Goal: Information Seeking & Learning: Learn about a topic

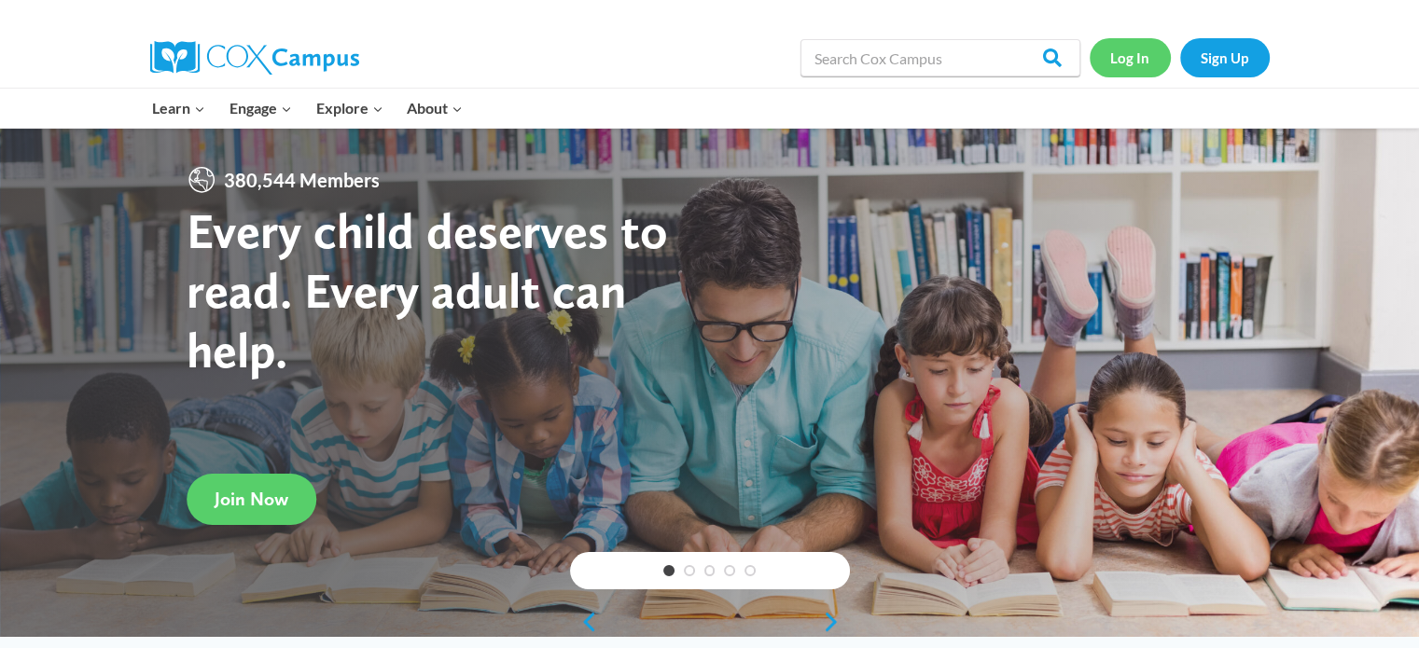
click at [1119, 59] on link "Log In" at bounding box center [1129, 57] width 81 height 38
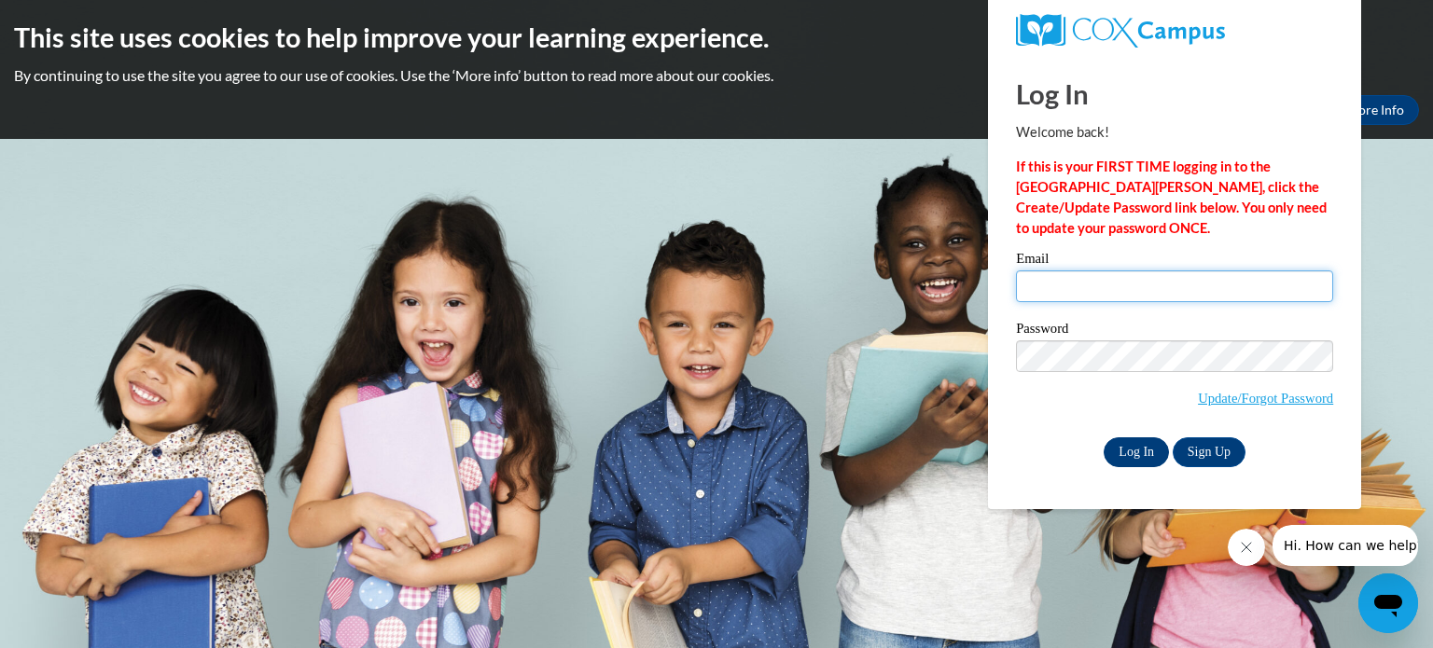
type input "msproudmomma1@gmail.com"
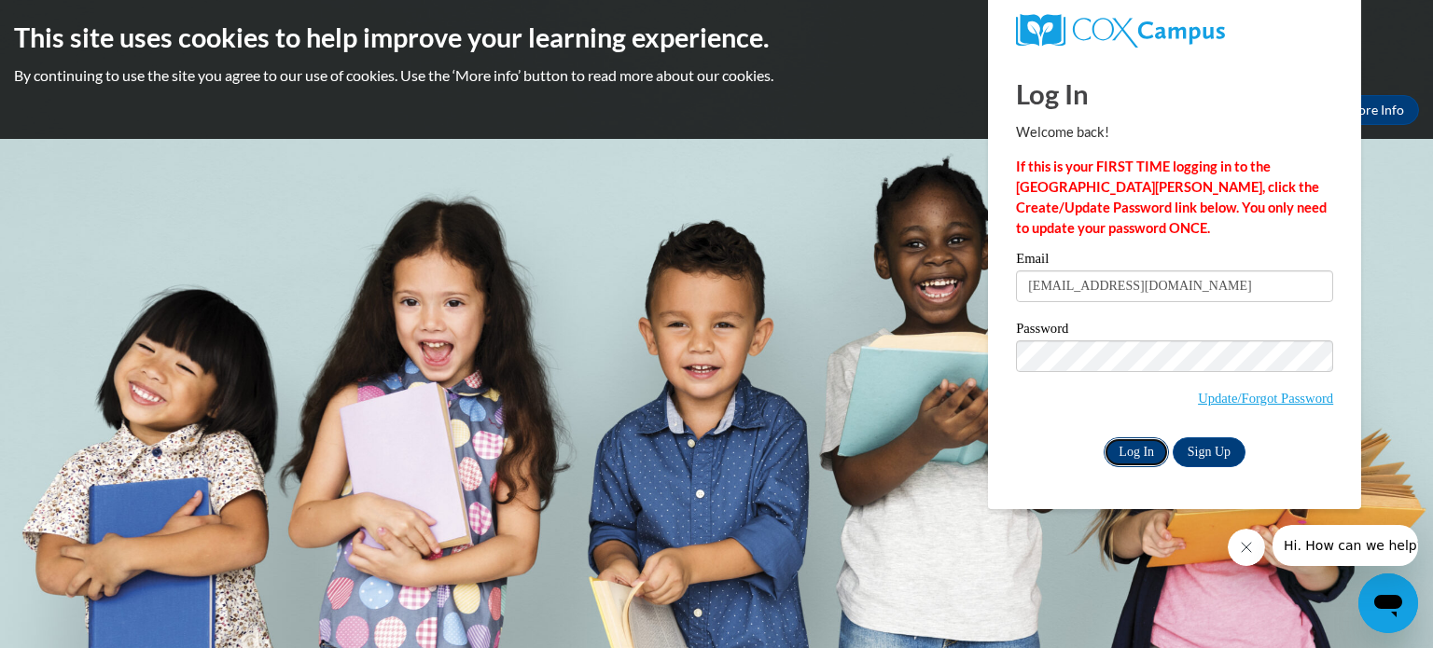
click at [1130, 452] on input "Log In" at bounding box center [1135, 452] width 65 height 30
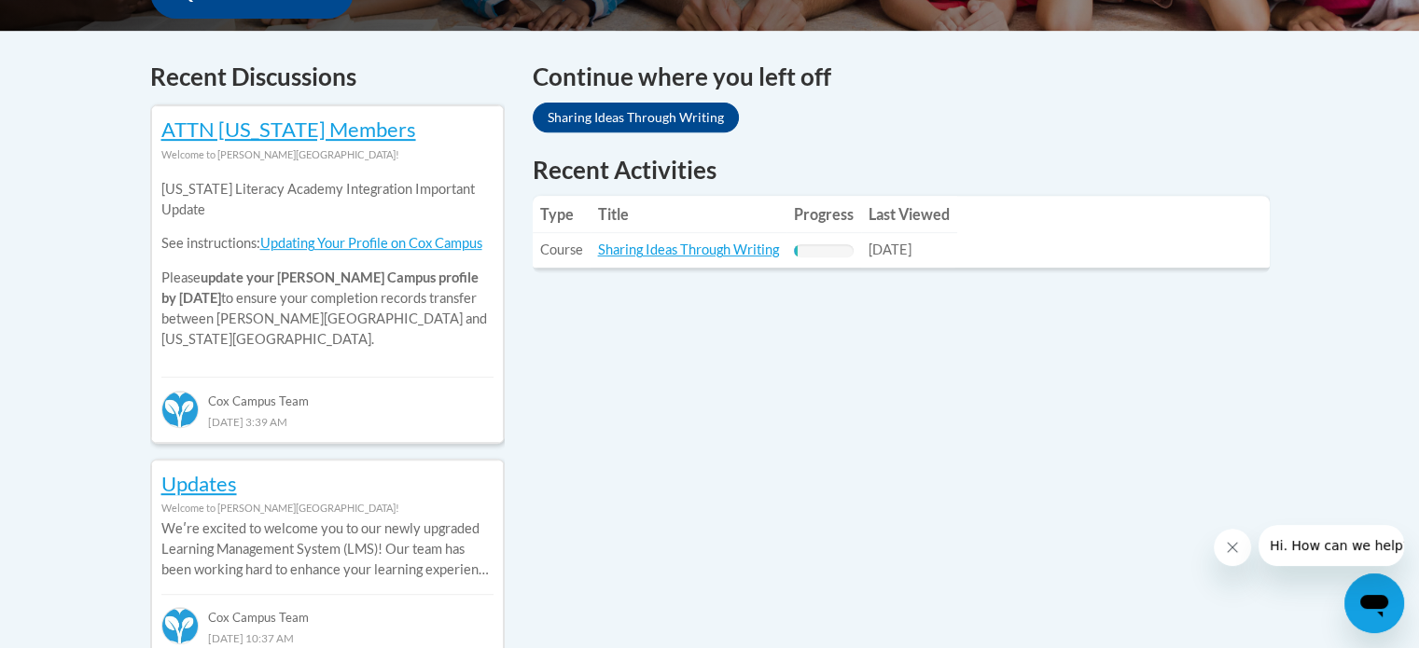
scroll to position [772, 0]
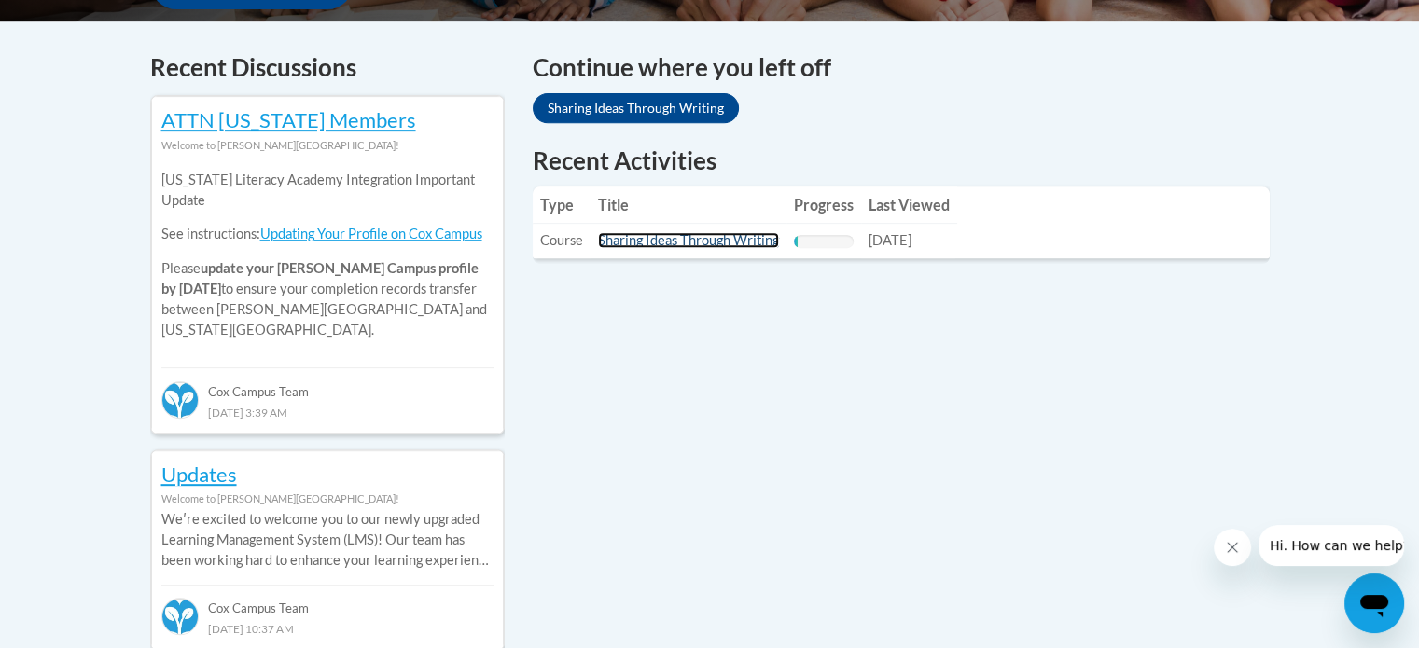
click at [705, 242] on link "Sharing Ideas Through Writing" at bounding box center [688, 240] width 181 height 16
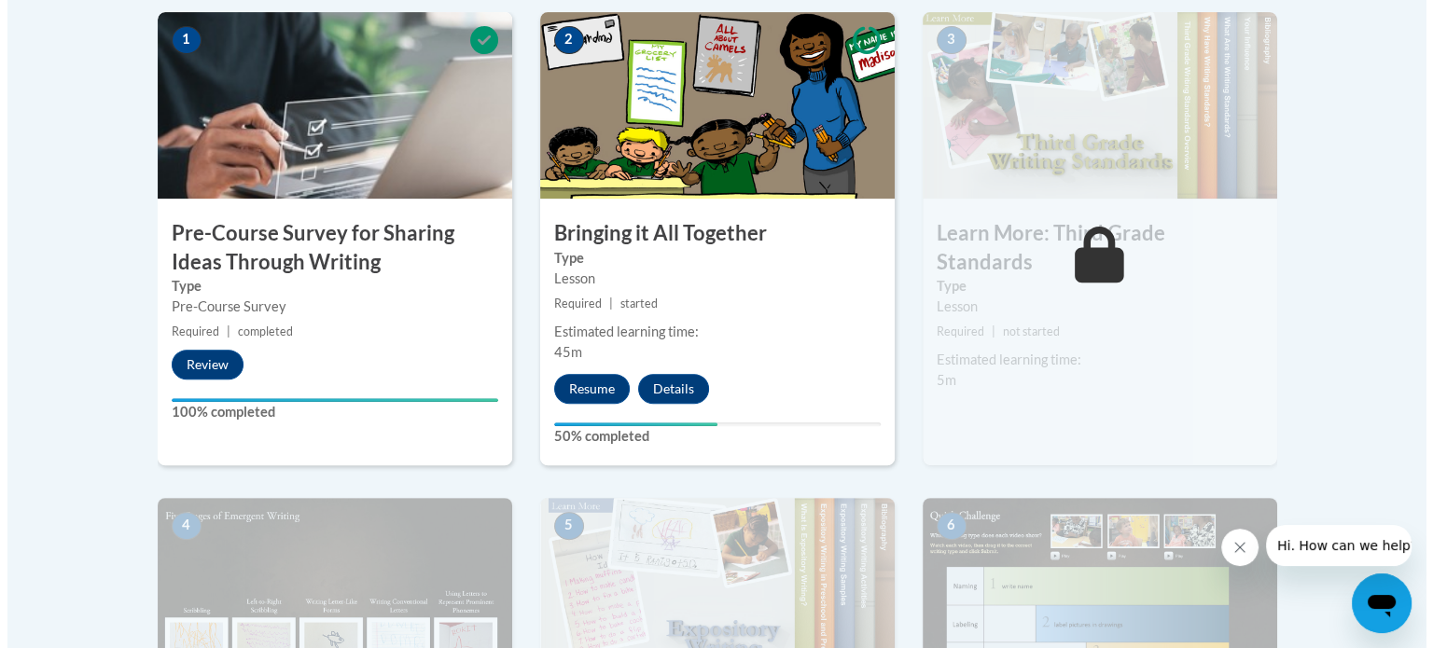
scroll to position [575, 0]
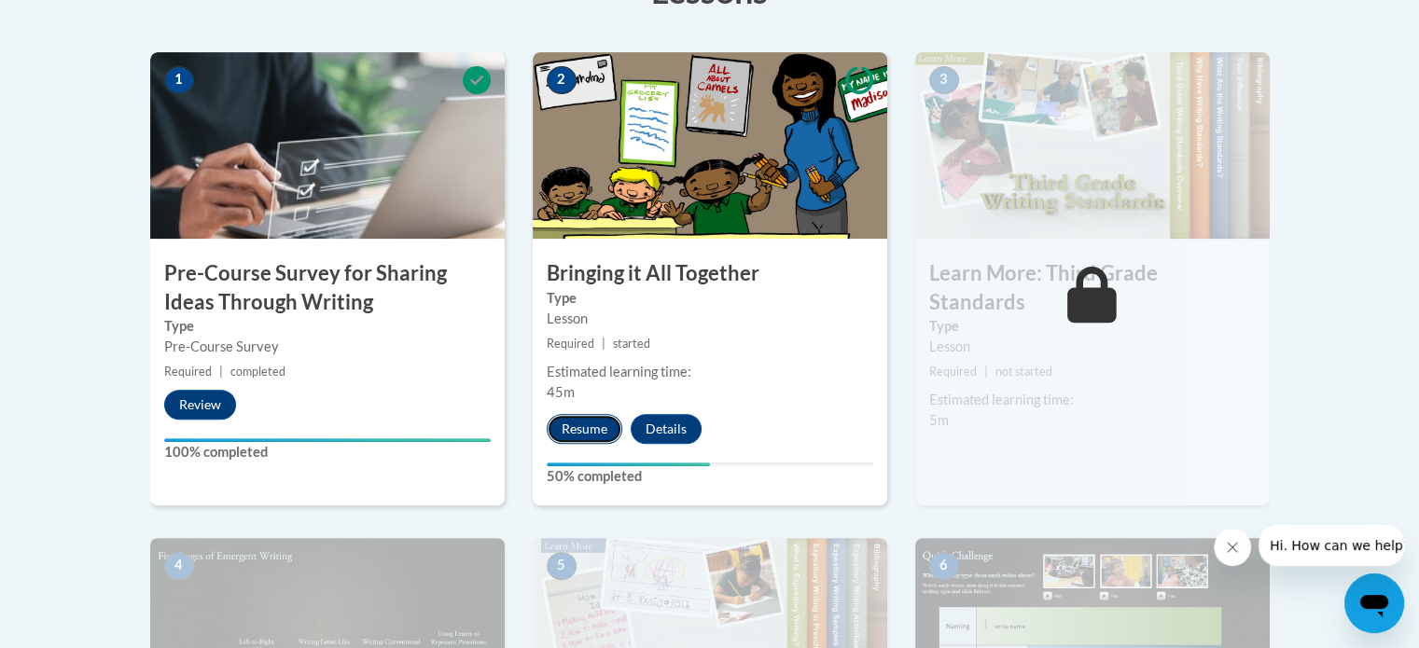
click at [597, 429] on button "Resume" at bounding box center [585, 429] width 76 height 30
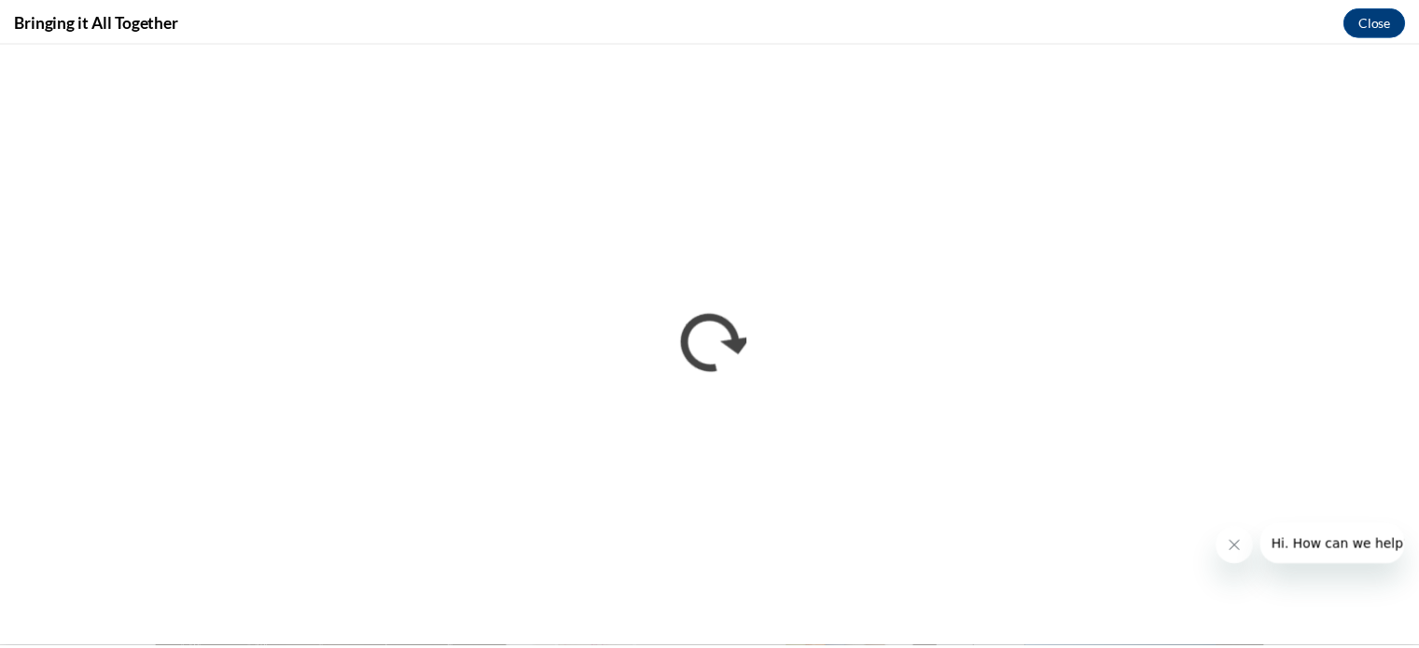
scroll to position [0, 0]
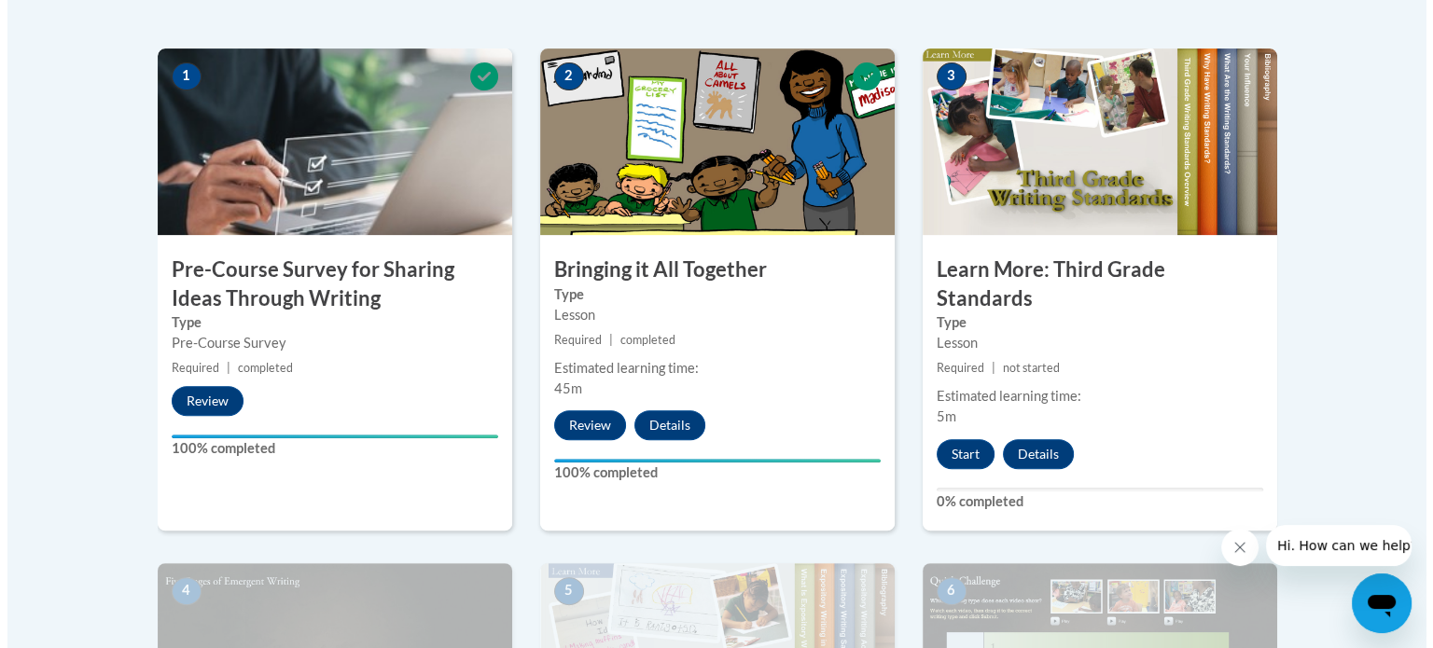
scroll to position [674, 0]
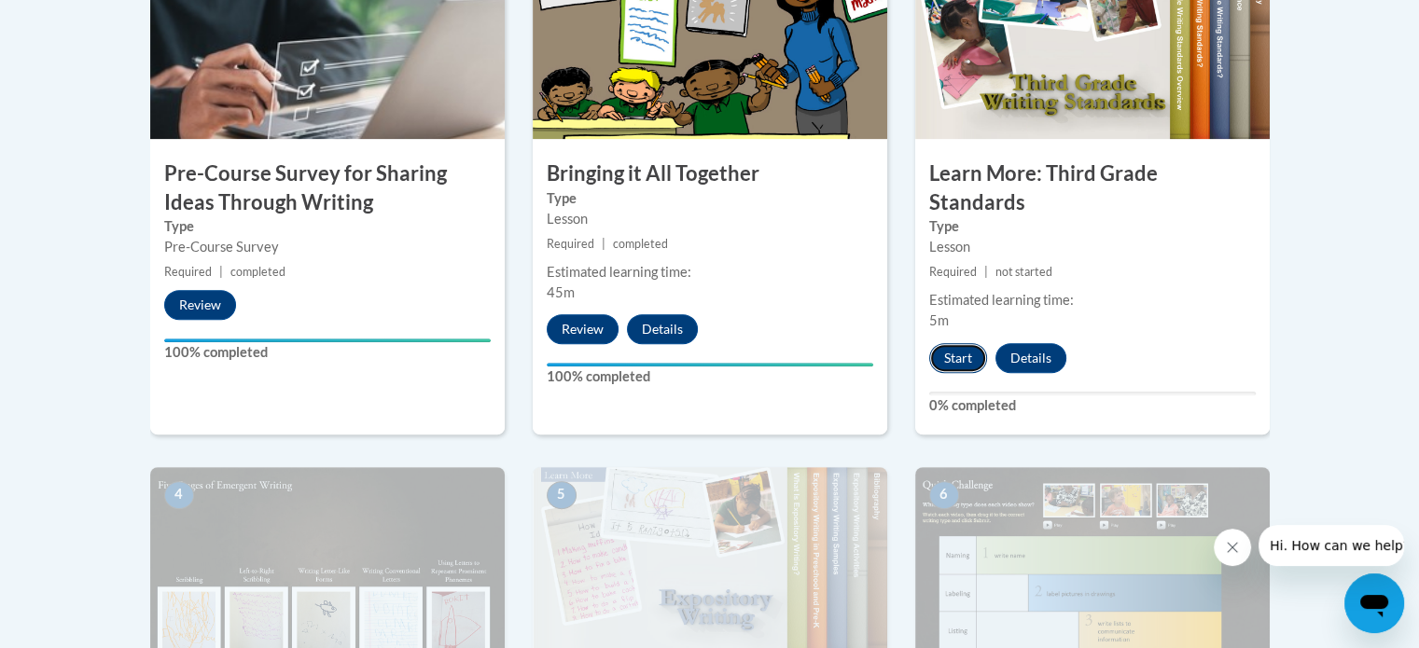
click at [950, 343] on button "Start" at bounding box center [958, 358] width 58 height 30
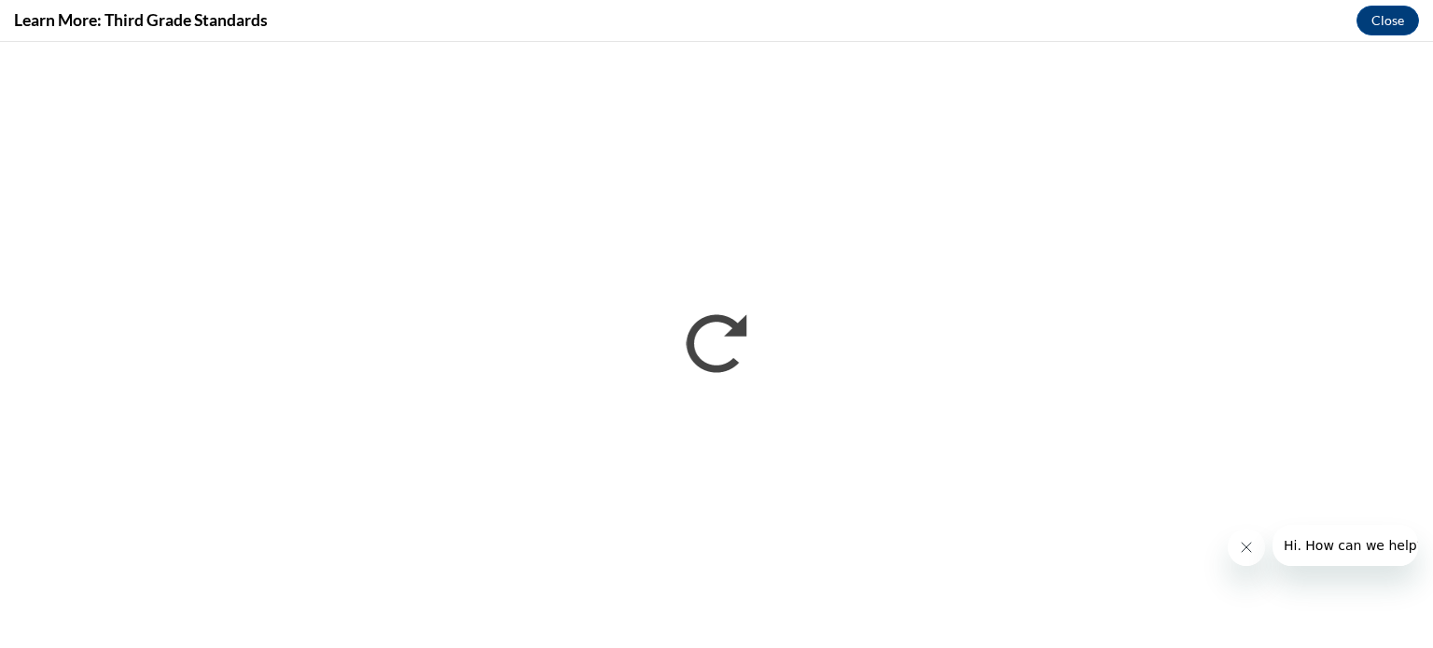
scroll to position [0, 0]
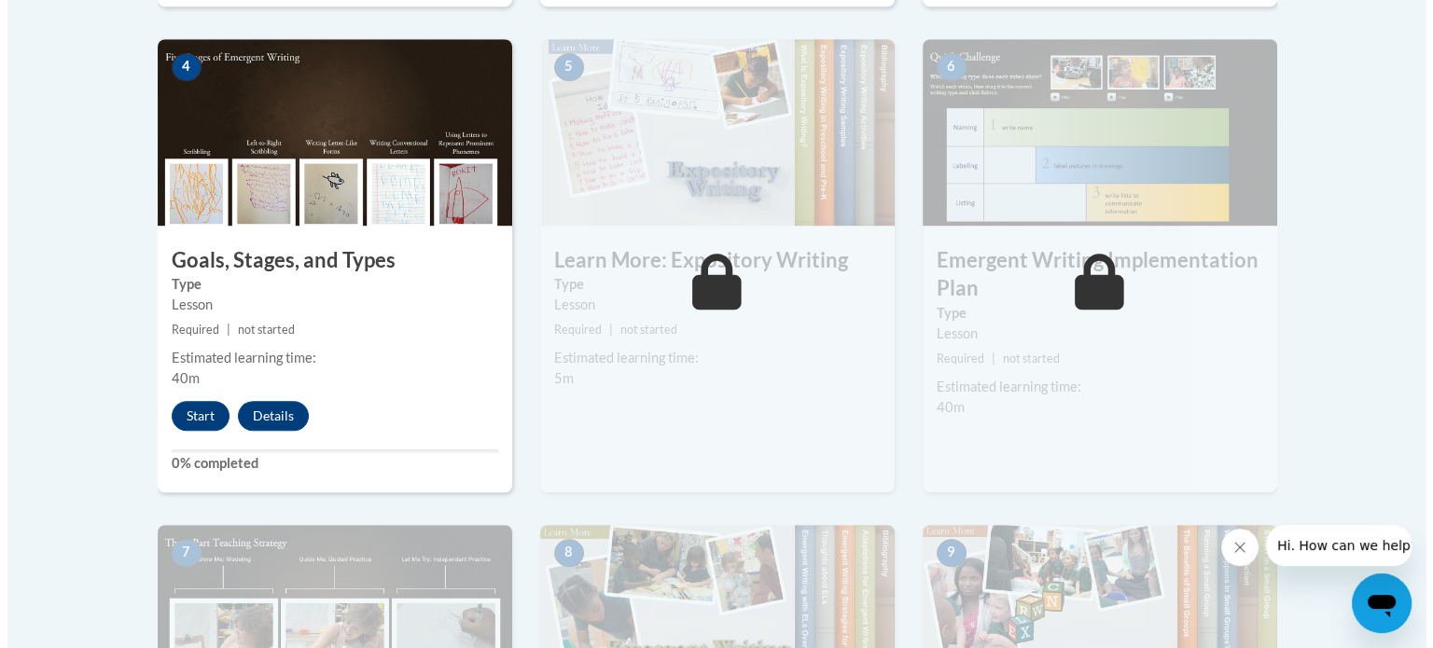
scroll to position [1139, 0]
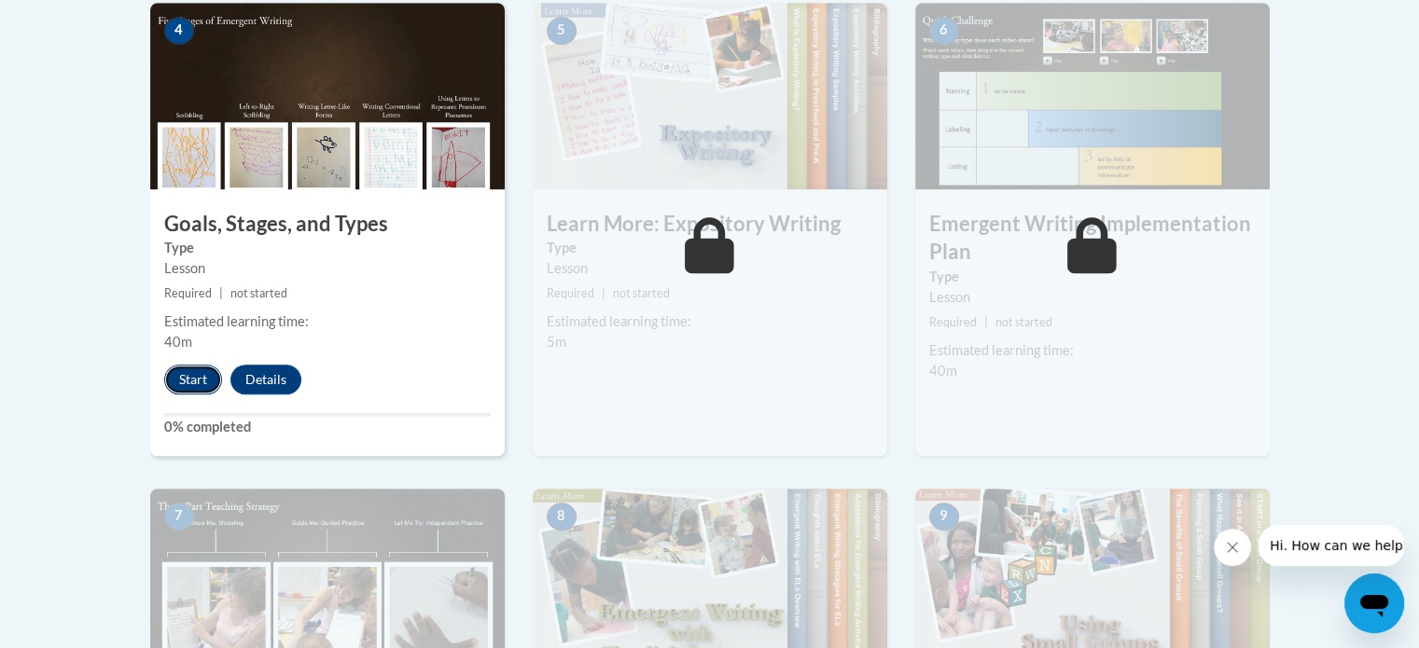
click at [190, 365] on button "Start" at bounding box center [193, 380] width 58 height 30
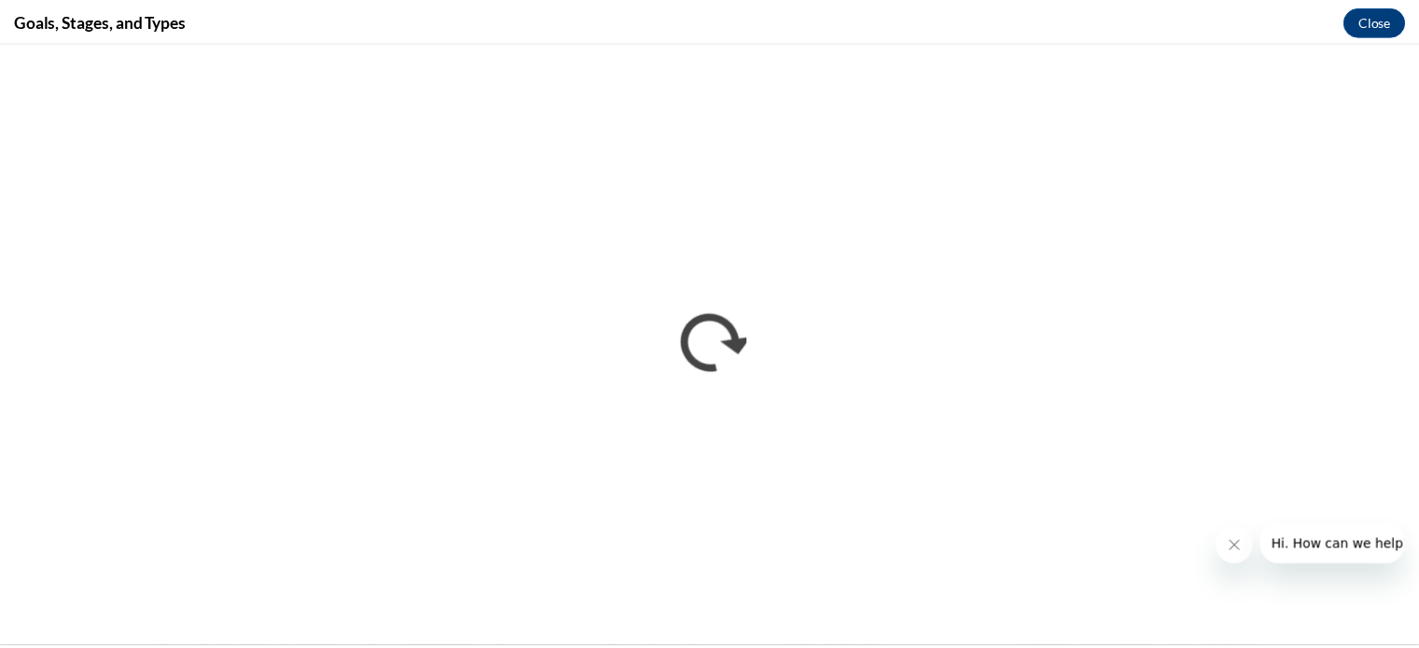
scroll to position [0, 0]
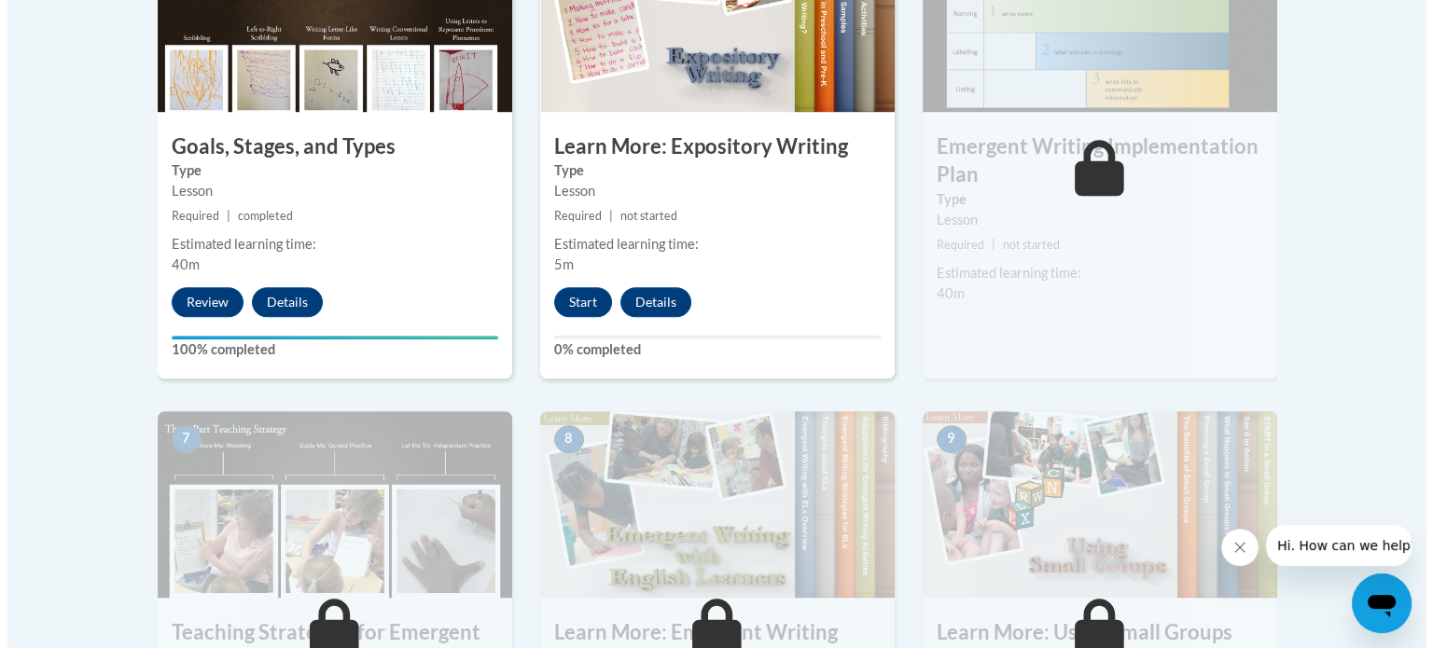
scroll to position [1212, 0]
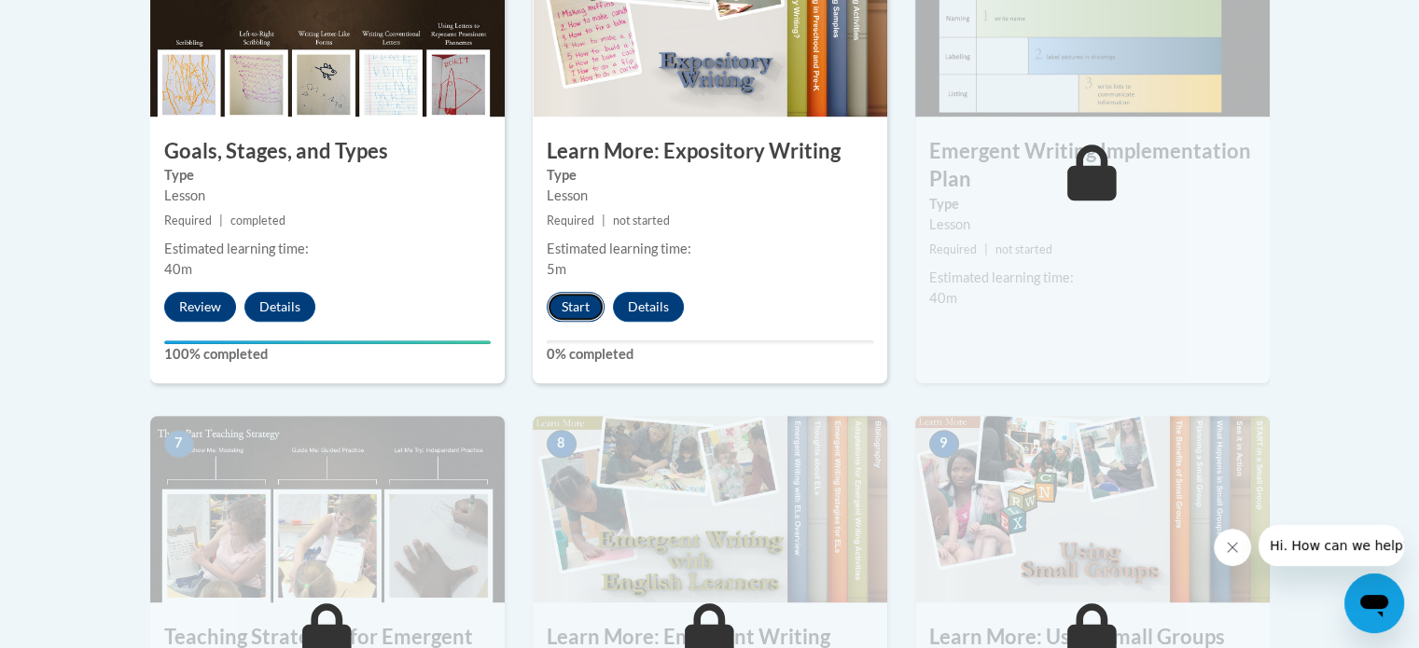
click at [584, 292] on button "Start" at bounding box center [576, 307] width 58 height 30
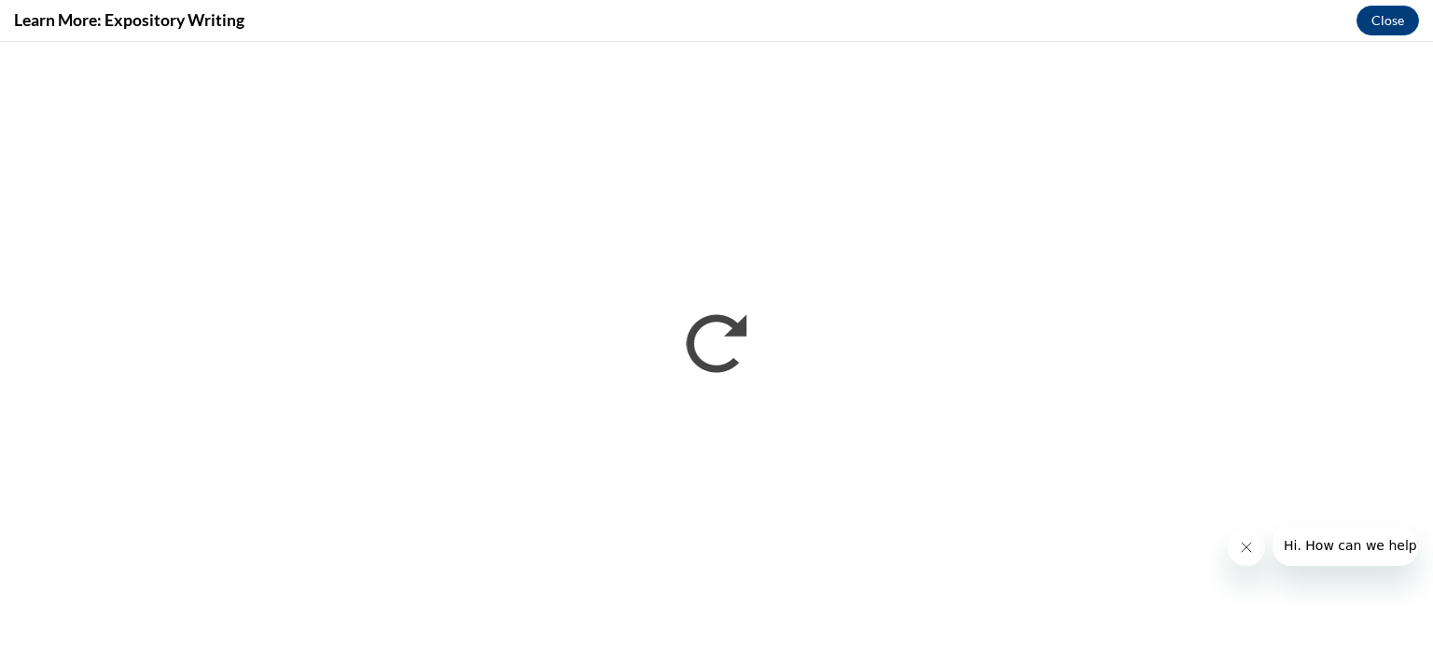
scroll to position [0, 0]
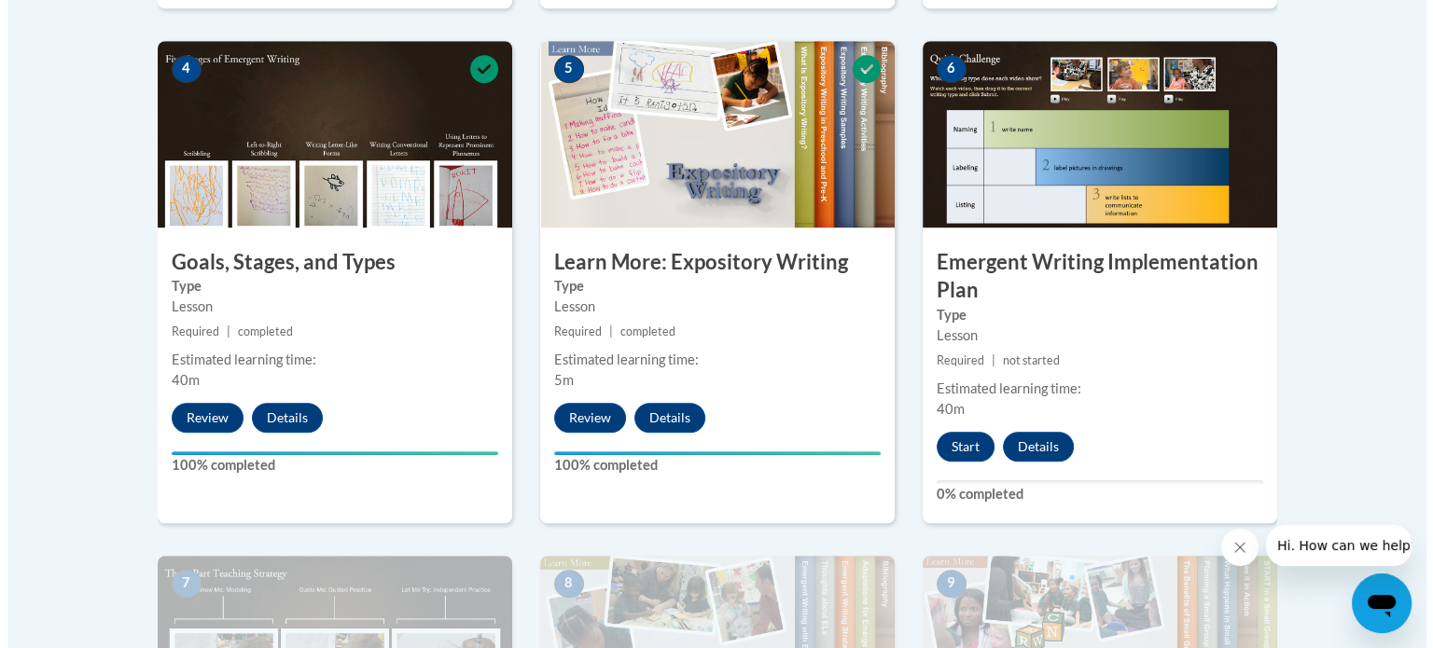
scroll to position [1120, 0]
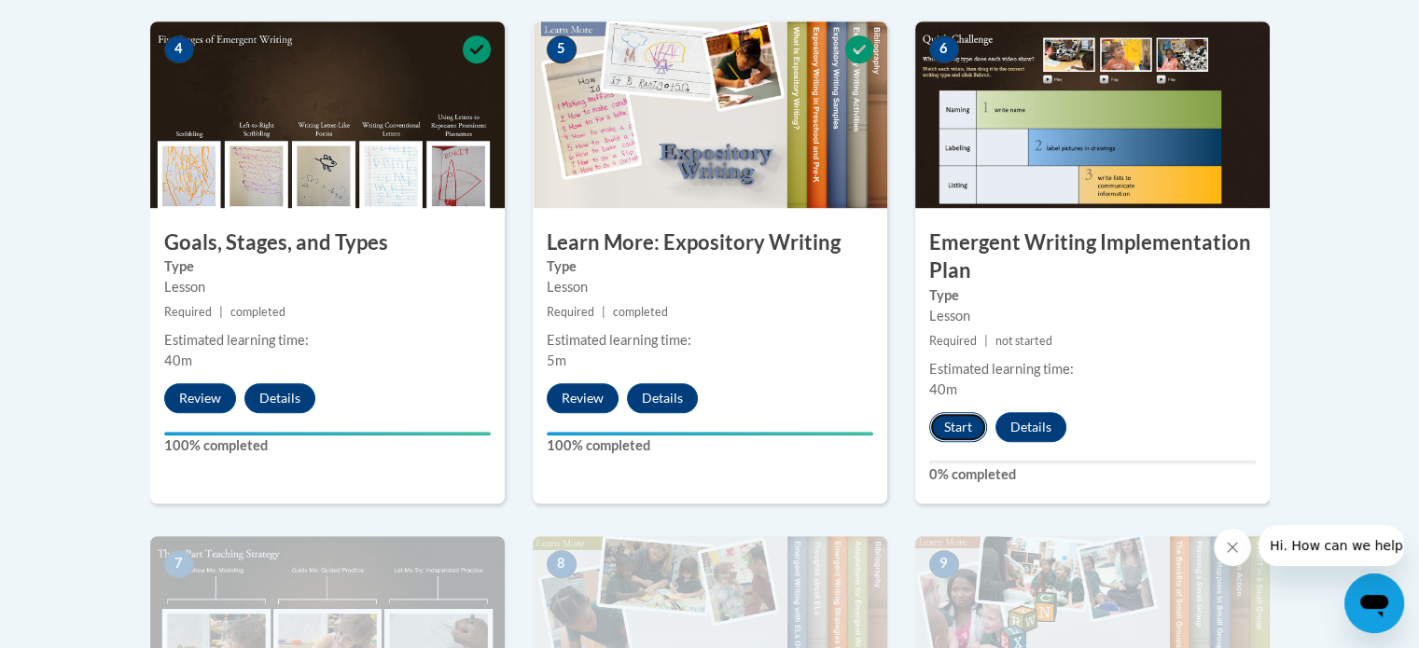
click at [955, 412] on button "Start" at bounding box center [958, 427] width 58 height 30
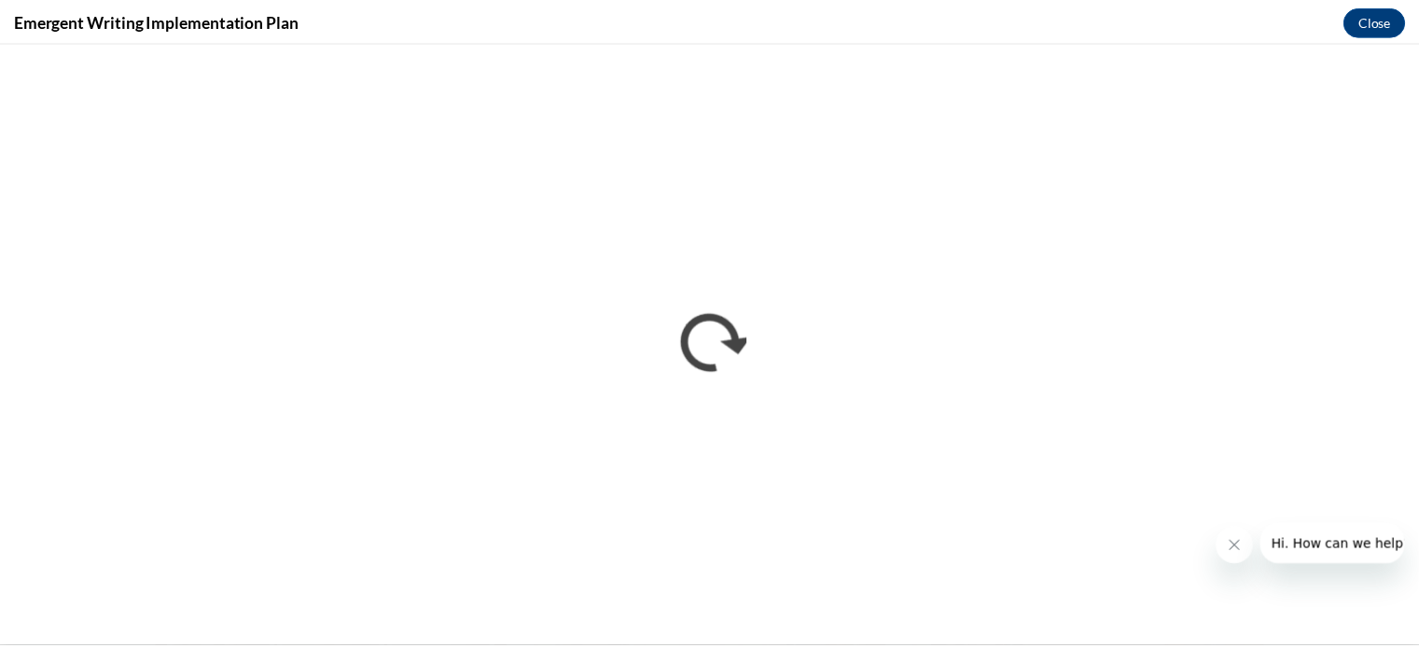
scroll to position [0, 0]
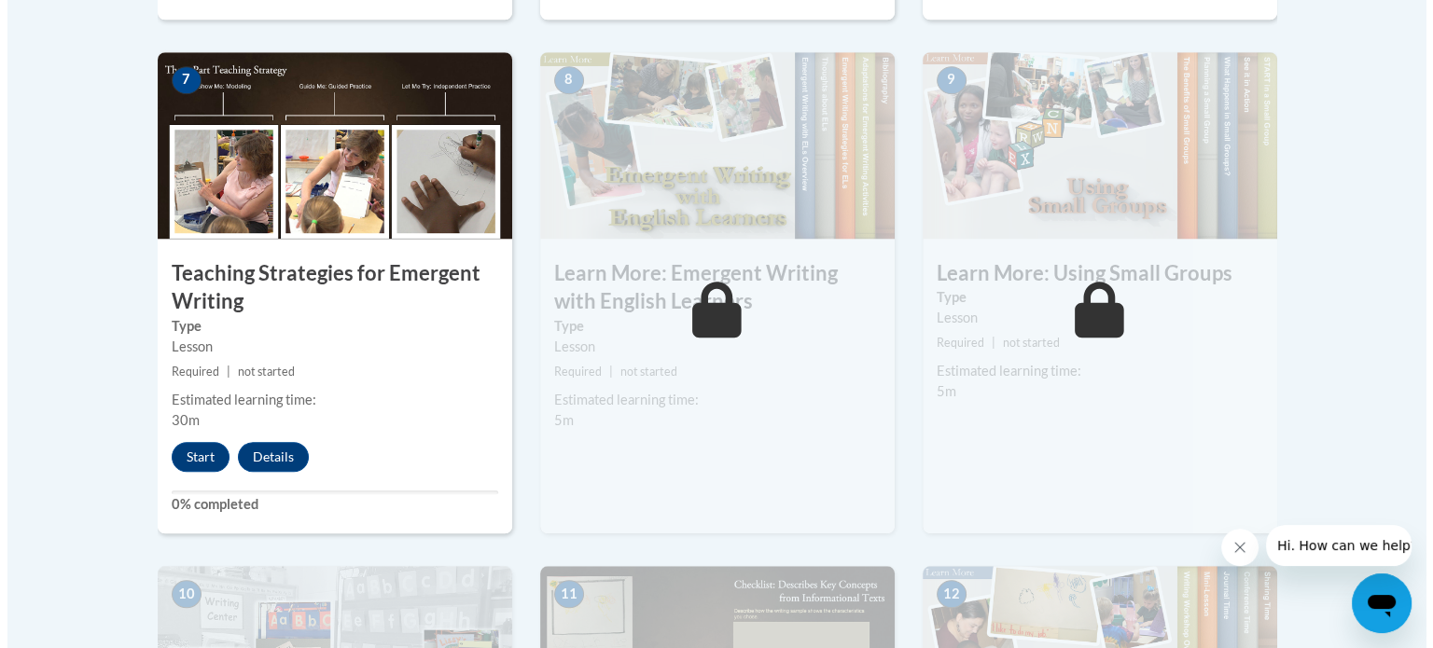
scroll to position [1559, 0]
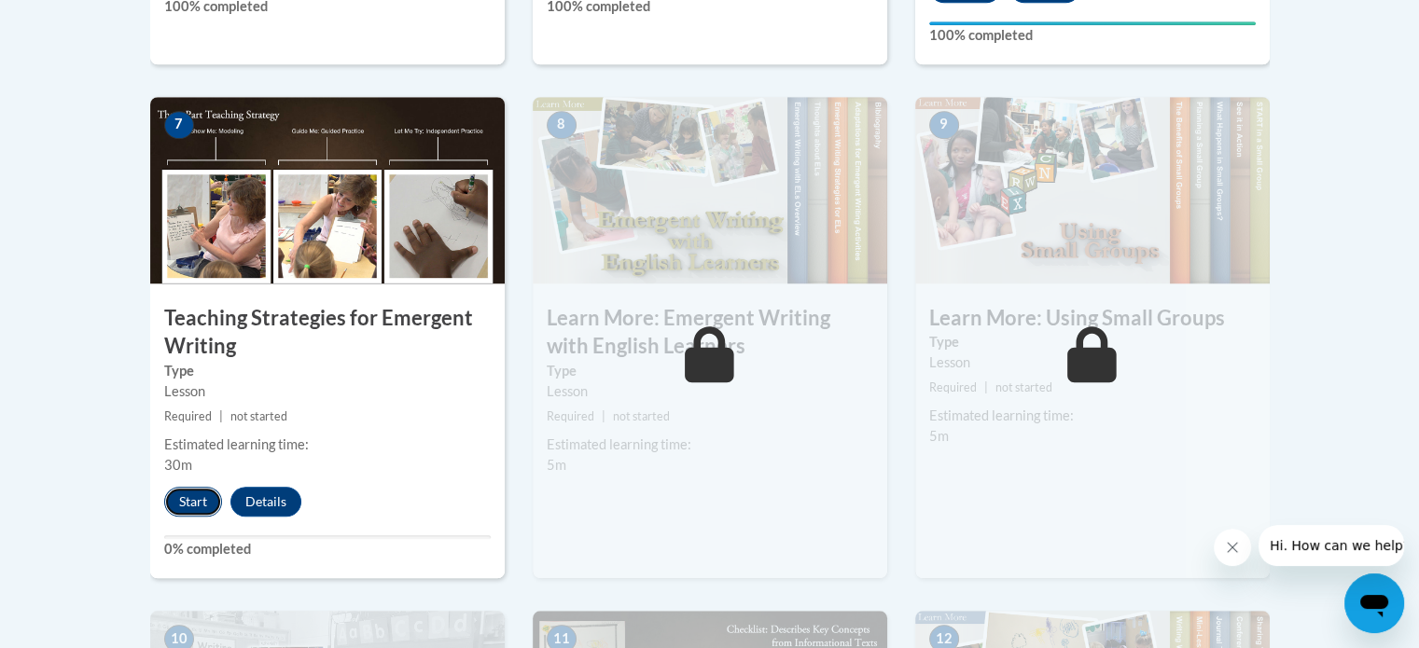
click at [193, 487] on button "Start" at bounding box center [193, 502] width 58 height 30
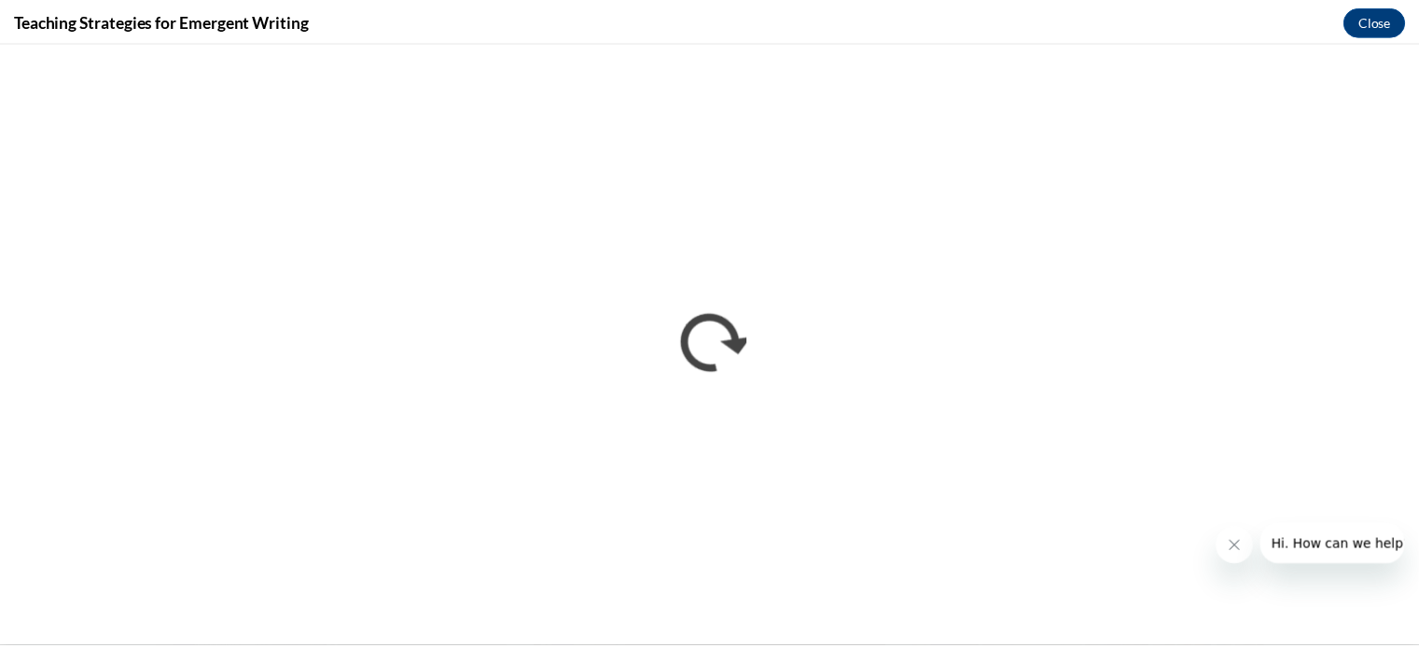
scroll to position [0, 0]
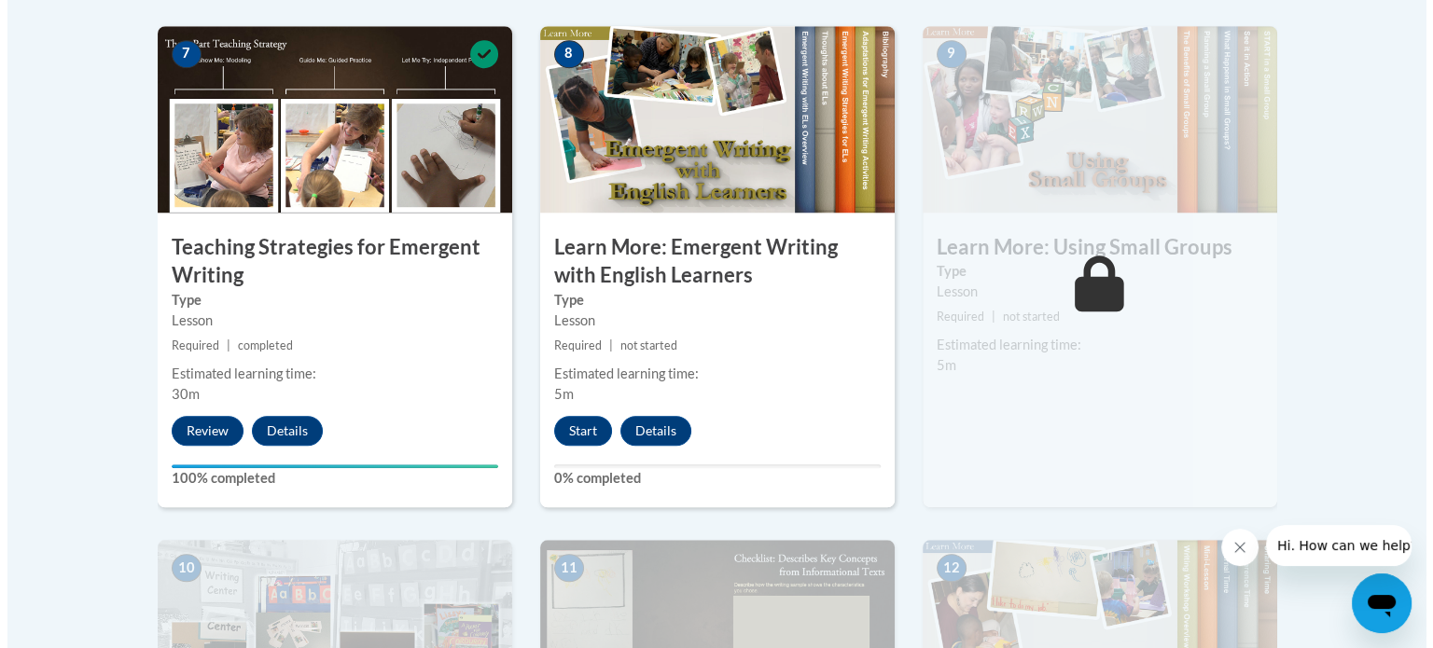
scroll to position [1659, 0]
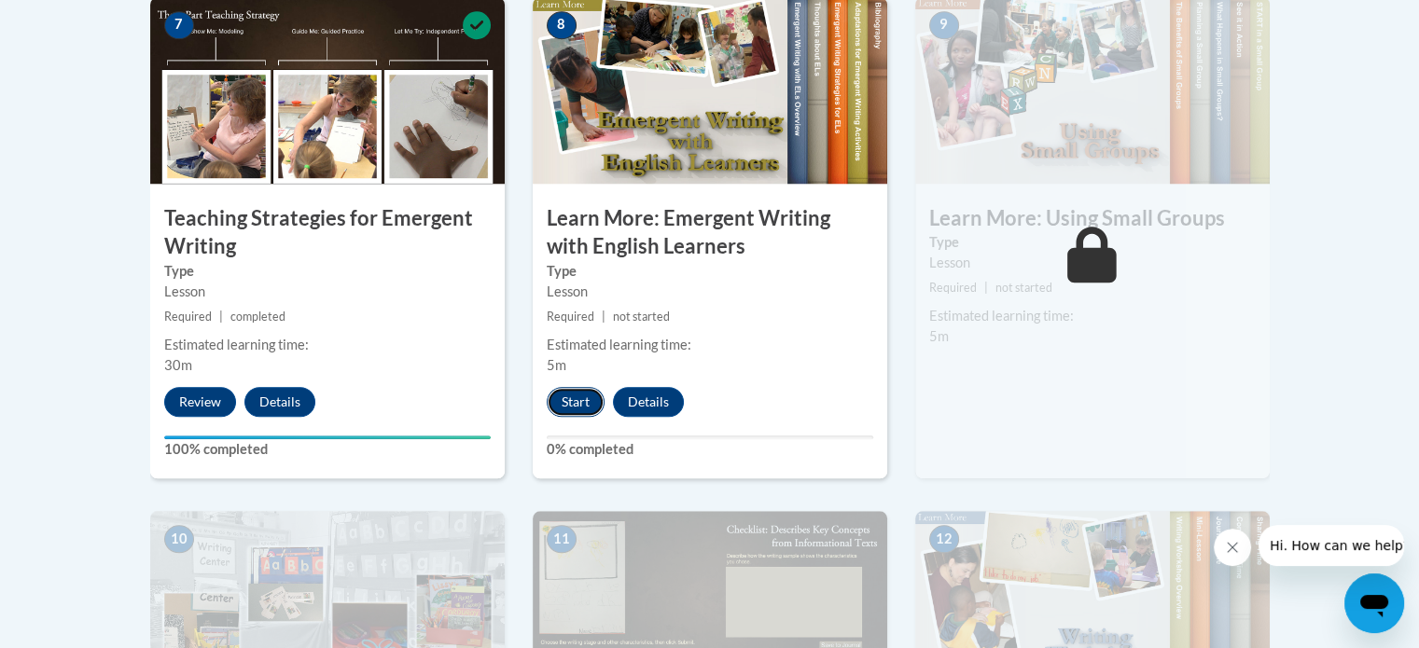
click at [577, 387] on button "Start" at bounding box center [576, 402] width 58 height 30
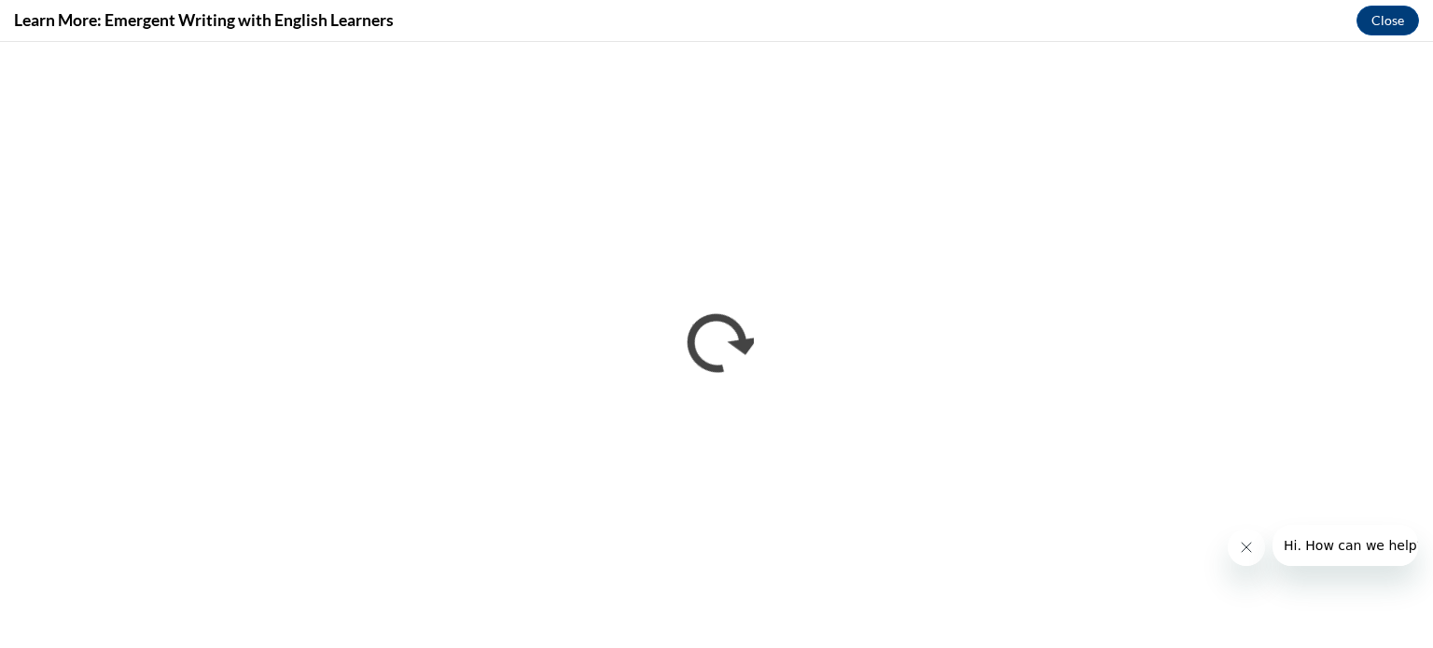
scroll to position [0, 0]
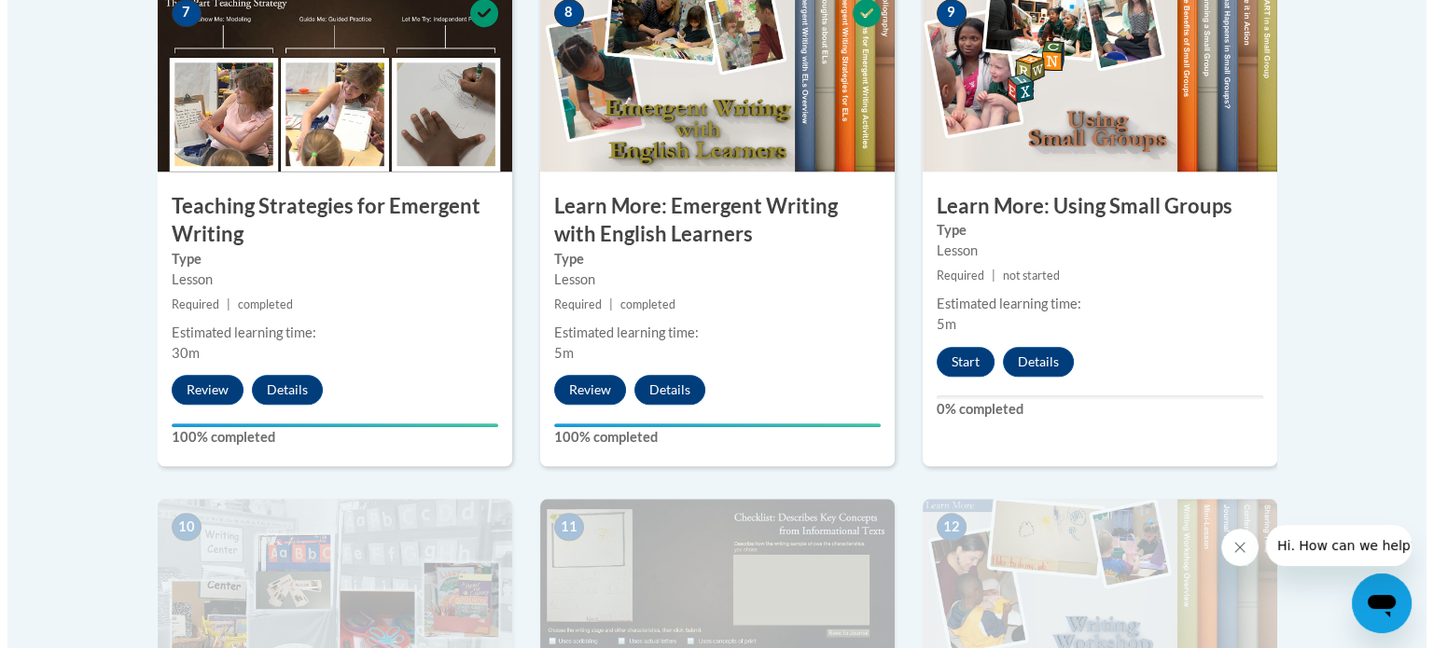
scroll to position [1676, 0]
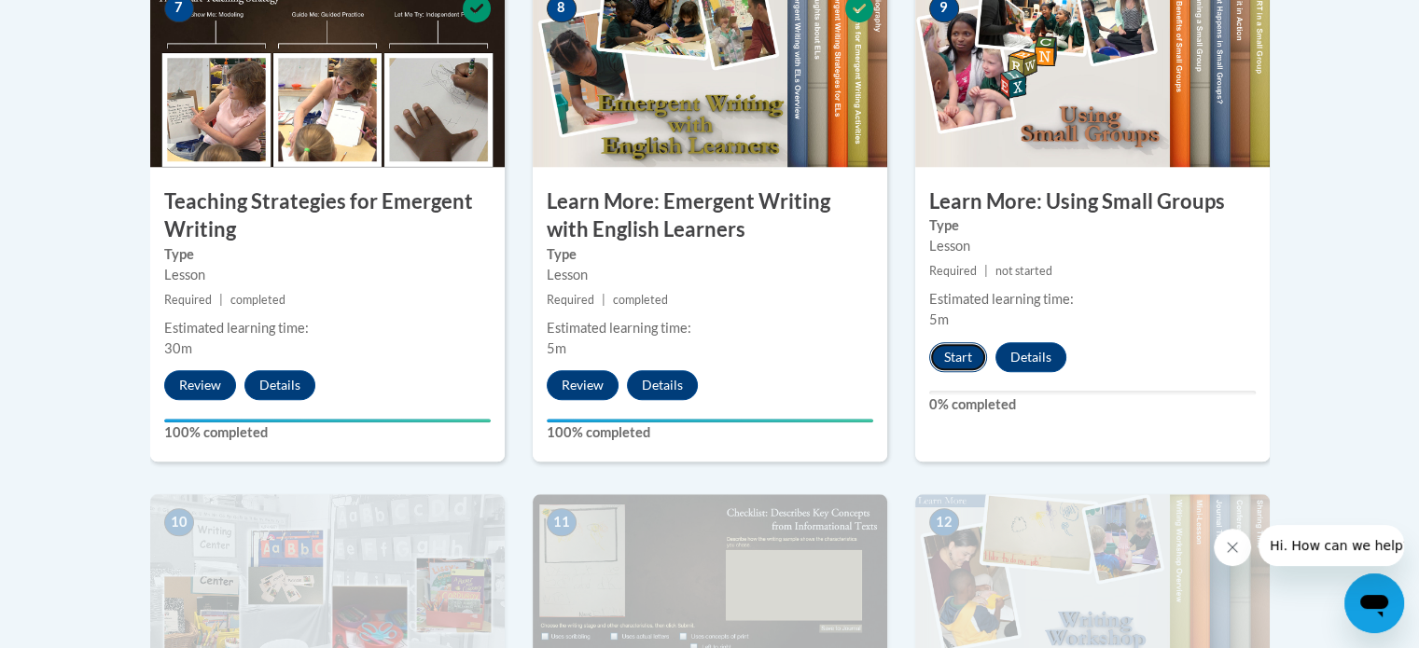
click at [952, 342] on button "Start" at bounding box center [958, 357] width 58 height 30
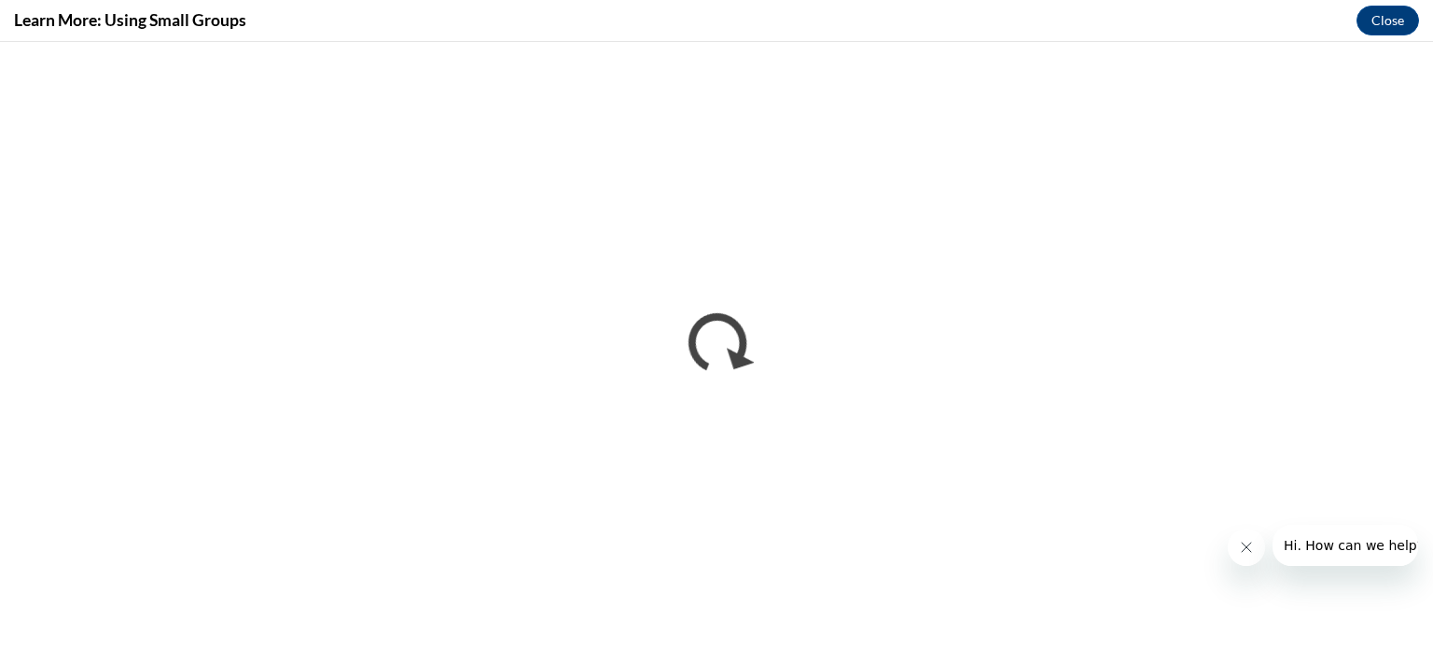
scroll to position [0, 0]
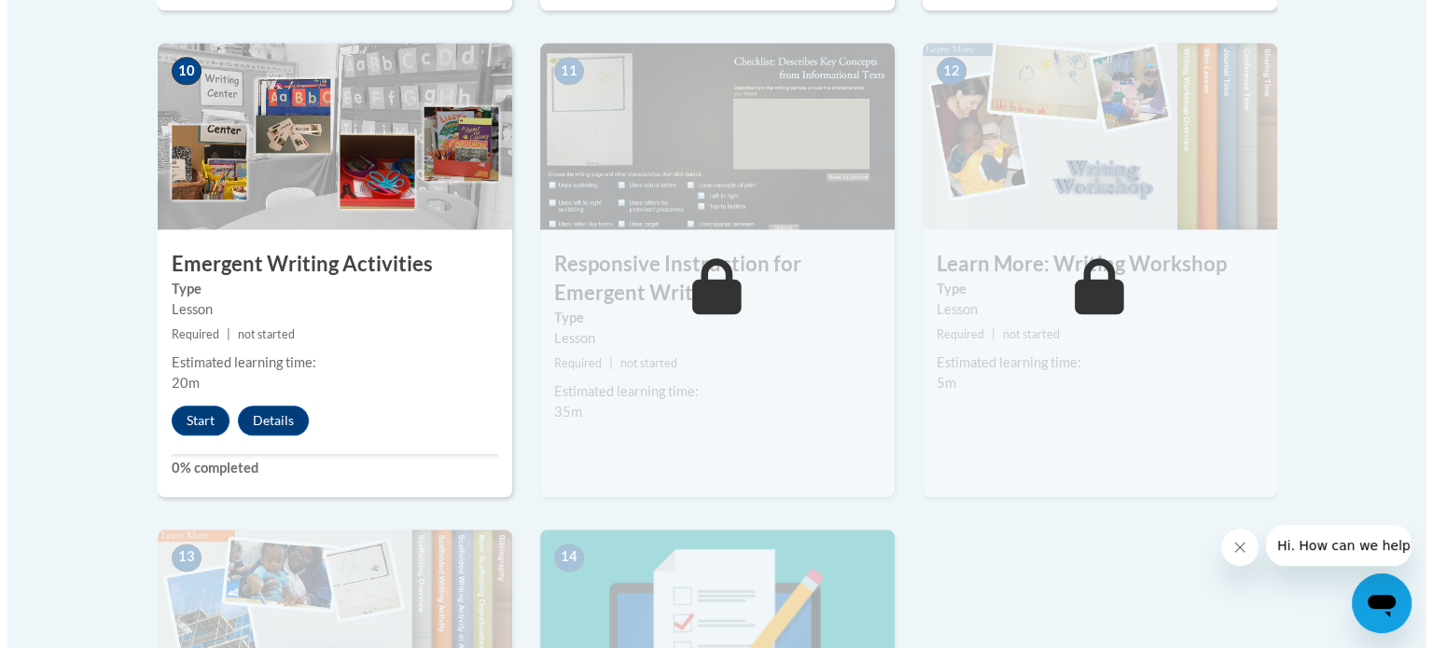
scroll to position [2089, 0]
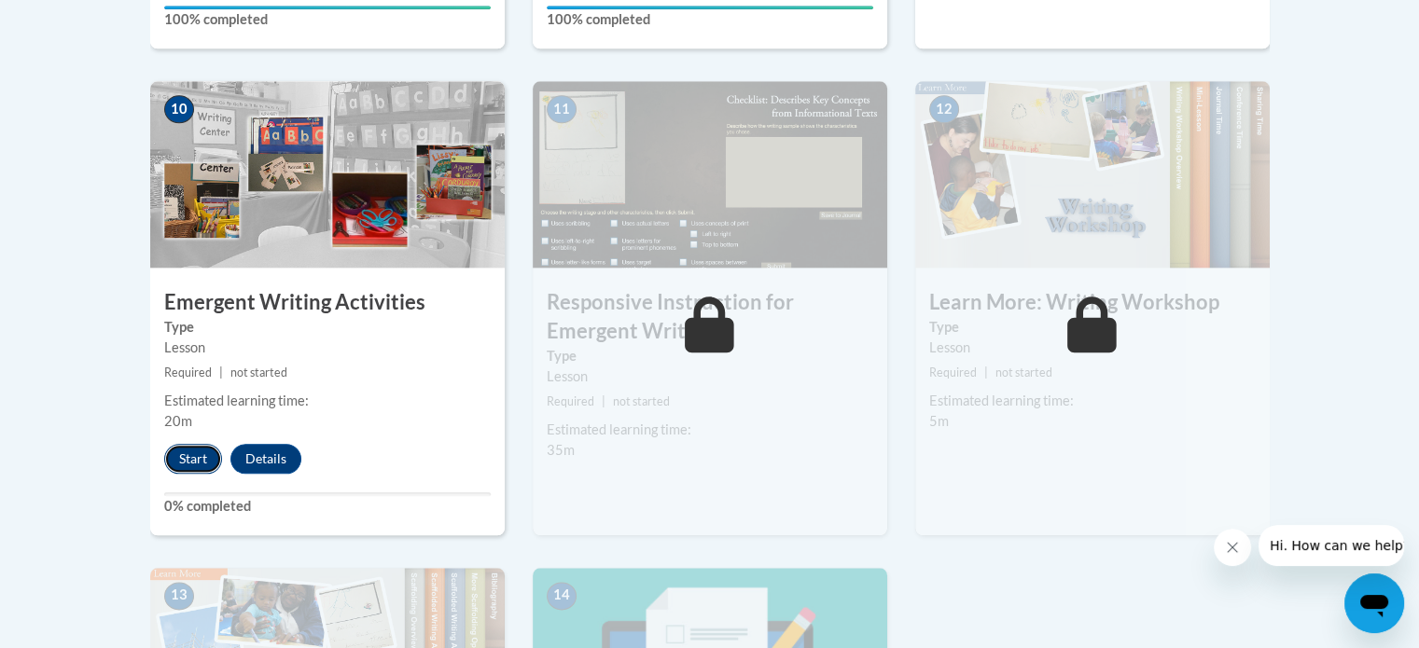
click at [190, 444] on button "Start" at bounding box center [193, 459] width 58 height 30
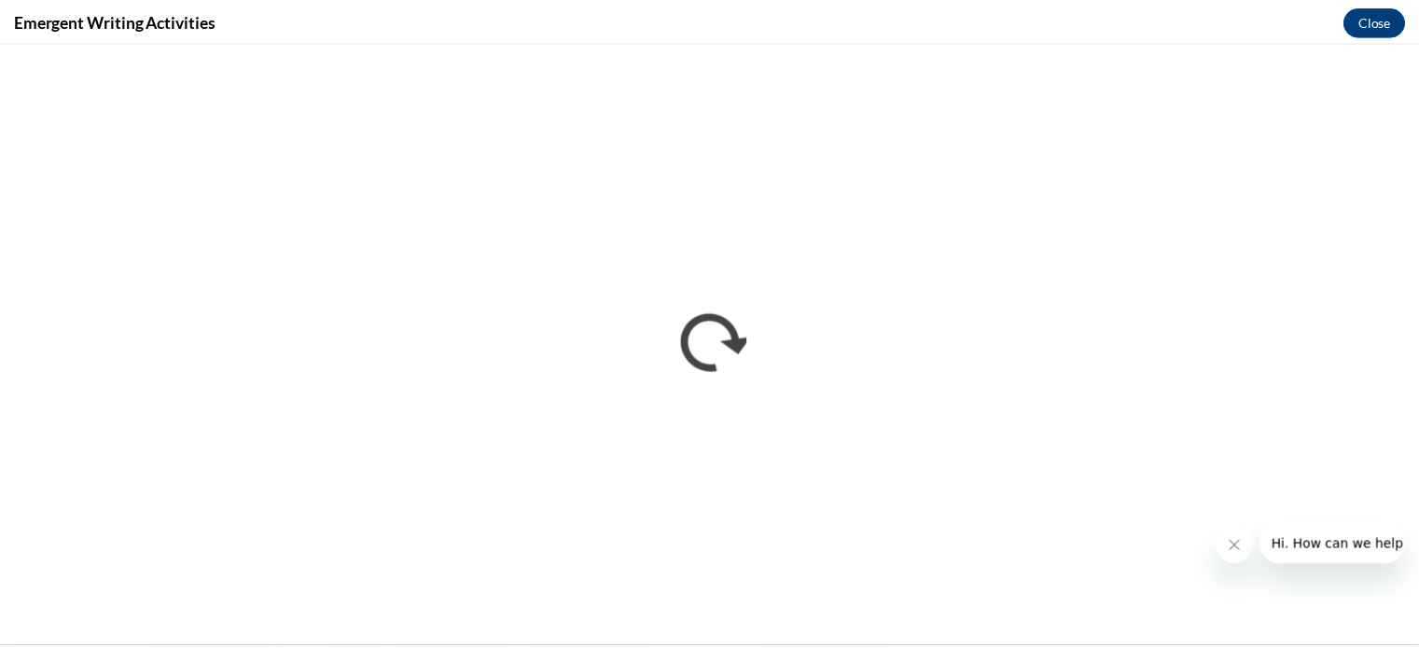
scroll to position [0, 0]
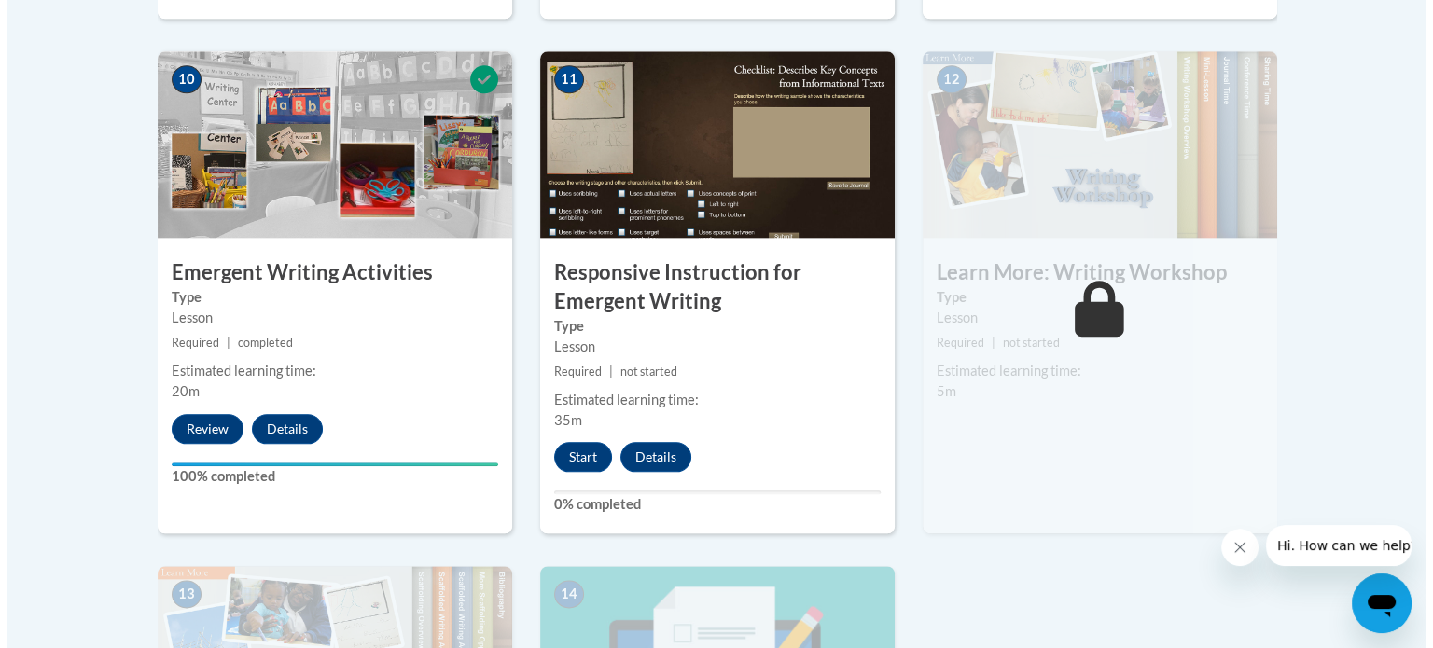
scroll to position [2124, 0]
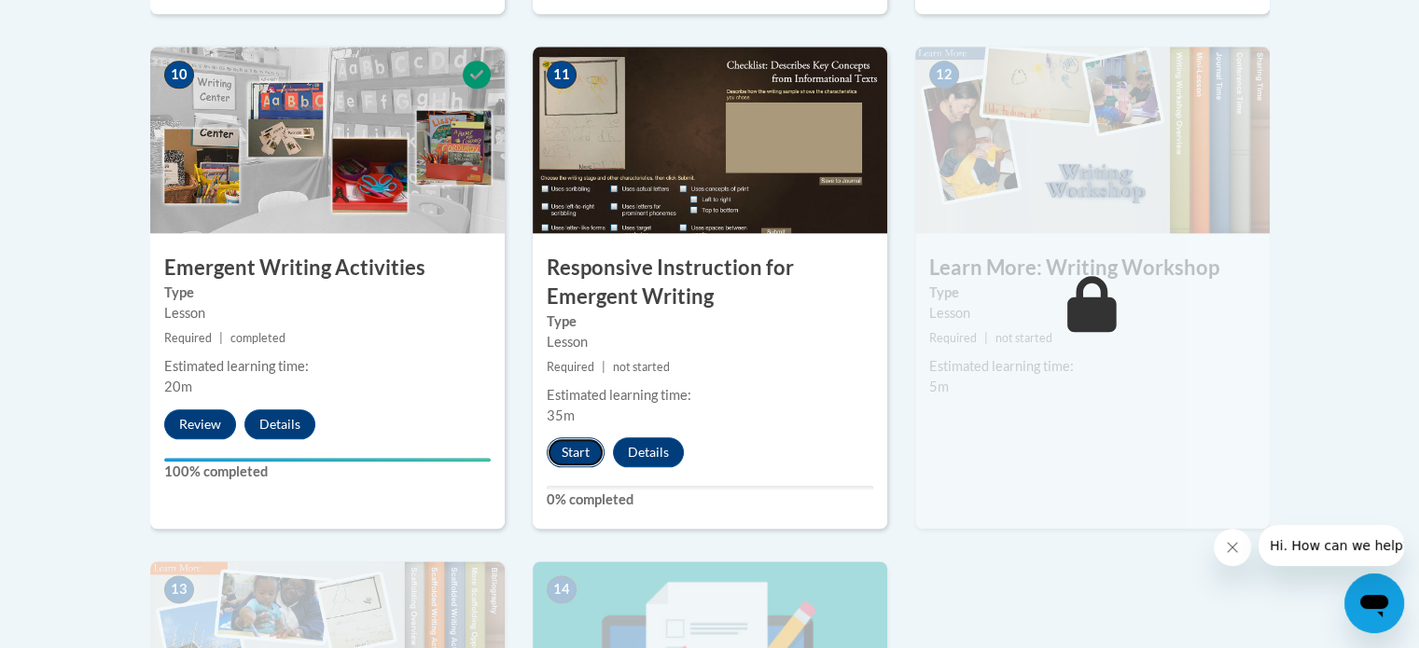
click at [575, 437] on button "Start" at bounding box center [576, 452] width 58 height 30
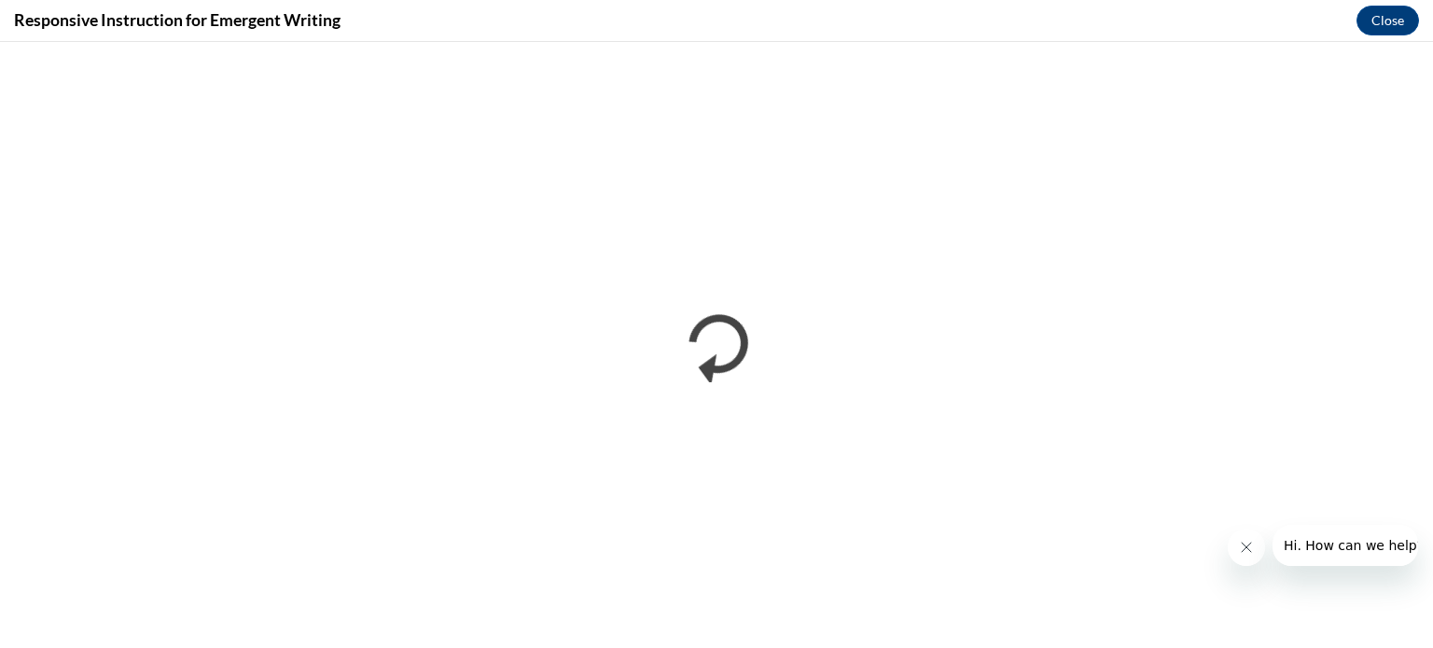
scroll to position [0, 0]
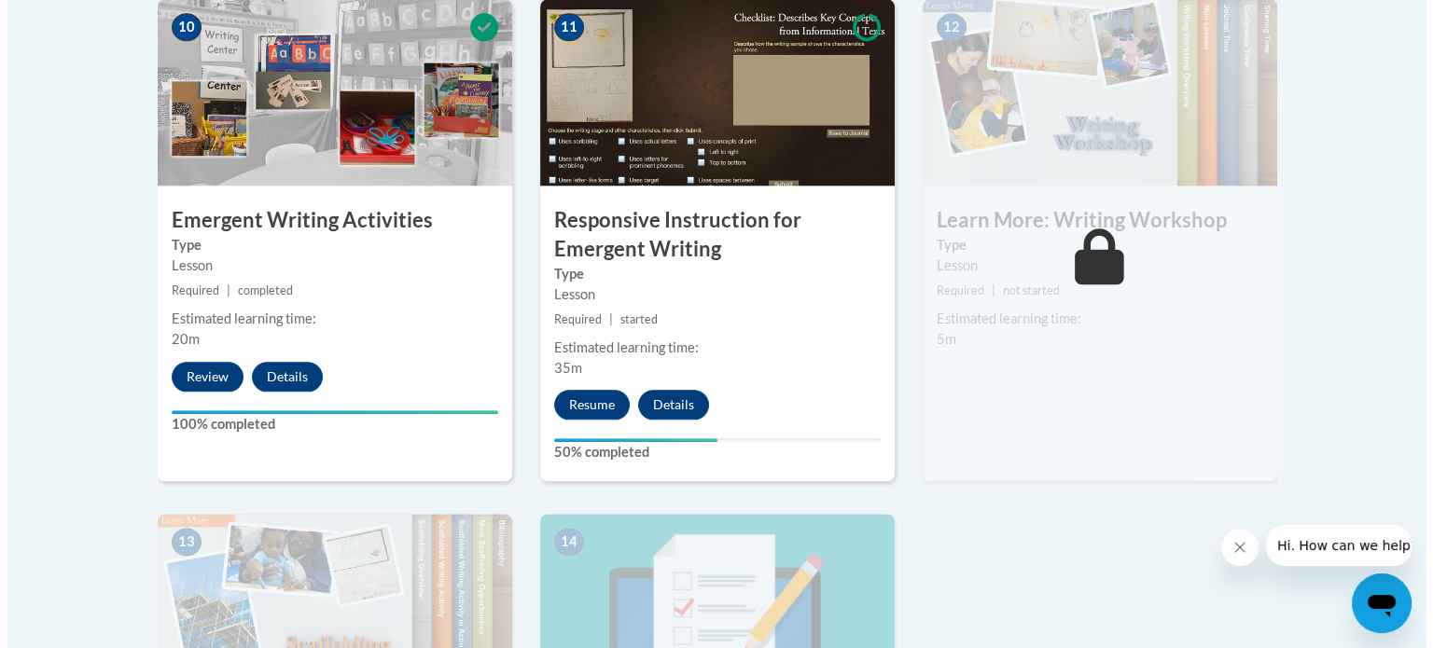
scroll to position [2218, 0]
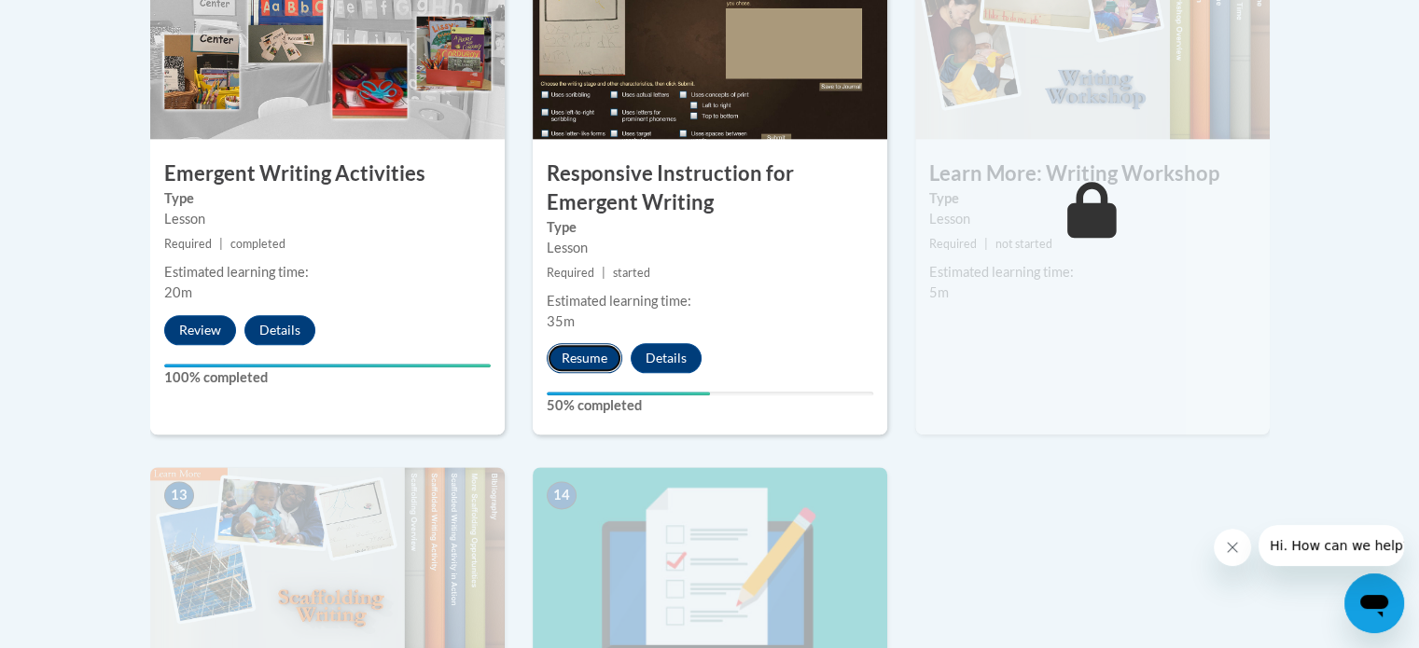
click at [586, 343] on button "Resume" at bounding box center [585, 358] width 76 height 30
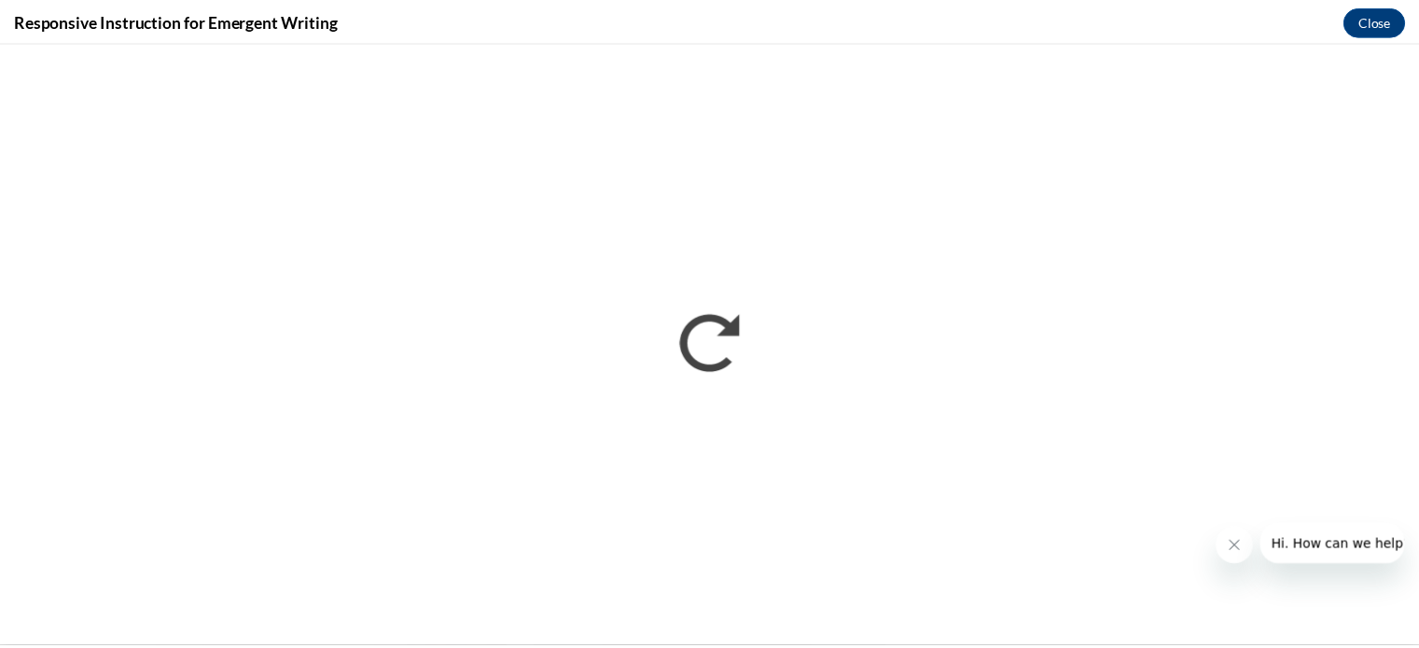
scroll to position [0, 0]
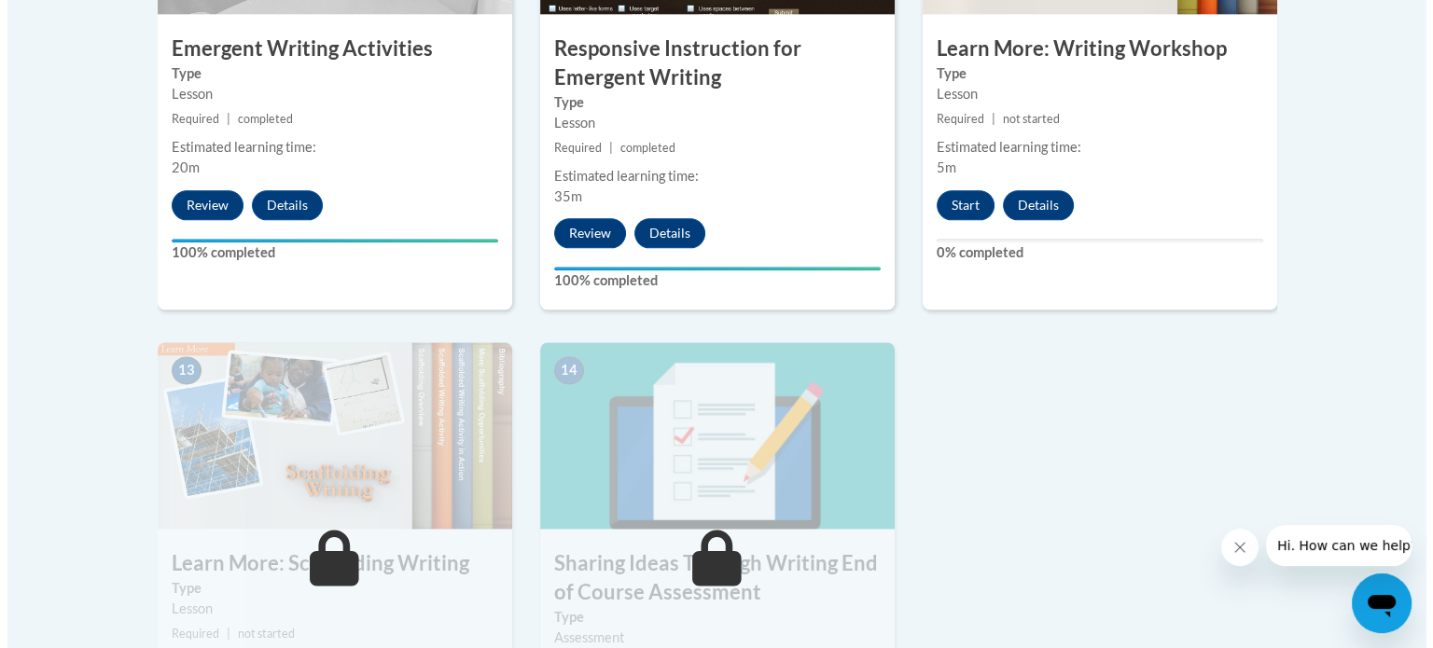
scroll to position [2355, 0]
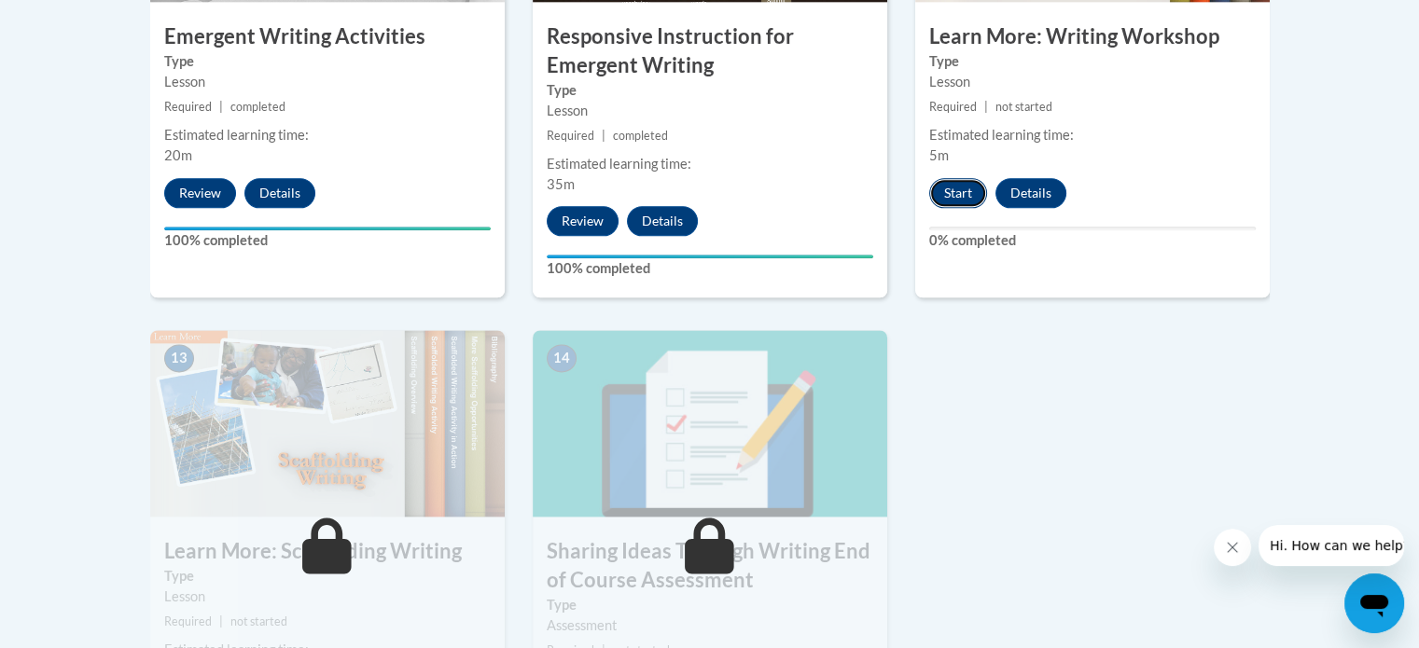
click at [959, 178] on button "Start" at bounding box center [958, 193] width 58 height 30
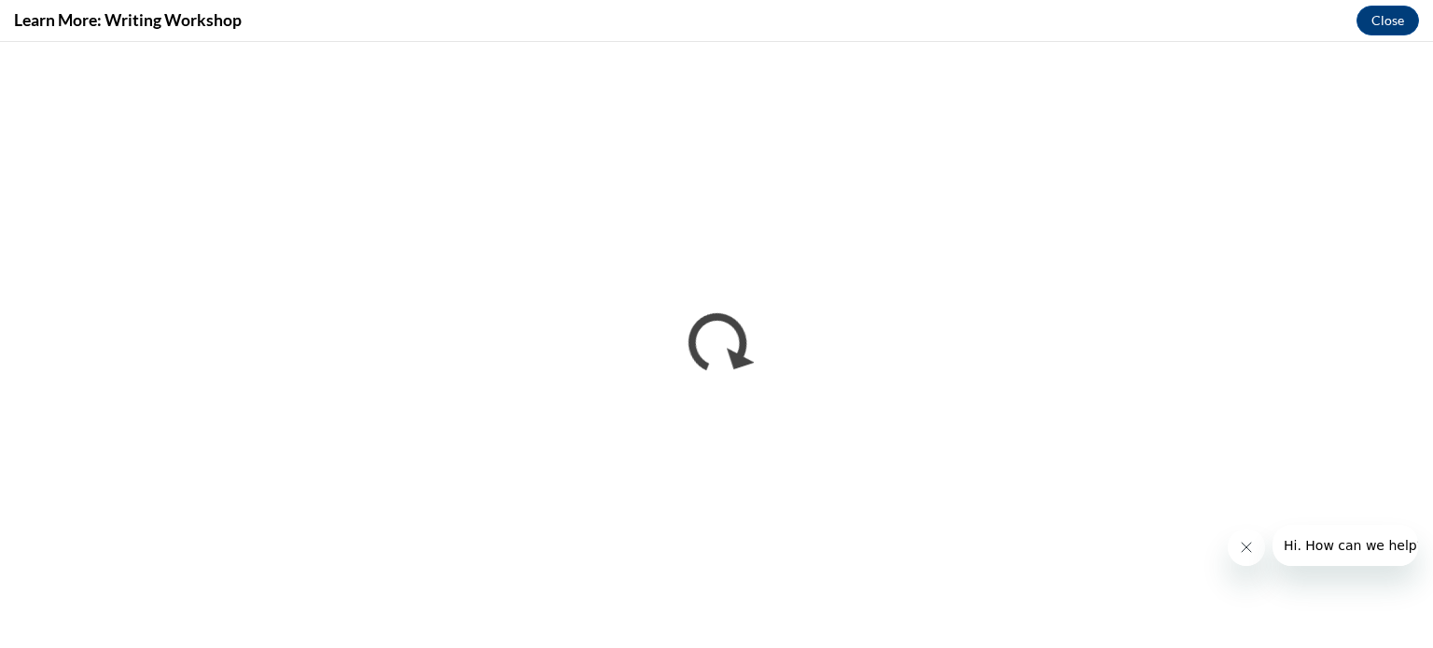
scroll to position [0, 0]
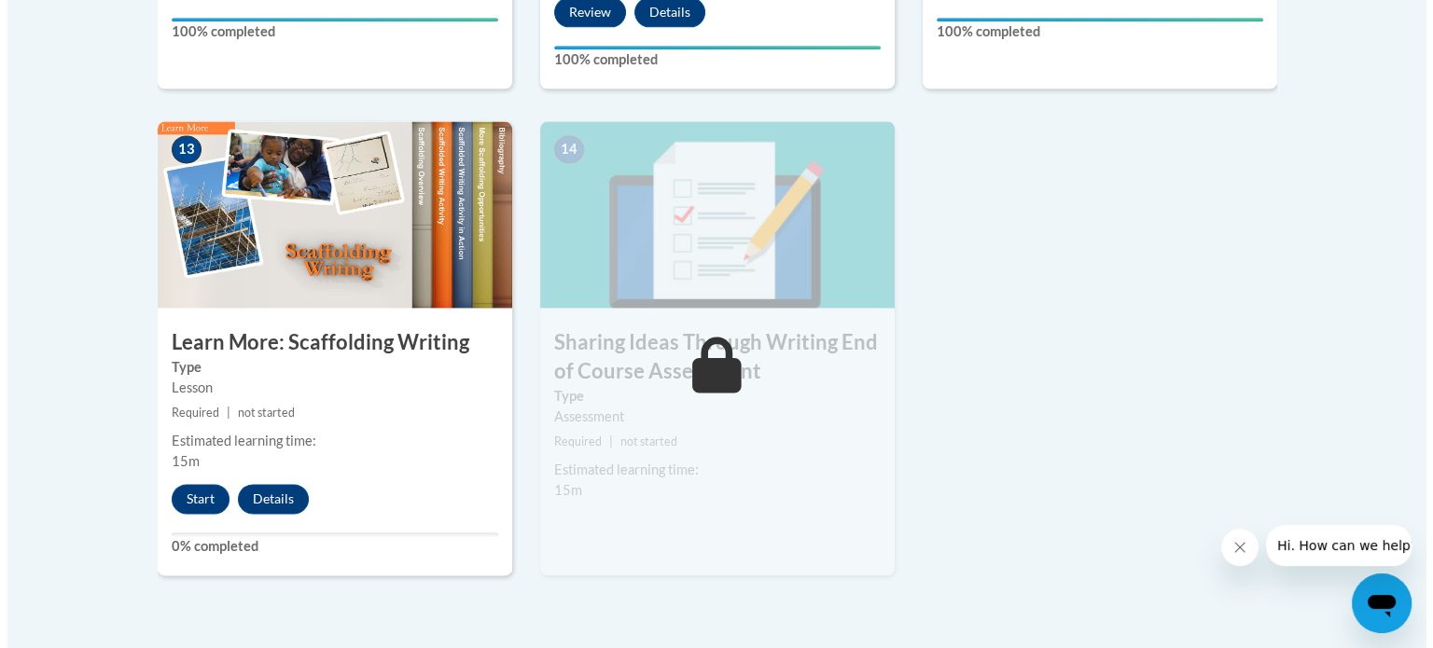
scroll to position [2735, 0]
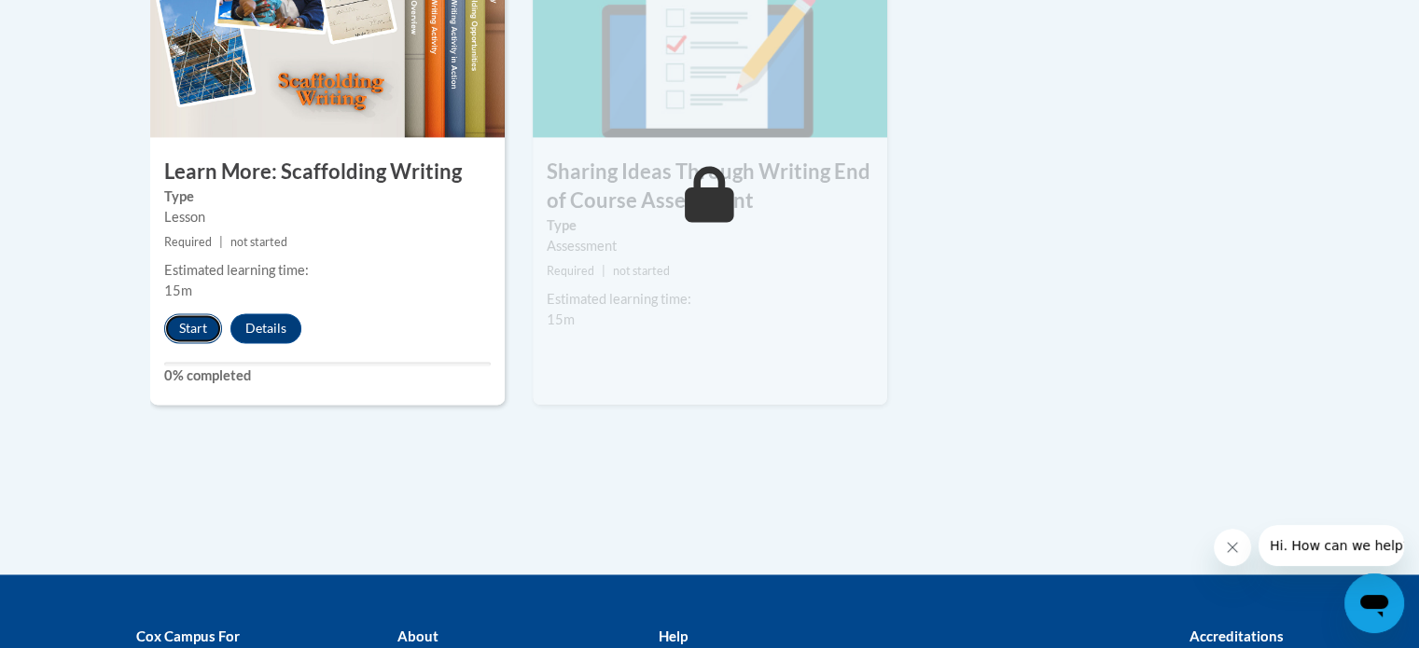
click at [184, 313] on button "Start" at bounding box center [193, 328] width 58 height 30
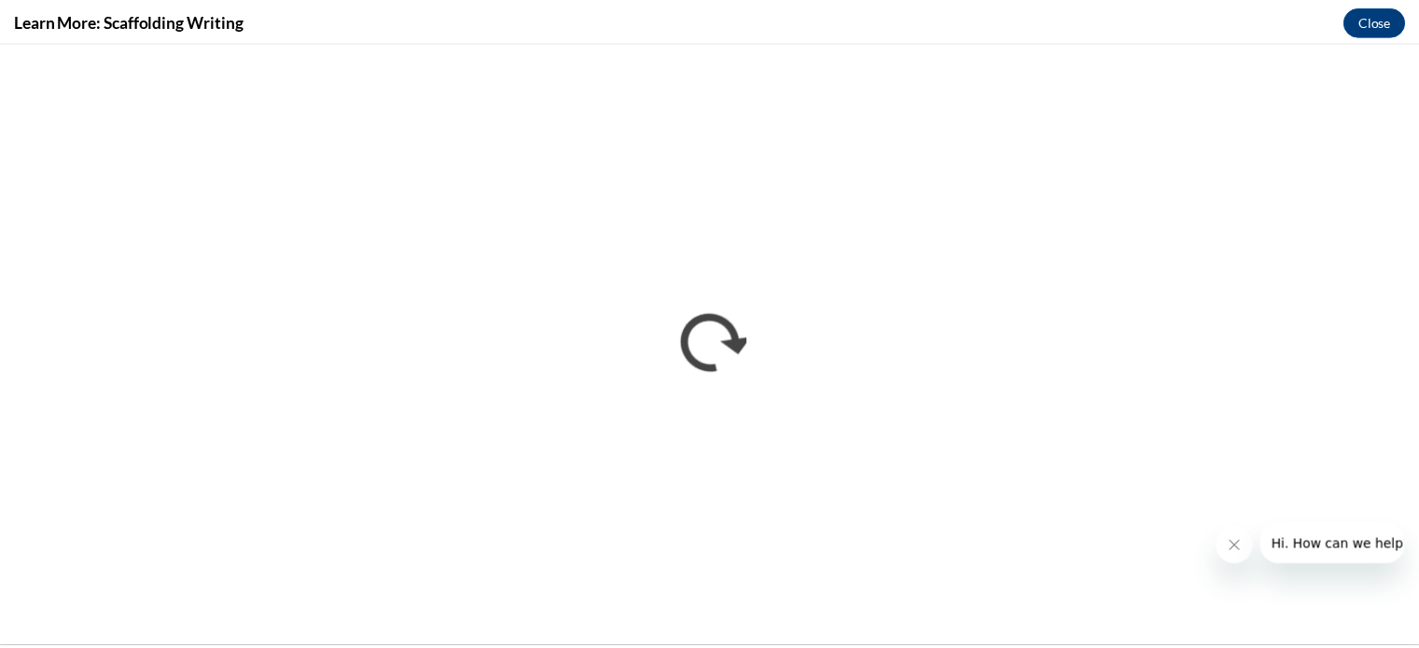
scroll to position [0, 0]
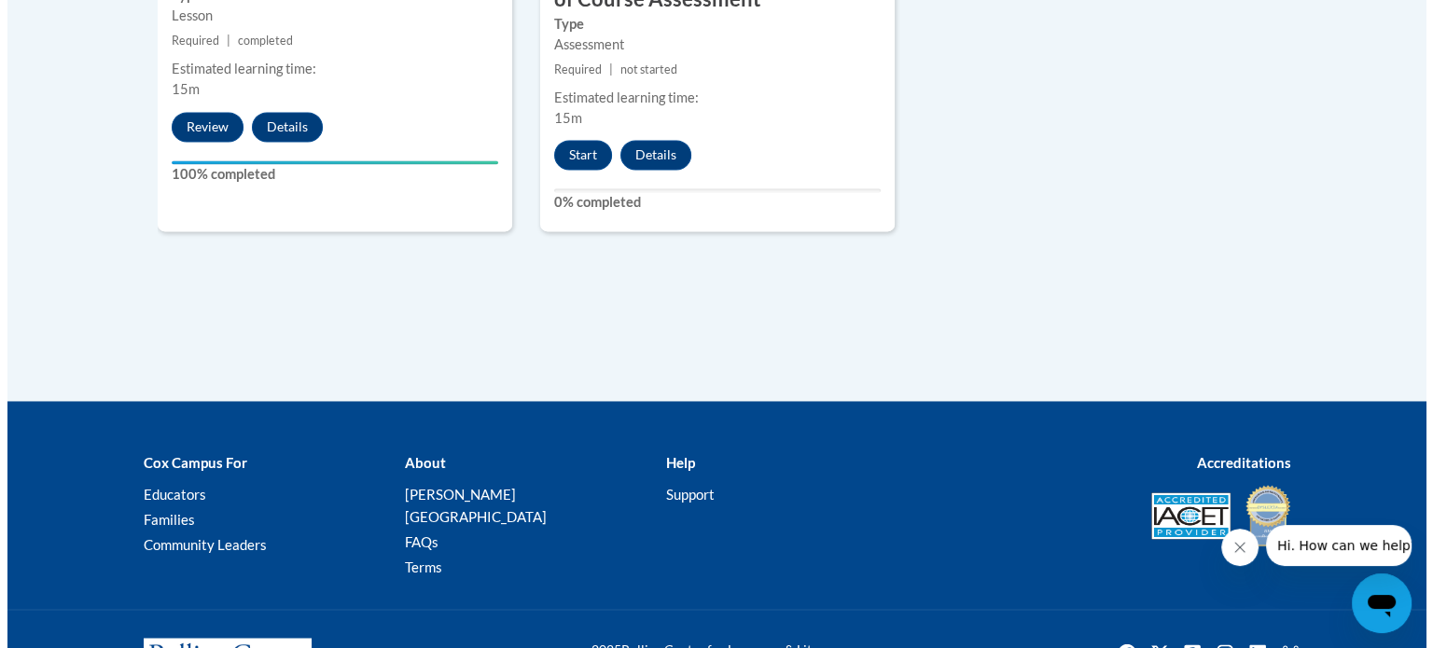
scroll to position [2966, 0]
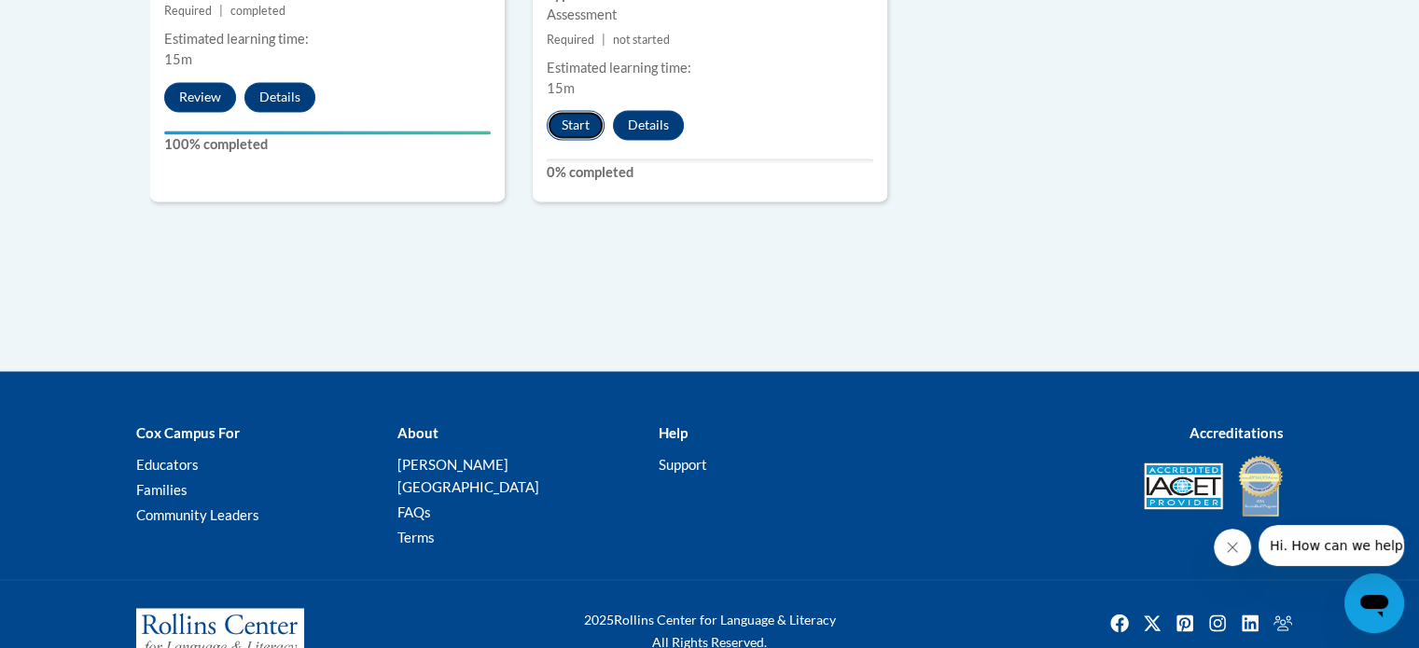
click at [575, 110] on button "Start" at bounding box center [576, 125] width 58 height 30
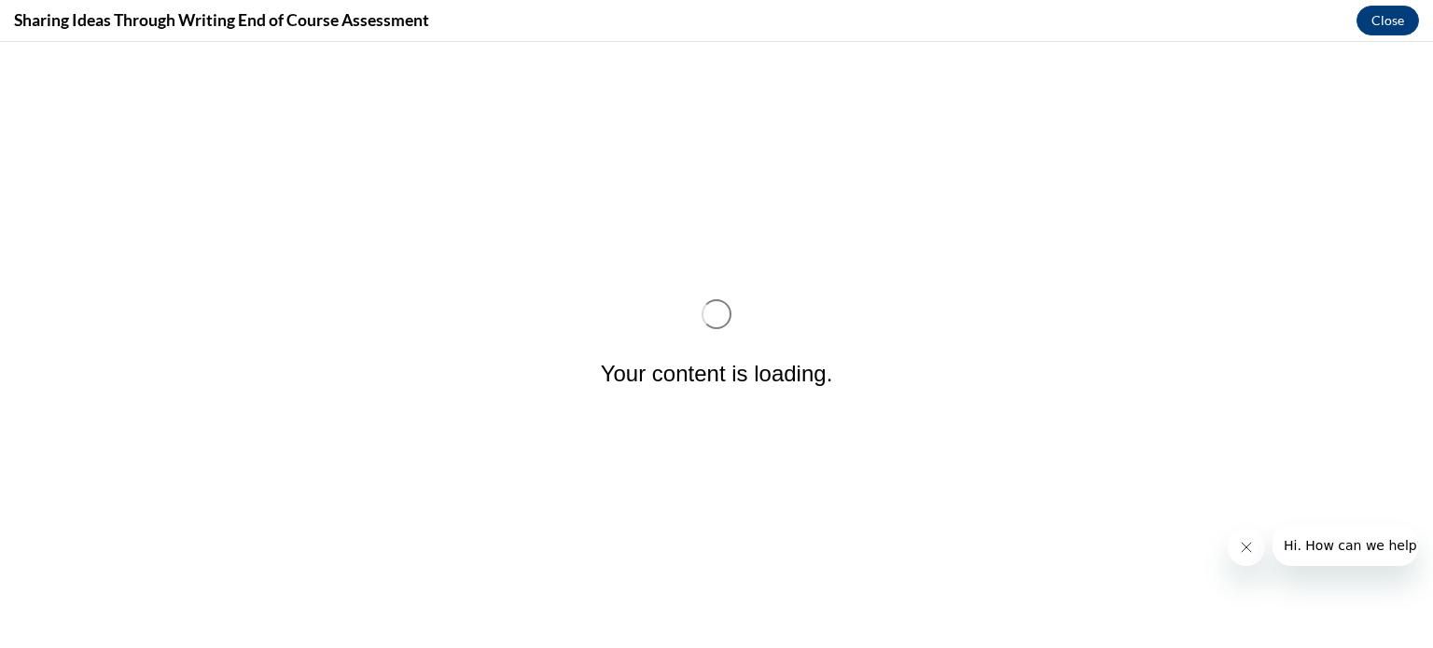
scroll to position [0, 0]
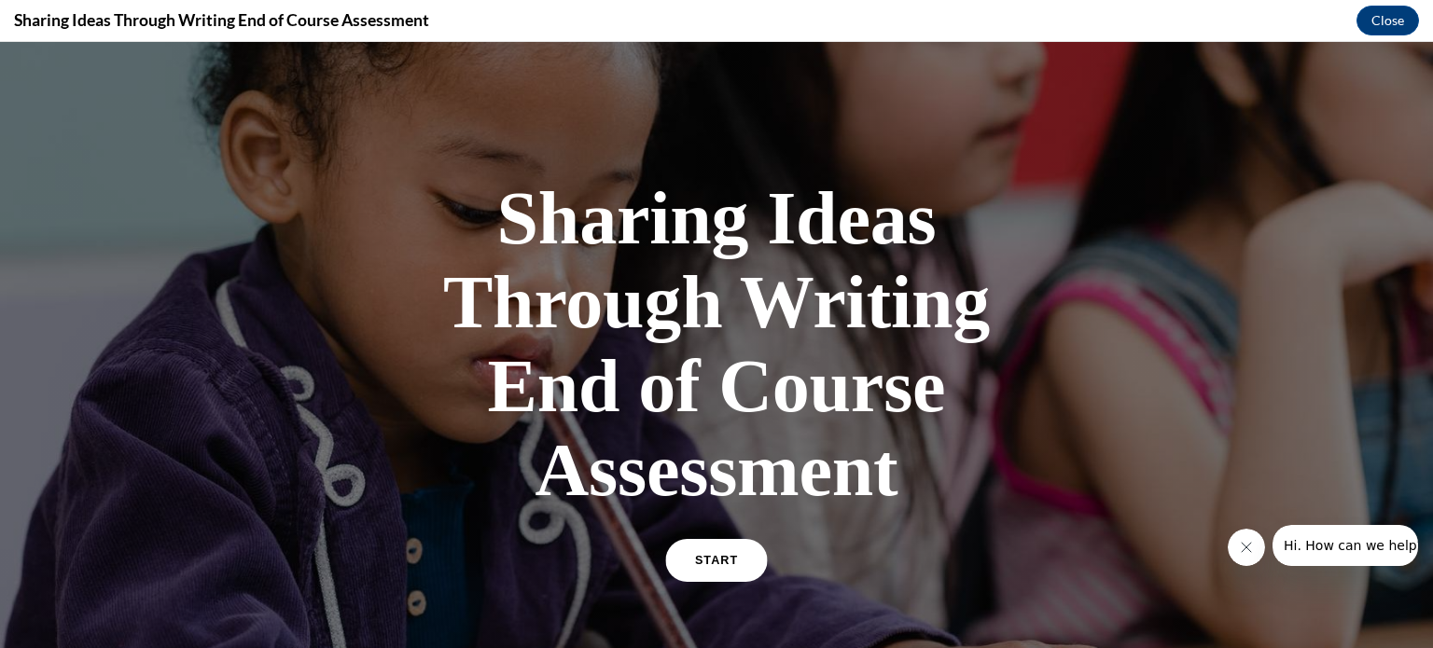
click at [711, 566] on link "START" at bounding box center [716, 560] width 102 height 43
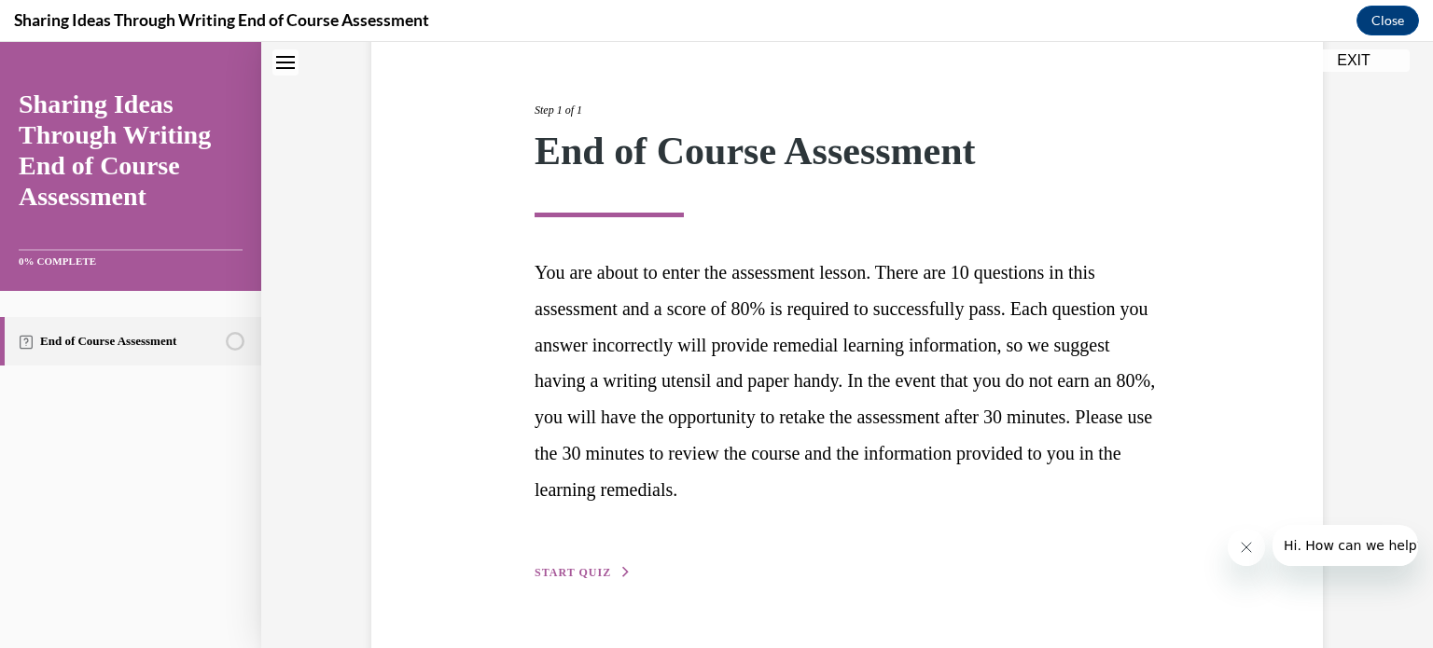
scroll to position [245, 0]
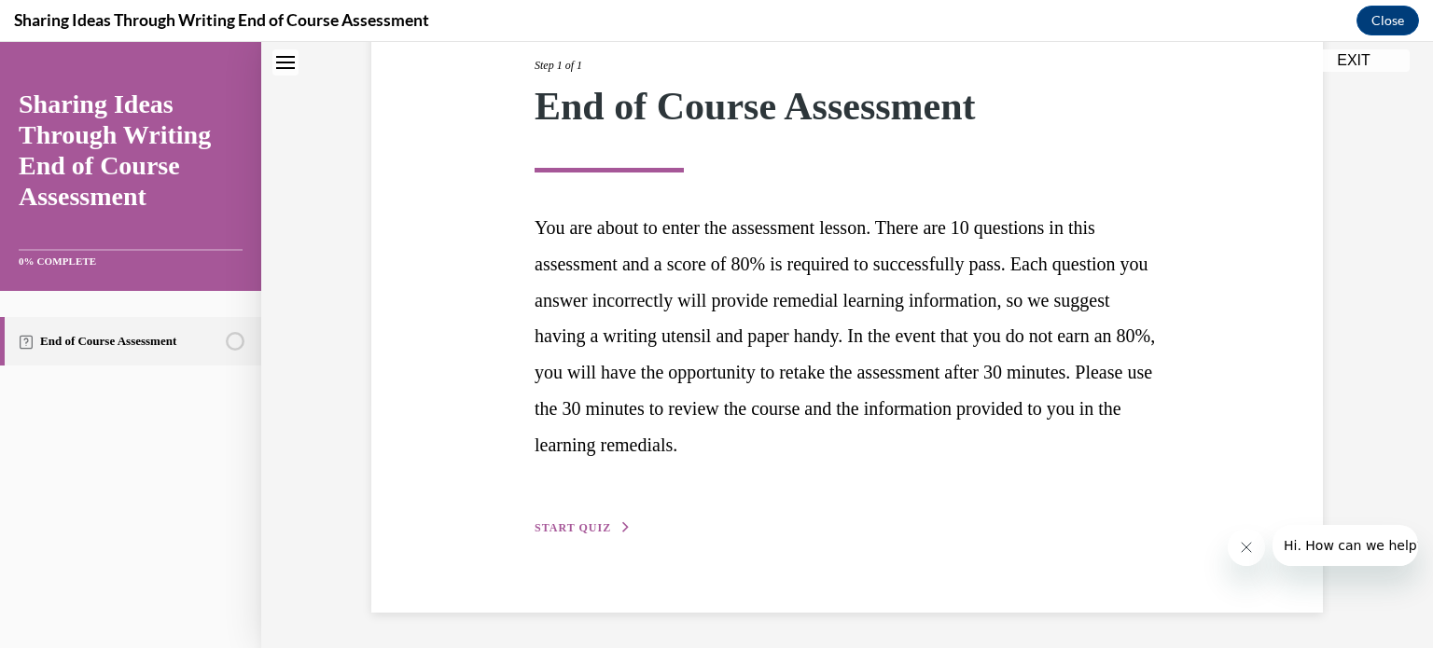
click at [552, 544] on div "Step 1 of 1 End of Course Assessment You are about to enter the assessment less…" at bounding box center [846, 275] width 951 height 673
click at [557, 526] on span "START QUIZ" at bounding box center [572, 527] width 76 height 13
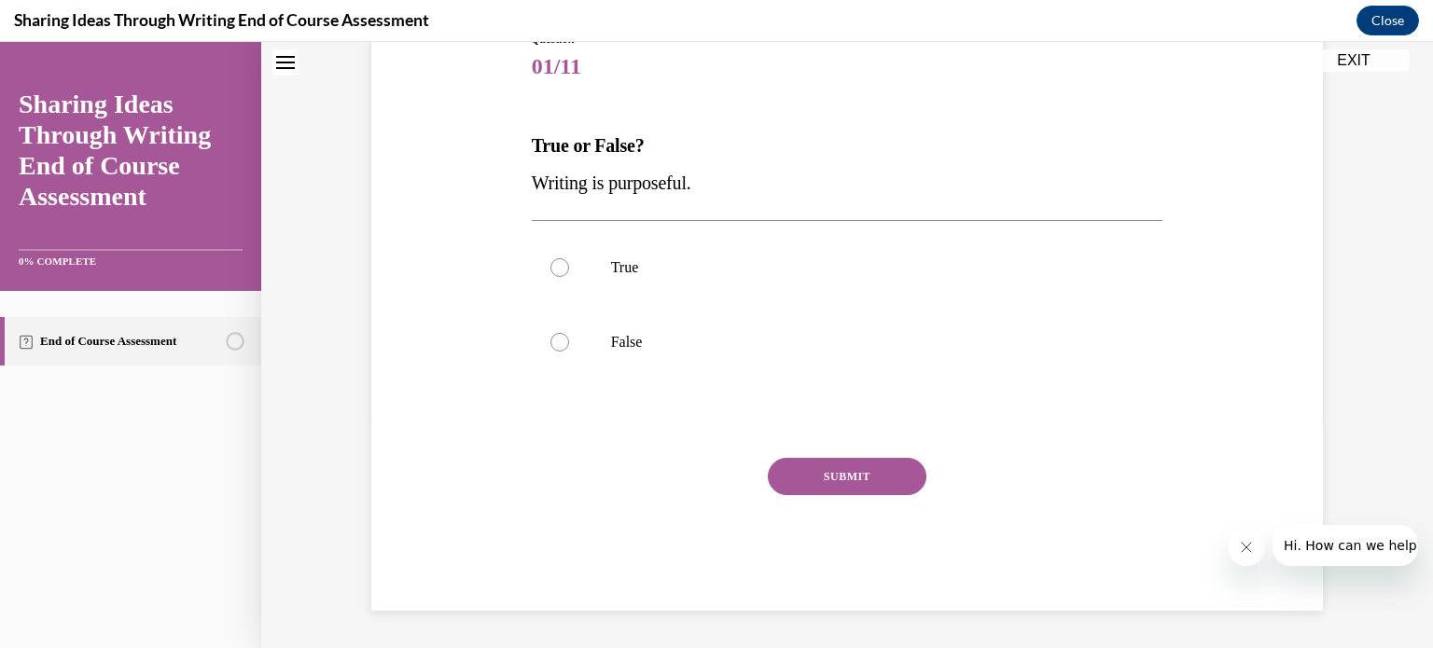
scroll to position [206, 0]
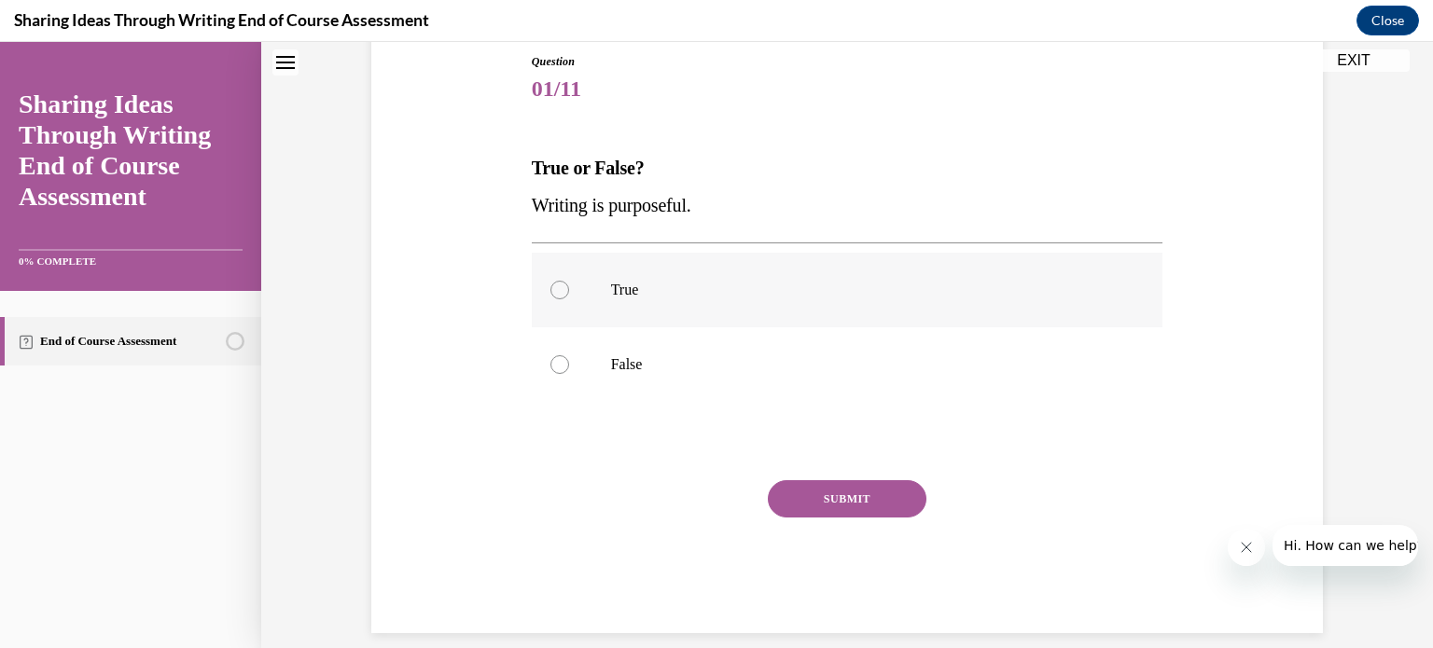
click at [545, 298] on label "True" at bounding box center [847, 290] width 631 height 75
click at [550, 298] on input "True" at bounding box center [559, 290] width 19 height 19
radio input "true"
click at [777, 487] on button "SUBMIT" at bounding box center [847, 498] width 159 height 37
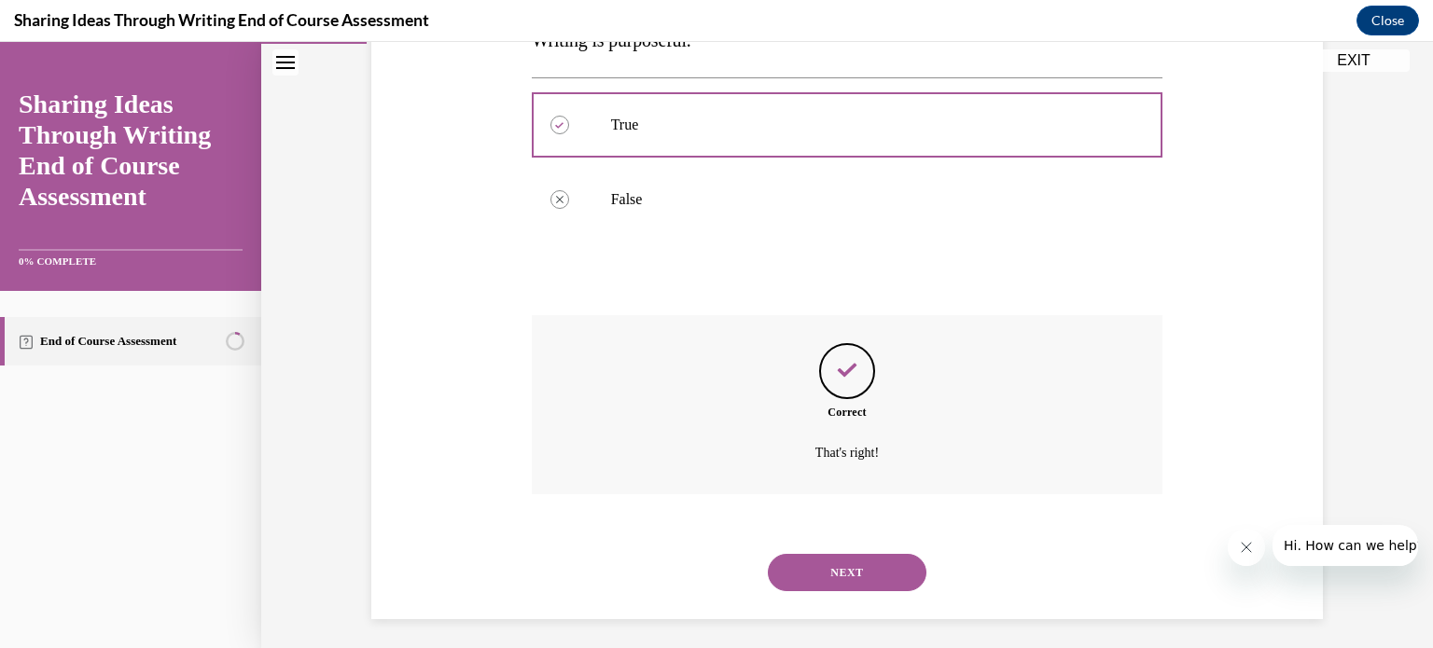
scroll to position [379, 0]
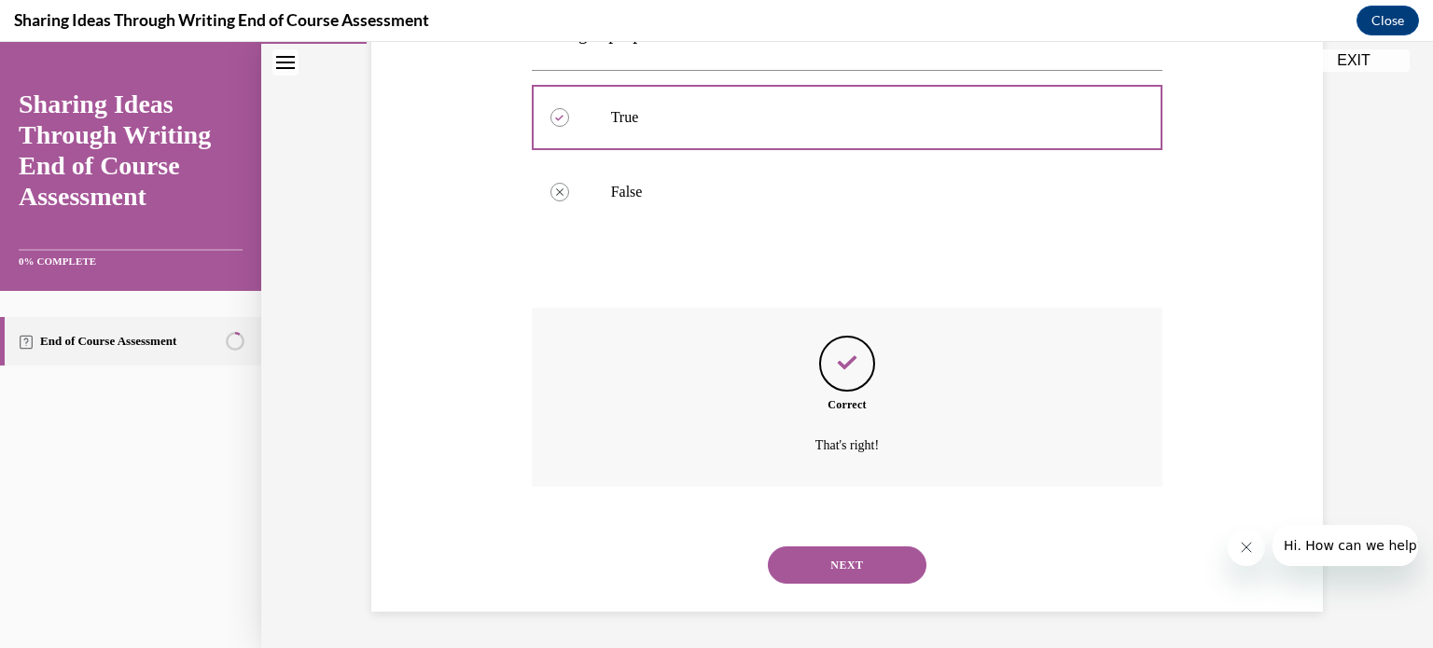
click at [824, 570] on button "NEXT" at bounding box center [847, 565] width 159 height 37
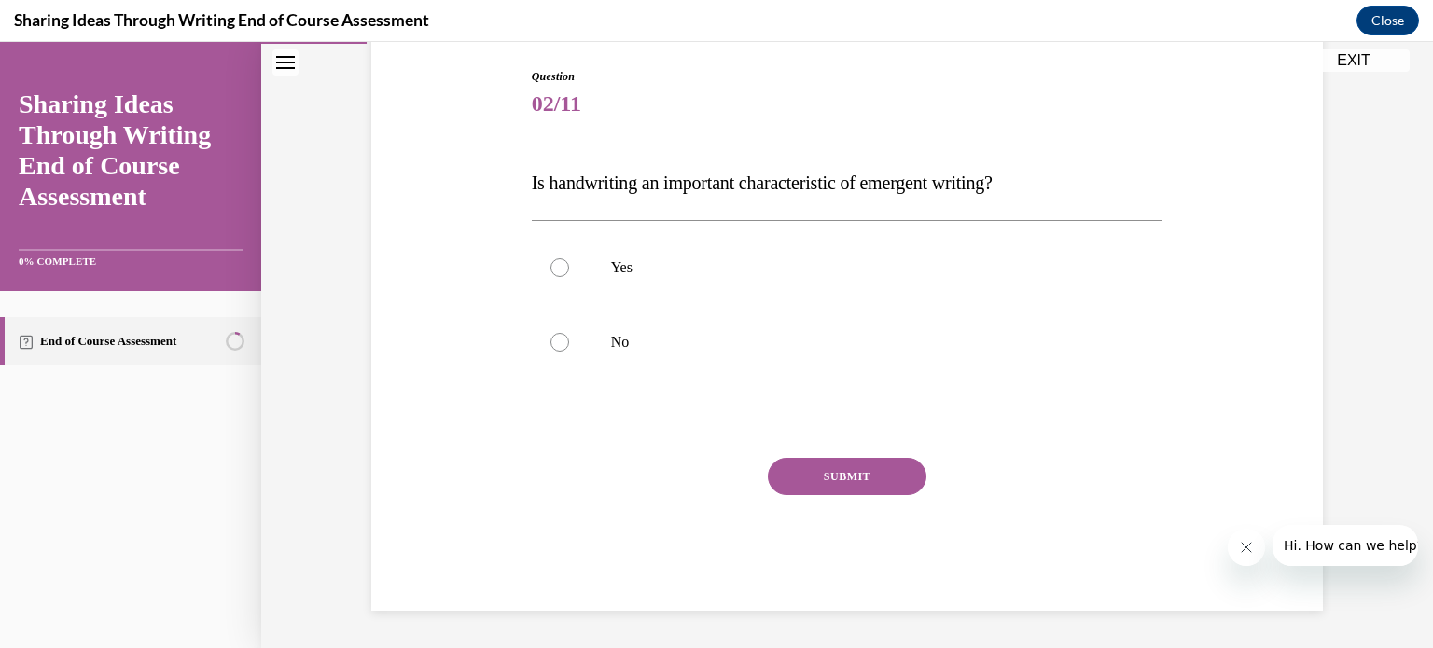
scroll to position [190, 0]
click at [847, 264] on p "Yes" at bounding box center [864, 268] width 506 height 19
click at [569, 264] on input "Yes" at bounding box center [559, 268] width 19 height 19
radio input "true"
click at [849, 469] on button "SUBMIT" at bounding box center [847, 477] width 159 height 37
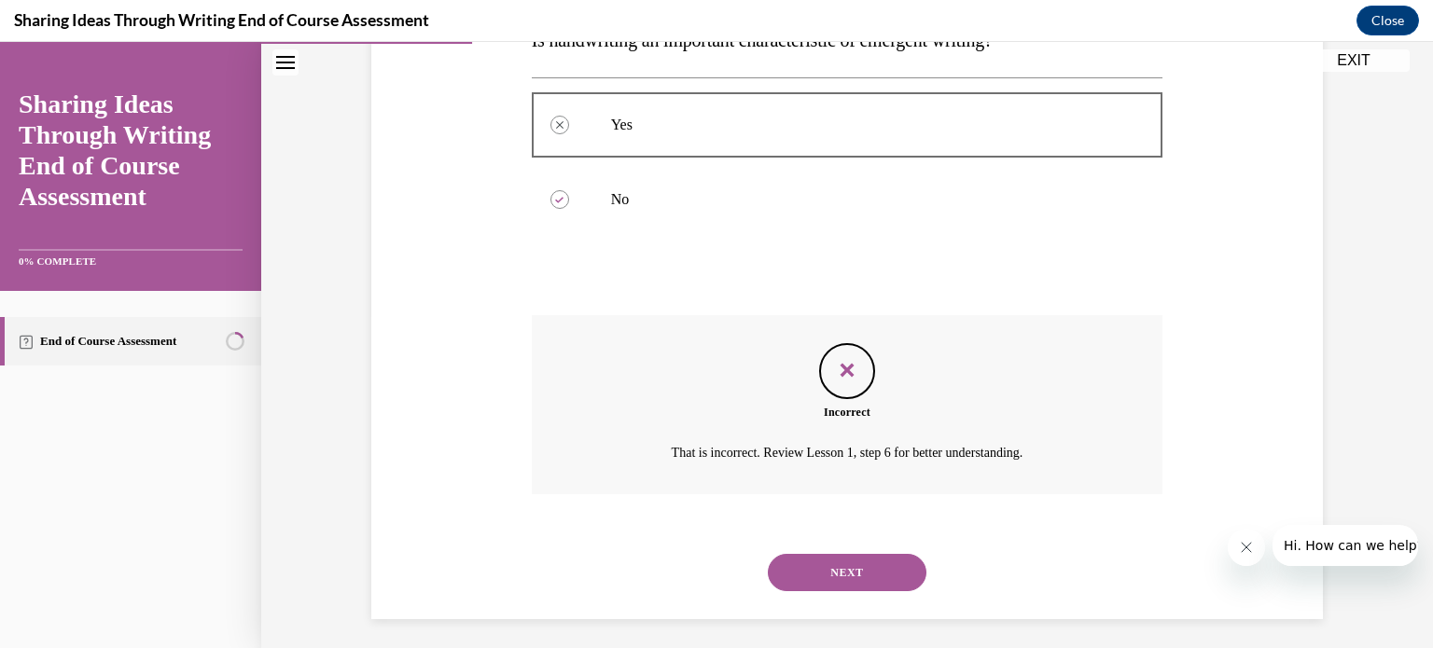
scroll to position [341, 0]
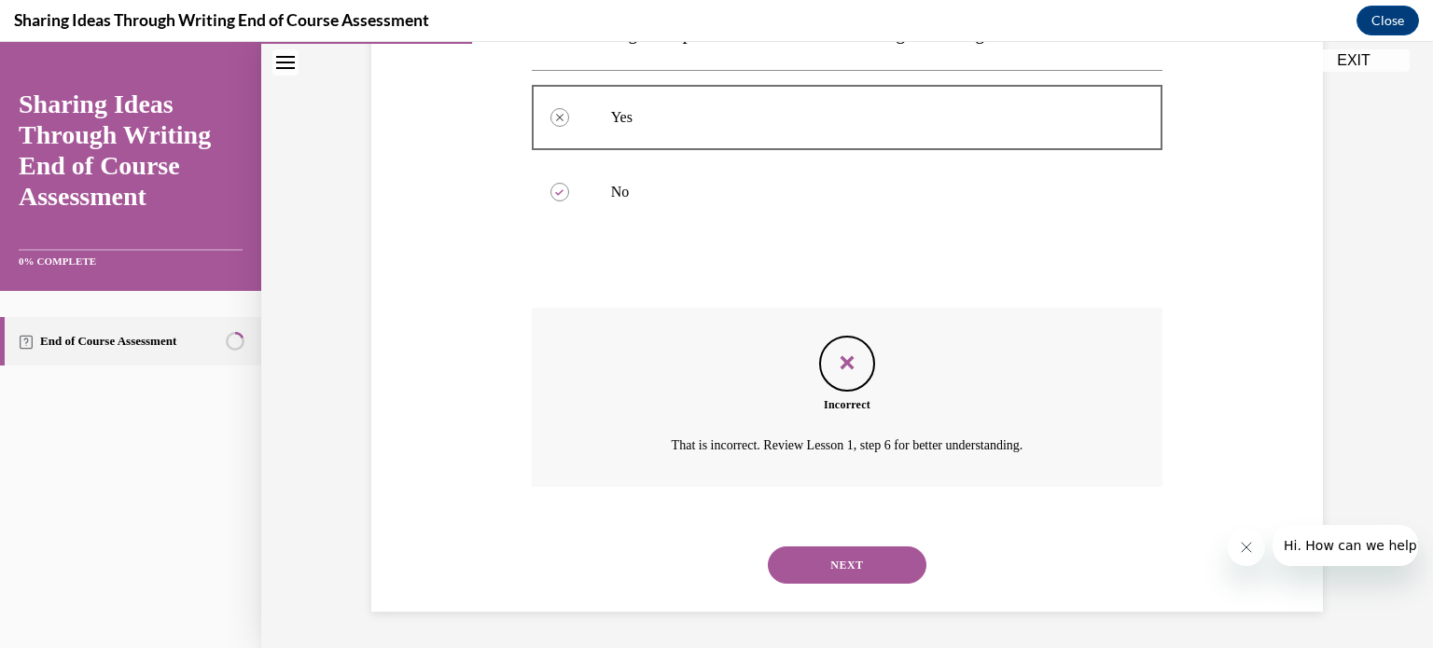
click at [813, 570] on button "NEXT" at bounding box center [847, 565] width 159 height 37
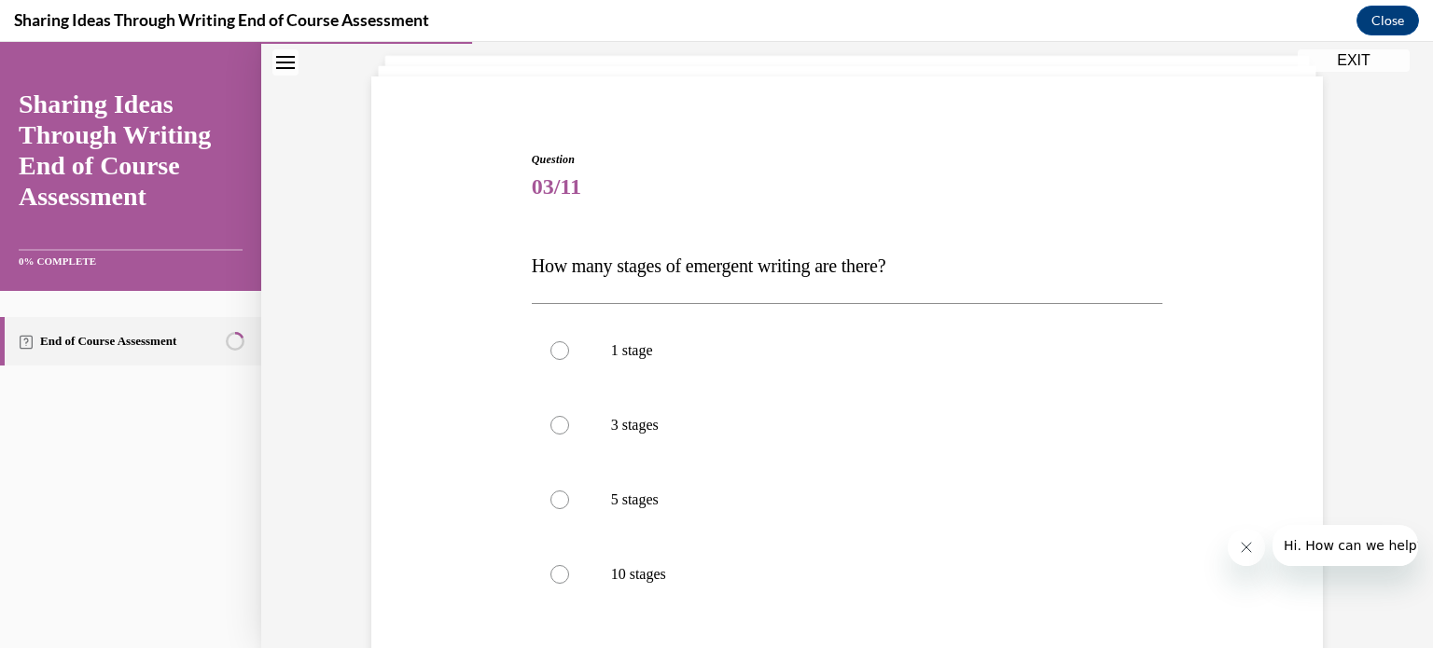
scroll to position [244, 0]
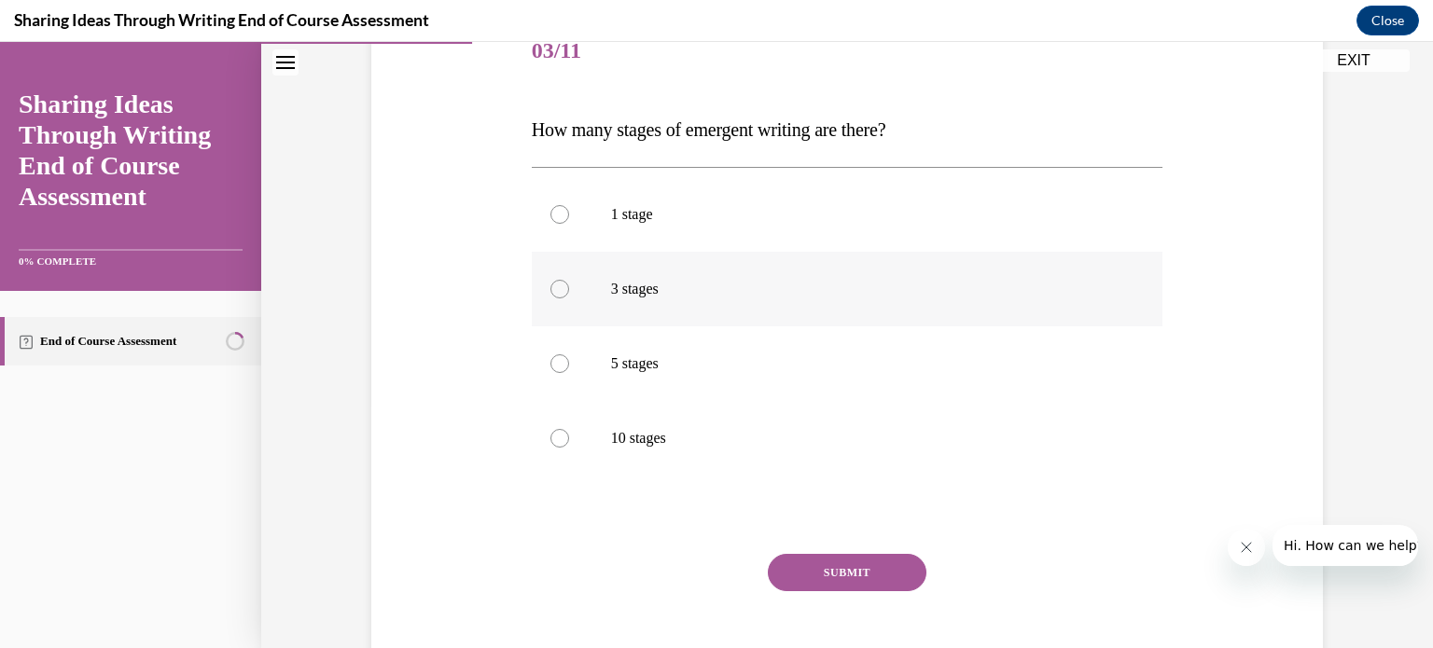
click at [797, 309] on label "3 stages" at bounding box center [847, 289] width 631 height 75
click at [569, 298] on input "3 stages" at bounding box center [559, 289] width 19 height 19
radio input "true"
click at [814, 561] on button "SUBMIT" at bounding box center [847, 572] width 159 height 37
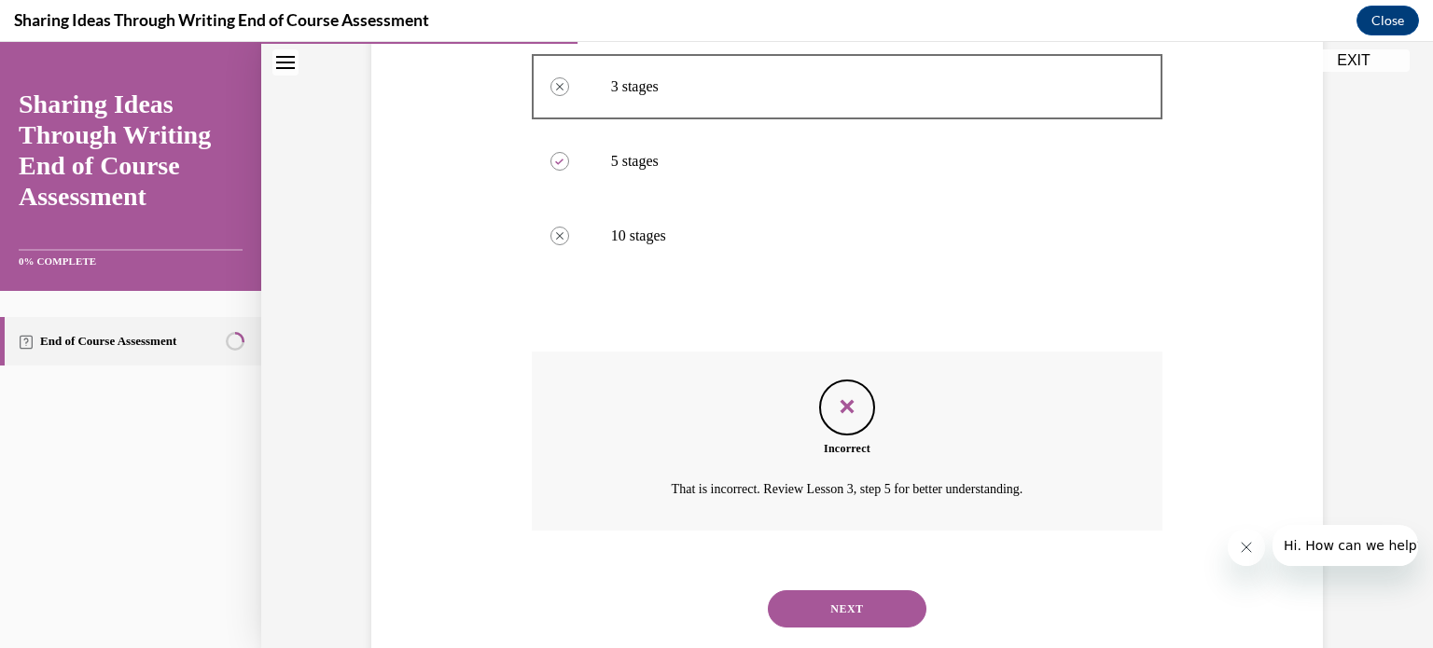
scroll to position [491, 0]
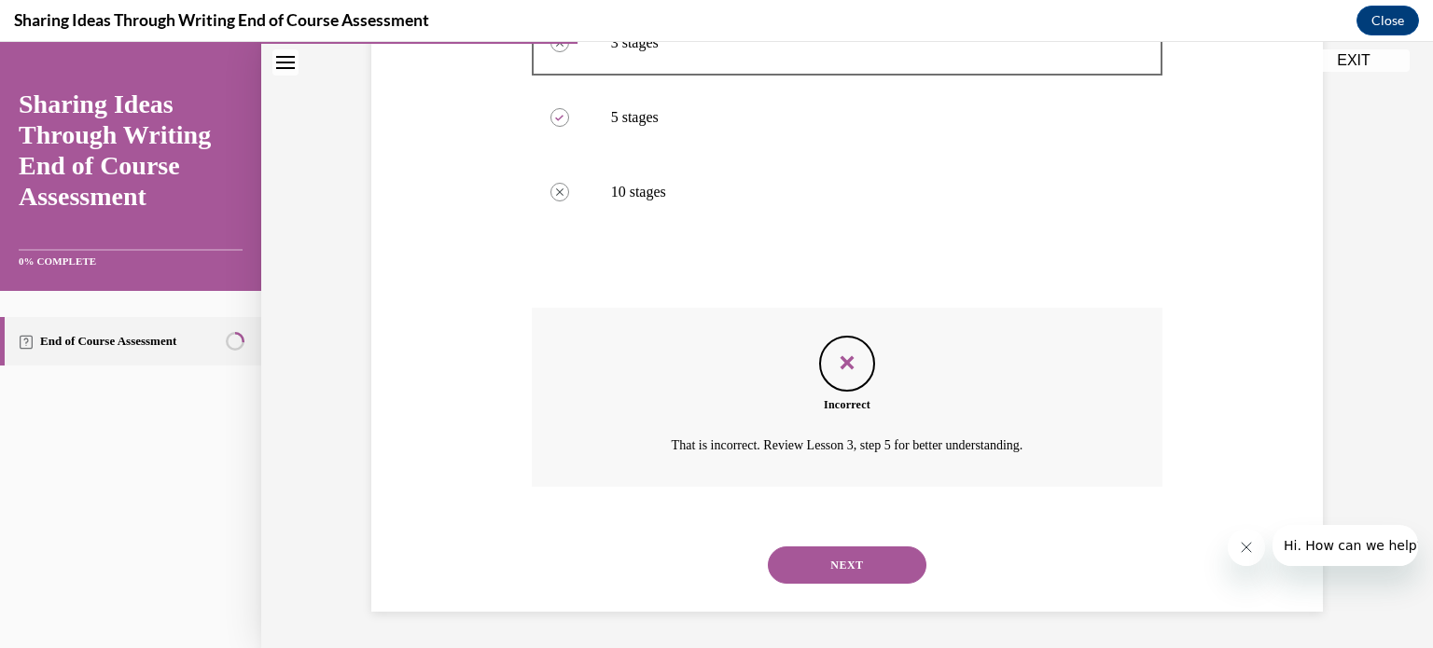
click at [817, 566] on button "NEXT" at bounding box center [847, 565] width 159 height 37
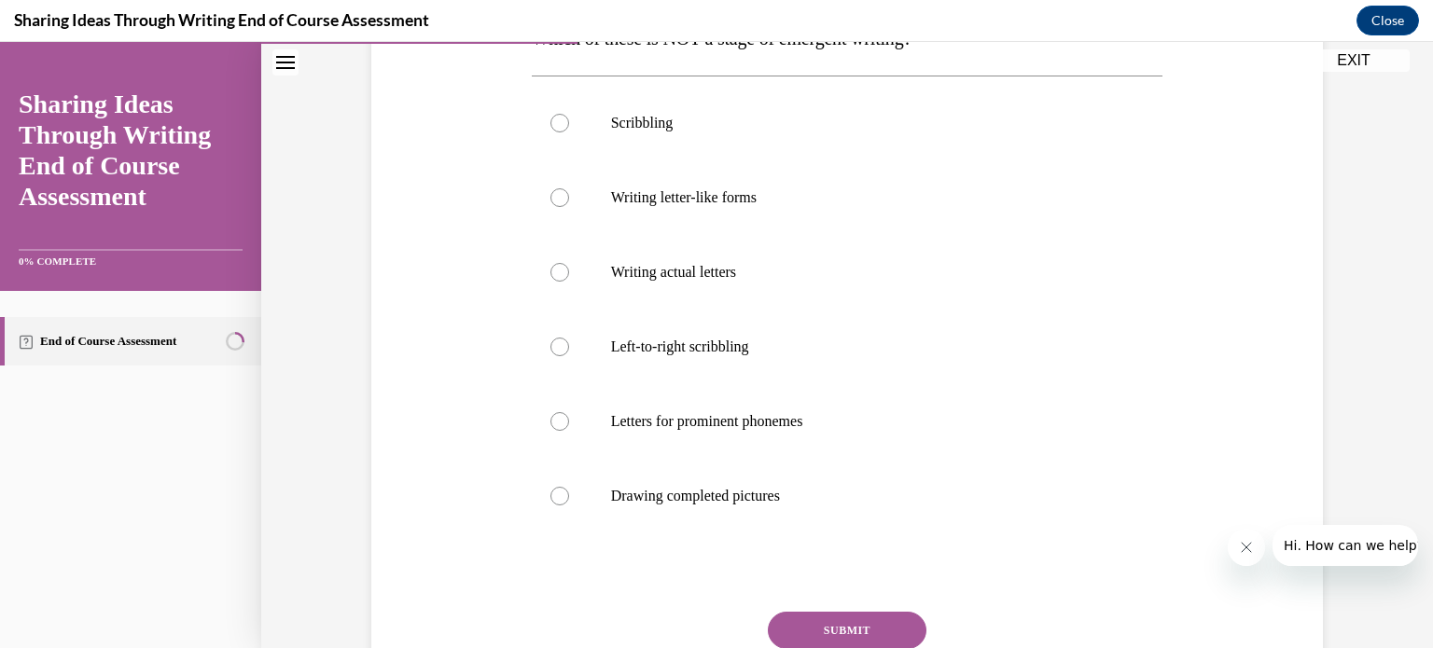
scroll to position [321, 0]
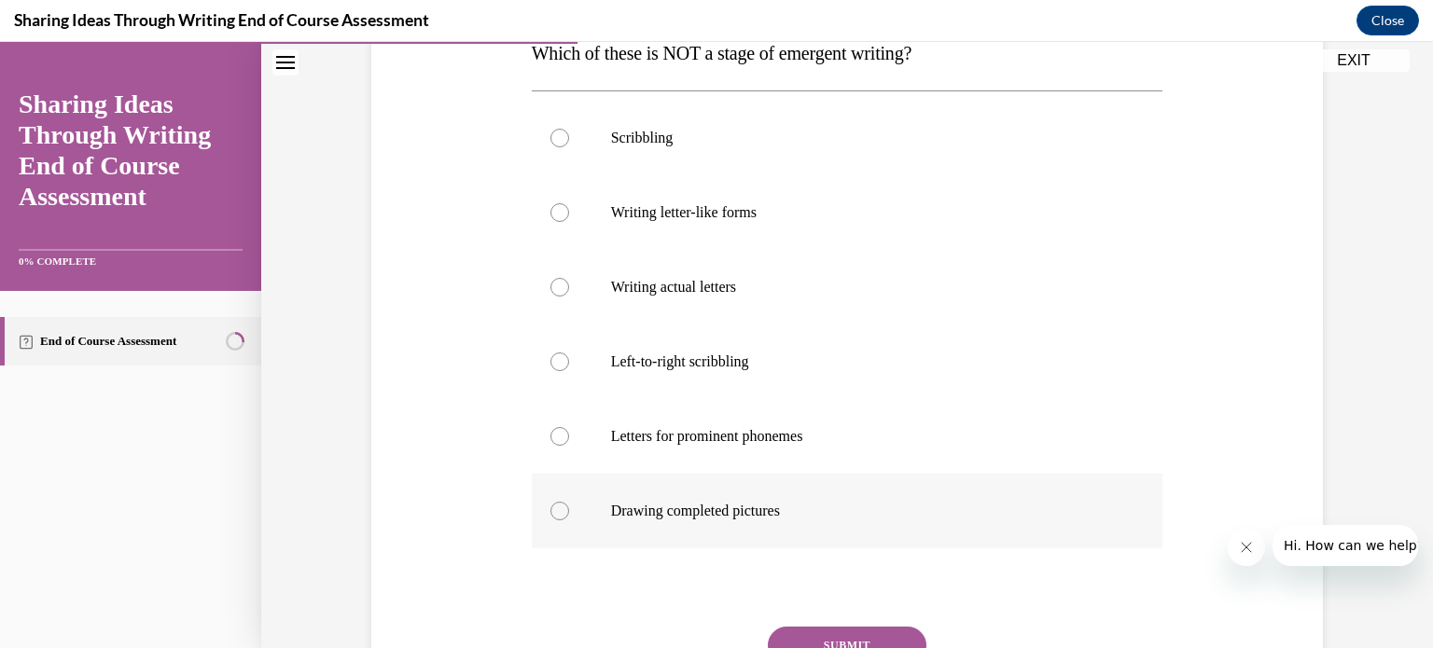
click at [926, 490] on label "Drawing completed pictures" at bounding box center [847, 511] width 631 height 75
click at [569, 502] on input "Drawing completed pictures" at bounding box center [559, 511] width 19 height 19
radio input "true"
click at [884, 633] on button "SUBMIT" at bounding box center [847, 645] width 159 height 37
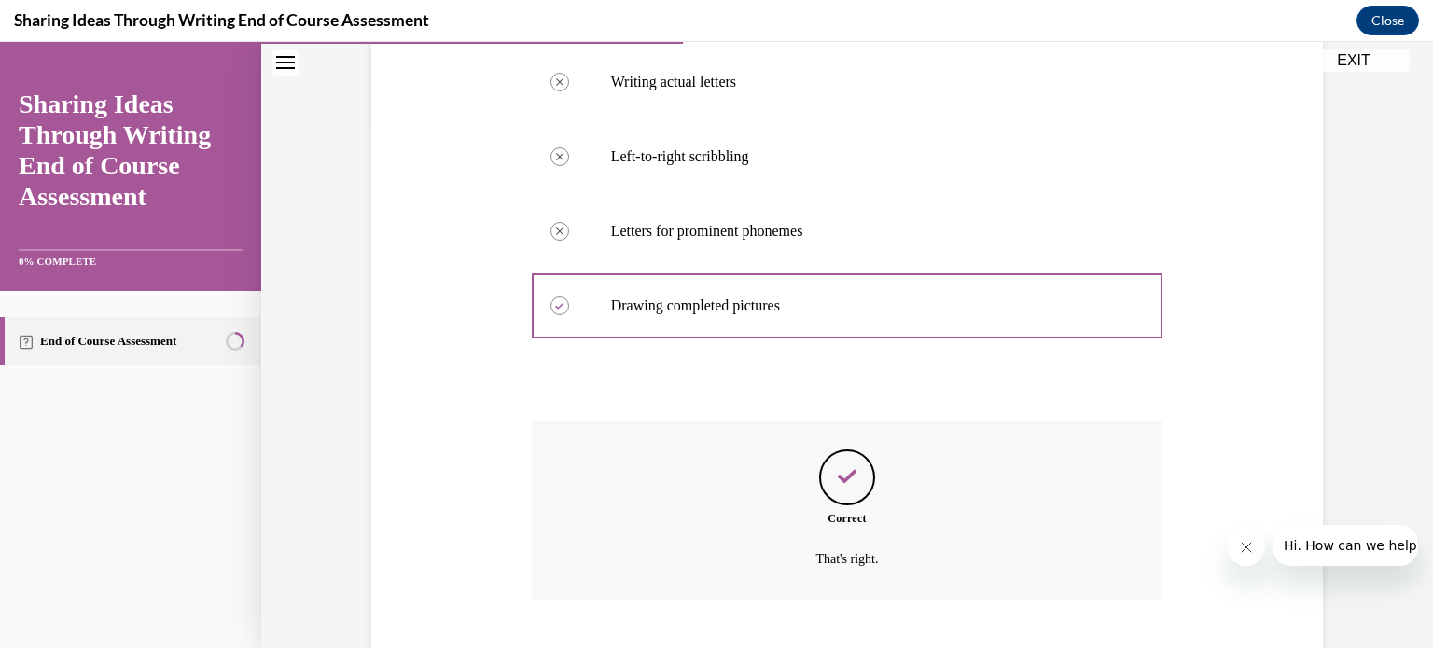
scroll to position [640, 0]
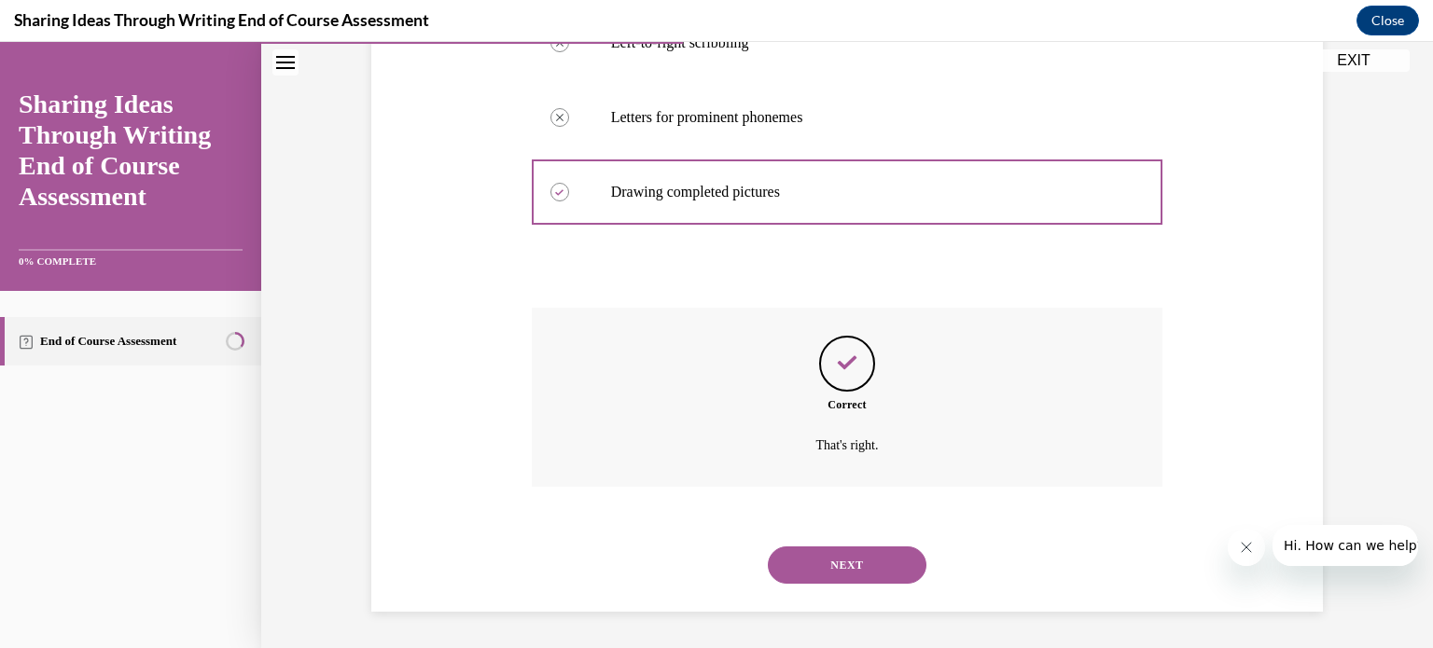
click at [876, 574] on button "NEXT" at bounding box center [847, 565] width 159 height 37
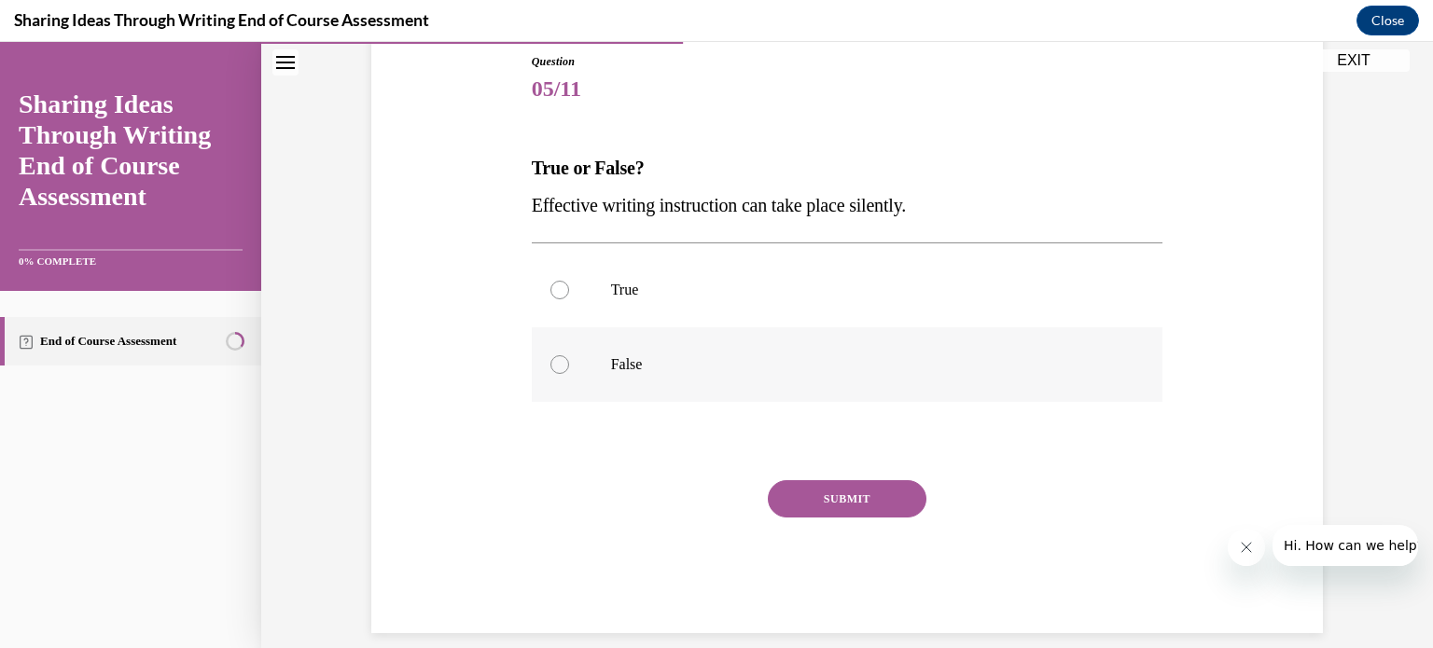
click at [979, 383] on label "False" at bounding box center [847, 364] width 631 height 75
click at [569, 374] on input "False" at bounding box center [559, 364] width 19 height 19
radio input "true"
click at [878, 493] on button "SUBMIT" at bounding box center [847, 498] width 159 height 37
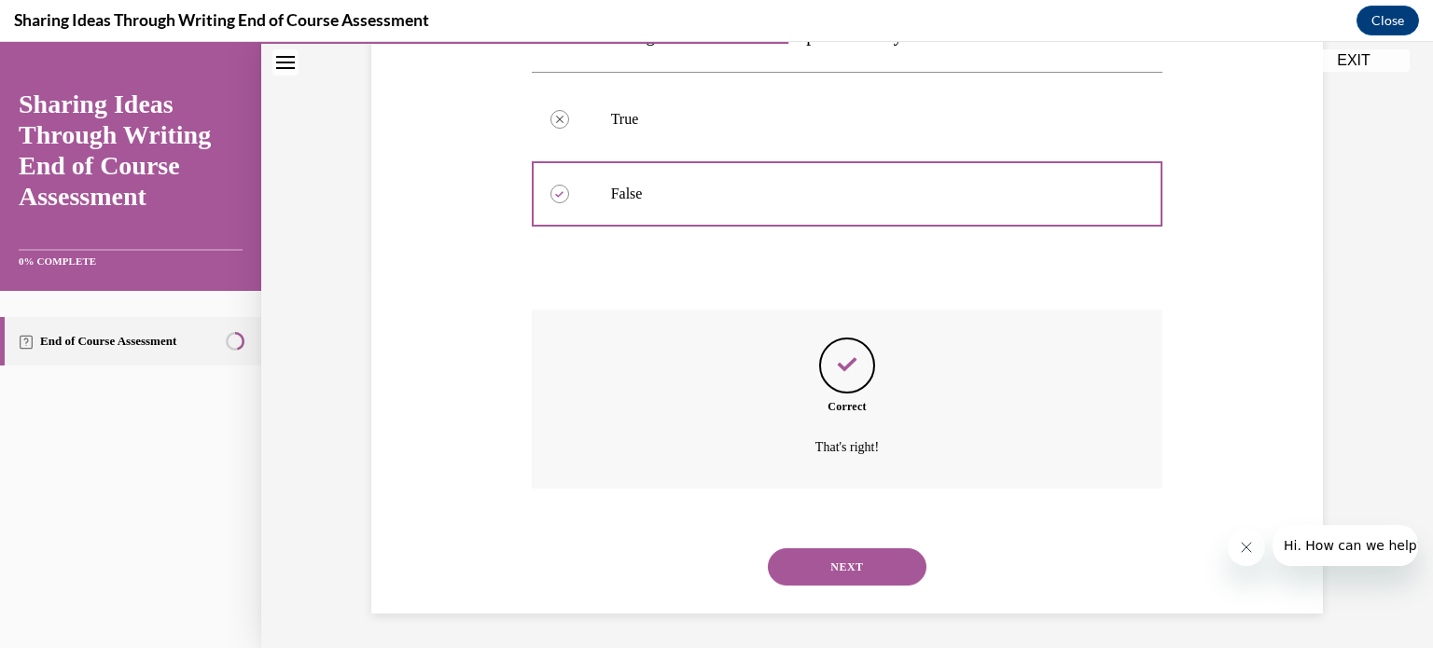
scroll to position [379, 0]
click at [866, 574] on button "NEXT" at bounding box center [847, 565] width 159 height 37
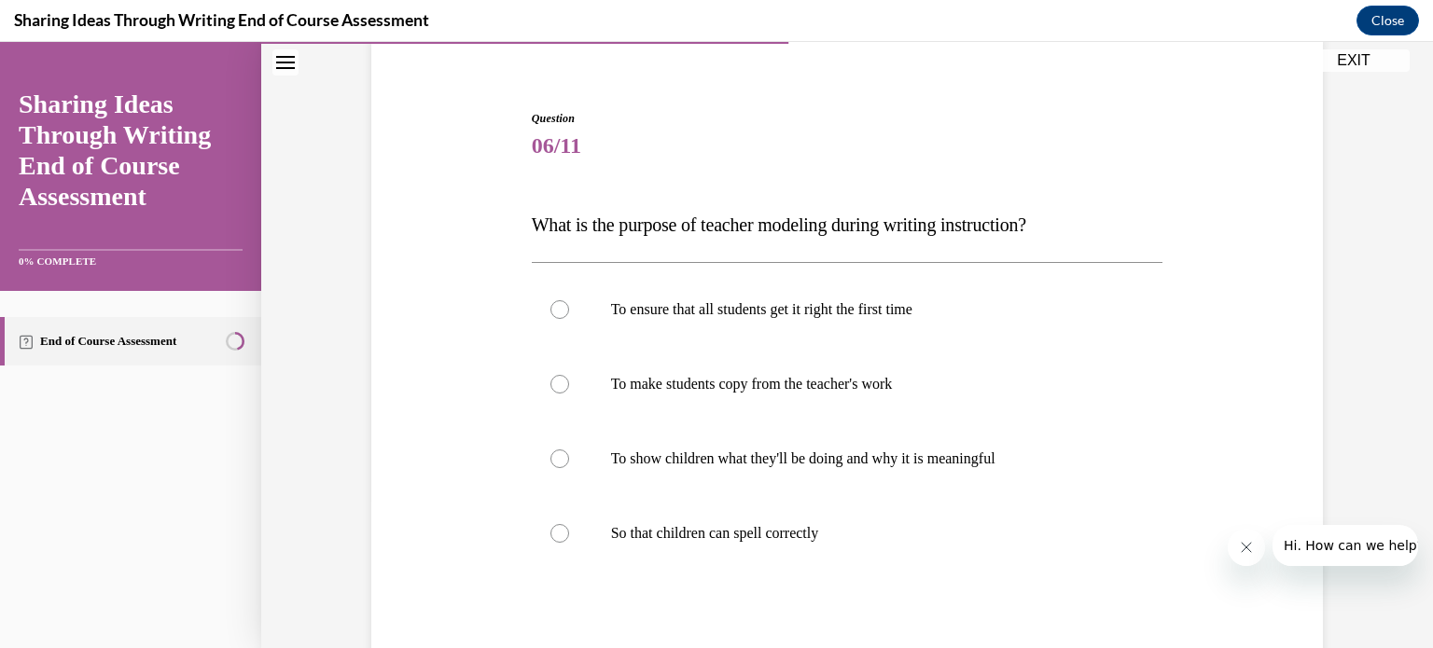
scroll to position [209, 0]
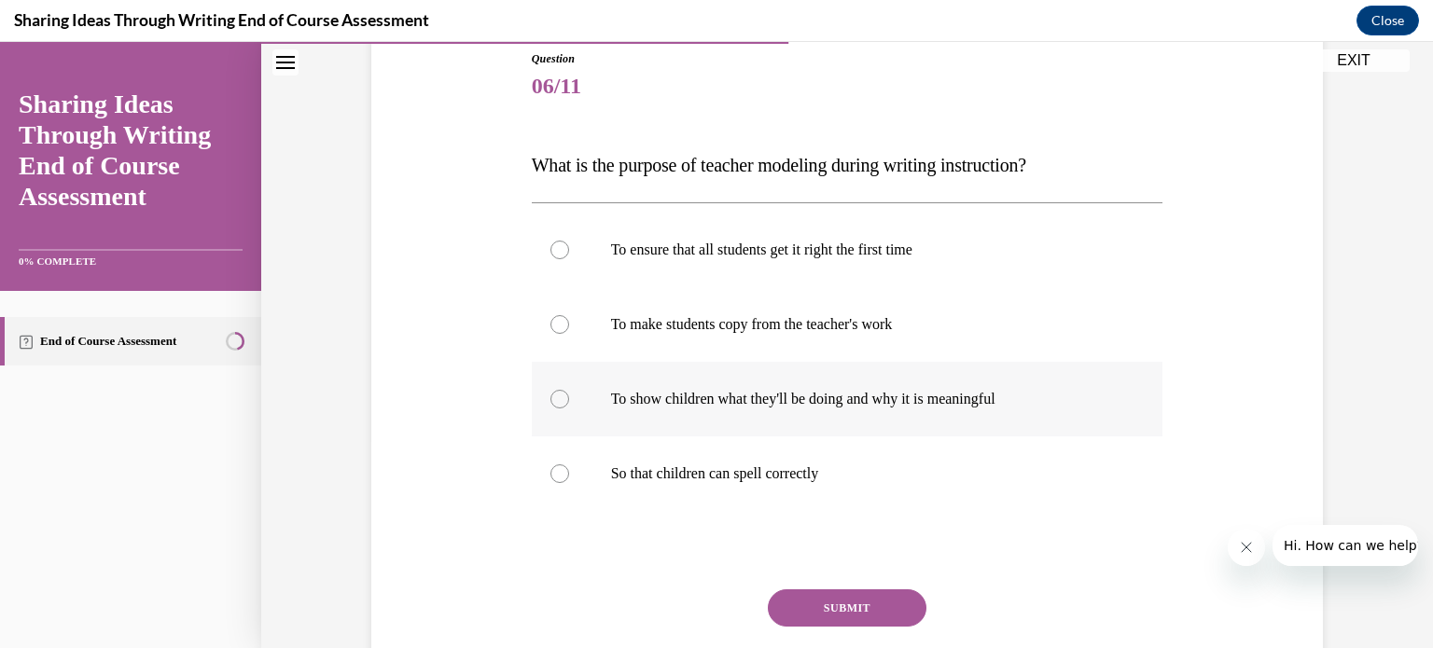
click at [1045, 386] on label "To show children what they'll be doing and why it is meaningful" at bounding box center [847, 399] width 631 height 75
click at [569, 390] on input "To show children what they'll be doing and why it is meaningful" at bounding box center [559, 399] width 19 height 19
radio input "true"
click at [844, 617] on button "SUBMIT" at bounding box center [847, 607] width 159 height 37
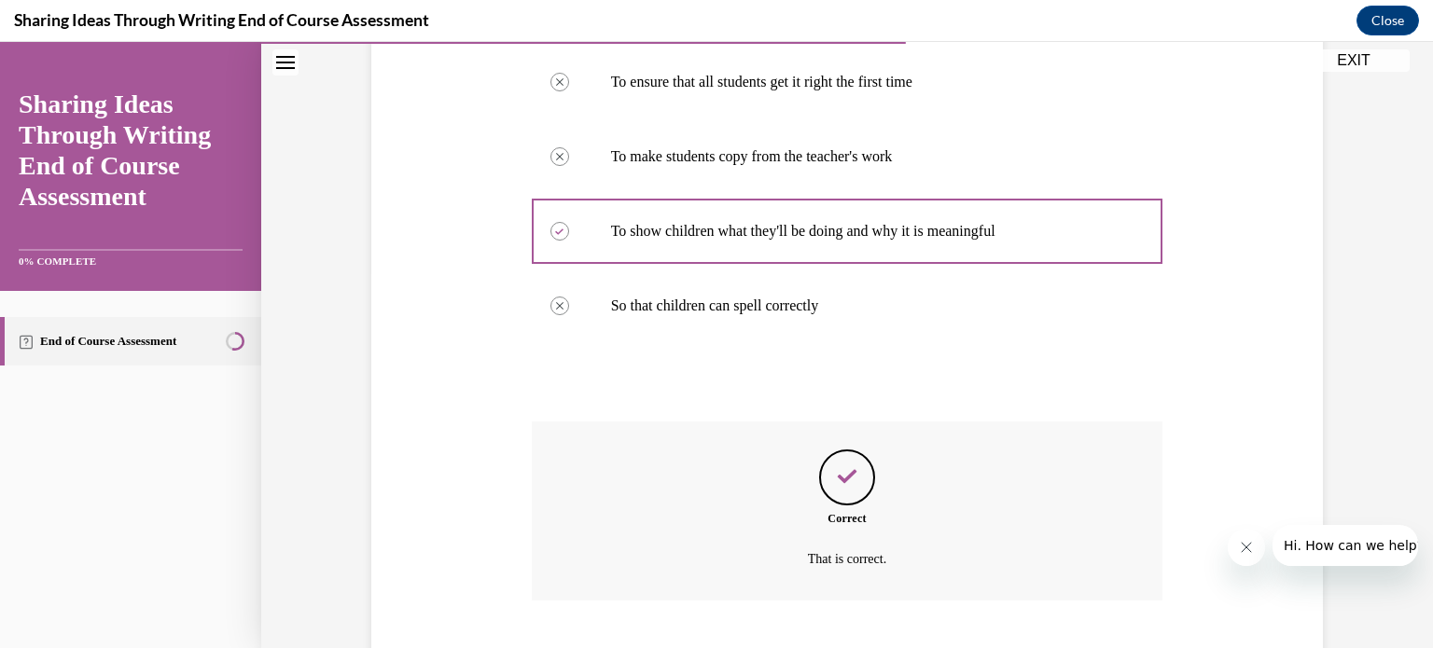
scroll to position [491, 0]
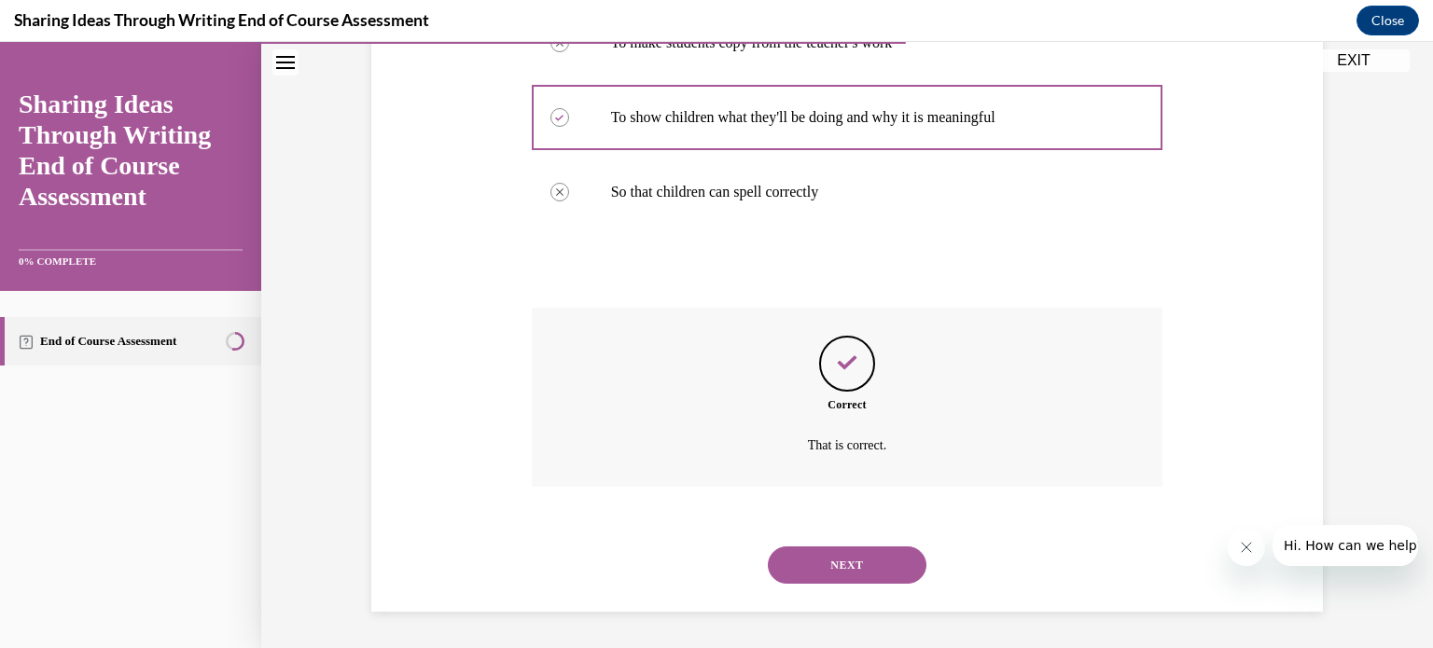
click at [856, 575] on button "NEXT" at bounding box center [847, 565] width 159 height 37
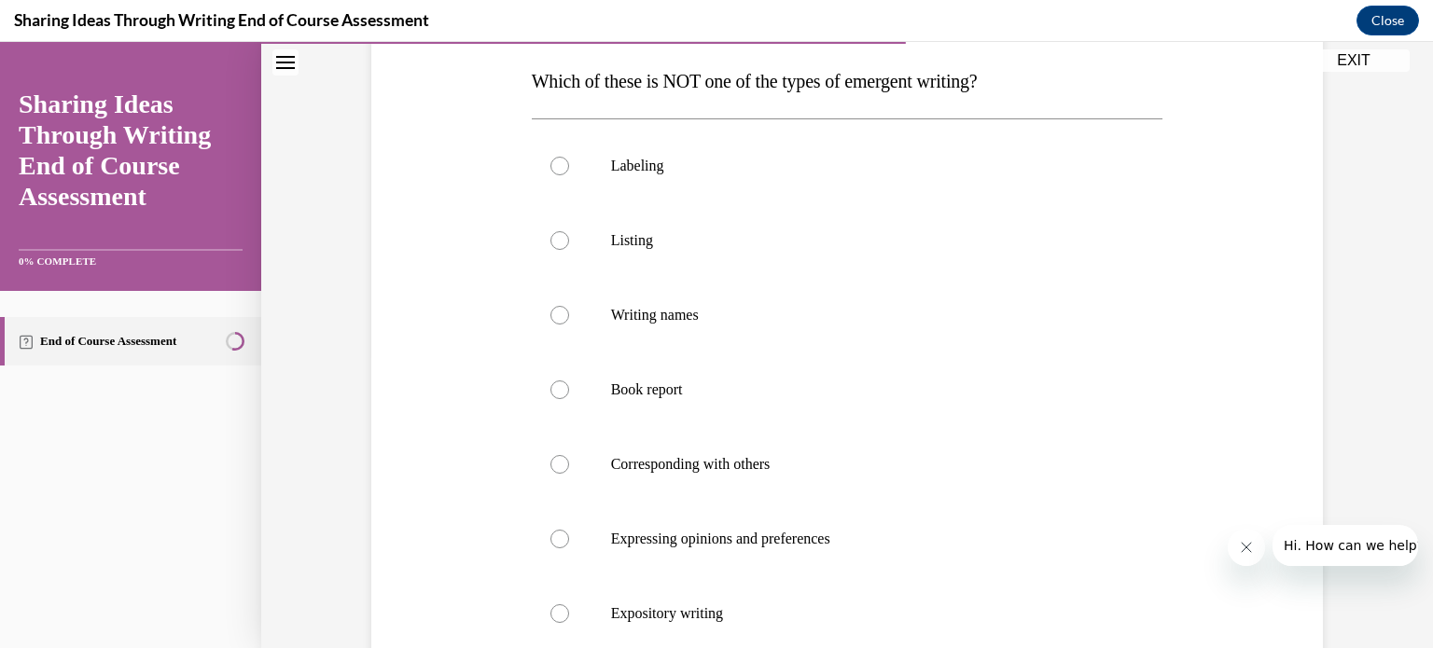
scroll to position [353, 0]
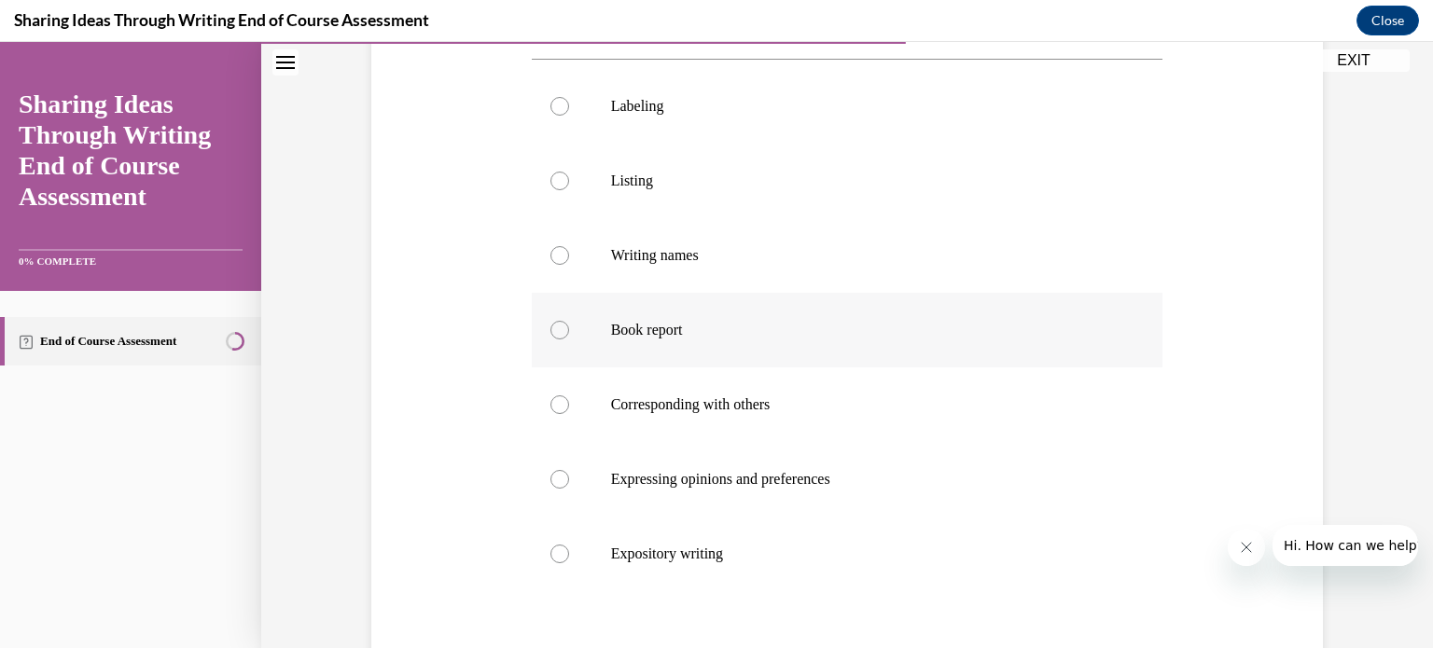
click at [955, 317] on label "Book report" at bounding box center [847, 330] width 631 height 75
click at [569, 321] on input "Book report" at bounding box center [559, 330] width 19 height 19
radio input "true"
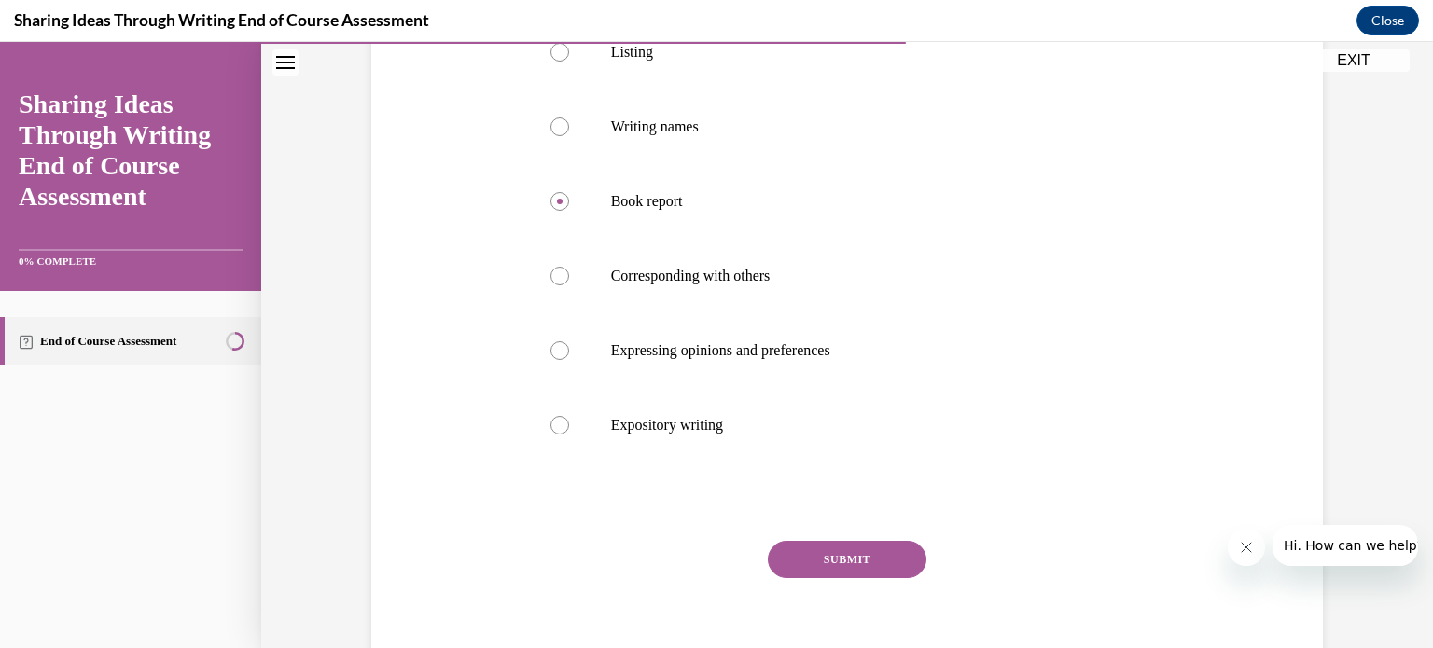
scroll to position [485, 0]
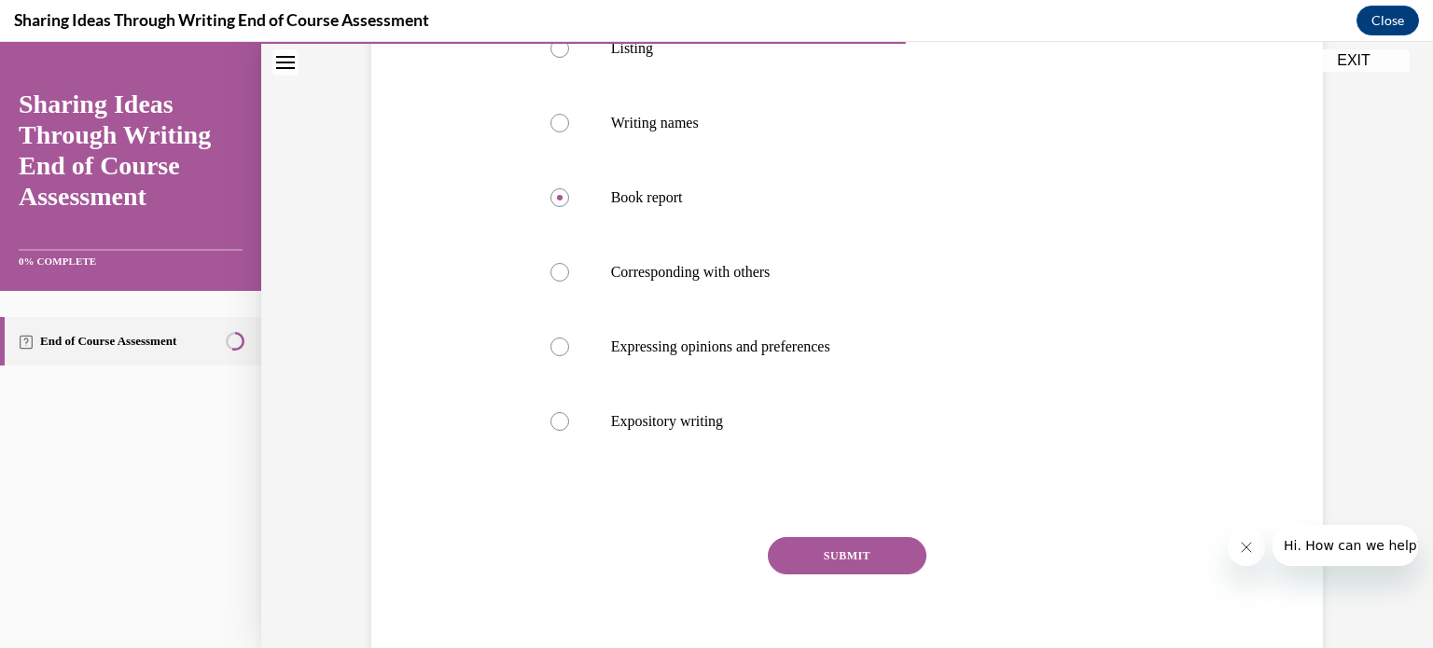
click at [870, 552] on button "SUBMIT" at bounding box center [847, 555] width 159 height 37
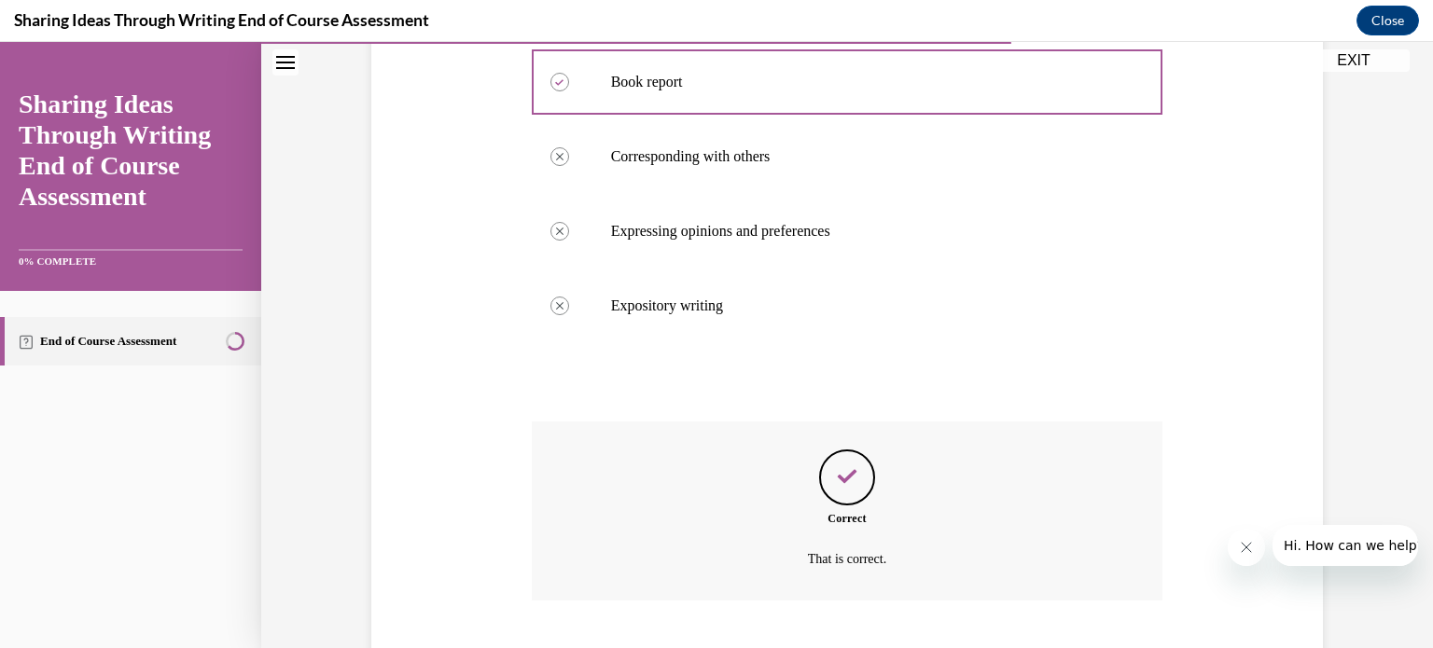
scroll to position [714, 0]
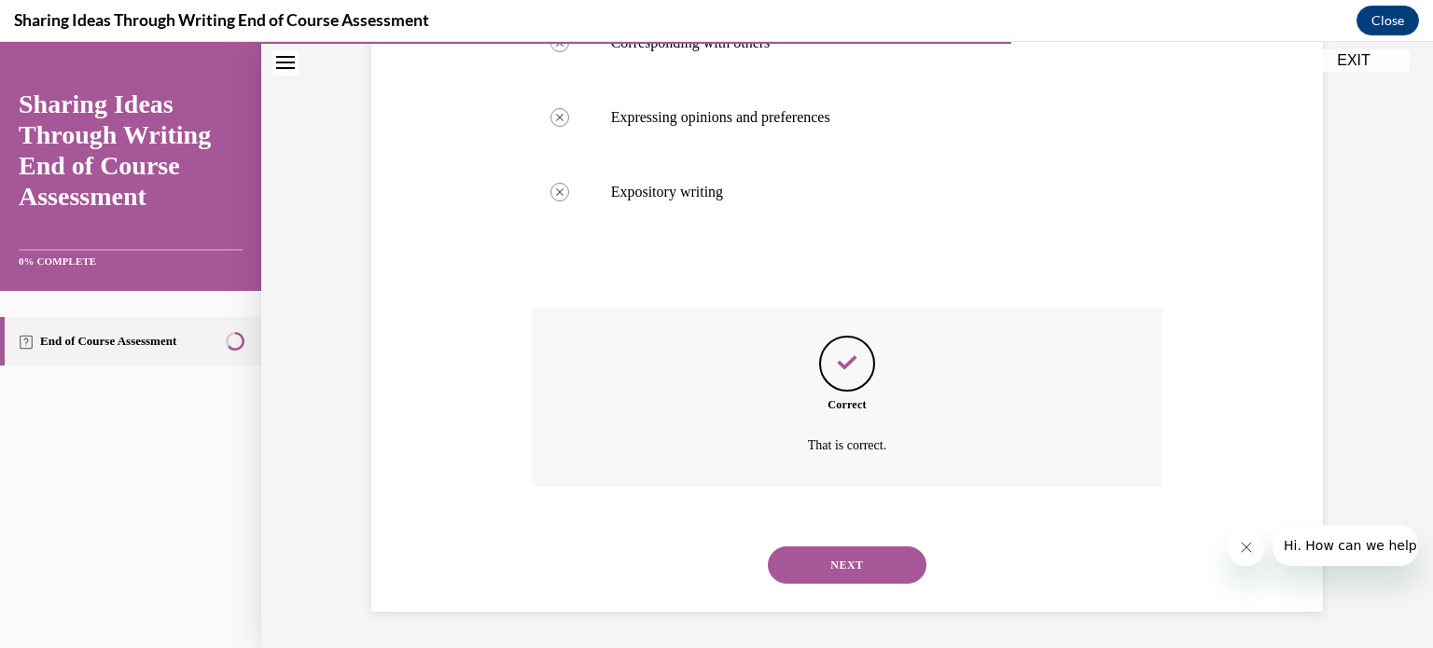
click at [867, 571] on button "NEXT" at bounding box center [847, 565] width 159 height 37
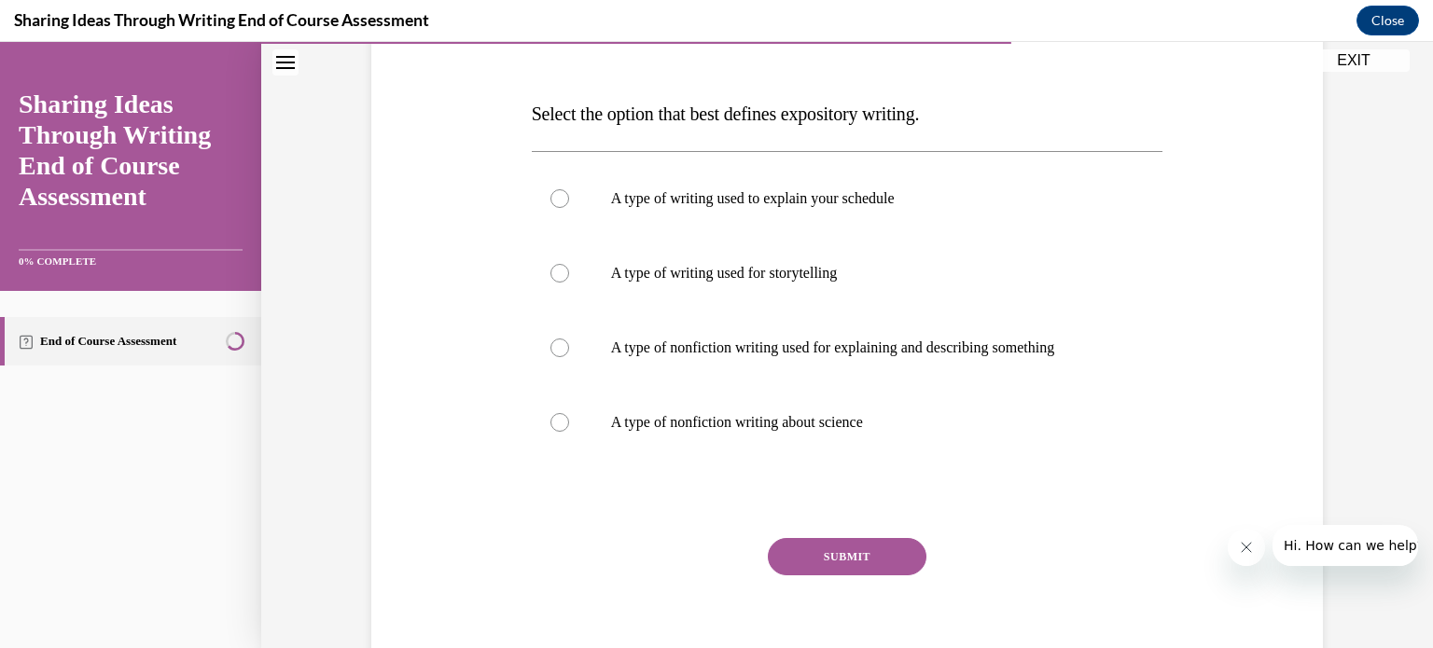
scroll to position [268, 0]
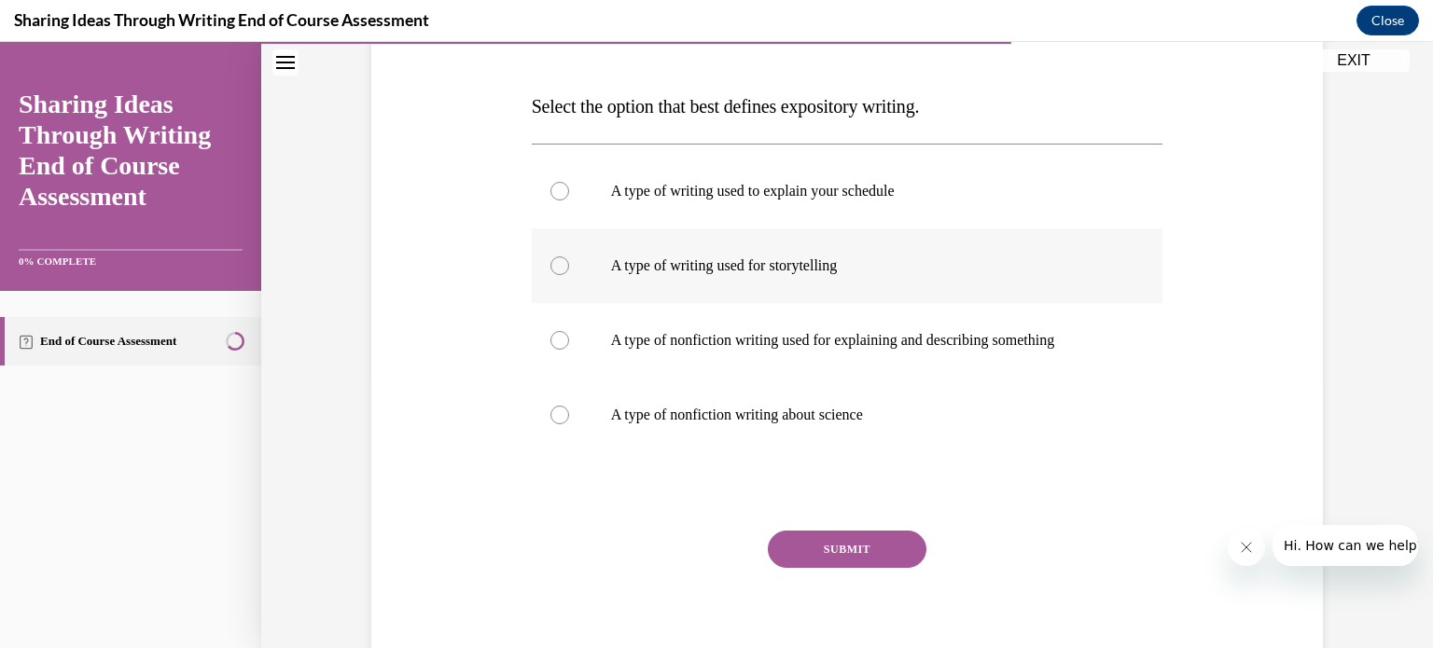
click at [1074, 298] on label "A type of writing used for storytelling" at bounding box center [847, 266] width 631 height 75
click at [569, 275] on input "A type of writing used for storytelling" at bounding box center [559, 265] width 19 height 19
radio input "true"
click at [877, 543] on button "SUBMIT" at bounding box center [847, 549] width 159 height 37
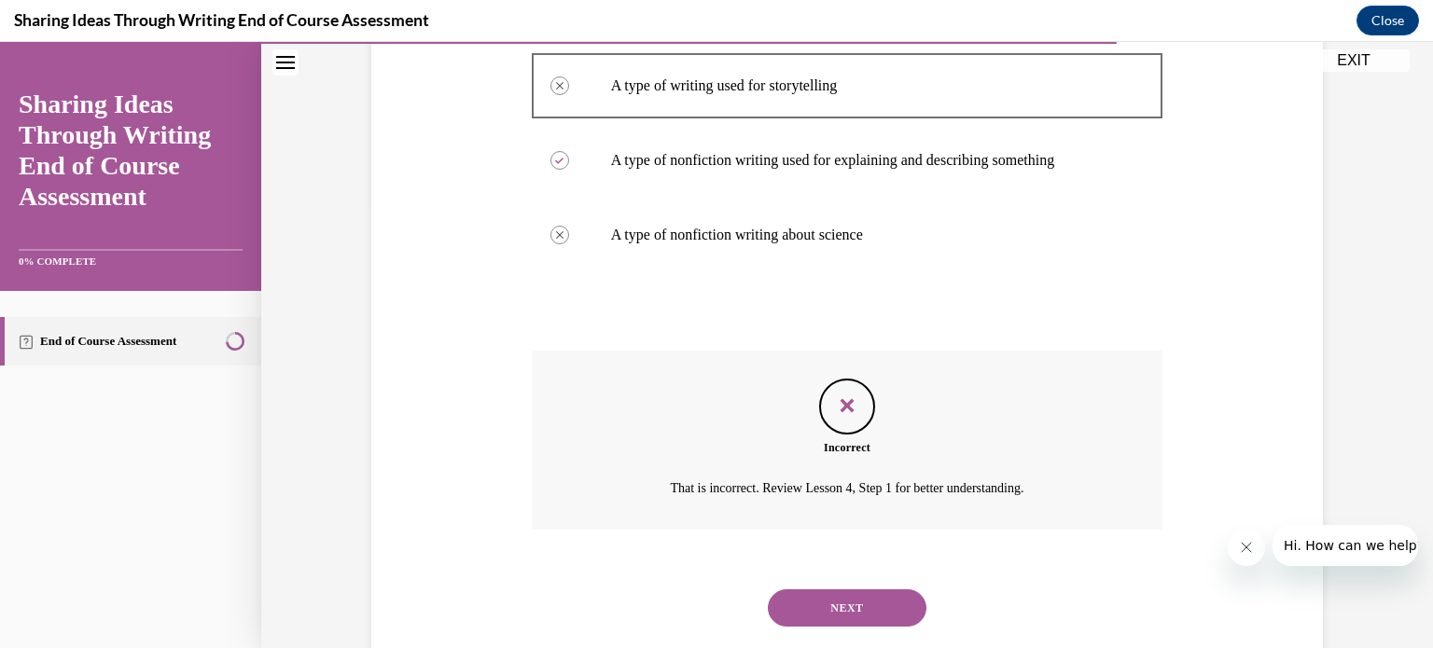
scroll to position [491, 0]
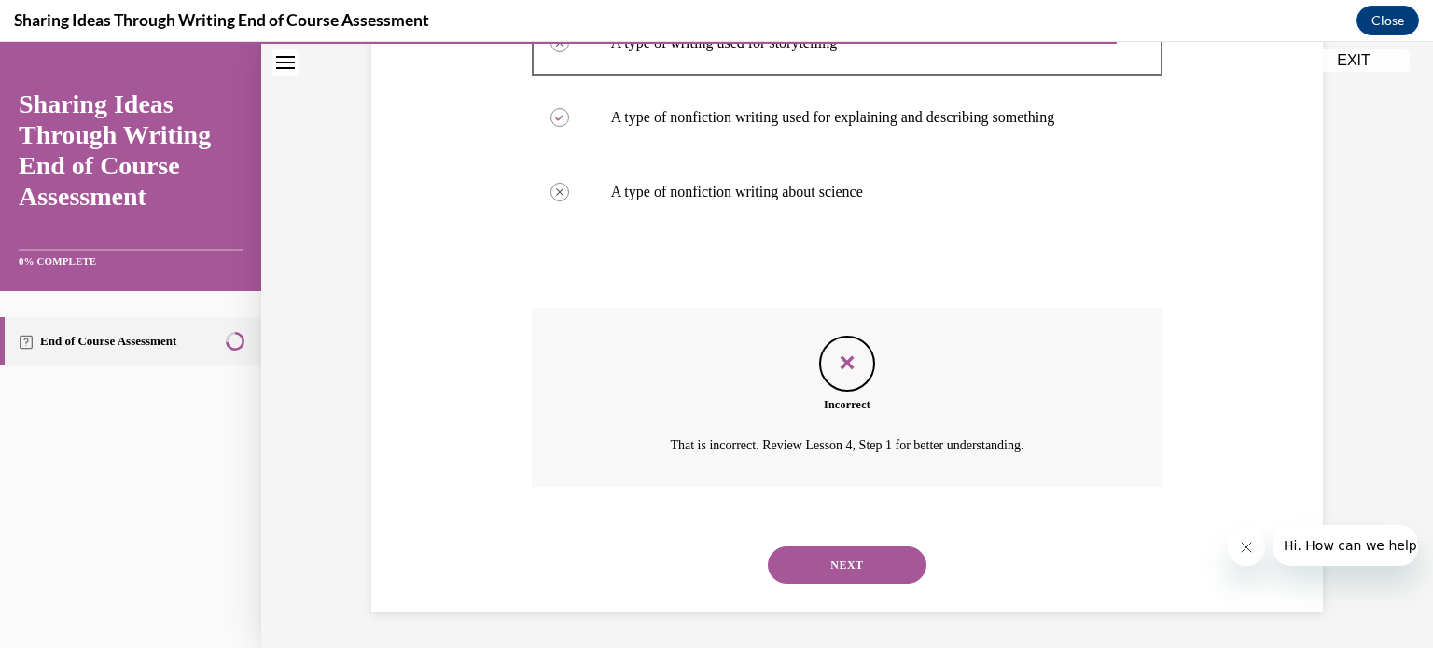
click at [875, 562] on button "NEXT" at bounding box center [847, 565] width 159 height 37
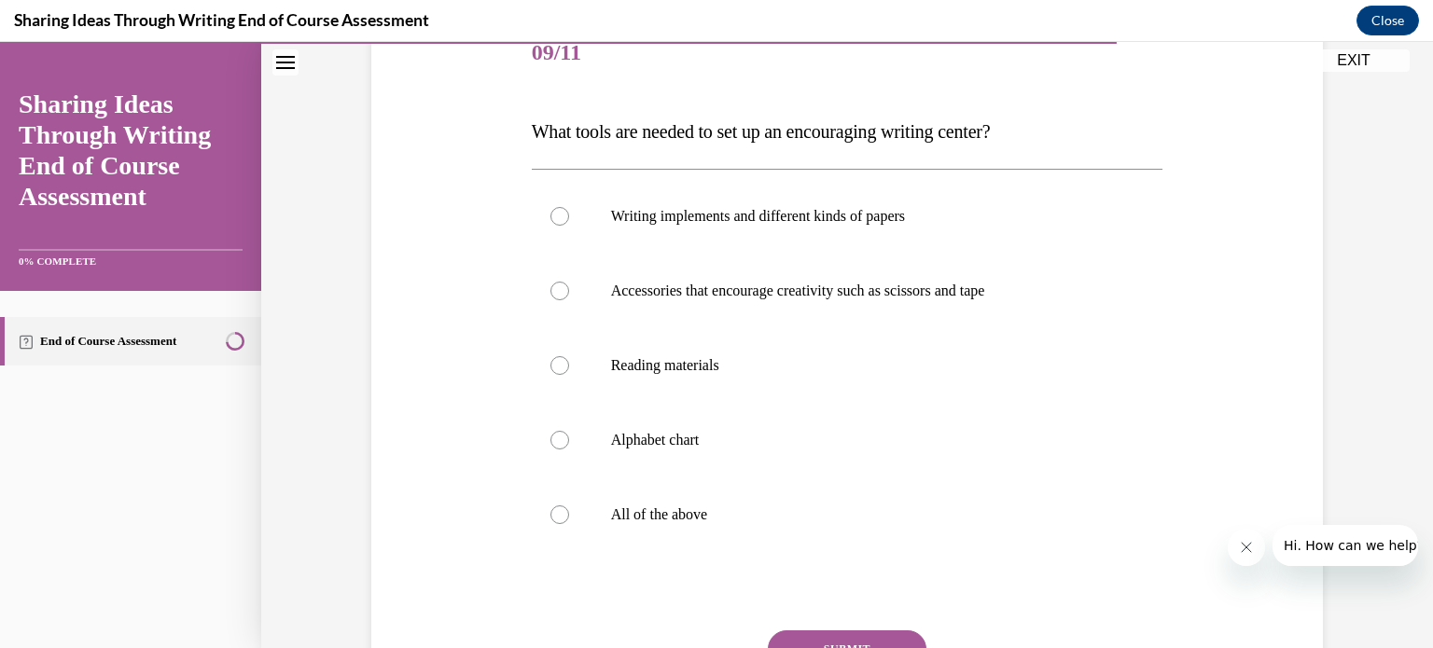
scroll to position [244, 0]
click at [875, 636] on button "SUBMIT" at bounding box center [847, 647] width 159 height 37
click at [612, 532] on label "All of the above" at bounding box center [847, 513] width 631 height 75
click at [569, 522] on input "All of the above" at bounding box center [559, 513] width 19 height 19
radio input "true"
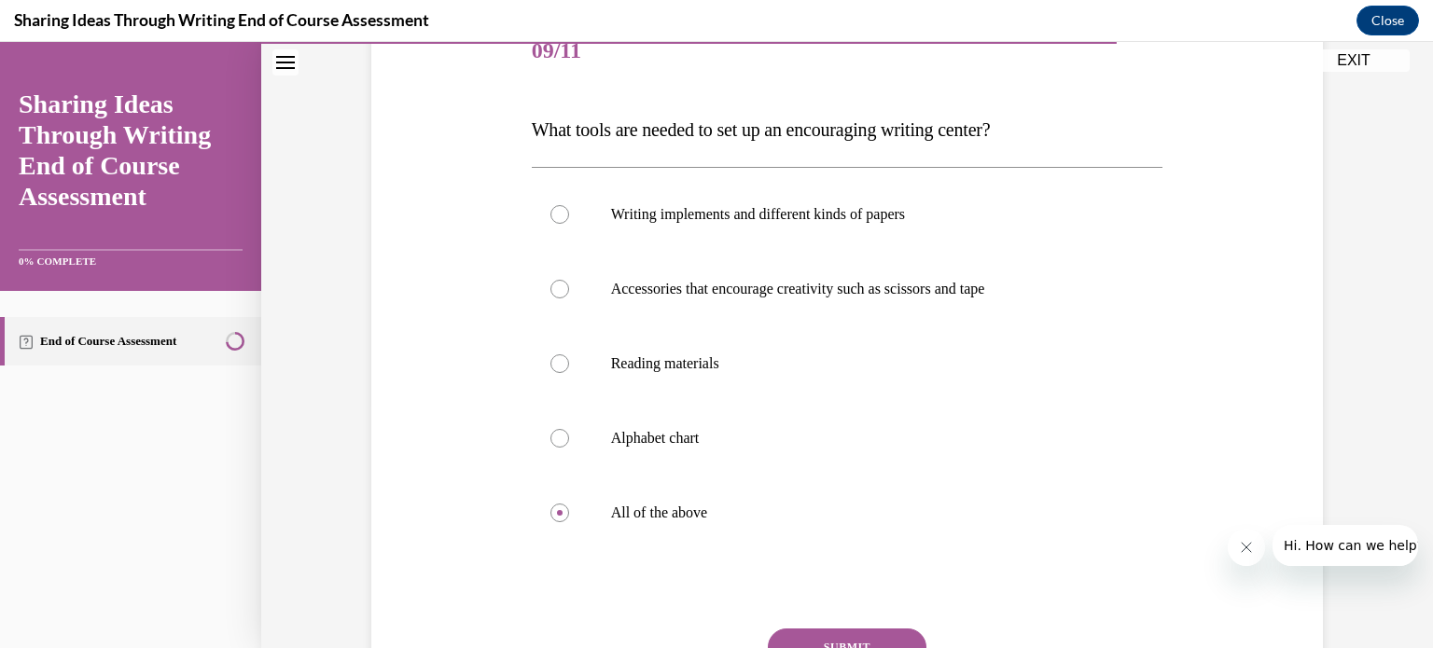
click at [851, 636] on button "SUBMIT" at bounding box center [847, 647] width 159 height 37
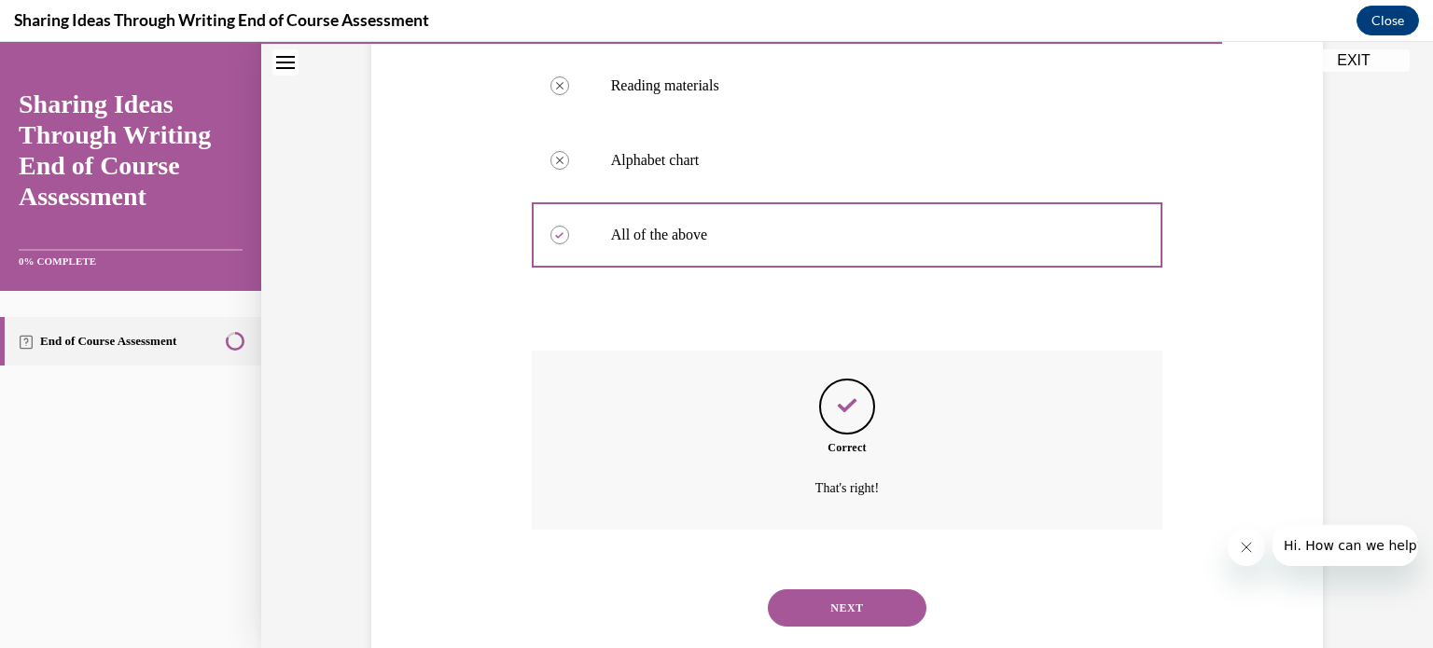
scroll to position [565, 0]
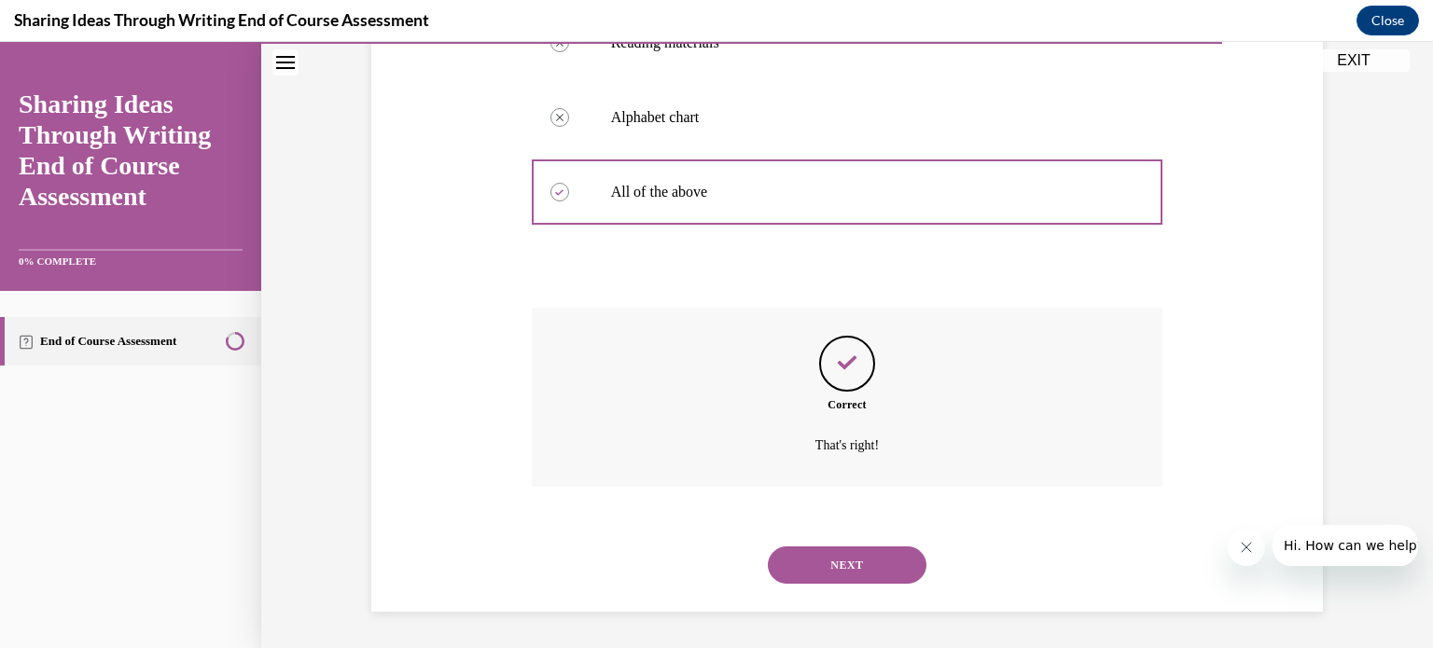
click at [810, 571] on button "NEXT" at bounding box center [847, 565] width 159 height 37
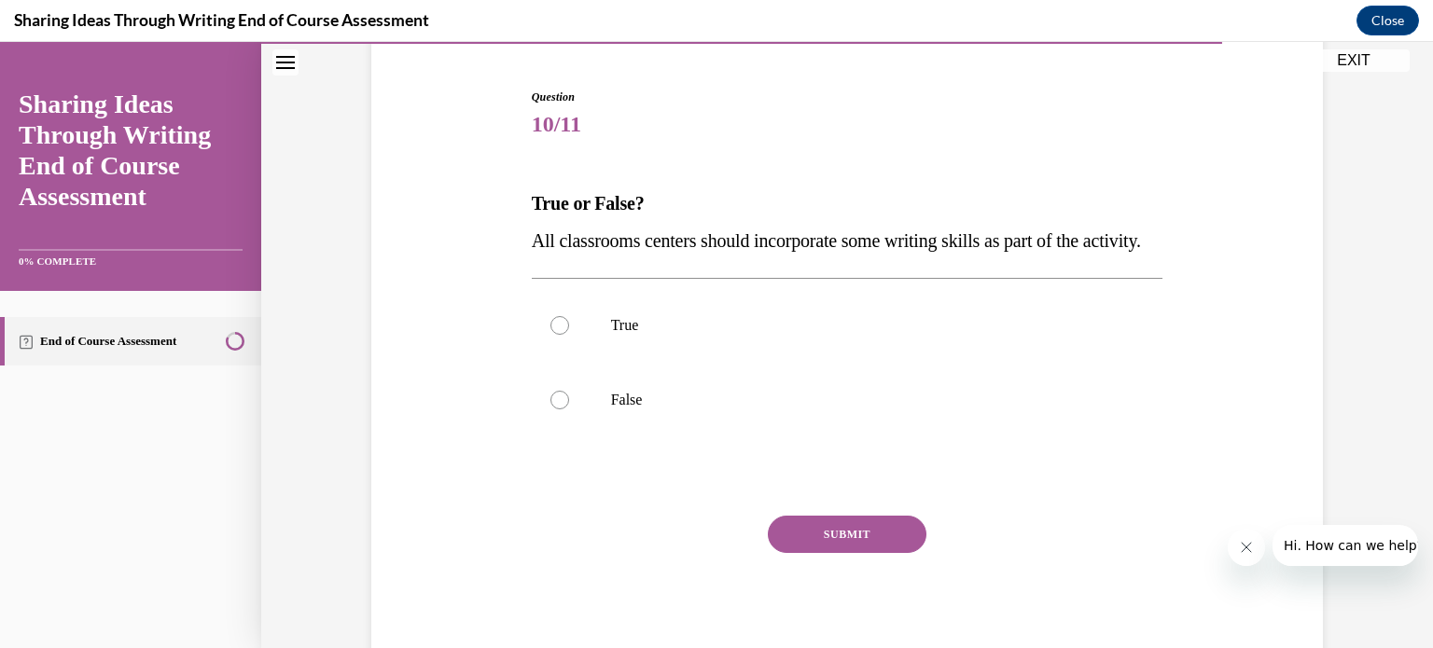
scroll to position [193, 0]
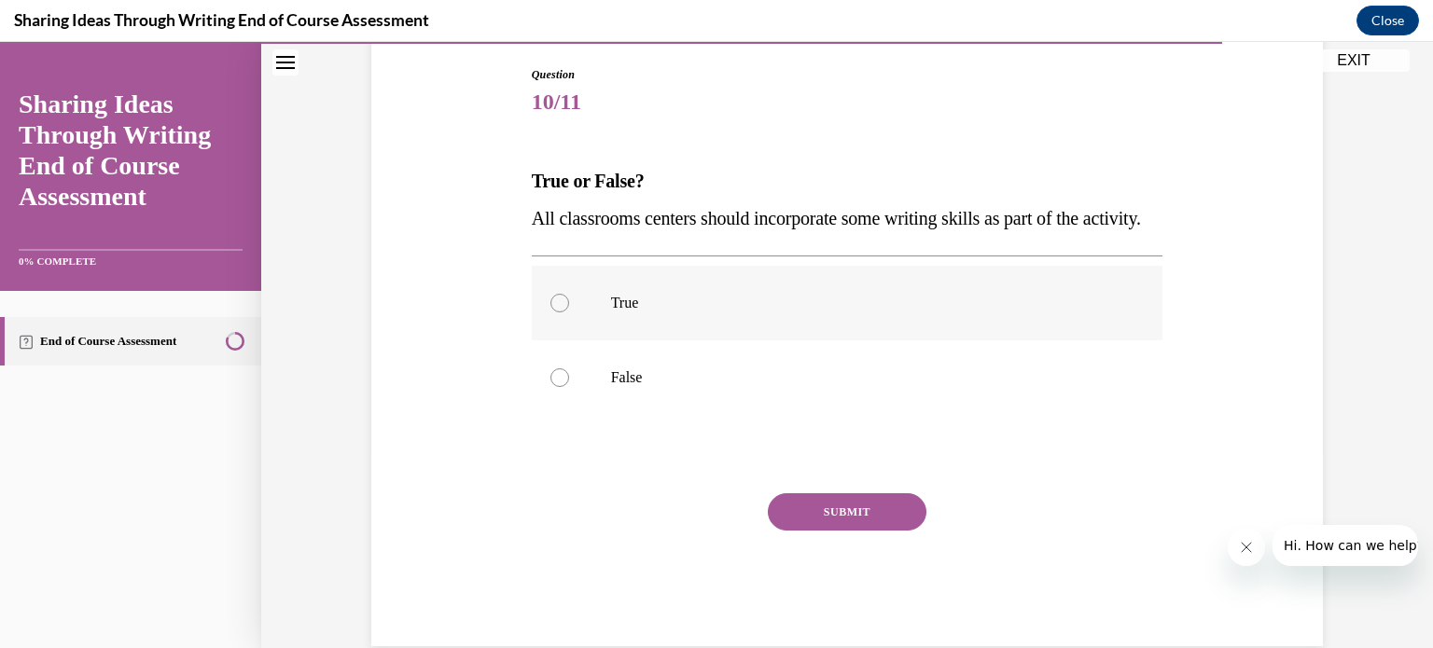
click at [1057, 340] on label "True" at bounding box center [847, 303] width 631 height 75
click at [569, 312] on input "True" at bounding box center [559, 303] width 19 height 19
radio input "true"
click at [884, 531] on button "SUBMIT" at bounding box center [847, 511] width 159 height 37
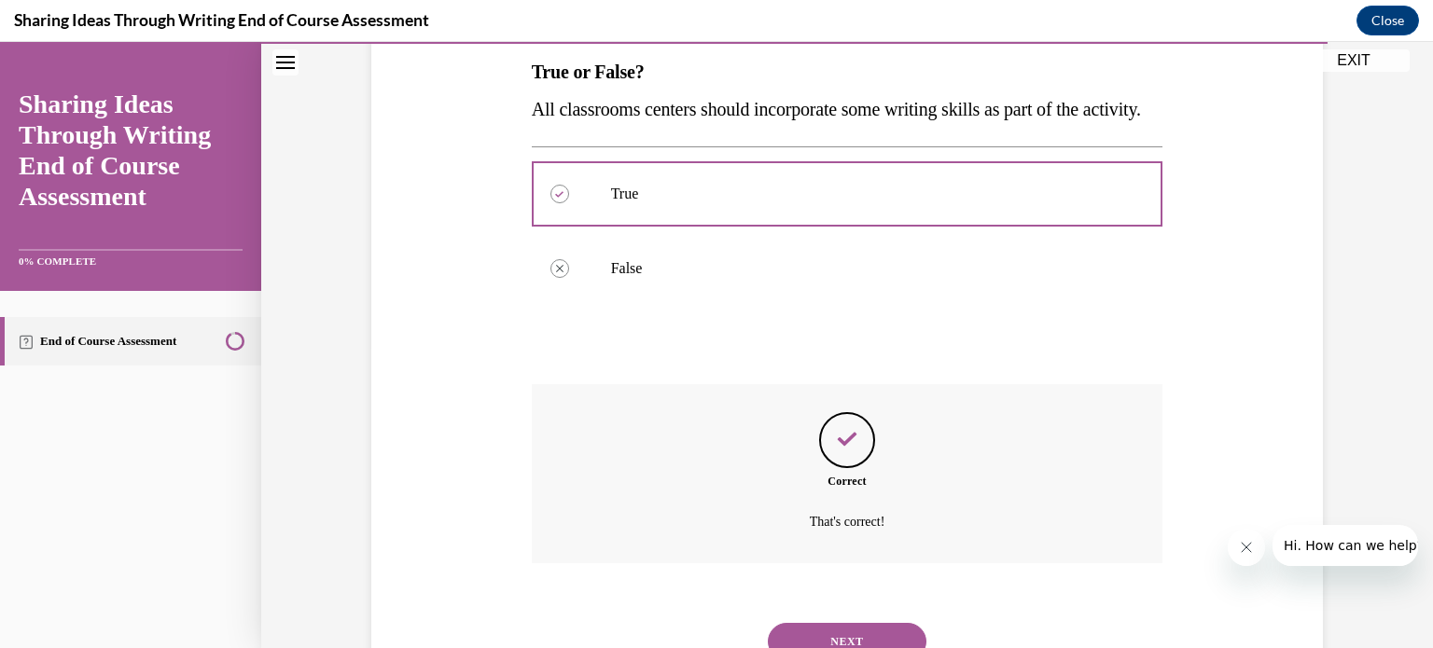
scroll to position [416, 0]
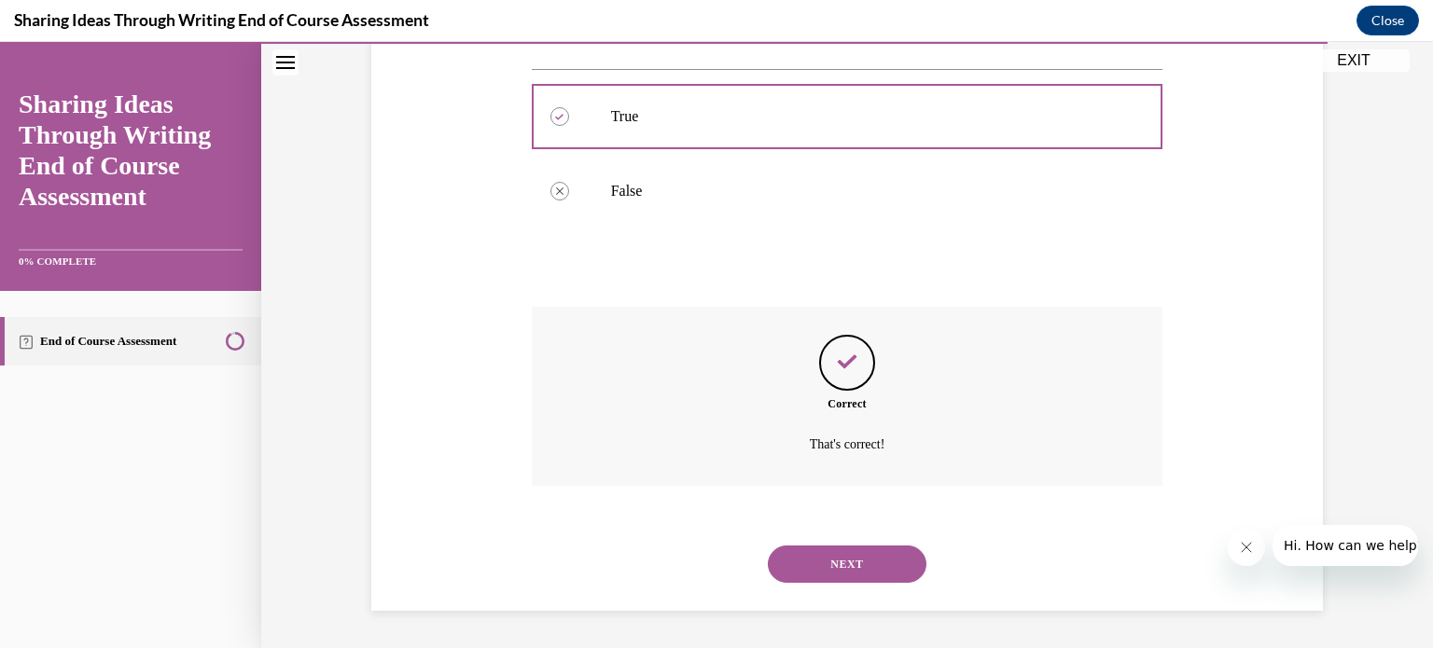
click at [880, 566] on button "NEXT" at bounding box center [847, 564] width 159 height 37
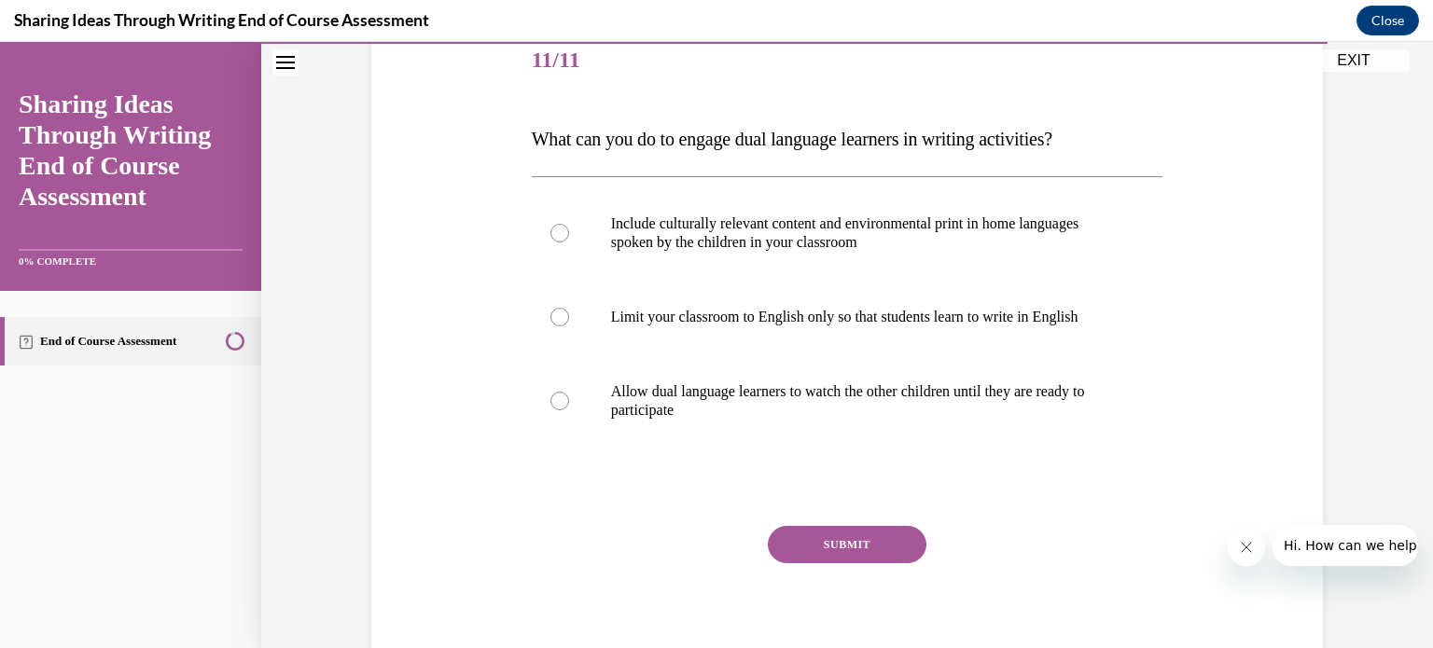
scroll to position [239, 0]
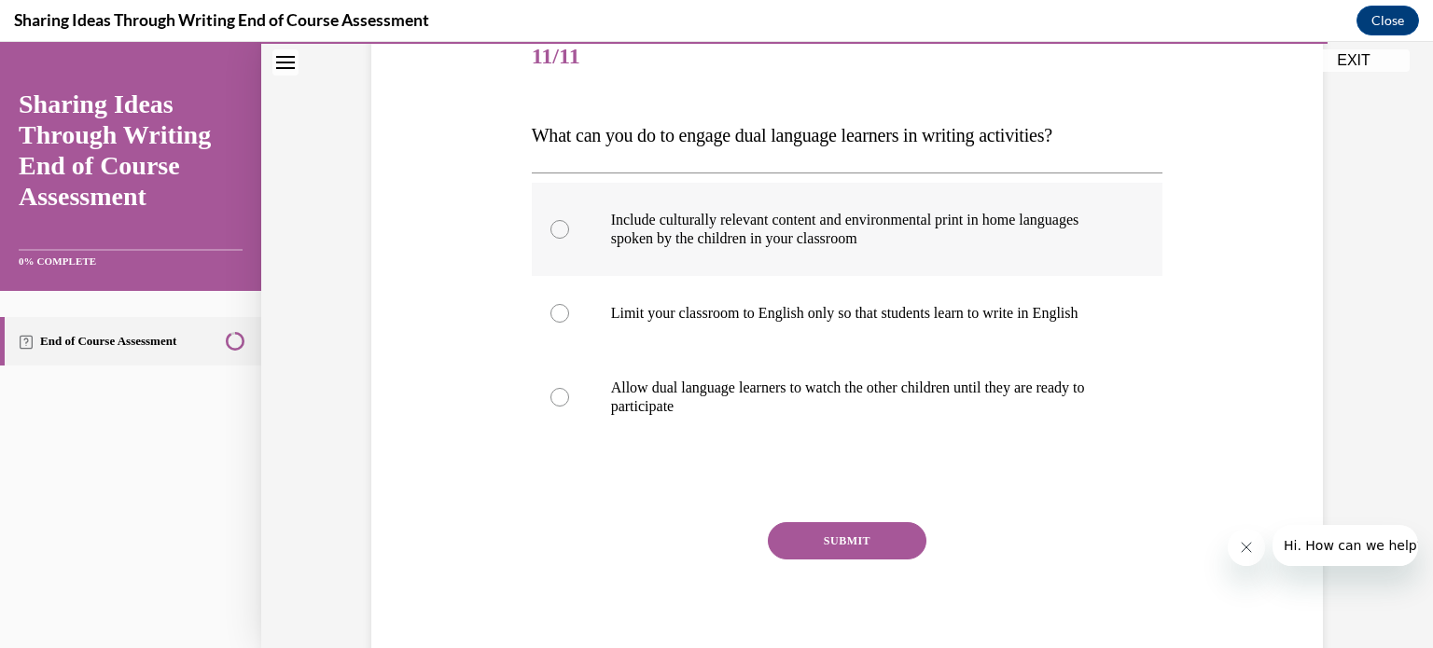
click at [1076, 202] on label "Include culturally relevant content and environmental print in home languages s…" at bounding box center [847, 229] width 631 height 93
click at [569, 220] on input "Include culturally relevant content and environmental print in home languages s…" at bounding box center [559, 229] width 19 height 19
radio input "true"
click at [803, 541] on button "SUBMIT" at bounding box center [847, 540] width 159 height 37
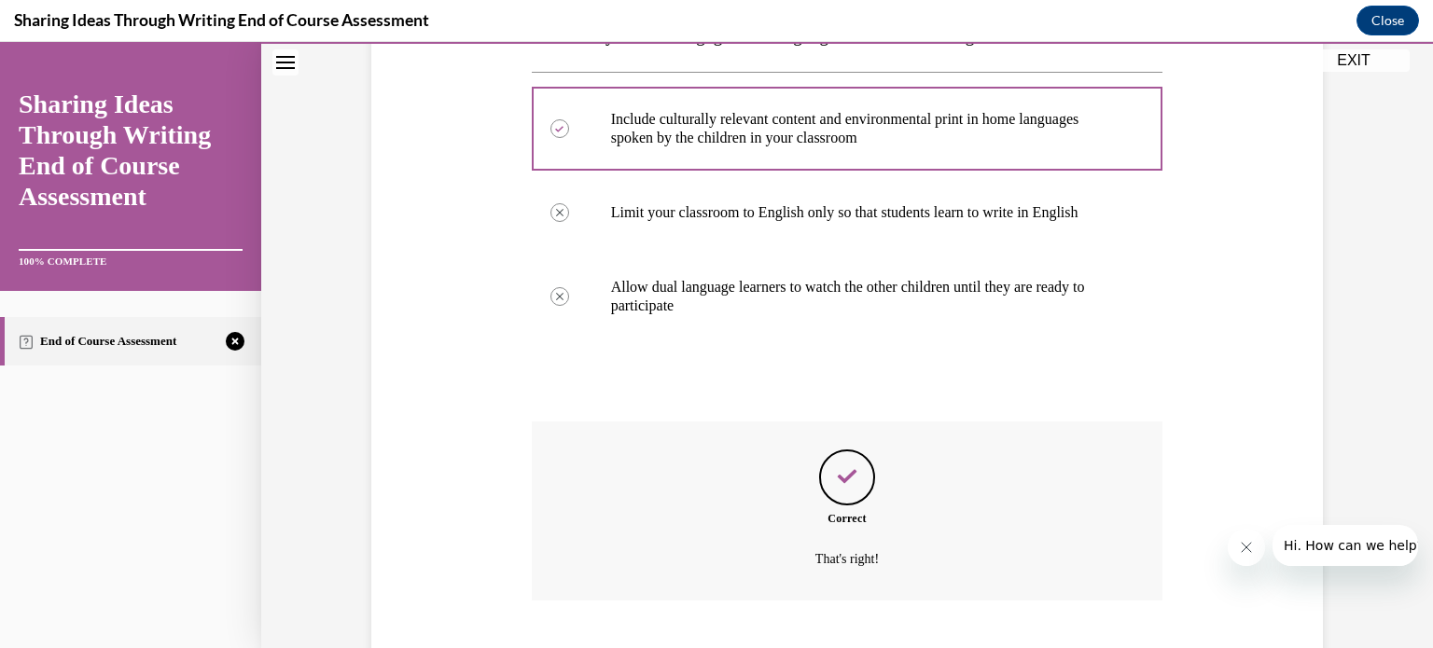
scroll to position [453, 0]
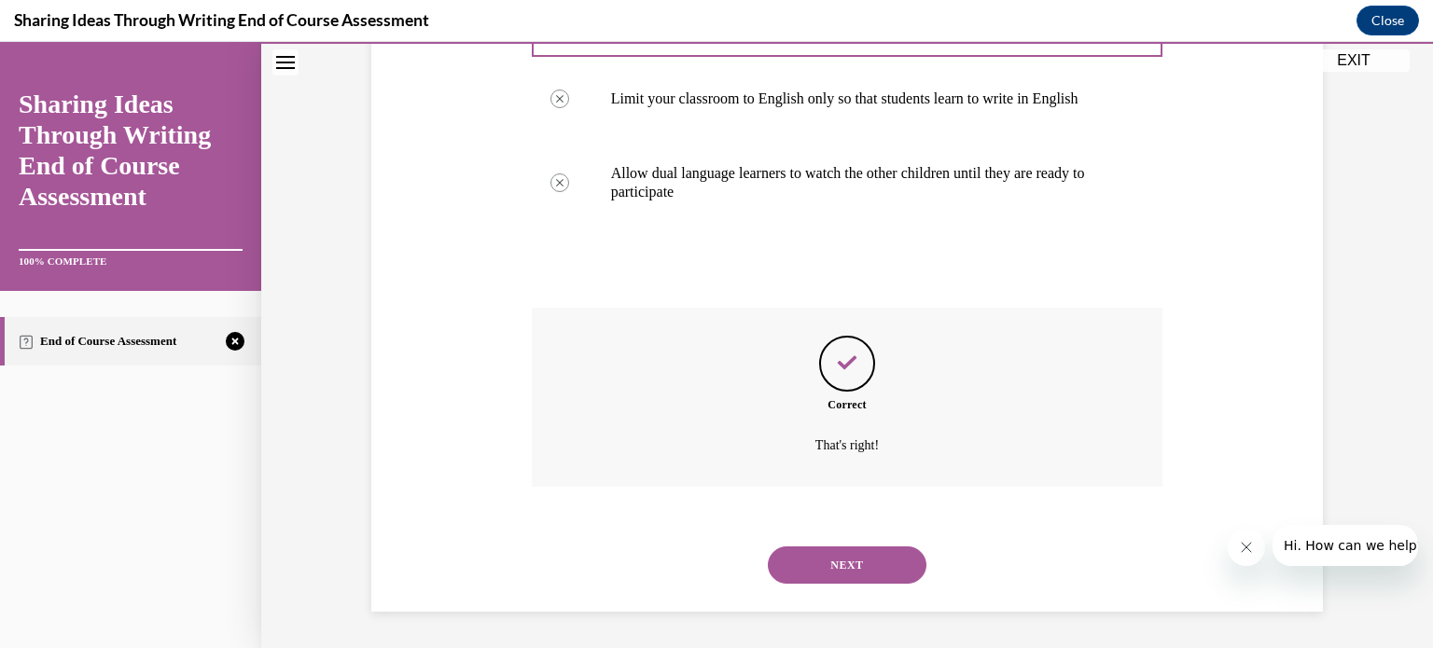
click at [828, 566] on button "NEXT" at bounding box center [847, 565] width 159 height 37
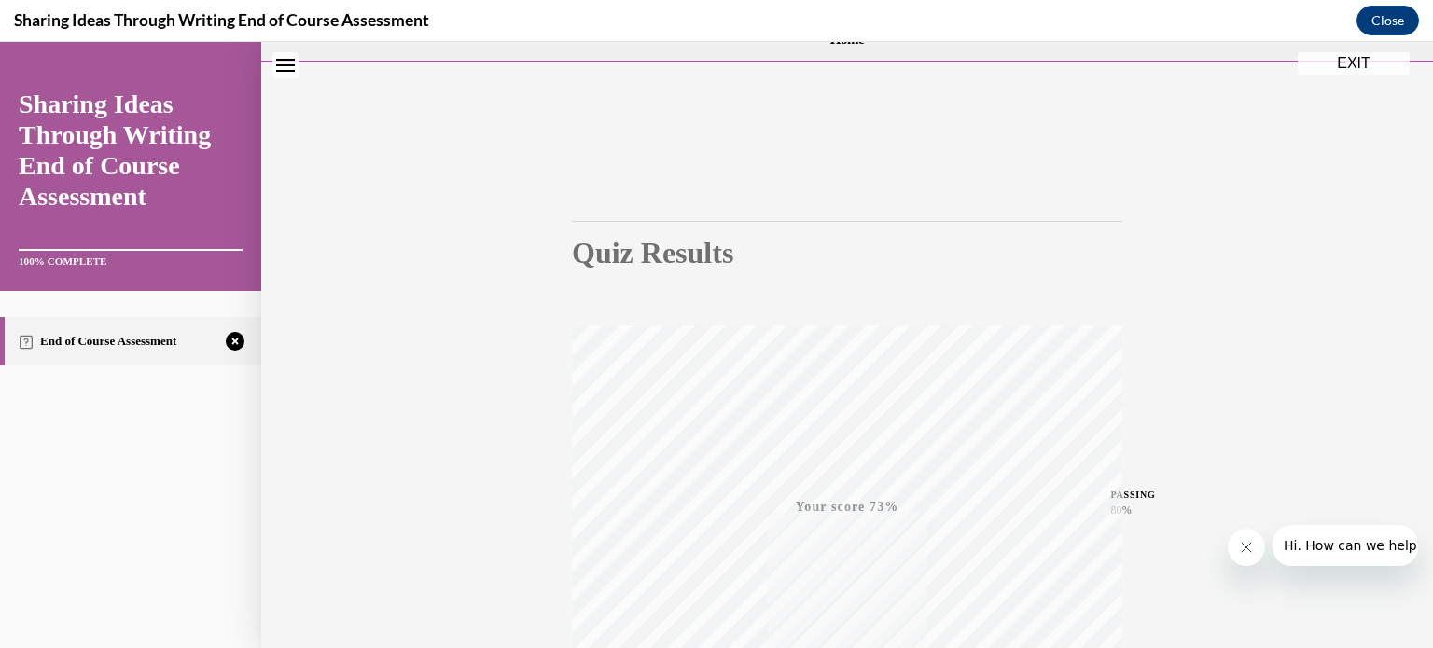
scroll to position [349, 0]
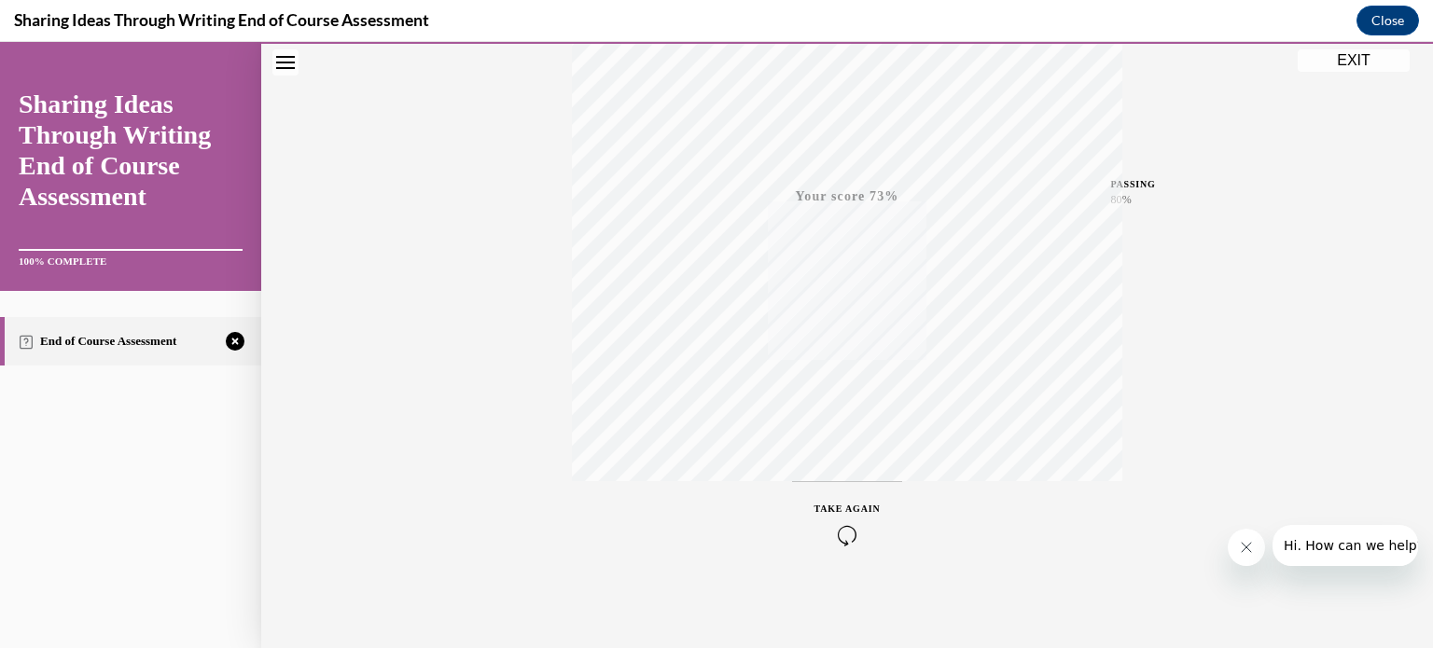
click at [838, 514] on div "TAKE AGAIN" at bounding box center [847, 524] width 66 height 44
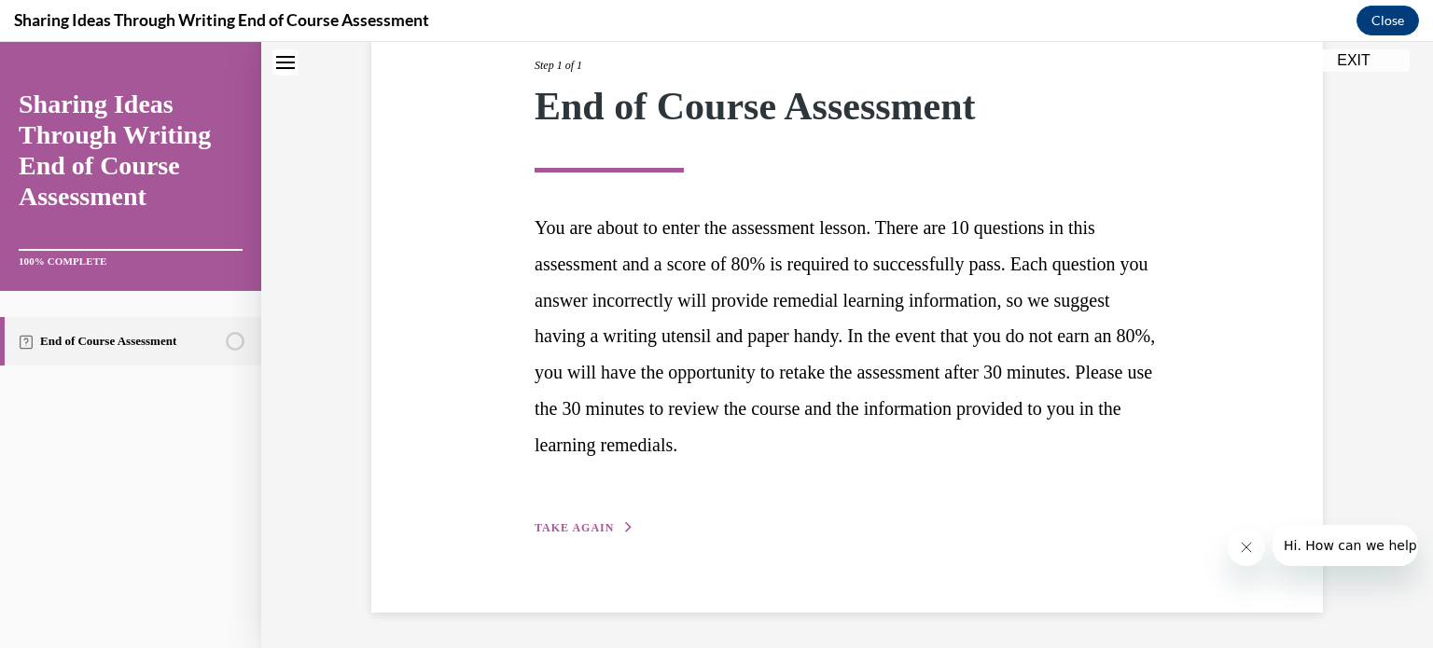
click at [571, 537] on div "Step 1 of 1 End of Course Assessment You are about to enter the assessment less…" at bounding box center [846, 275] width 951 height 673
click at [574, 525] on span "TAKE AGAIN" at bounding box center [573, 527] width 79 height 13
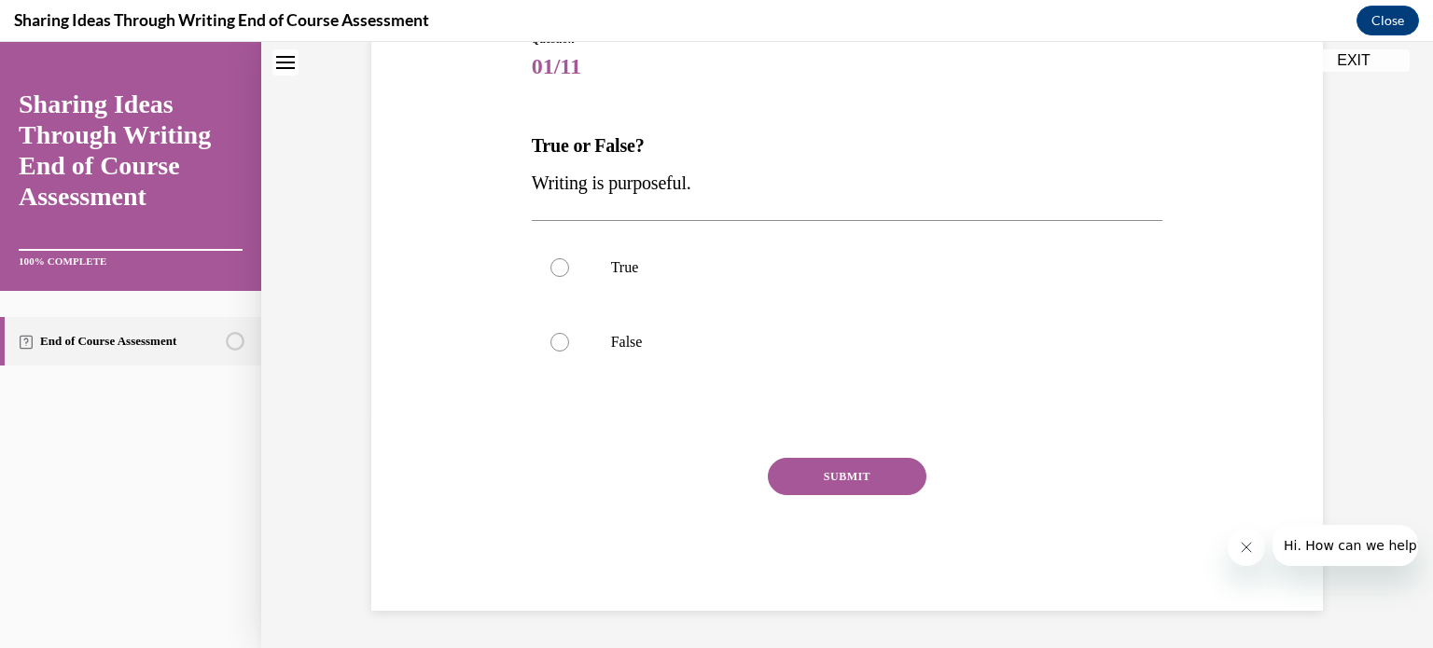
scroll to position [206, 0]
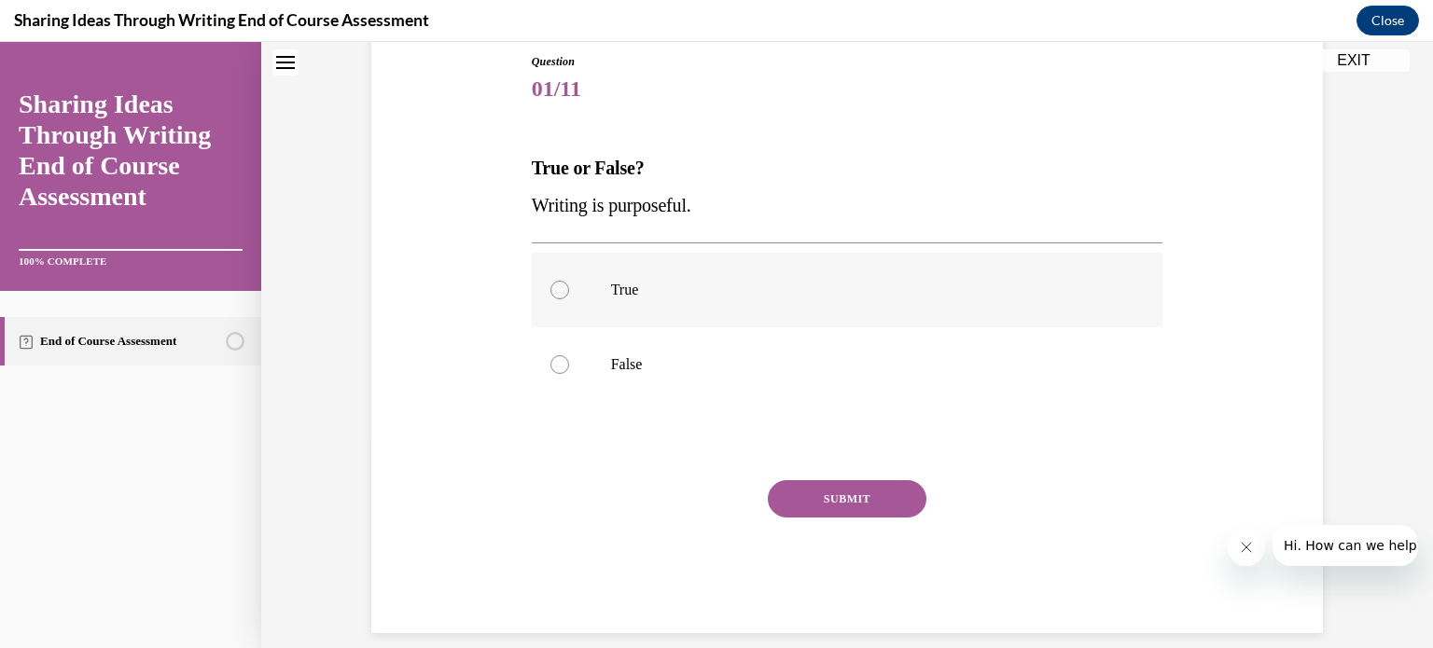
click at [707, 286] on p "True" at bounding box center [864, 290] width 506 height 19
click at [569, 286] on input "True" at bounding box center [559, 290] width 19 height 19
radio input "true"
click at [821, 497] on button "SUBMIT" at bounding box center [847, 498] width 159 height 37
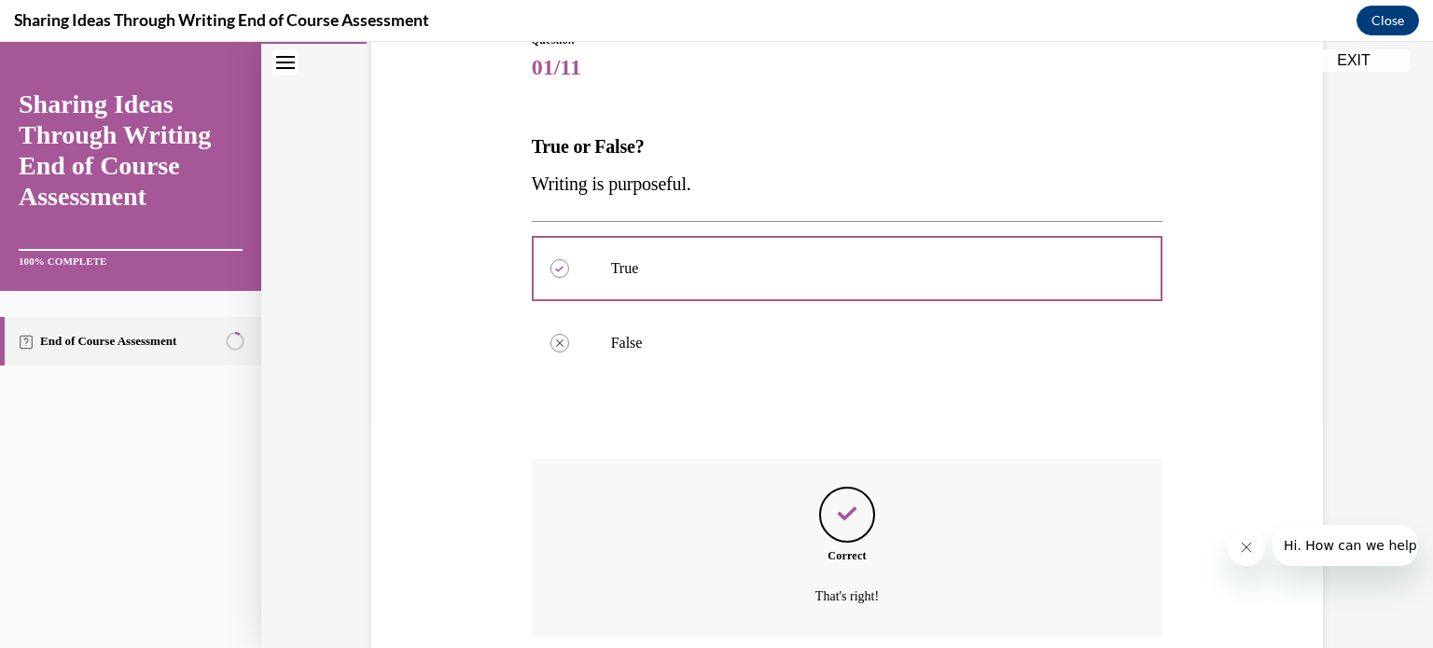
scroll to position [379, 0]
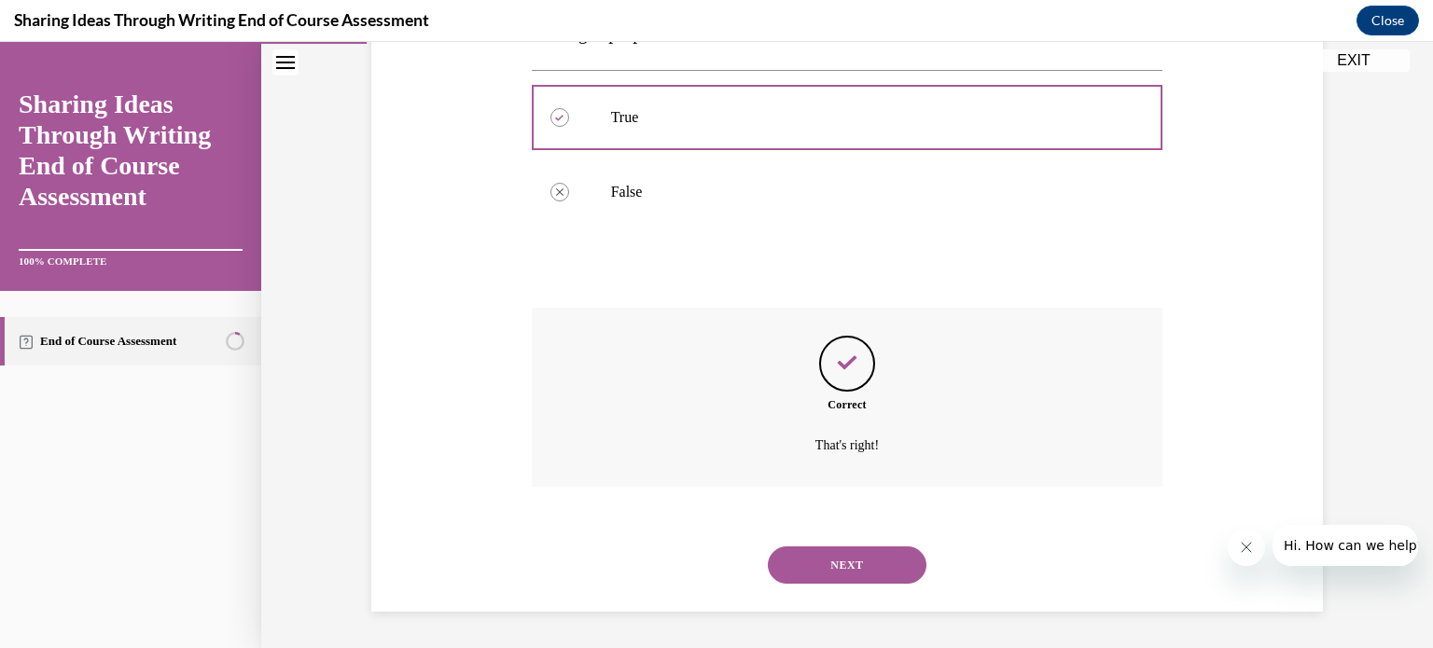
click at [847, 567] on button "NEXT" at bounding box center [847, 565] width 159 height 37
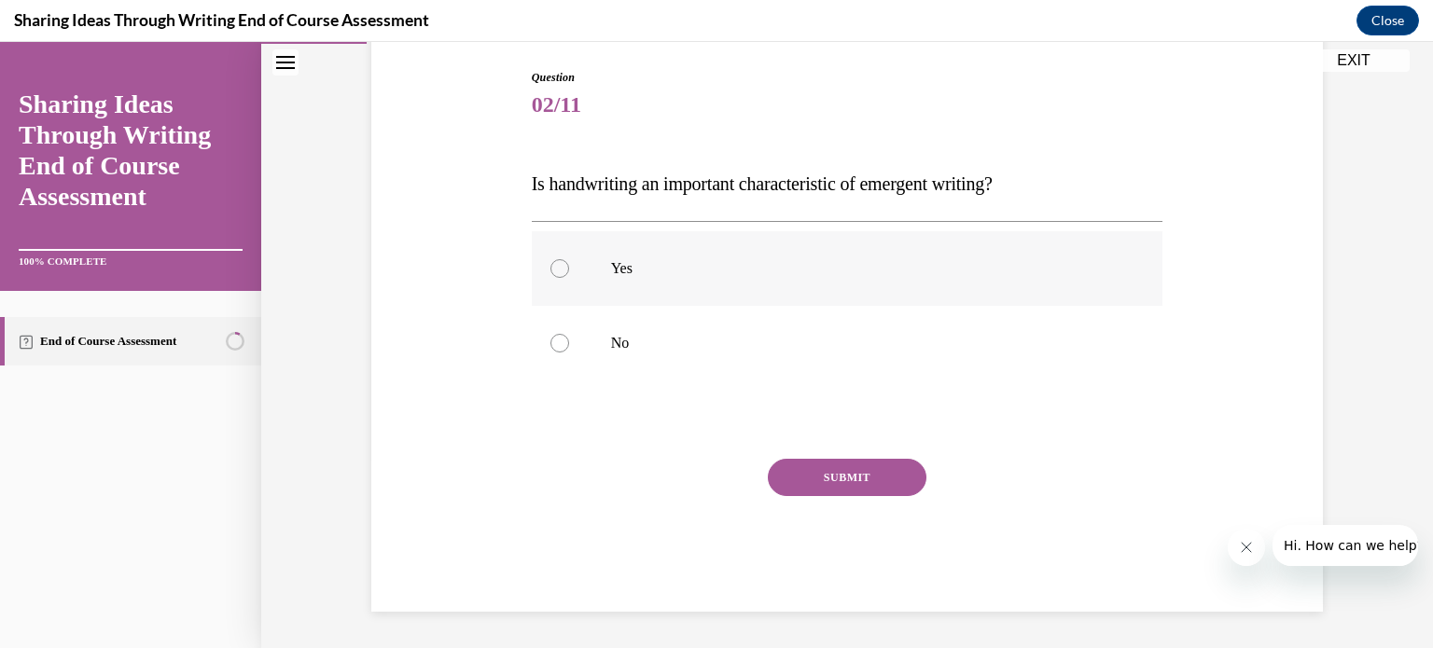
click at [729, 268] on p "Yes" at bounding box center [864, 268] width 506 height 19
click at [569, 268] on input "Yes" at bounding box center [559, 268] width 19 height 19
radio input "true"
click at [825, 466] on button "SUBMIT" at bounding box center [847, 477] width 159 height 37
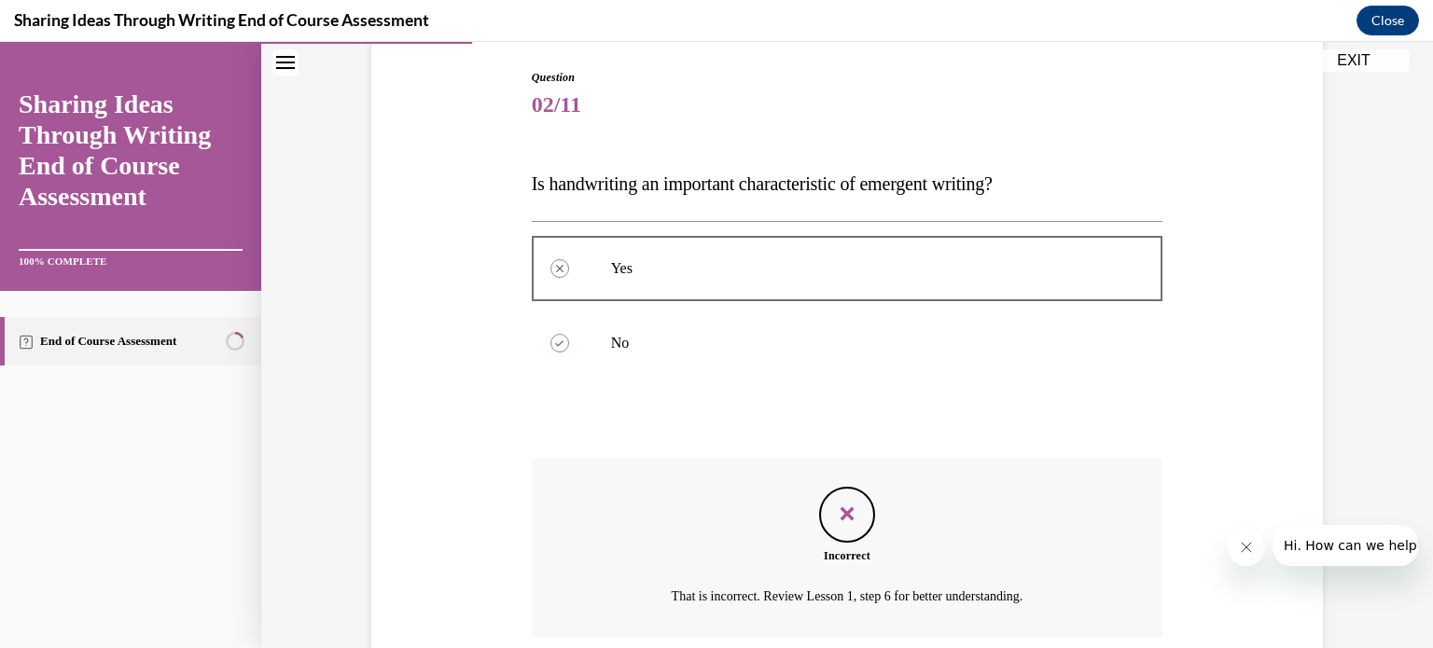
scroll to position [341, 0]
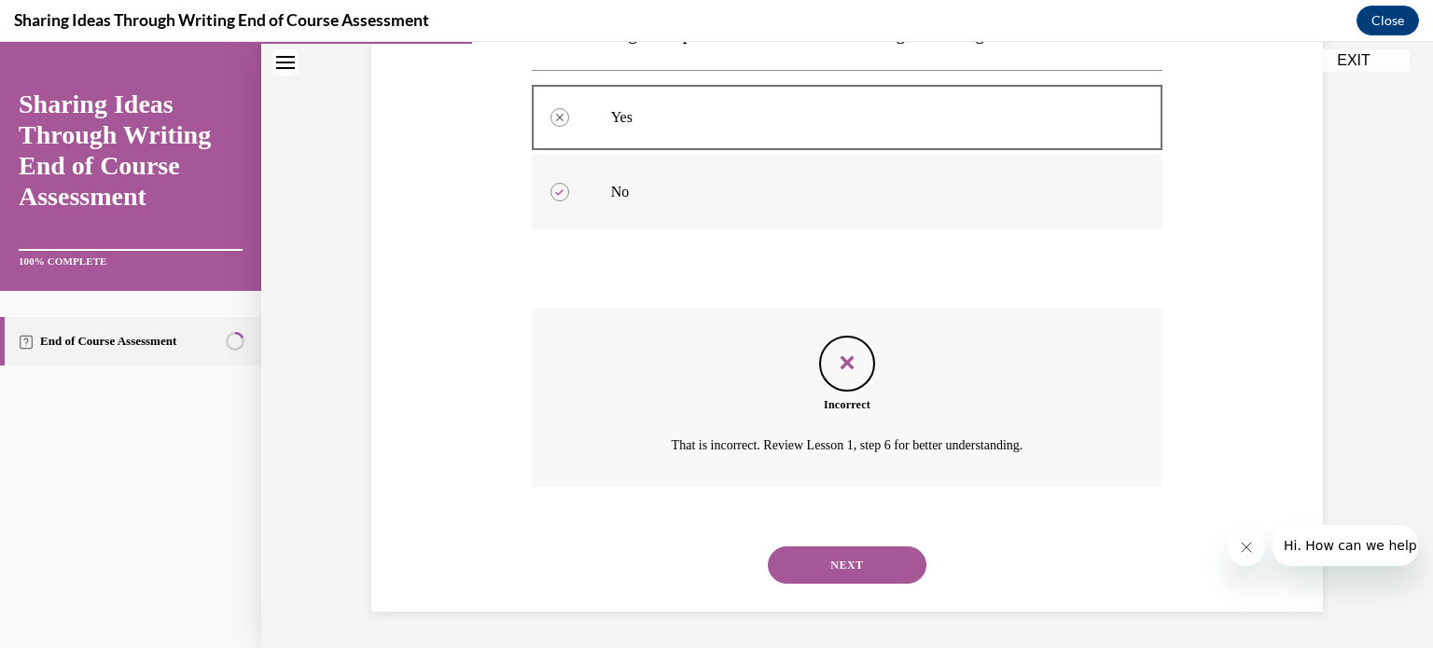
click at [557, 191] on div at bounding box center [559, 192] width 19 height 19
click at [844, 568] on button "NEXT" at bounding box center [847, 565] width 159 height 37
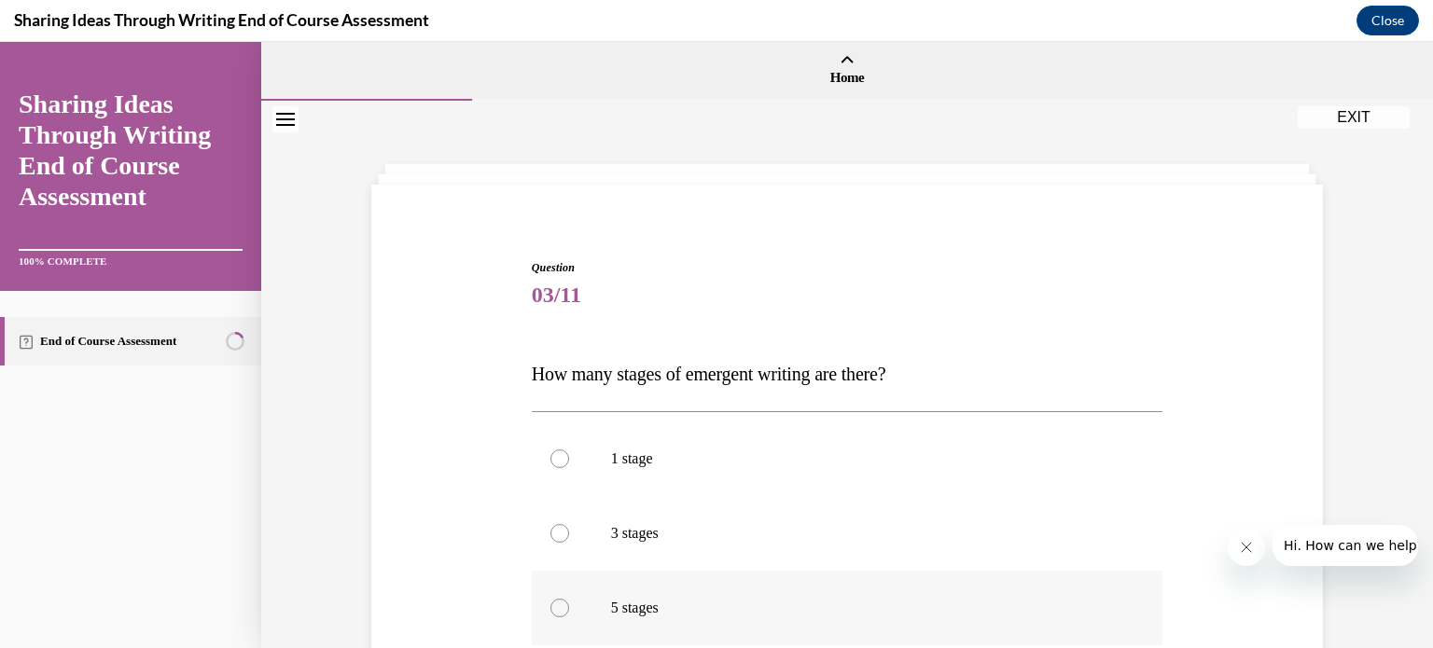
click at [860, 615] on p "5 stages" at bounding box center [864, 608] width 506 height 19
click at [569, 615] on input "5 stages" at bounding box center [559, 608] width 19 height 19
radio input "true"
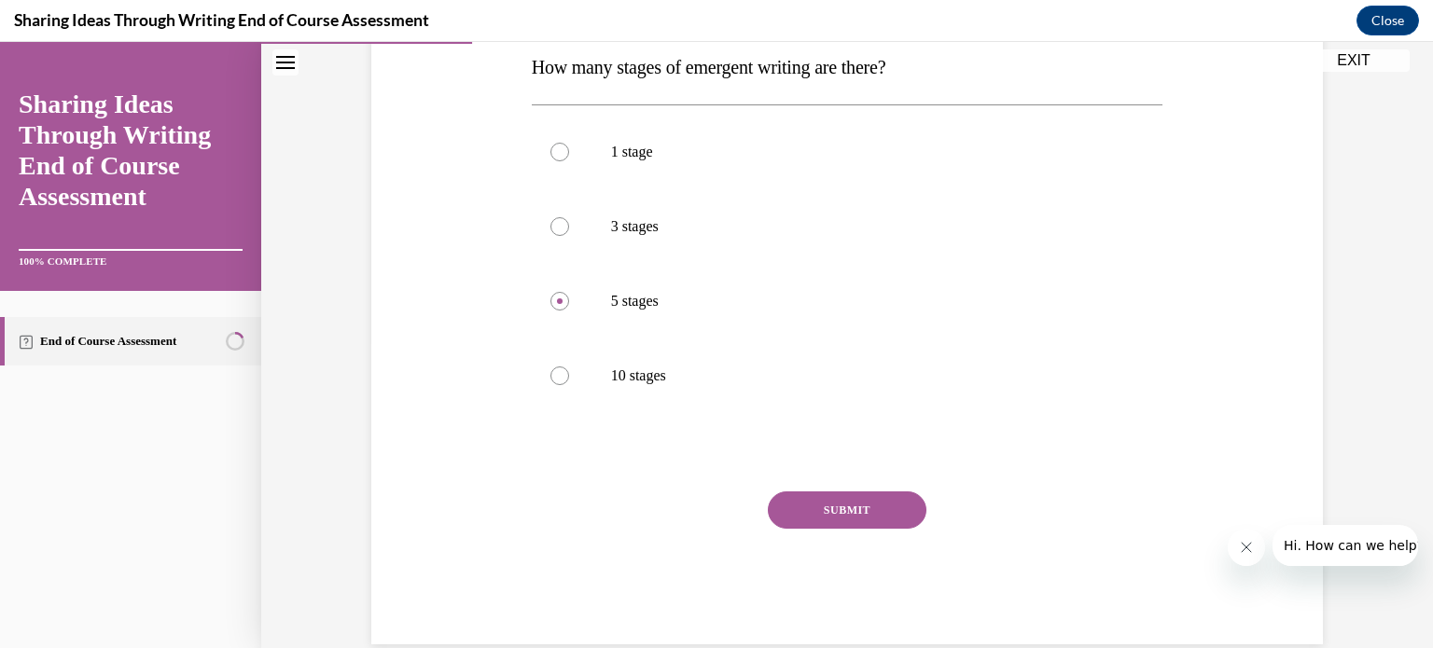
scroll to position [301, 0]
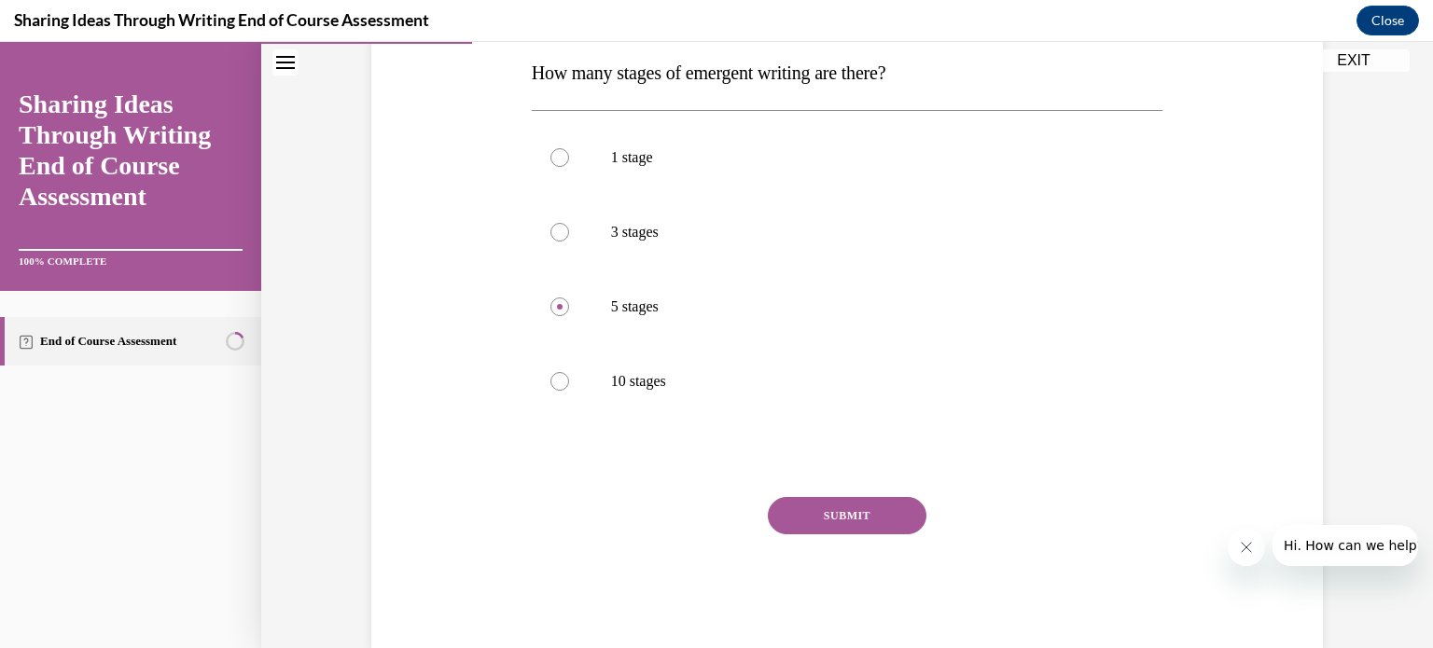
click at [838, 516] on button "SUBMIT" at bounding box center [847, 515] width 159 height 37
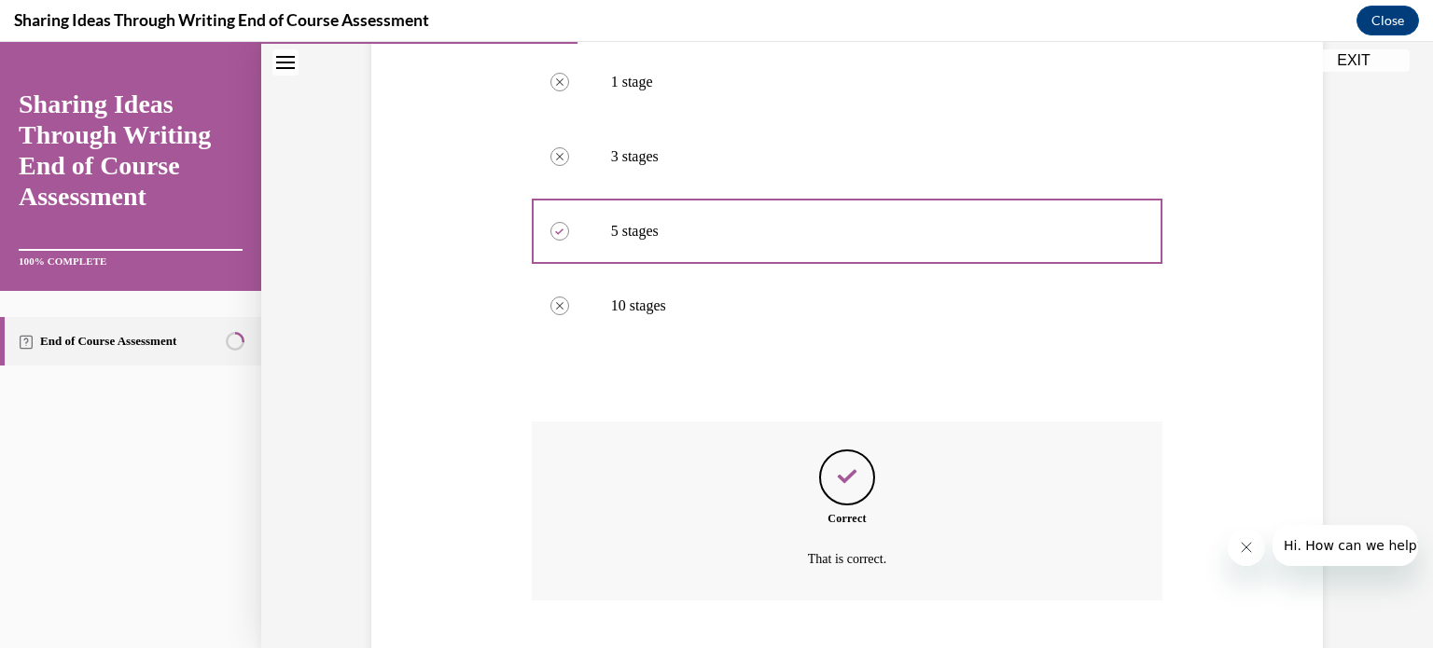
scroll to position [491, 0]
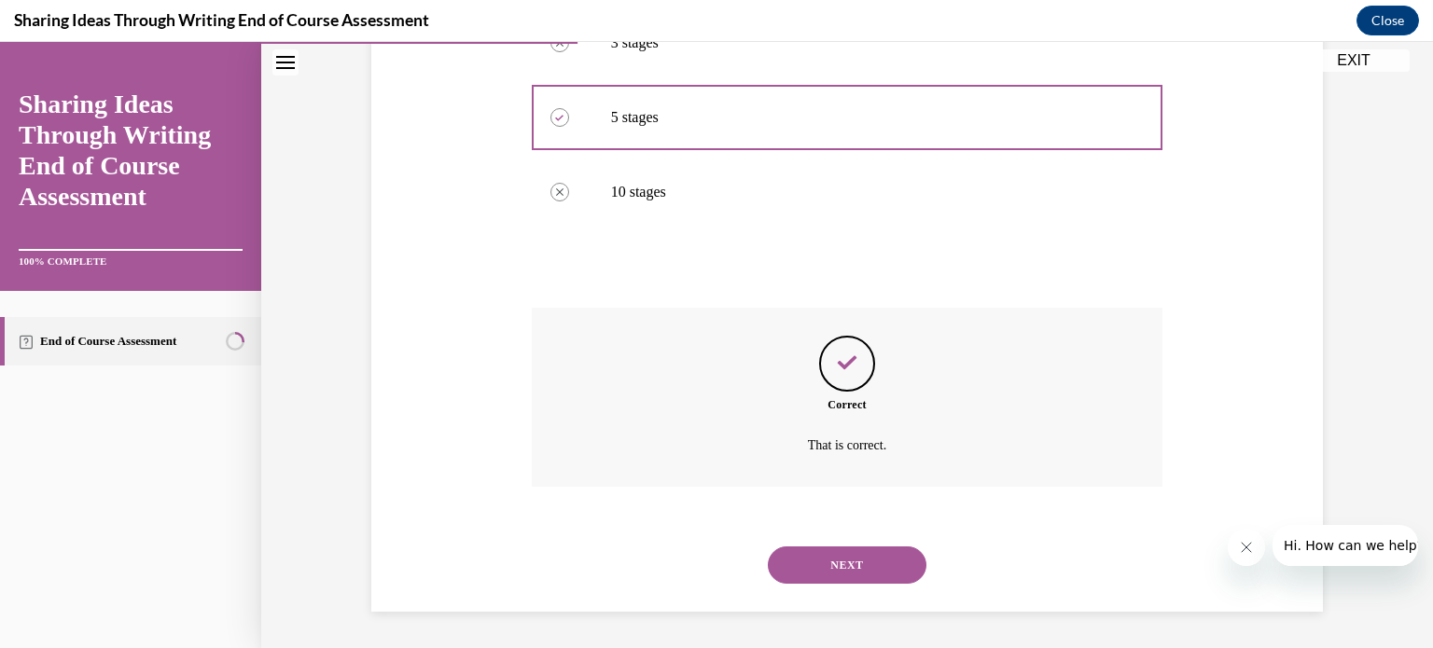
click at [849, 566] on button "NEXT" at bounding box center [847, 565] width 159 height 37
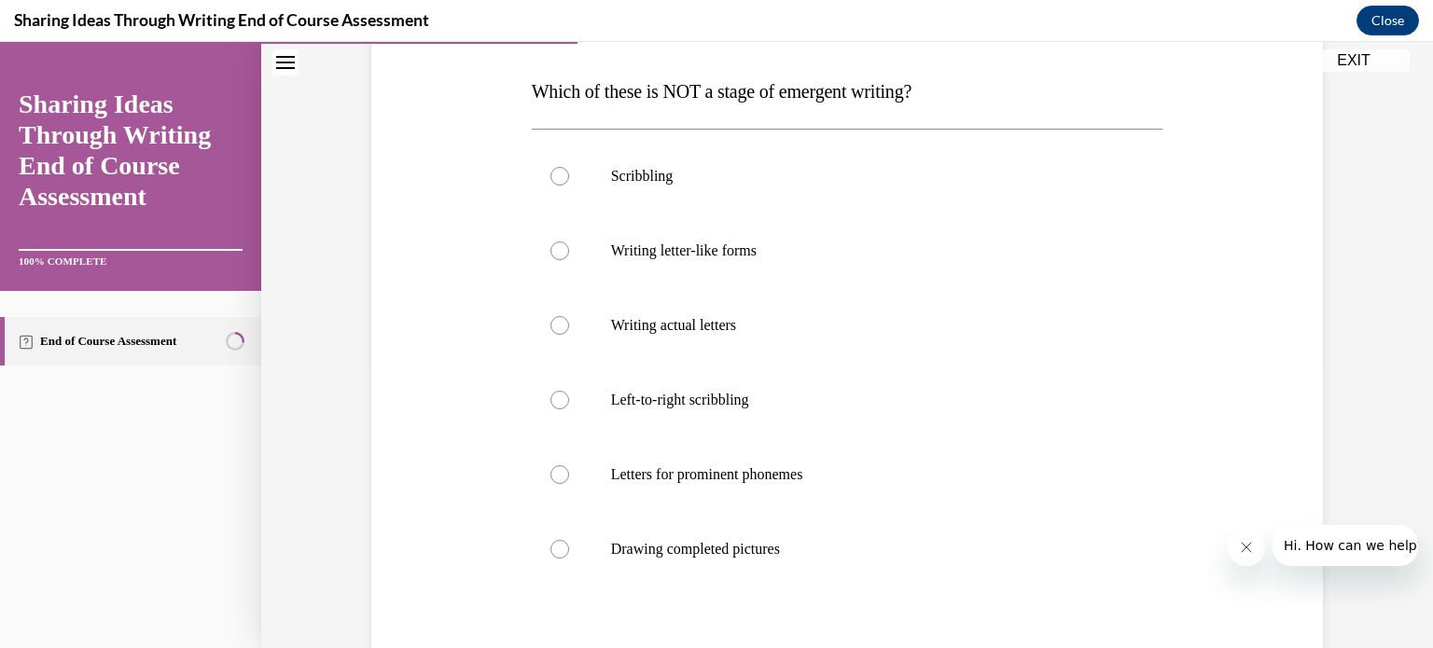
scroll to position [309, 0]
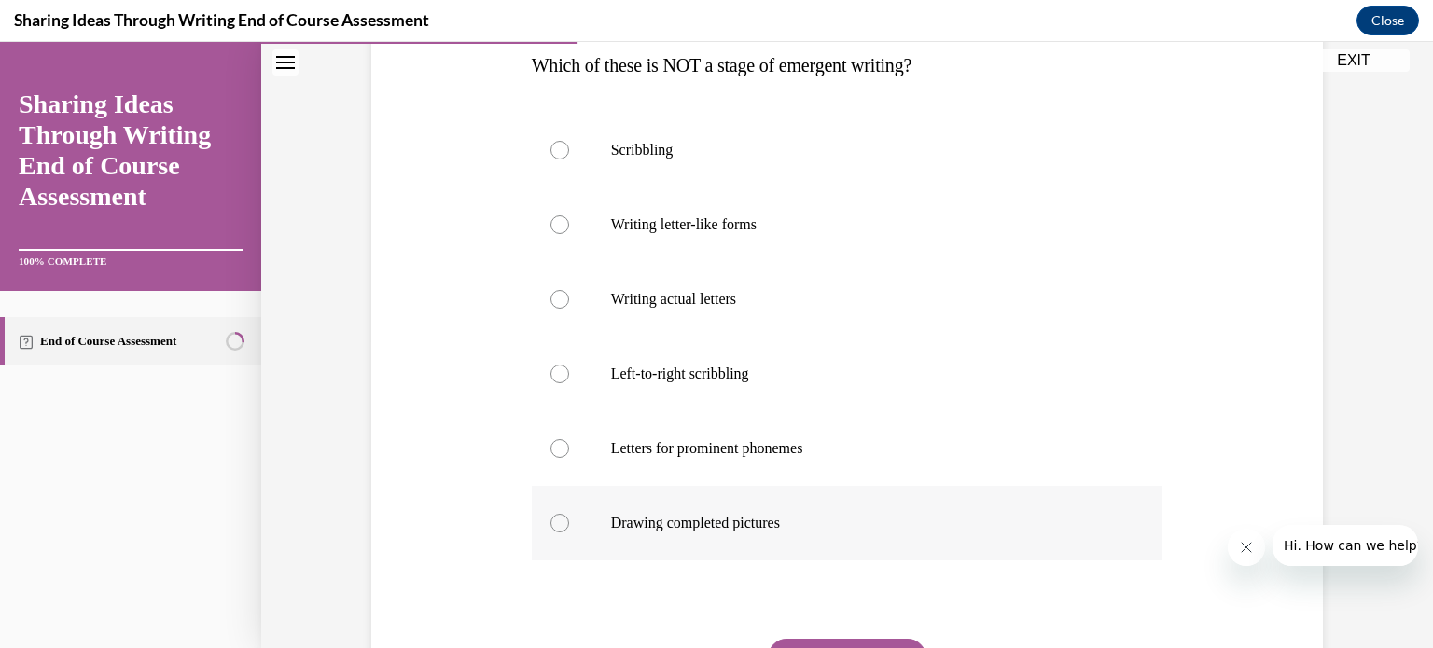
click at [858, 506] on label "Drawing completed pictures" at bounding box center [847, 523] width 631 height 75
click at [569, 514] on input "Drawing completed pictures" at bounding box center [559, 523] width 19 height 19
radio input "true"
click at [852, 640] on button "SUBMIT" at bounding box center [847, 657] width 159 height 37
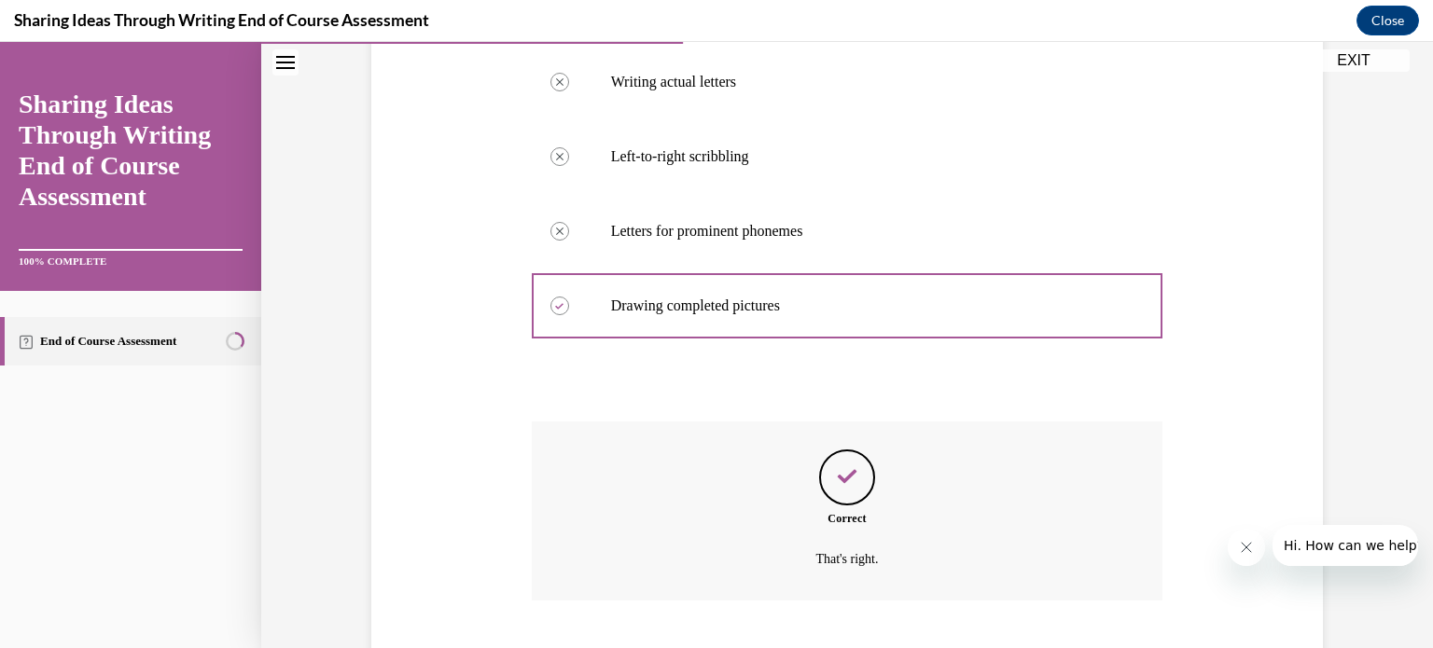
scroll to position [640, 0]
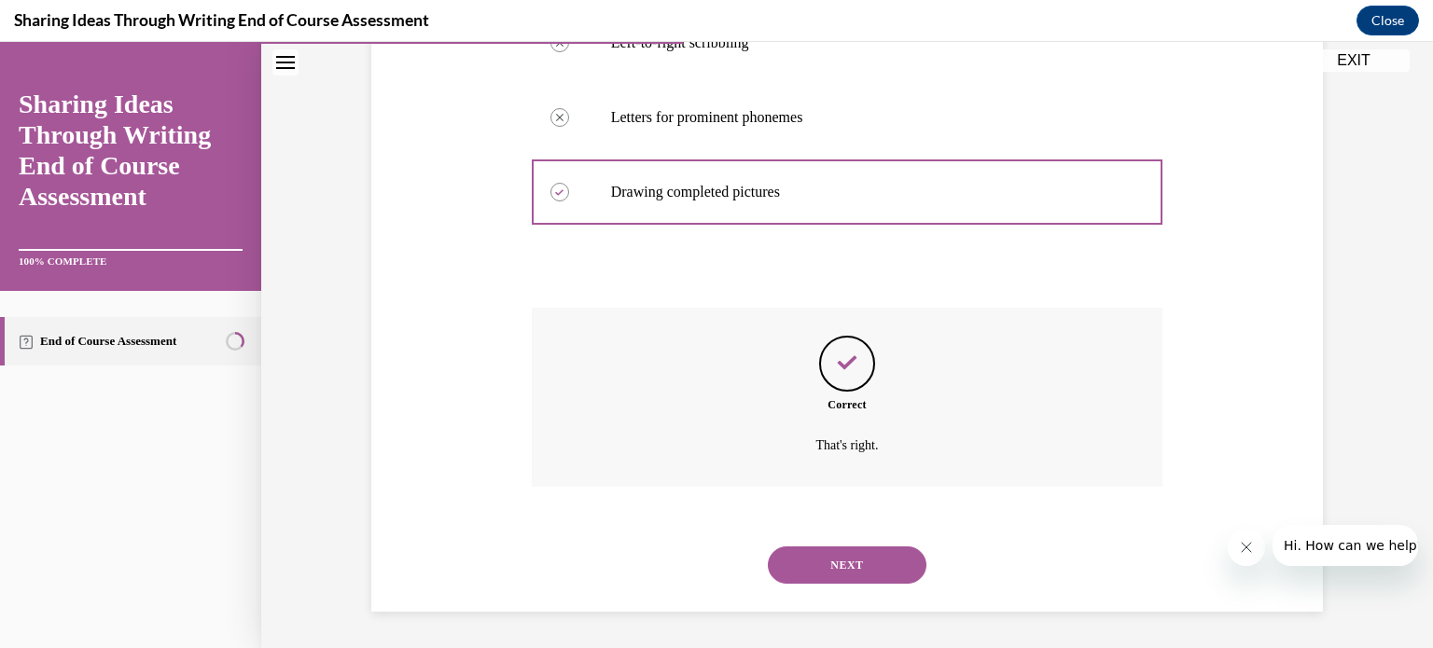
click at [863, 557] on button "NEXT" at bounding box center [847, 565] width 159 height 37
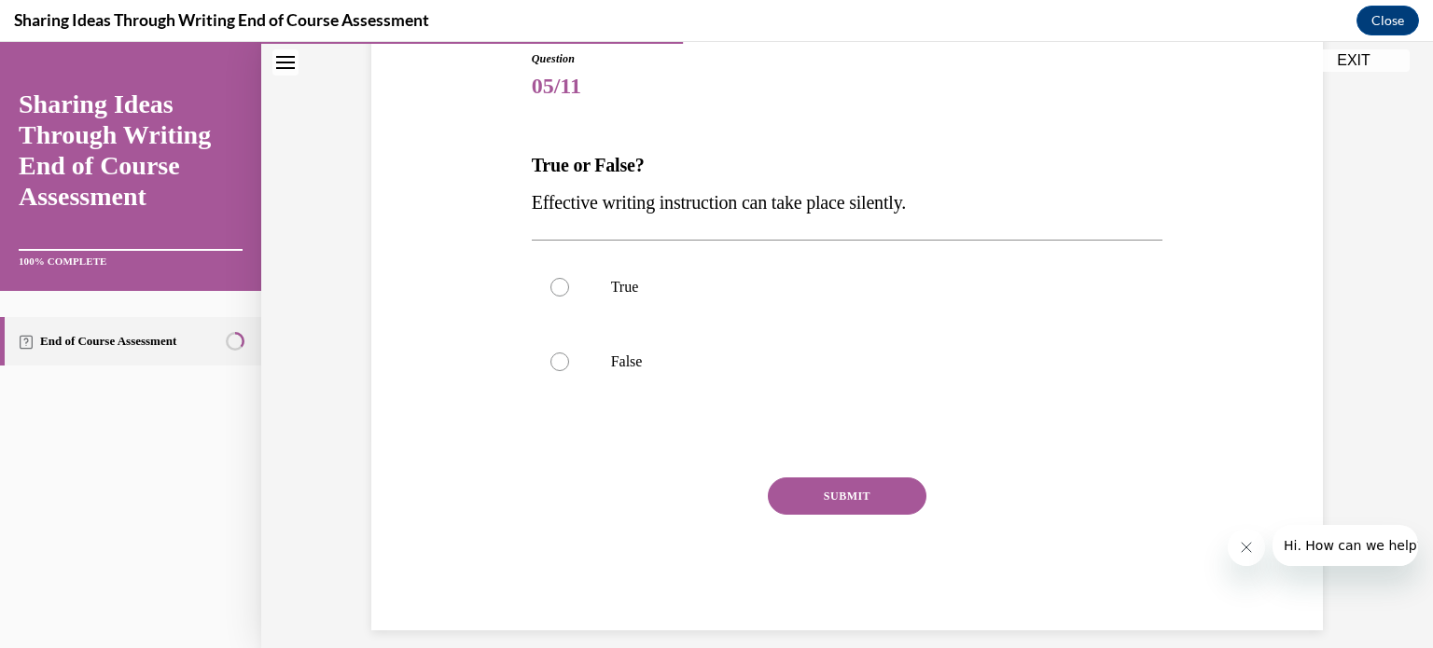
scroll to position [228, 0]
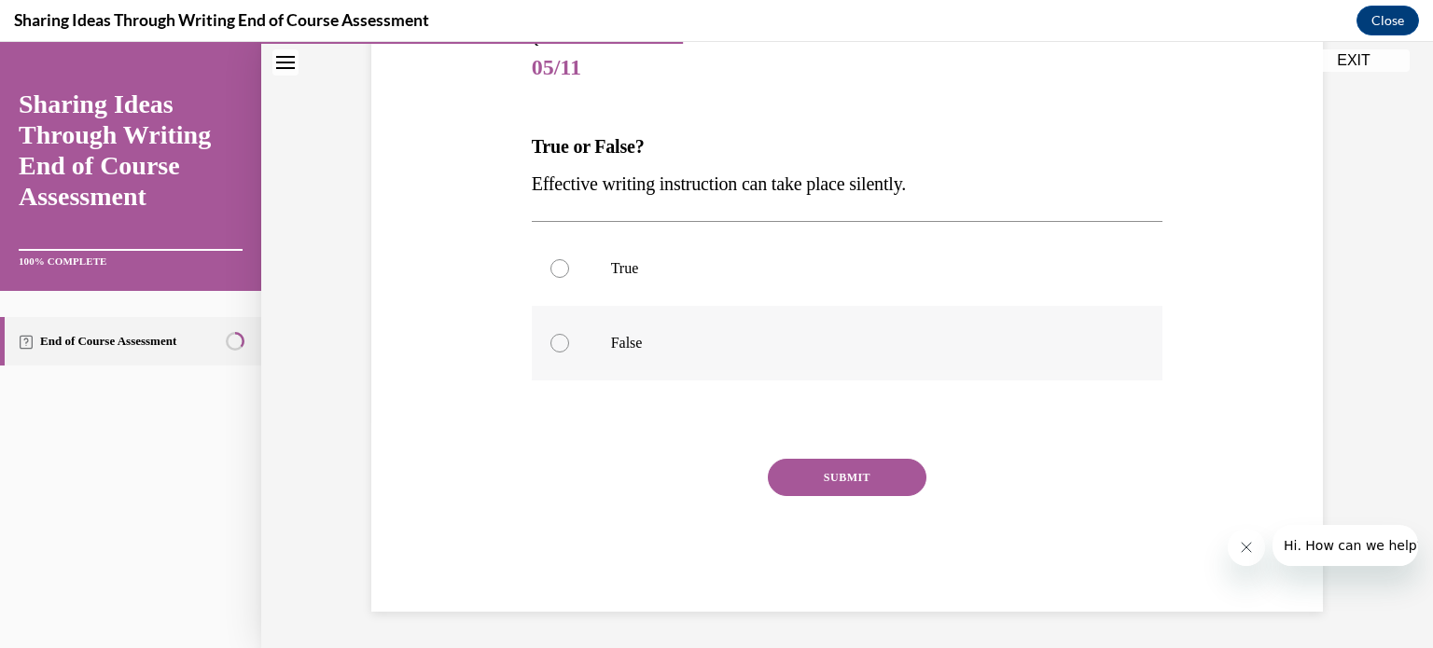
click at [950, 352] on label "False" at bounding box center [847, 343] width 631 height 75
click at [569, 352] on input "False" at bounding box center [559, 343] width 19 height 19
radio input "true"
click at [866, 469] on button "SUBMIT" at bounding box center [847, 477] width 159 height 37
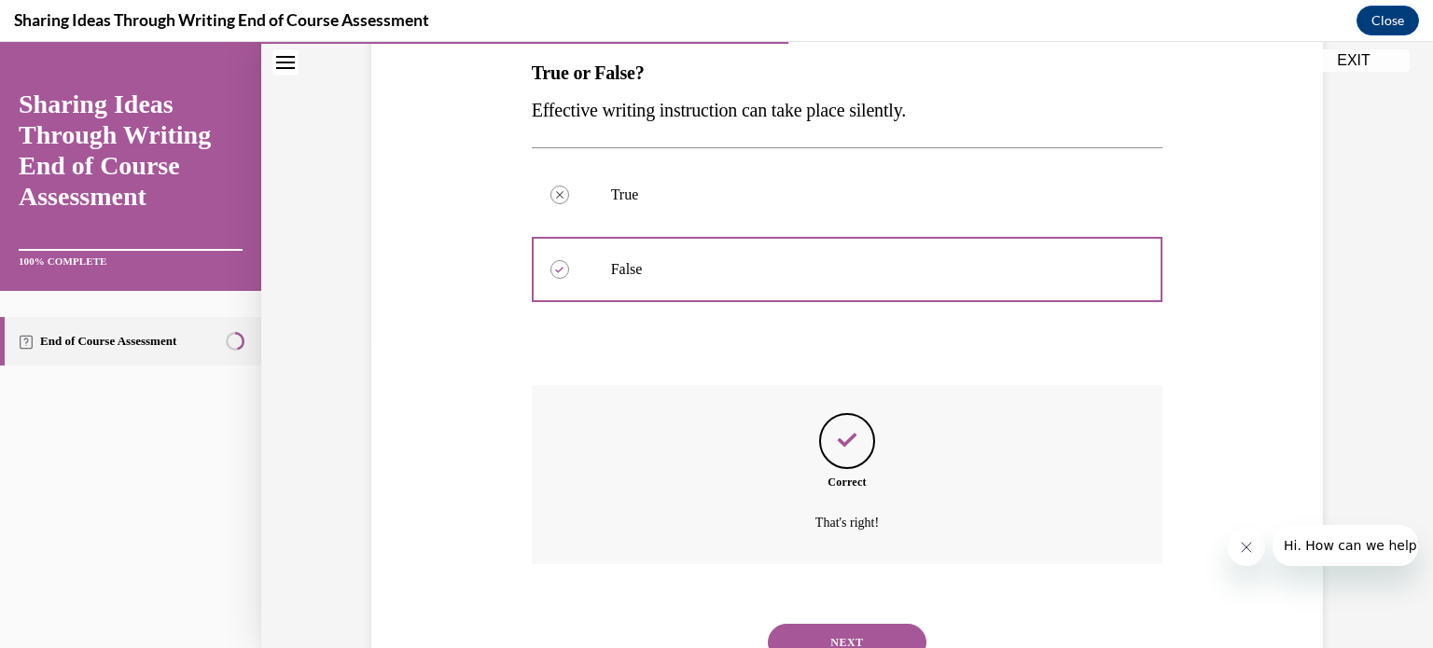
scroll to position [379, 0]
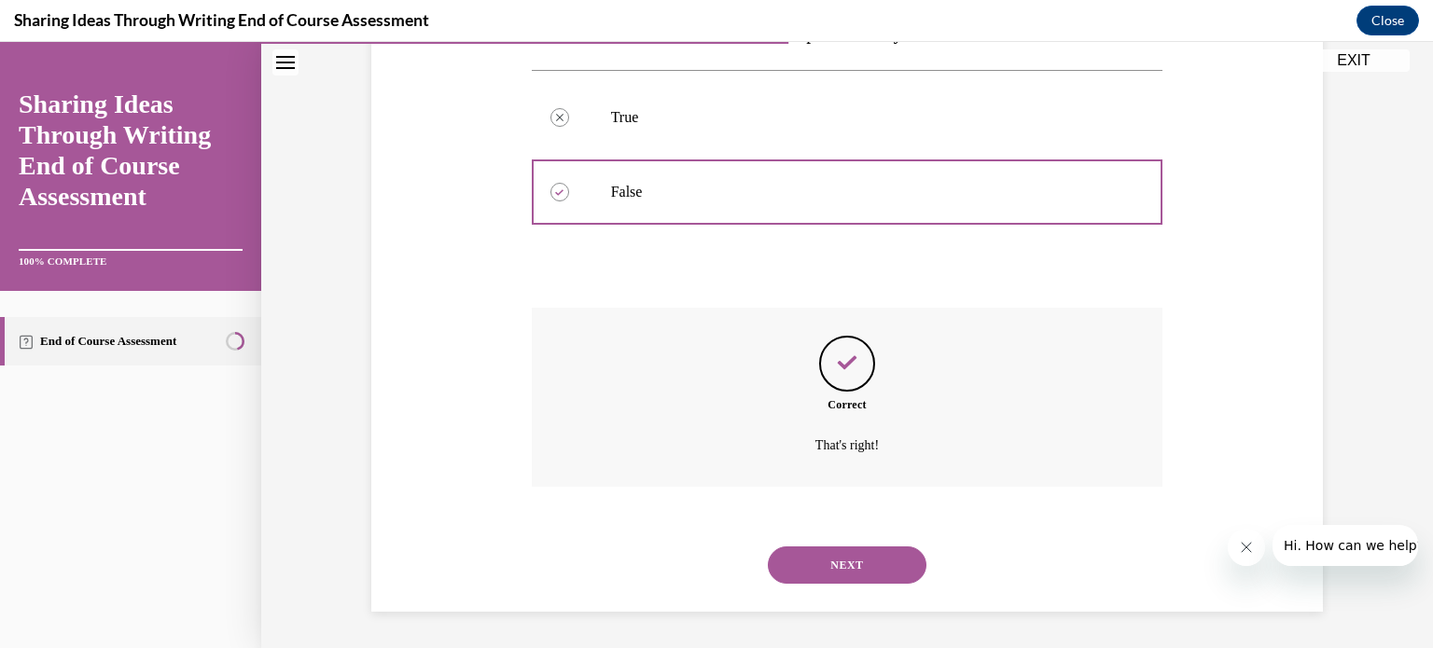
click at [862, 563] on button "NEXT" at bounding box center [847, 565] width 159 height 37
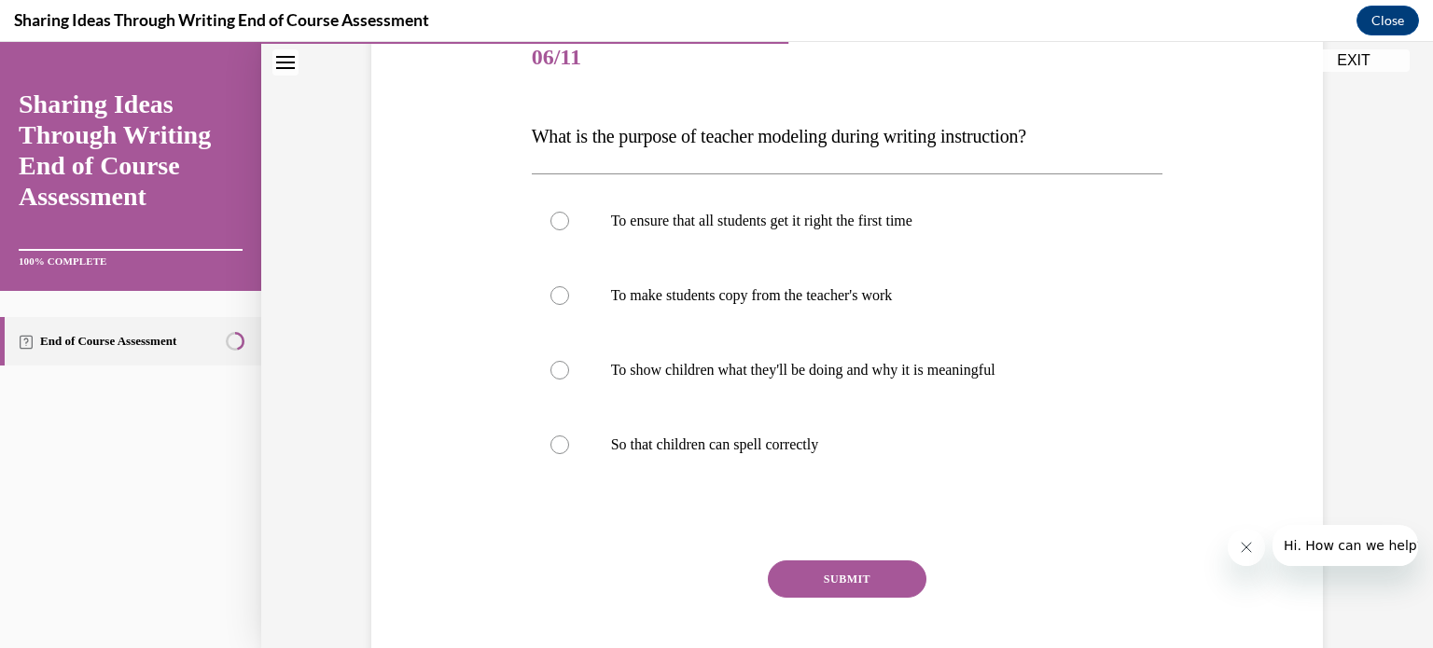
scroll to position [241, 0]
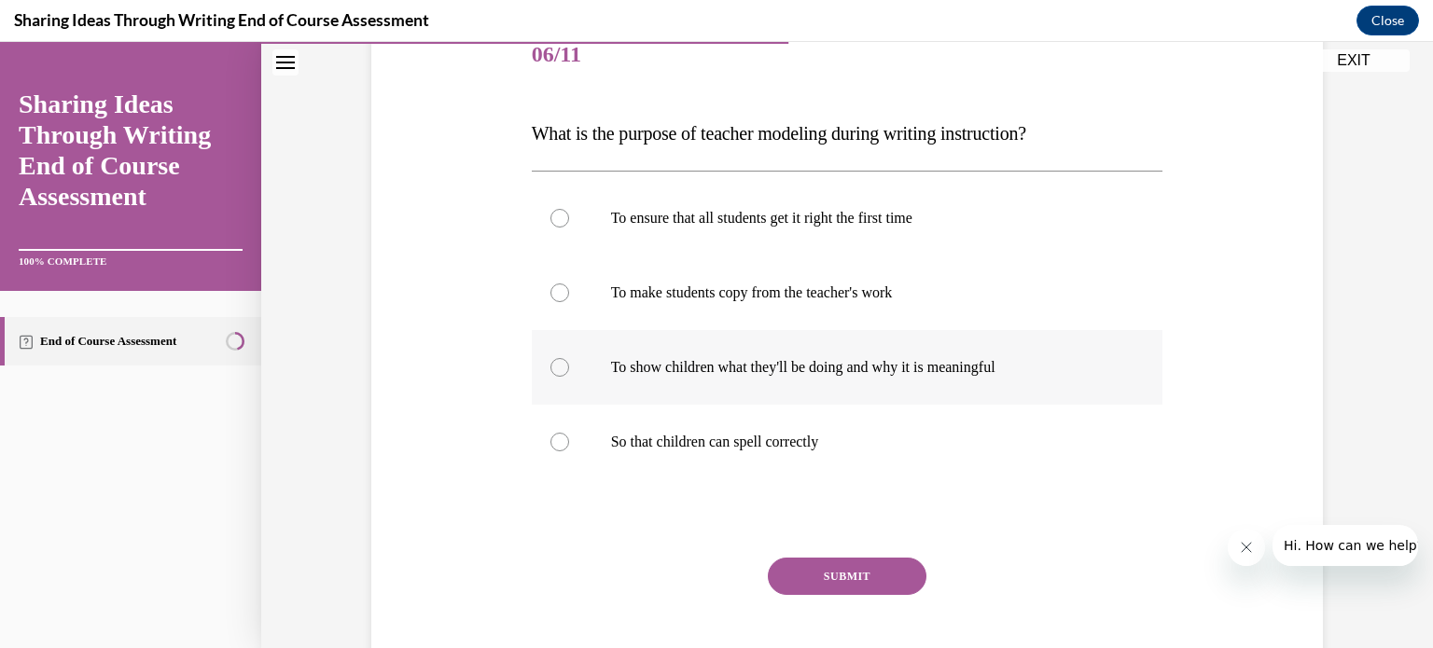
click at [1032, 375] on p "To show children what they'll be doing and why it is meaningful" at bounding box center [864, 367] width 506 height 19
click at [569, 375] on input "To show children what they'll be doing and why it is meaningful" at bounding box center [559, 367] width 19 height 19
radio input "true"
click at [884, 589] on button "SUBMIT" at bounding box center [847, 576] width 159 height 37
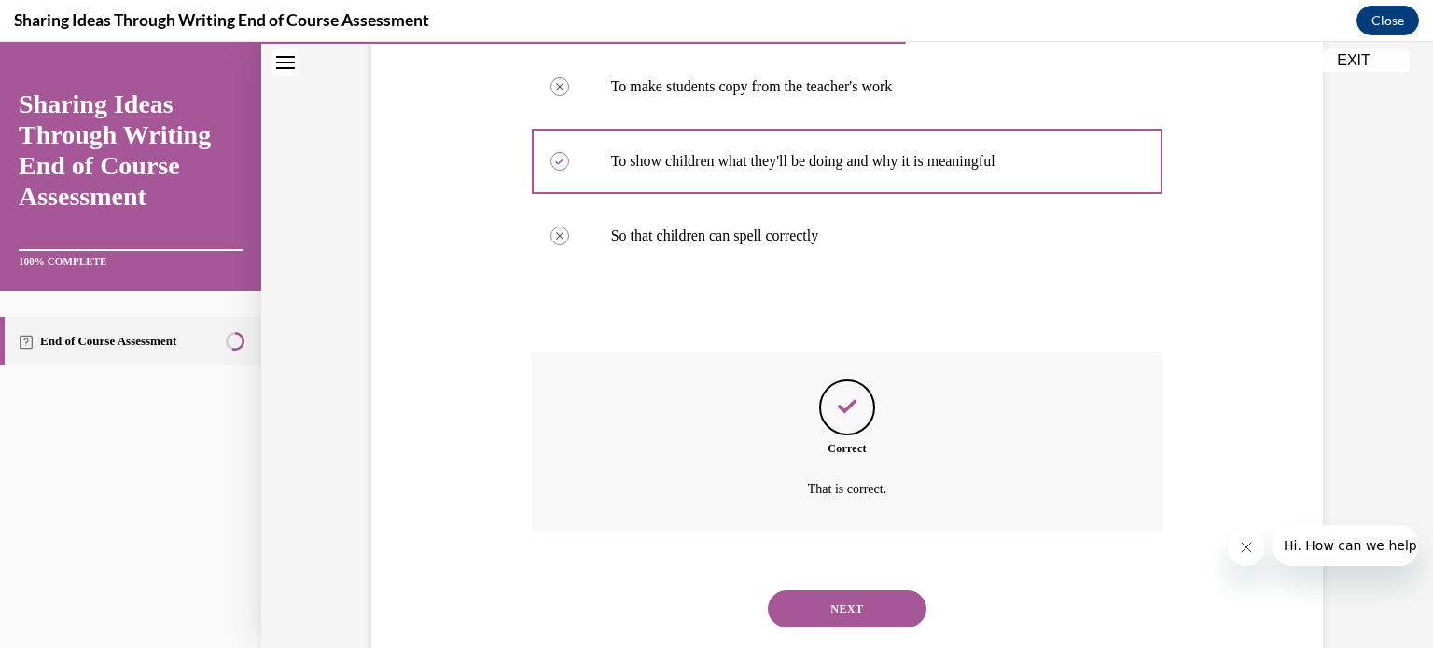
scroll to position [491, 0]
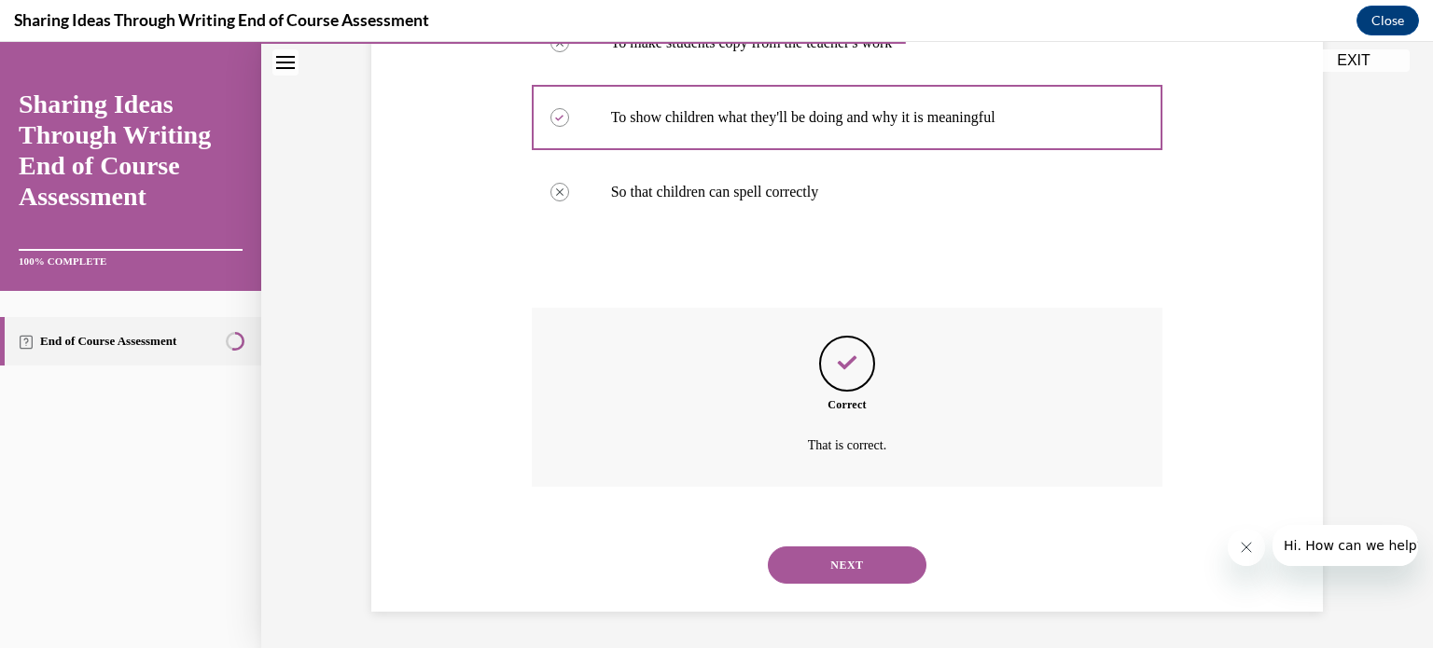
click at [875, 560] on button "NEXT" at bounding box center [847, 565] width 159 height 37
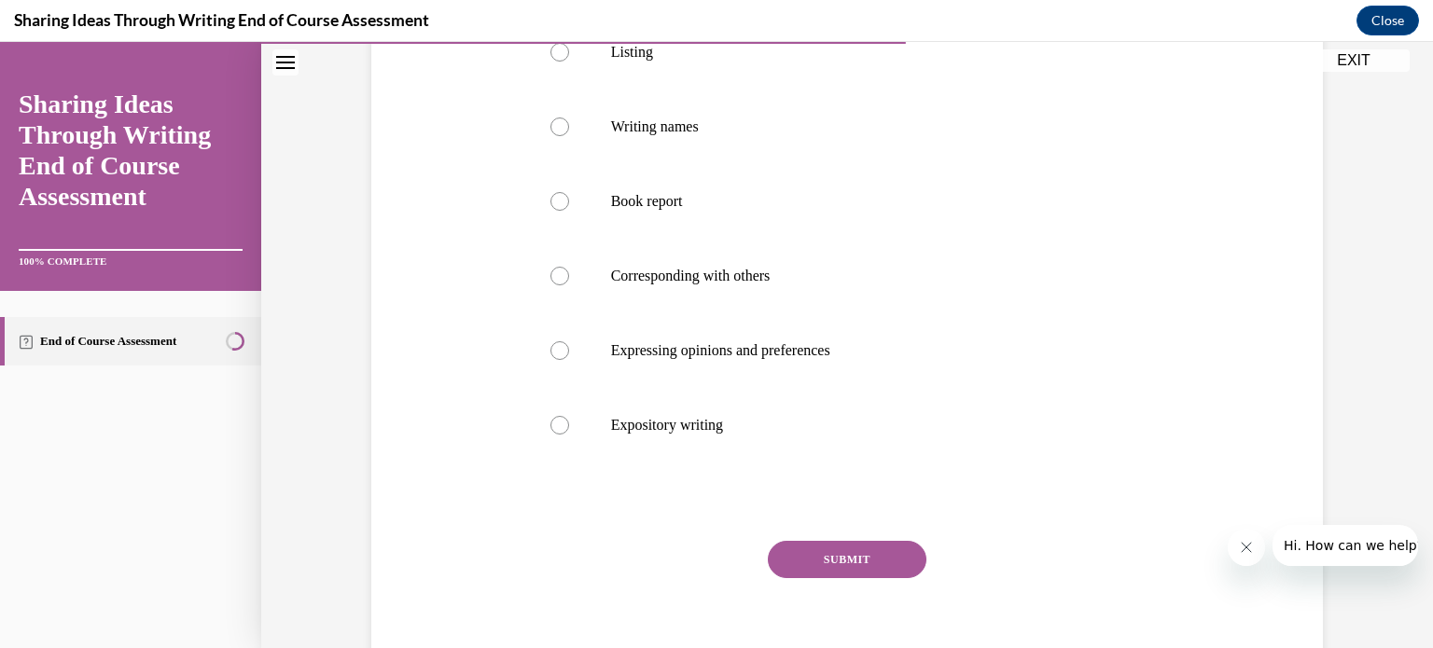
scroll to position [489, 0]
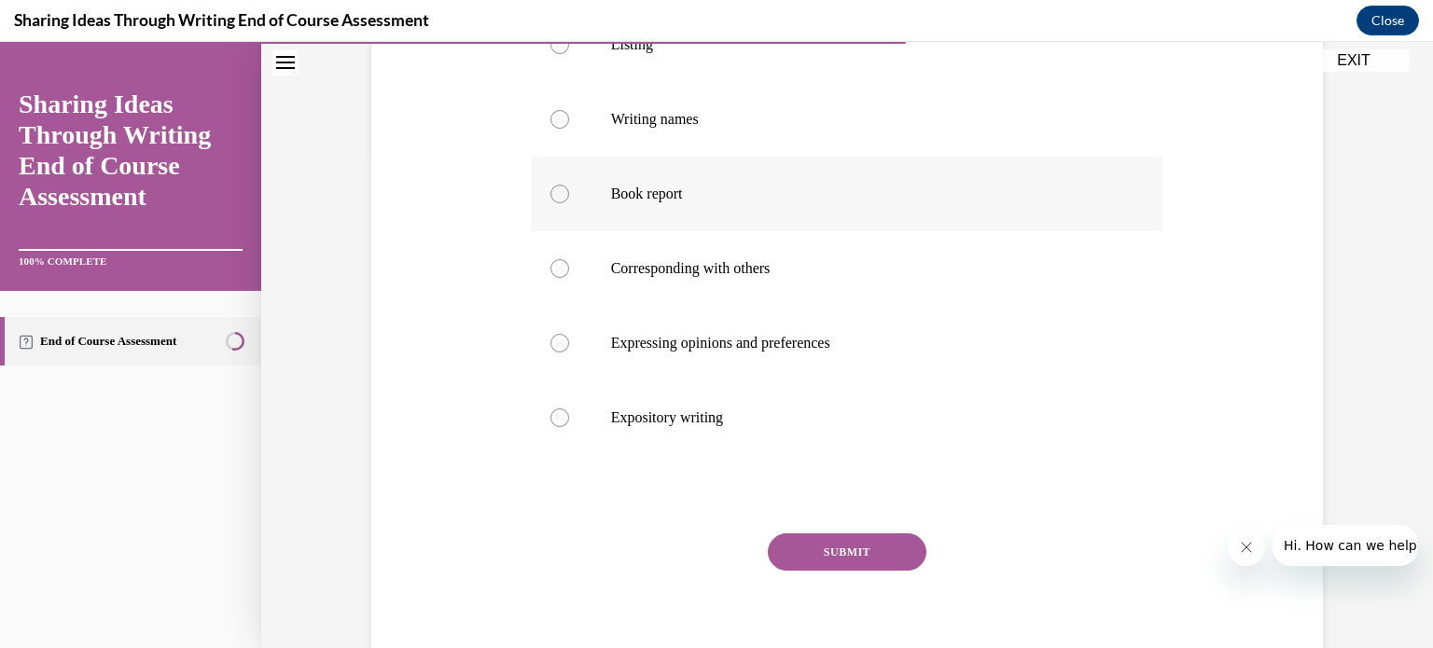
click at [921, 193] on p "Book report" at bounding box center [864, 194] width 506 height 19
click at [569, 193] on input "Book report" at bounding box center [559, 194] width 19 height 19
radio input "true"
click at [879, 550] on button "SUBMIT" at bounding box center [847, 552] width 159 height 37
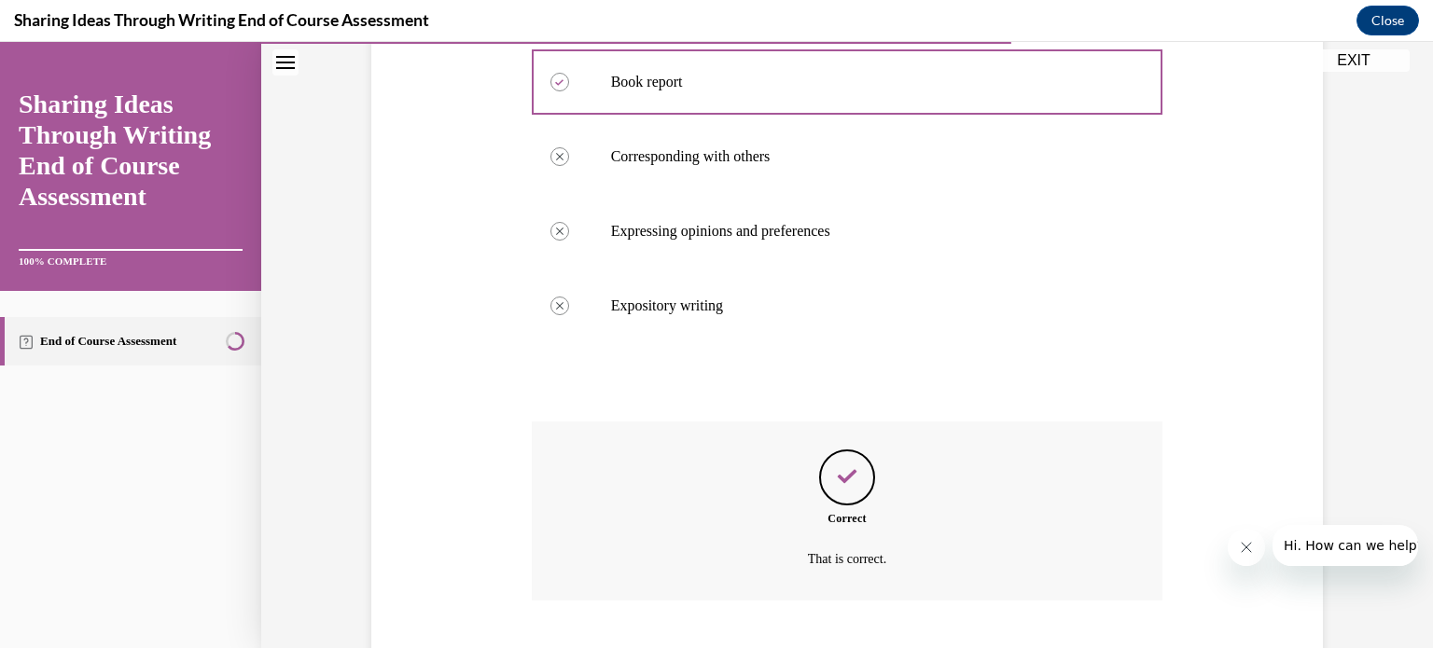
scroll to position [714, 0]
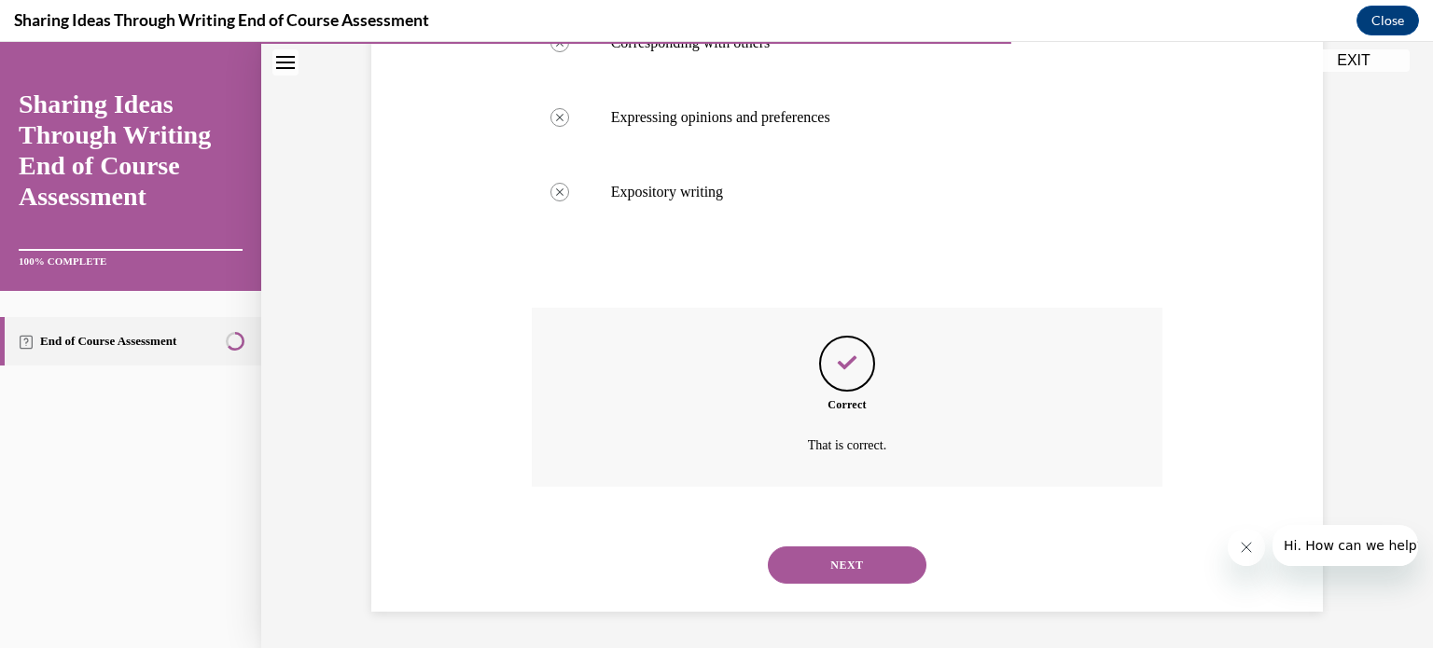
click at [859, 579] on button "NEXT" at bounding box center [847, 565] width 159 height 37
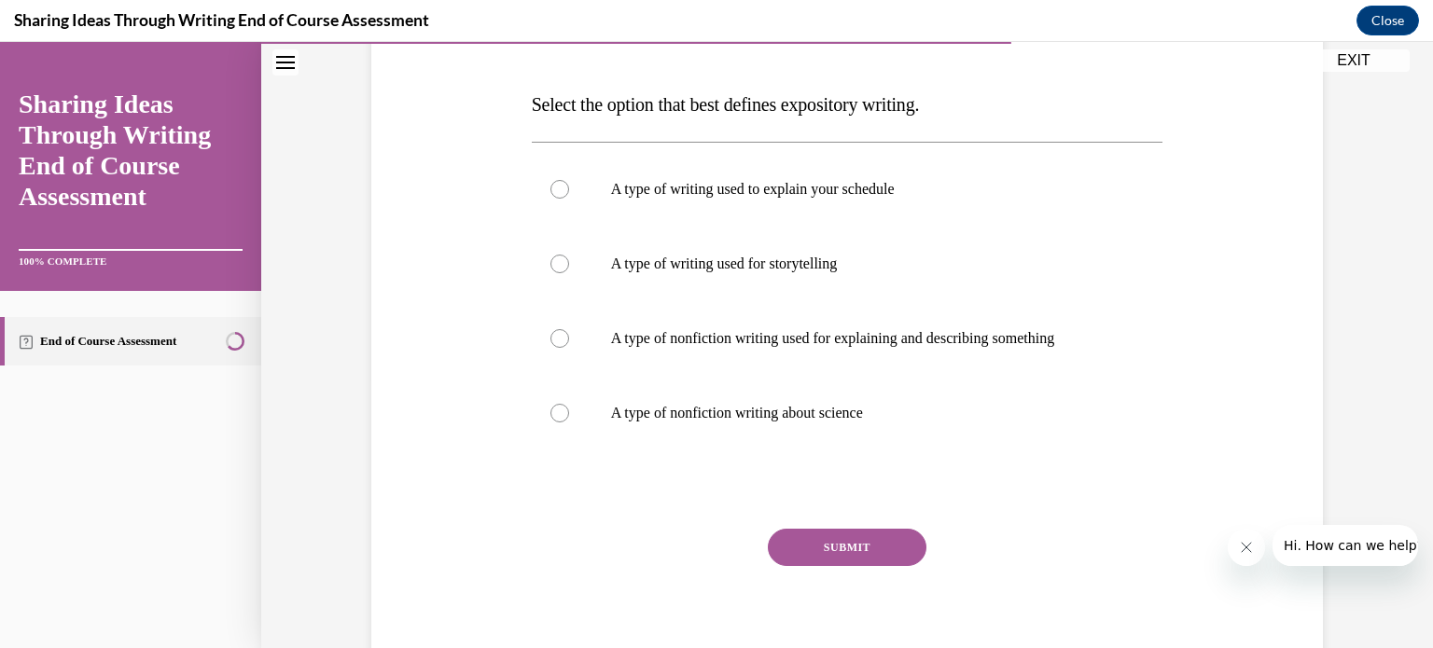
scroll to position [272, 0]
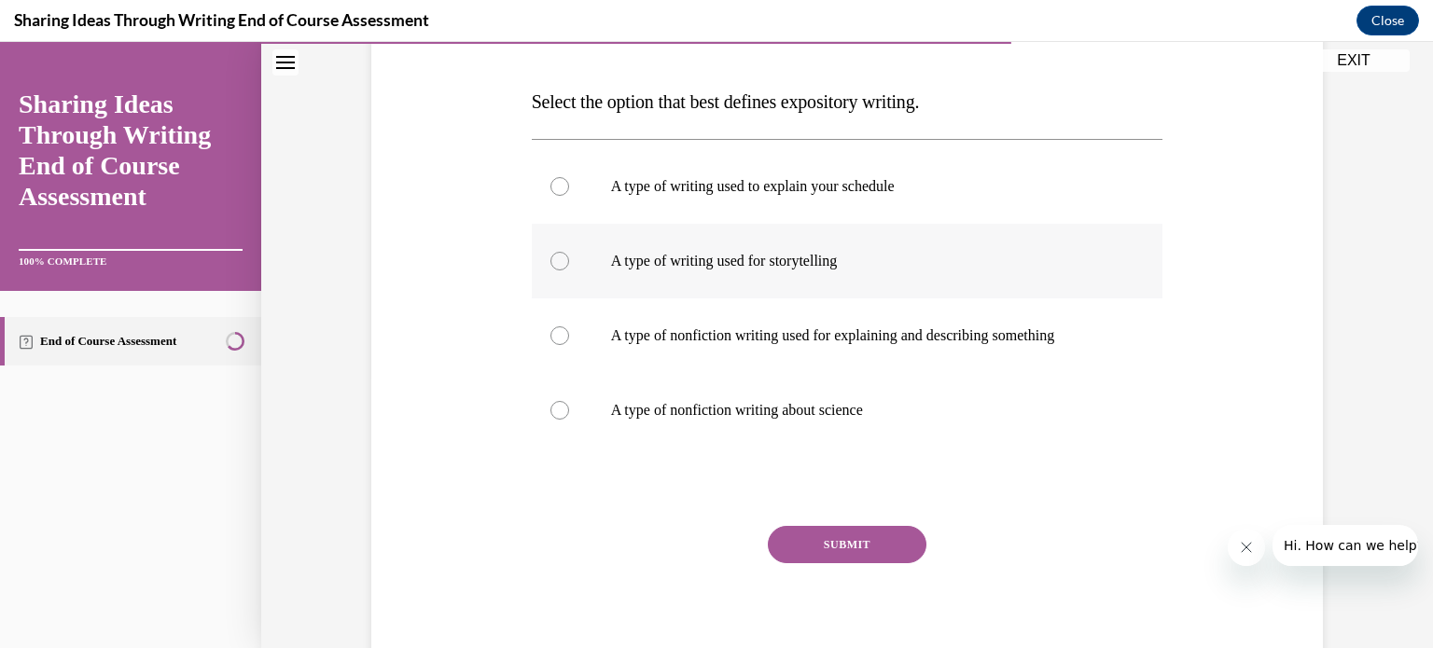
click at [1086, 279] on label "A type of writing used for storytelling" at bounding box center [847, 261] width 631 height 75
click at [569, 270] on input "A type of writing used for storytelling" at bounding box center [559, 261] width 19 height 19
radio input "true"
click at [853, 549] on button "SUBMIT" at bounding box center [847, 544] width 159 height 37
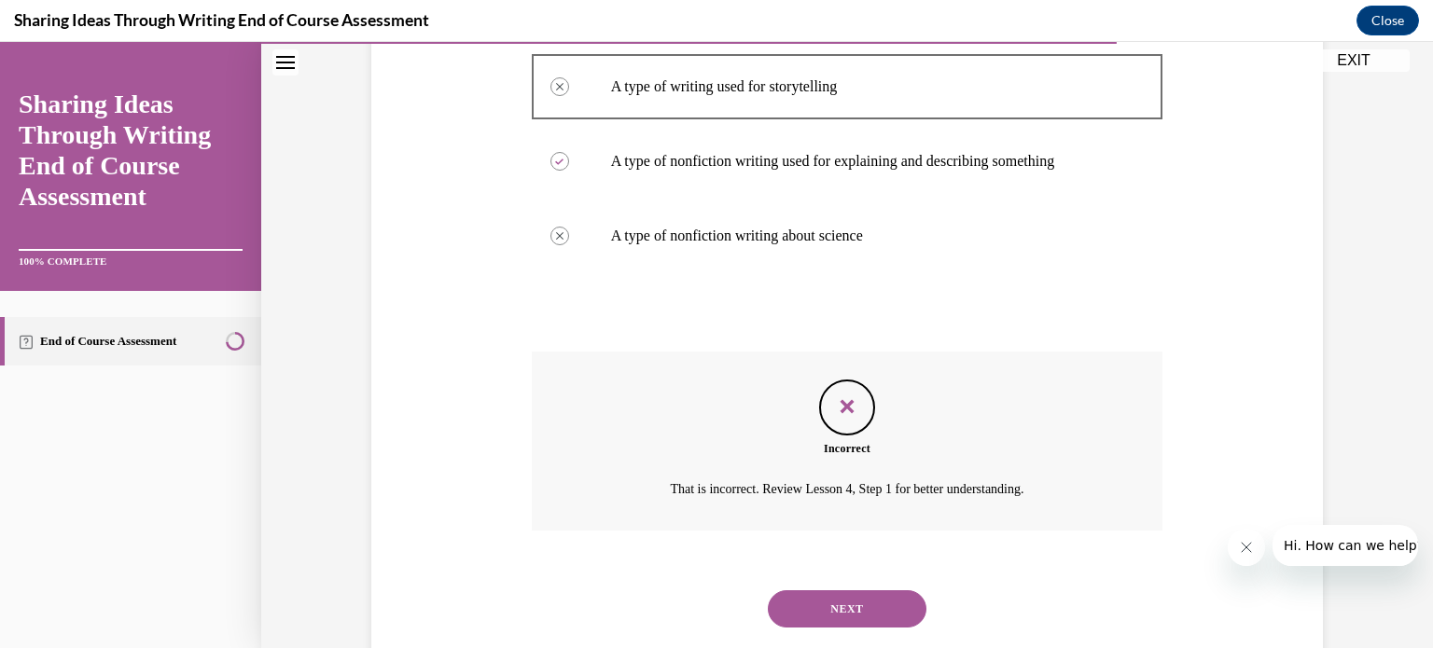
scroll to position [491, 0]
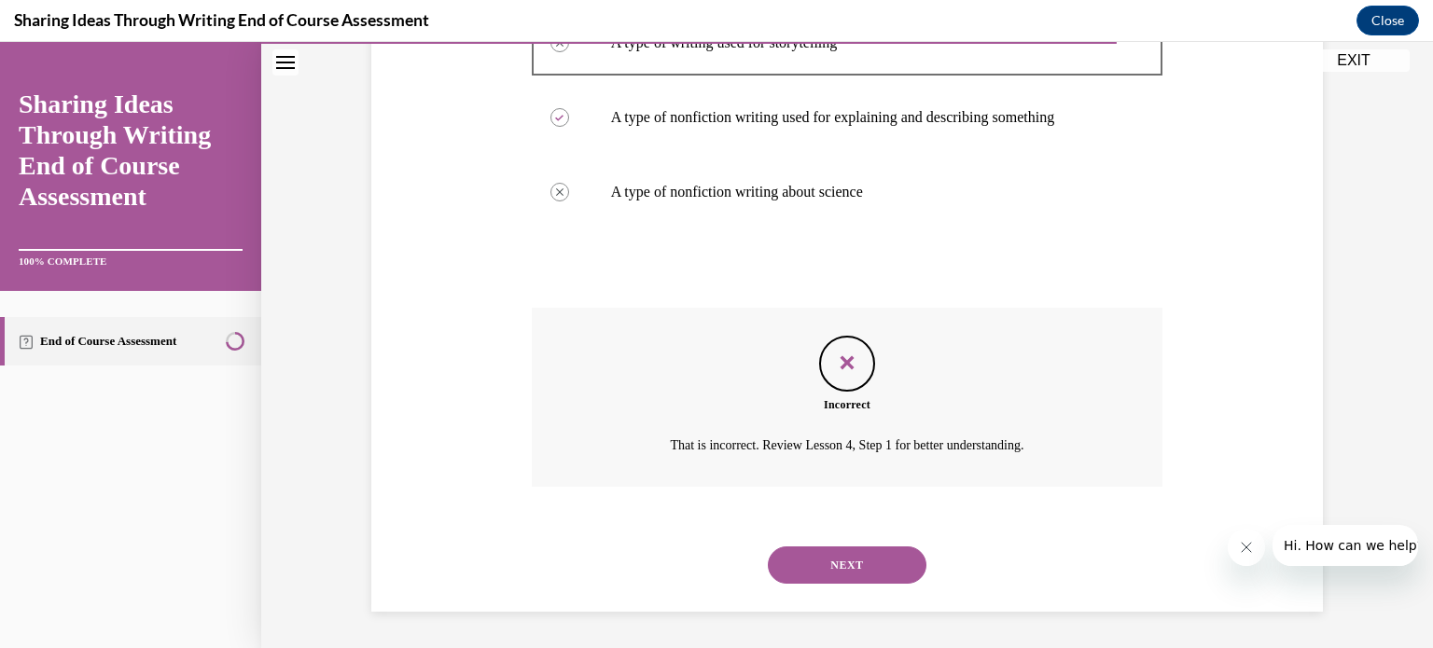
click at [826, 555] on button "NEXT" at bounding box center [847, 565] width 159 height 37
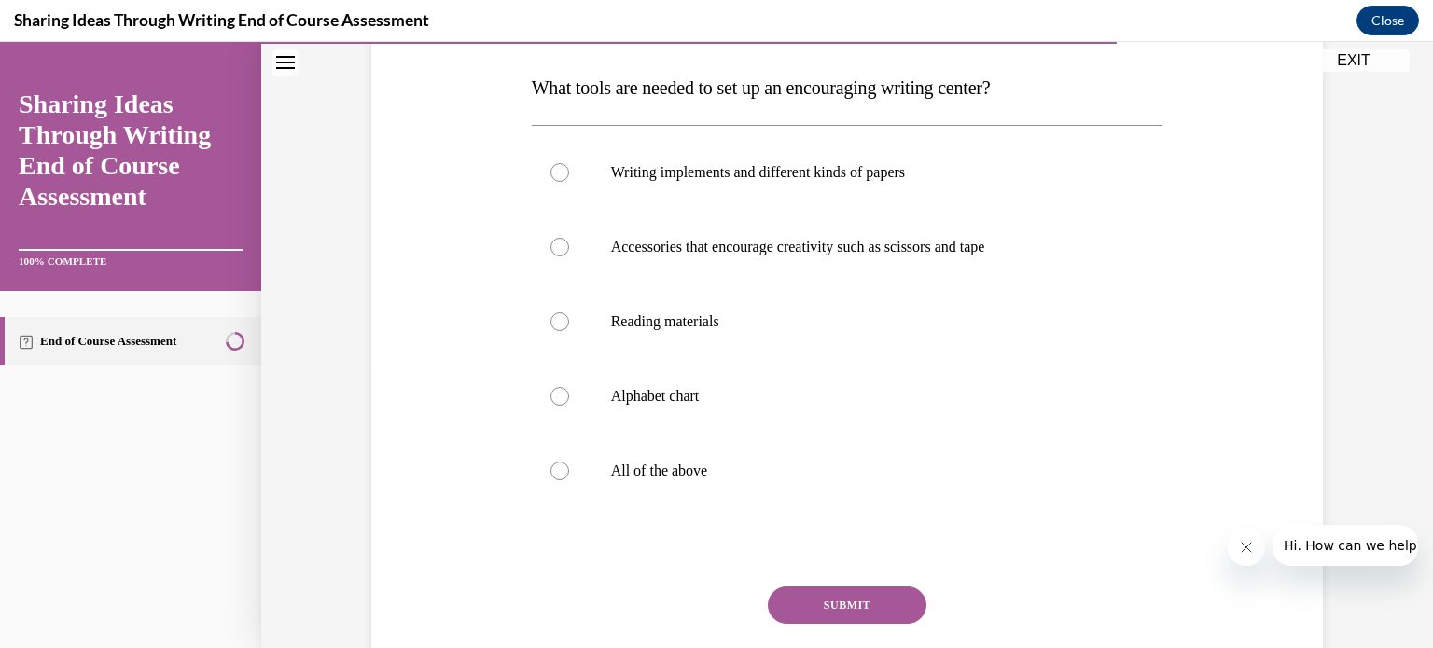
scroll to position [284, 0]
click at [755, 484] on label "All of the above" at bounding box center [847, 474] width 631 height 75
click at [569, 483] on input "All of the above" at bounding box center [559, 473] width 19 height 19
radio input "true"
click at [836, 599] on button "SUBMIT" at bounding box center [847, 607] width 159 height 37
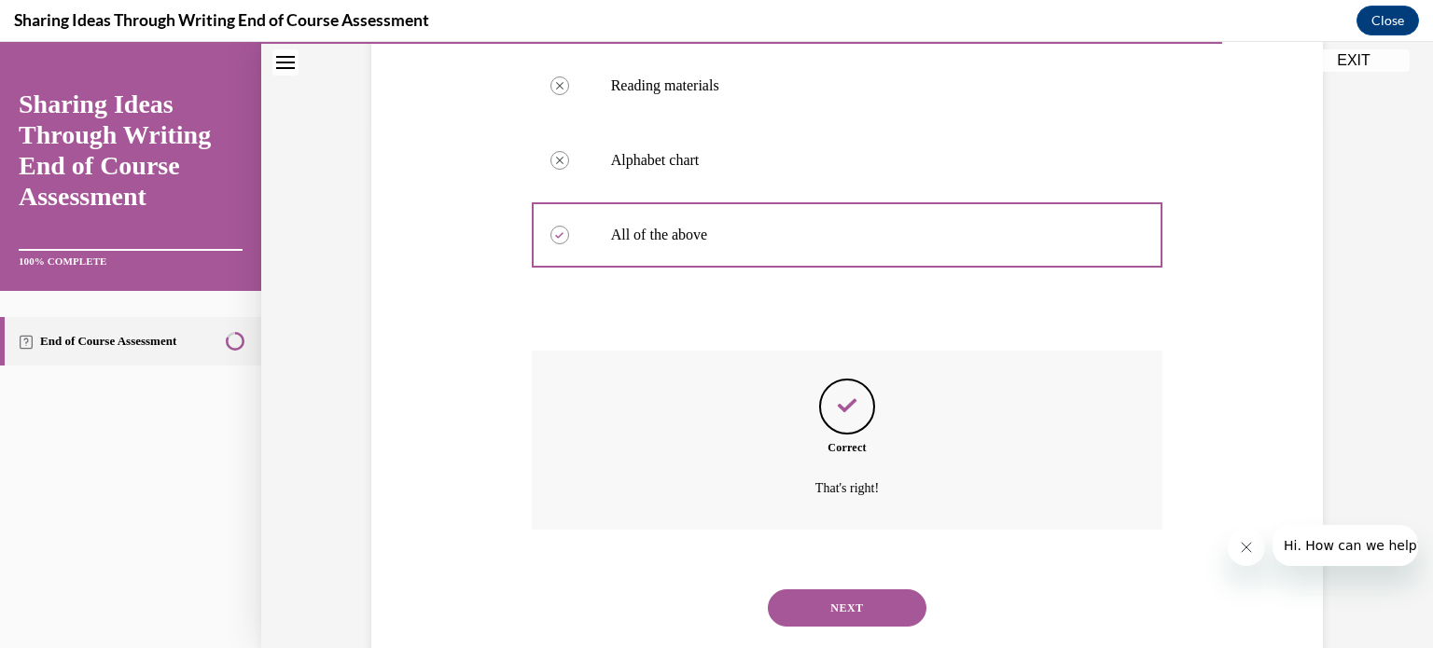
scroll to position [565, 0]
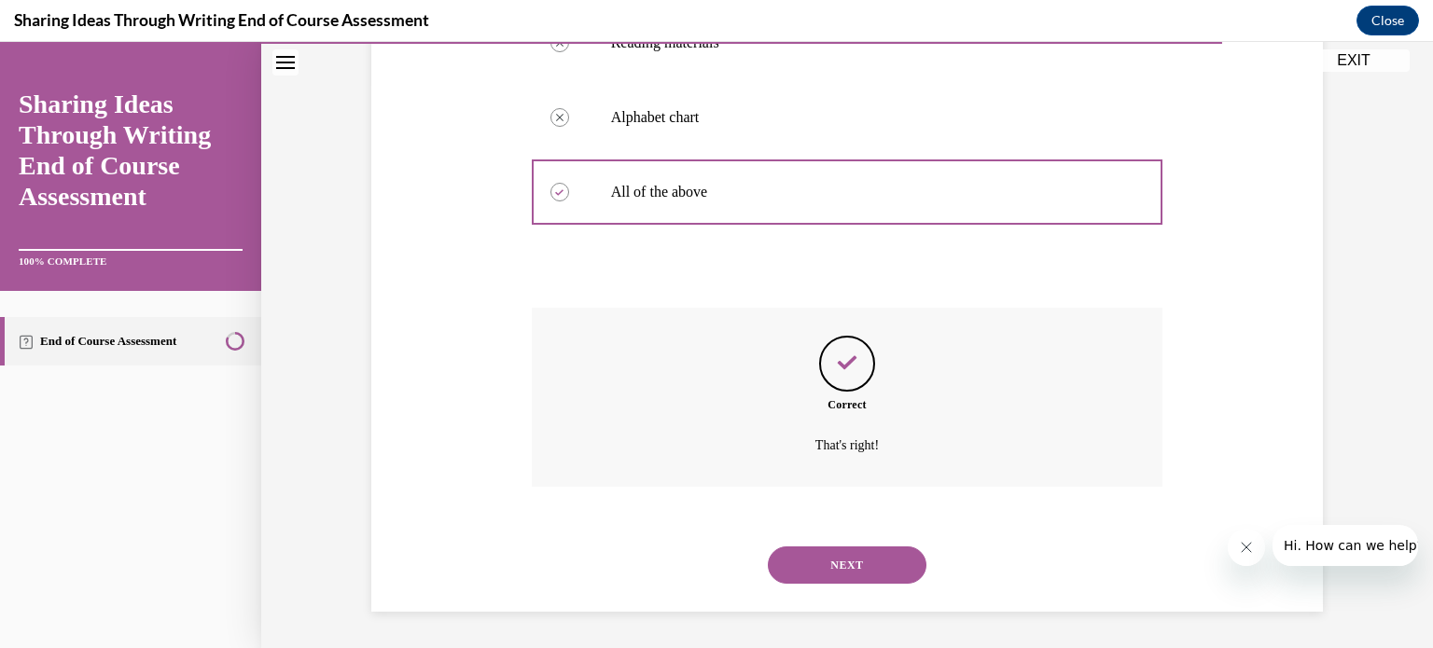
click at [840, 562] on button "NEXT" at bounding box center [847, 565] width 159 height 37
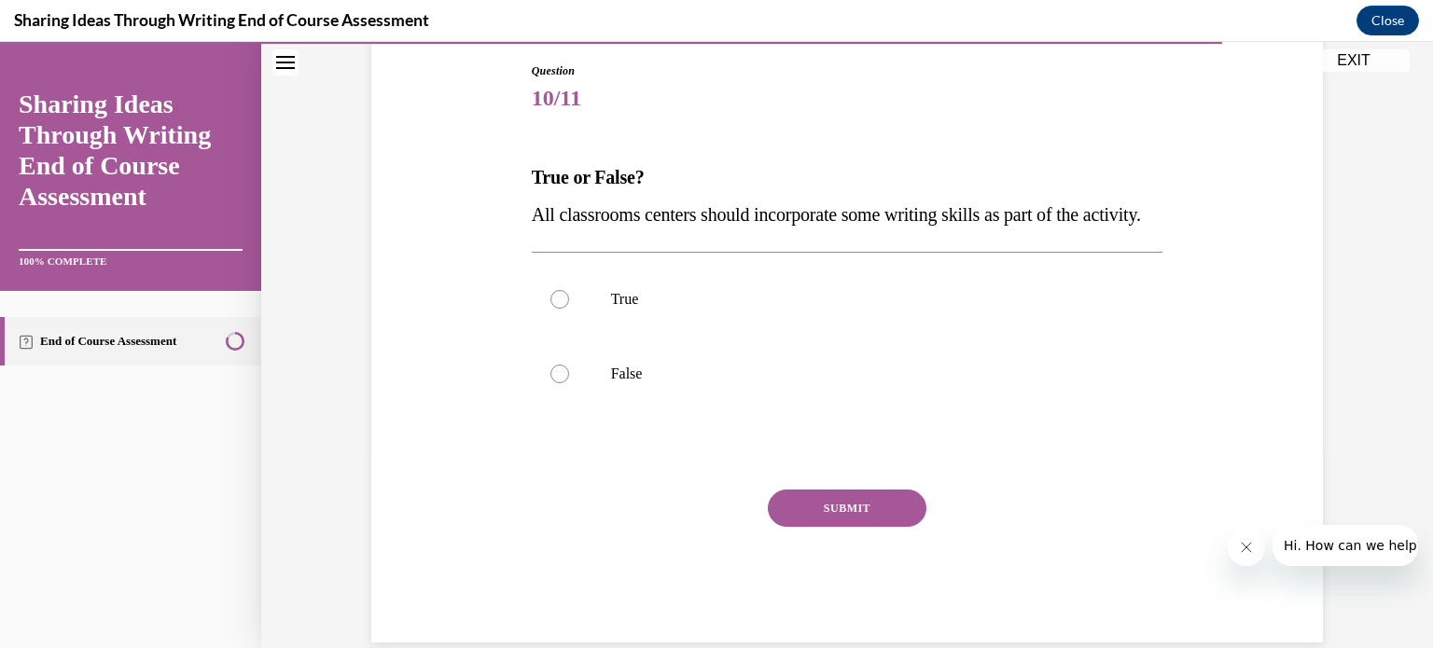
scroll to position [201, 0]
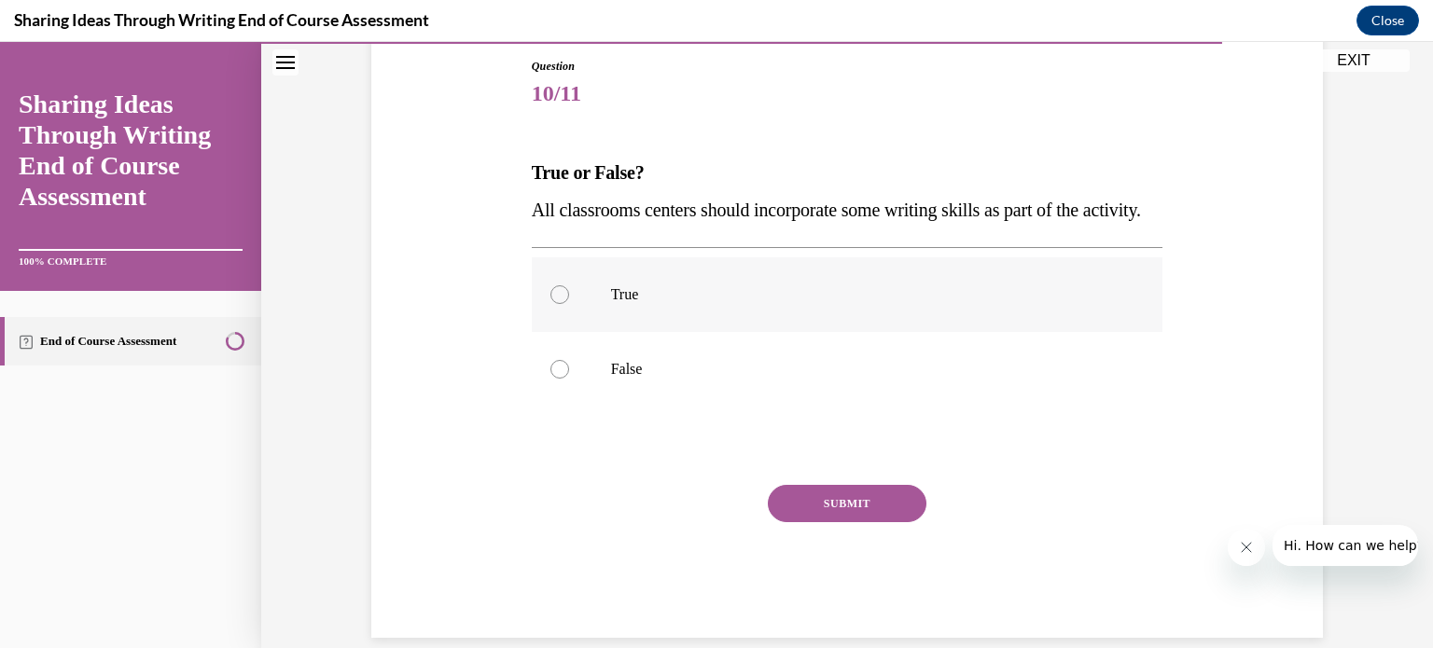
click at [842, 332] on label "True" at bounding box center [847, 294] width 631 height 75
click at [569, 304] on input "True" at bounding box center [559, 294] width 19 height 19
radio input "true"
click at [854, 522] on button "SUBMIT" at bounding box center [847, 503] width 159 height 37
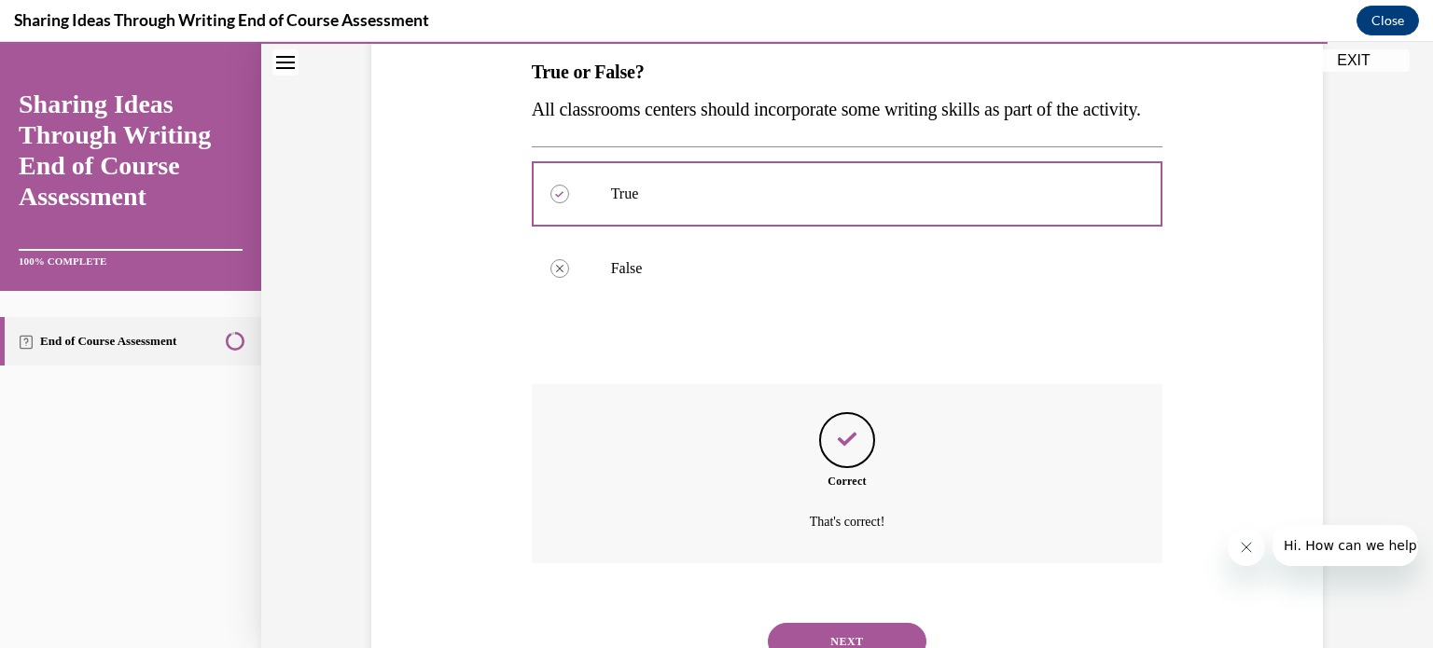
scroll to position [416, 0]
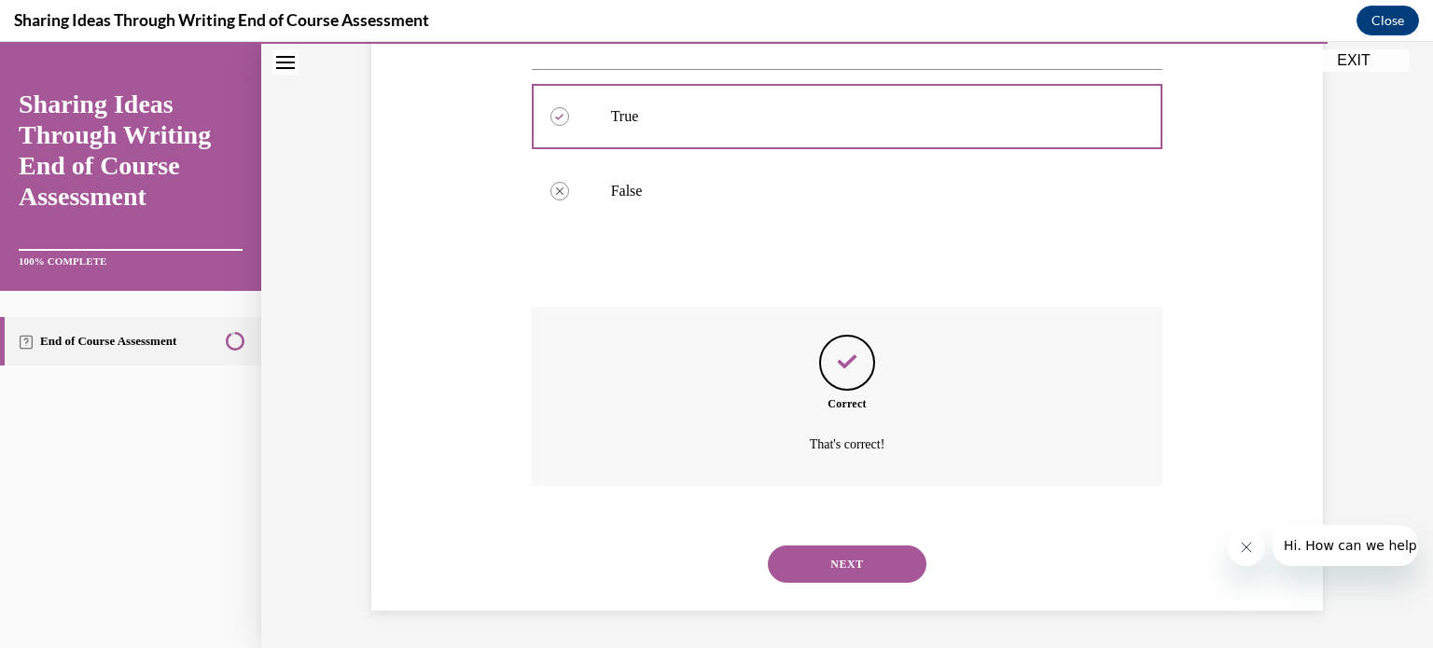
click at [853, 551] on button "NEXT" at bounding box center [847, 564] width 159 height 37
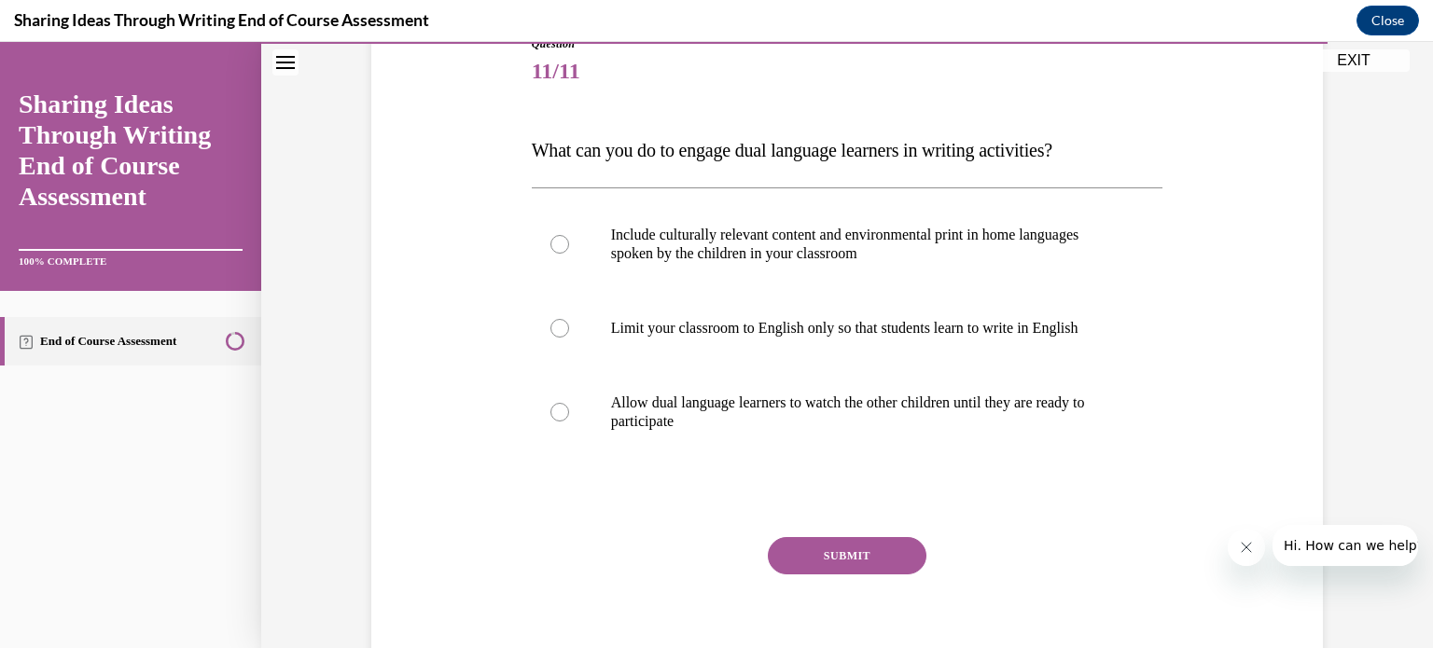
scroll to position [230, 0]
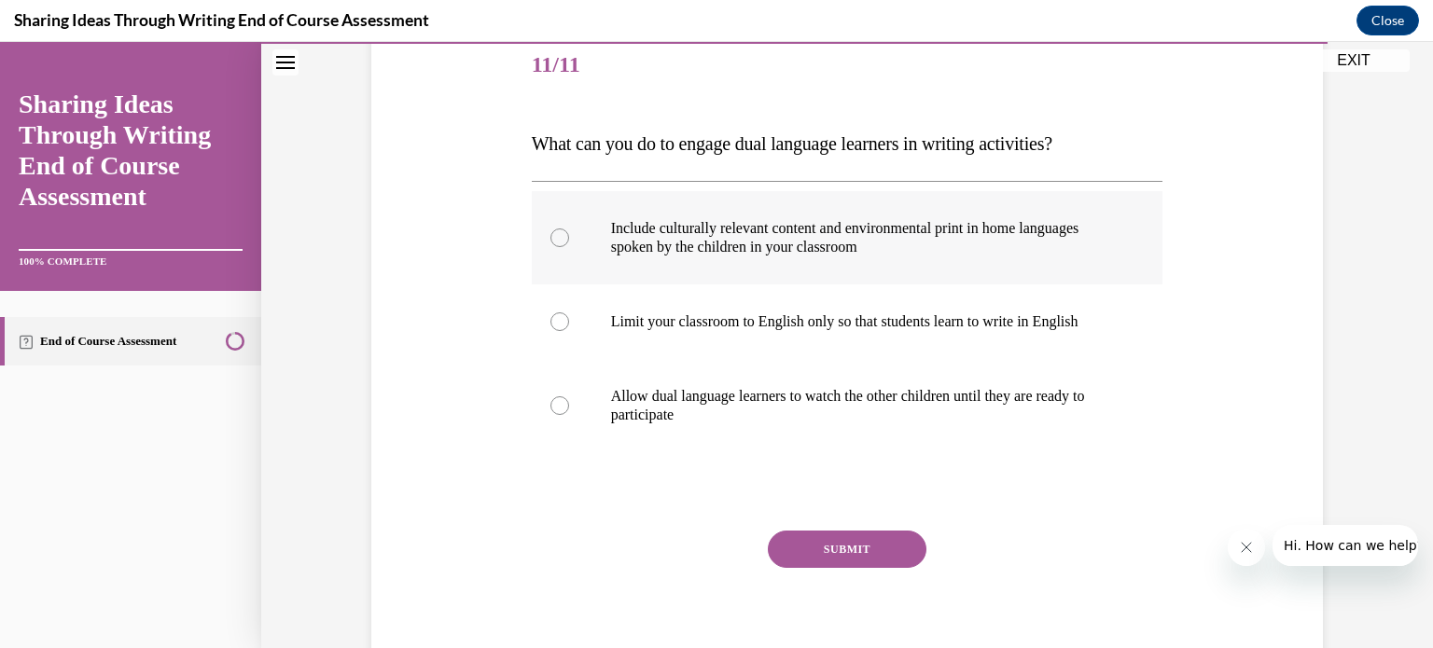
click at [1093, 256] on label "Include culturally relevant content and environmental print in home languages s…" at bounding box center [847, 237] width 631 height 93
click at [569, 247] on input "Include culturally relevant content and environmental print in home languages s…" at bounding box center [559, 238] width 19 height 19
radio input "true"
click at [836, 536] on button "SUBMIT" at bounding box center [847, 549] width 159 height 37
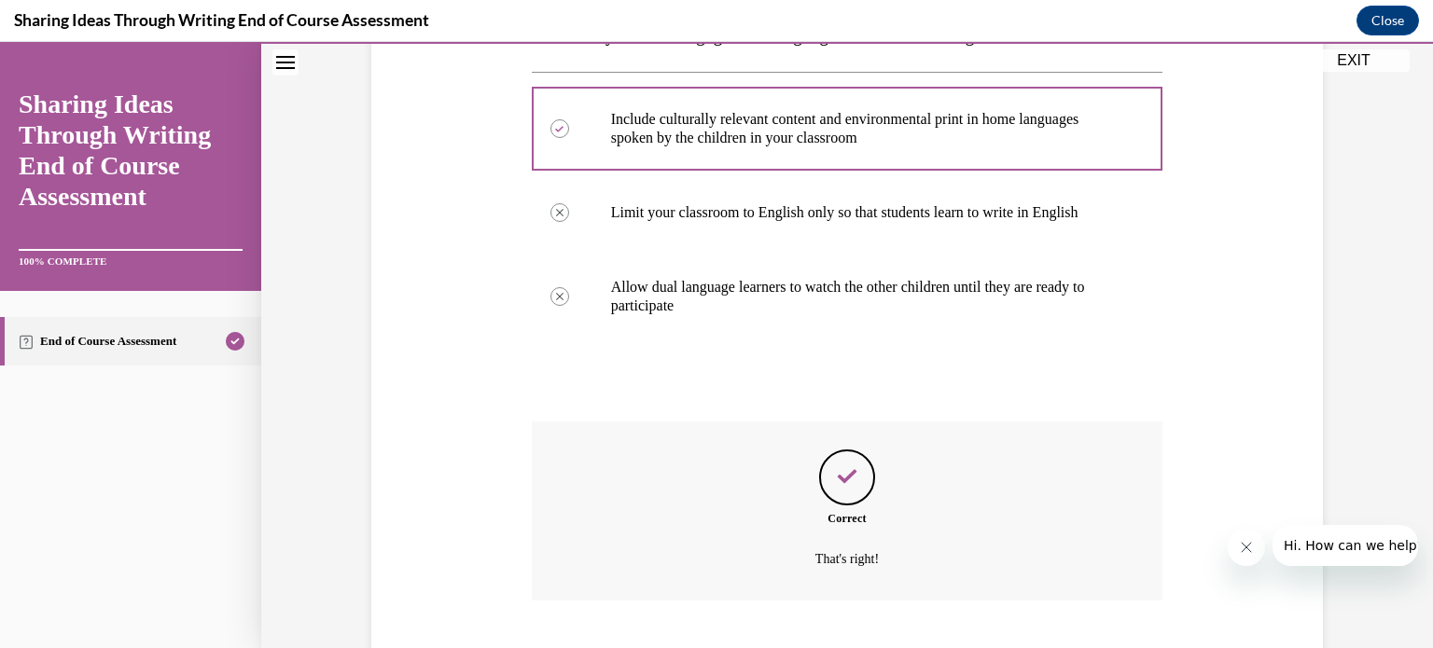
scroll to position [453, 0]
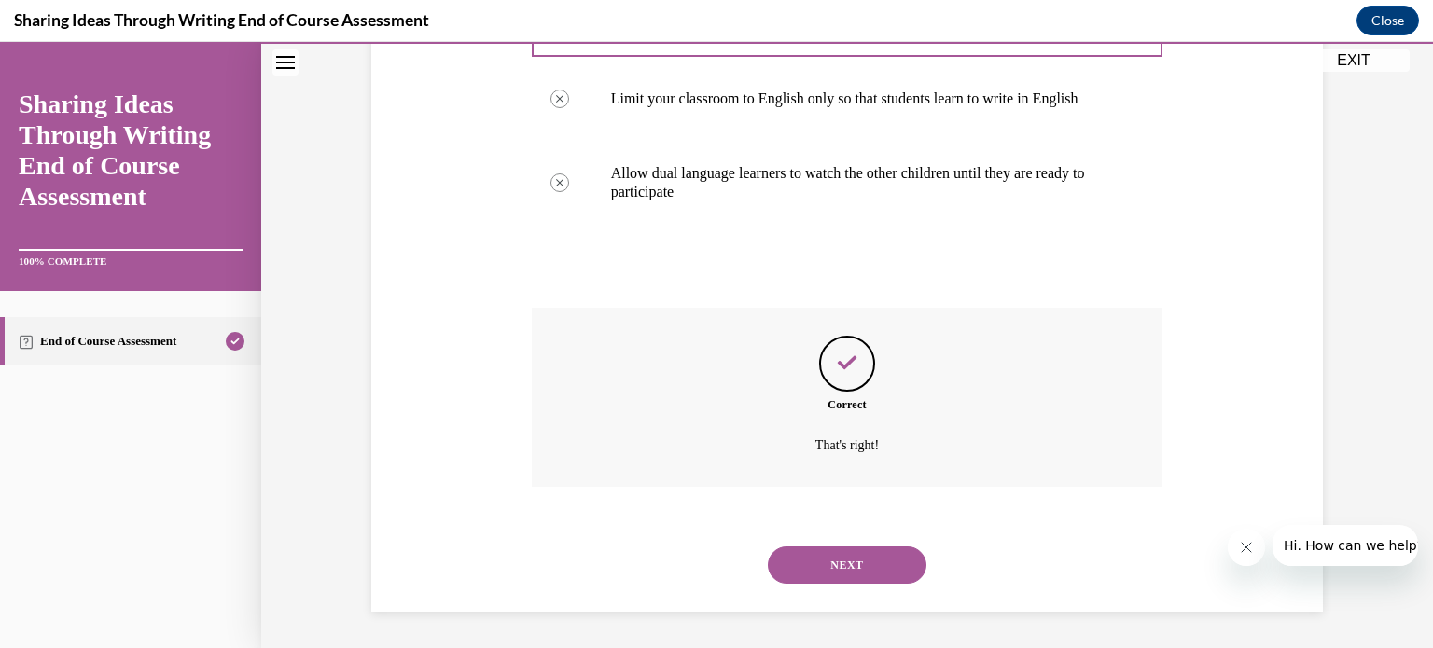
click at [847, 564] on button "NEXT" at bounding box center [847, 565] width 159 height 37
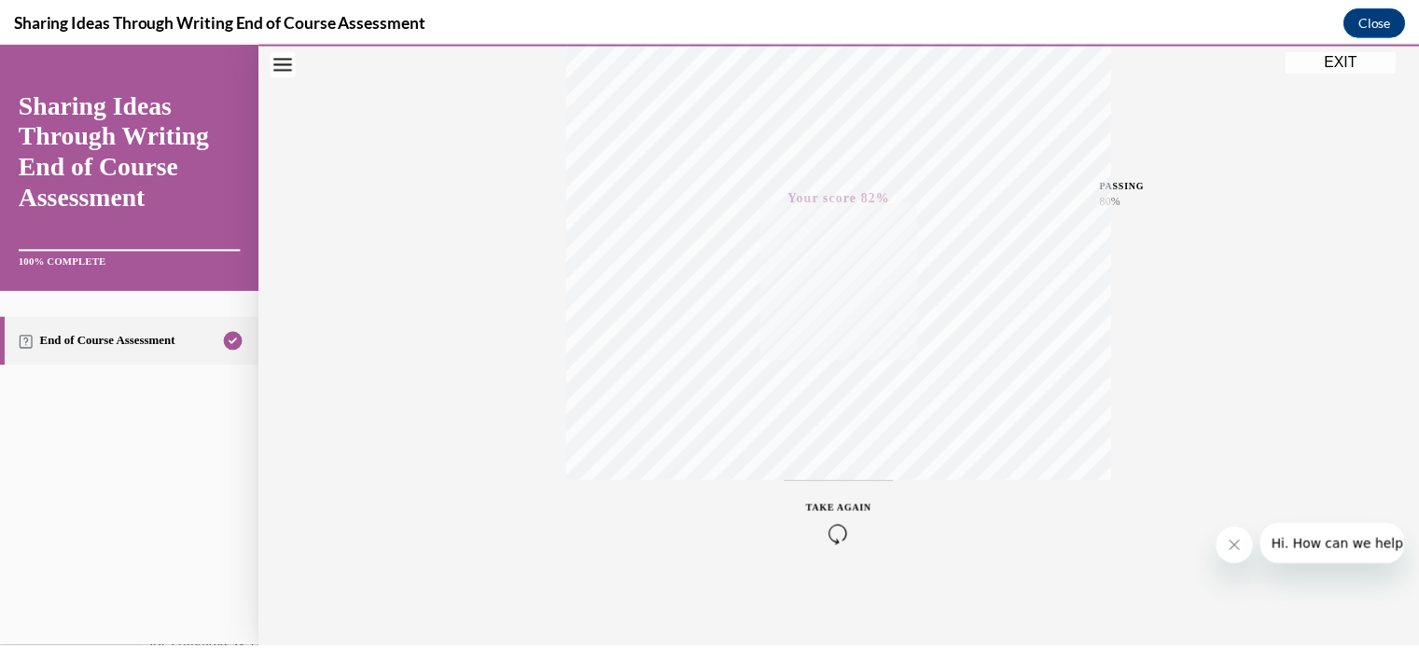
scroll to position [349, 0]
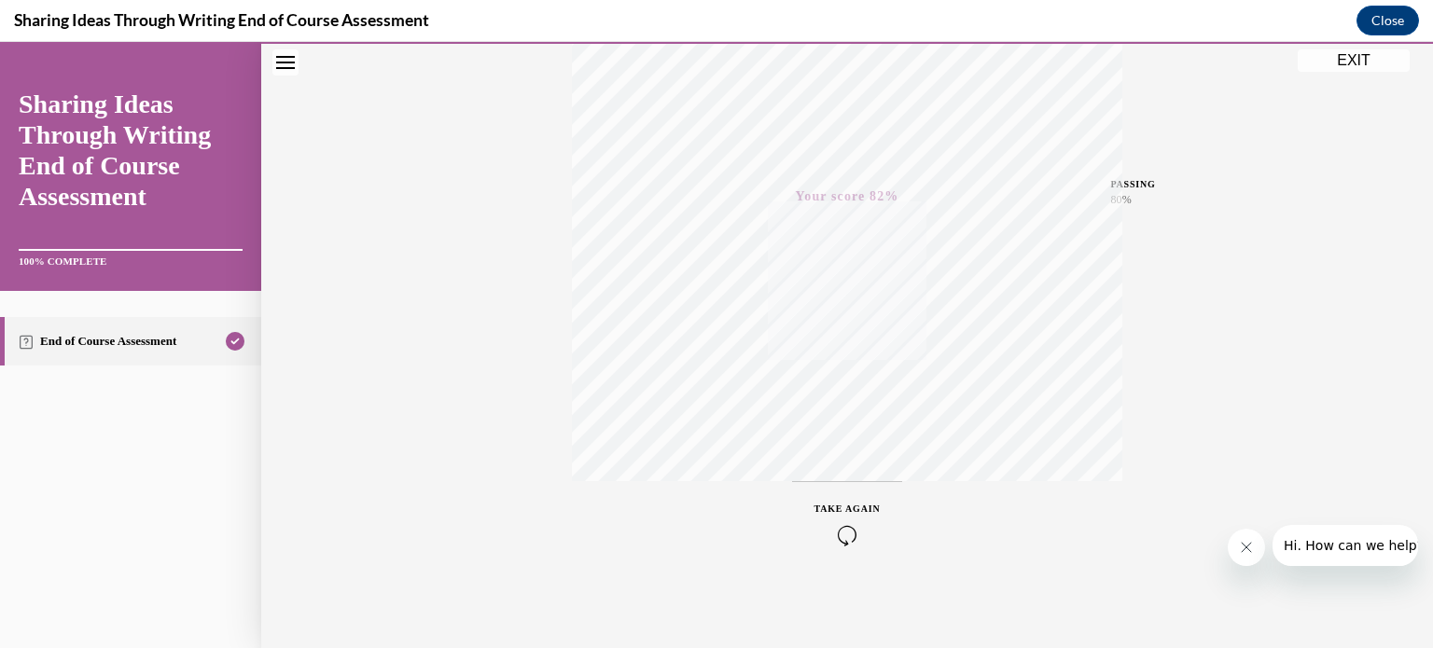
click at [1344, 62] on button "EXIT" at bounding box center [1353, 60] width 112 height 22
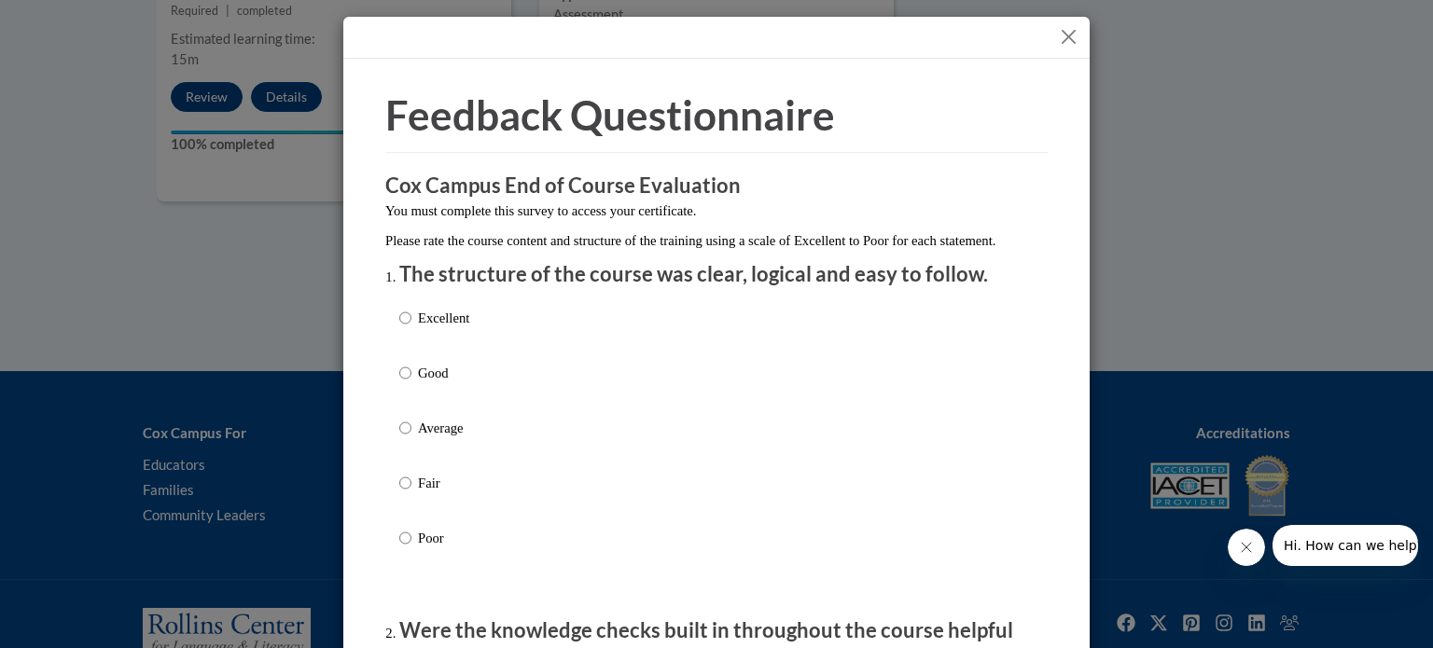
click at [537, 386] on div "Excellent Good Average Fair Poor" at bounding box center [716, 450] width 634 height 304
click at [1057, 47] on button "Close" at bounding box center [1068, 36] width 23 height 23
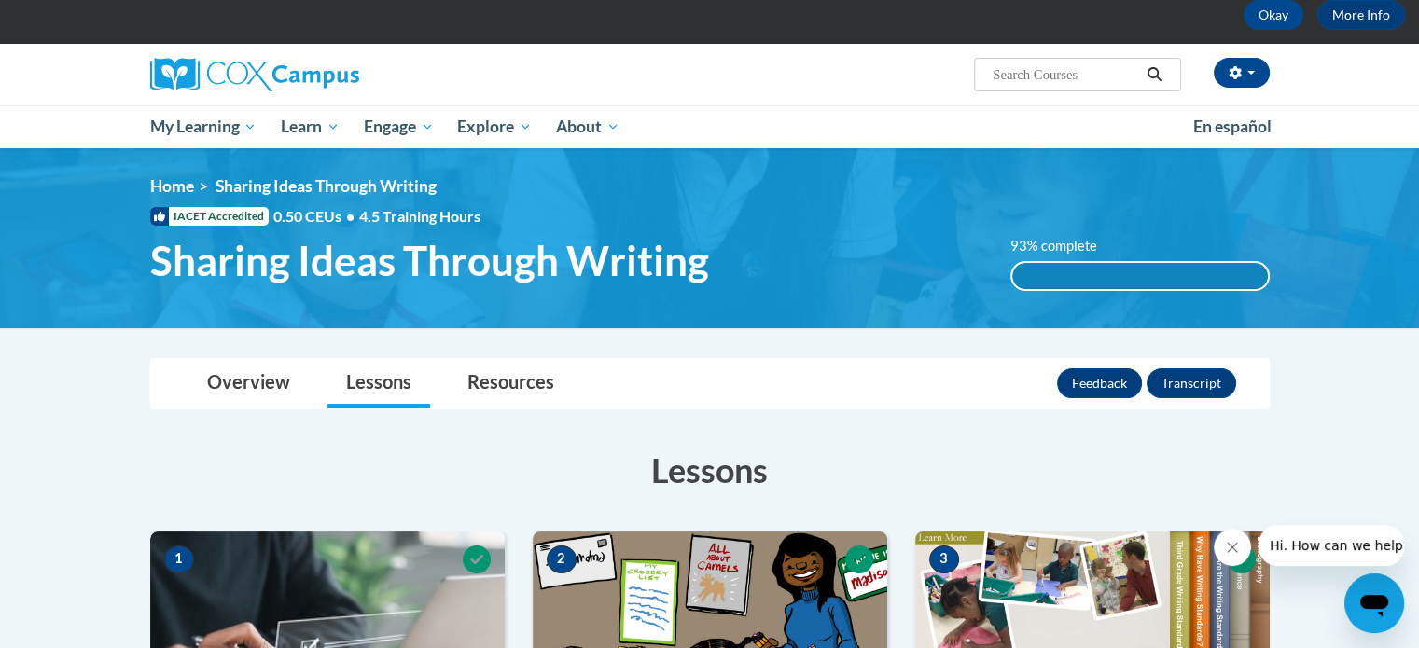
scroll to position [90, 0]
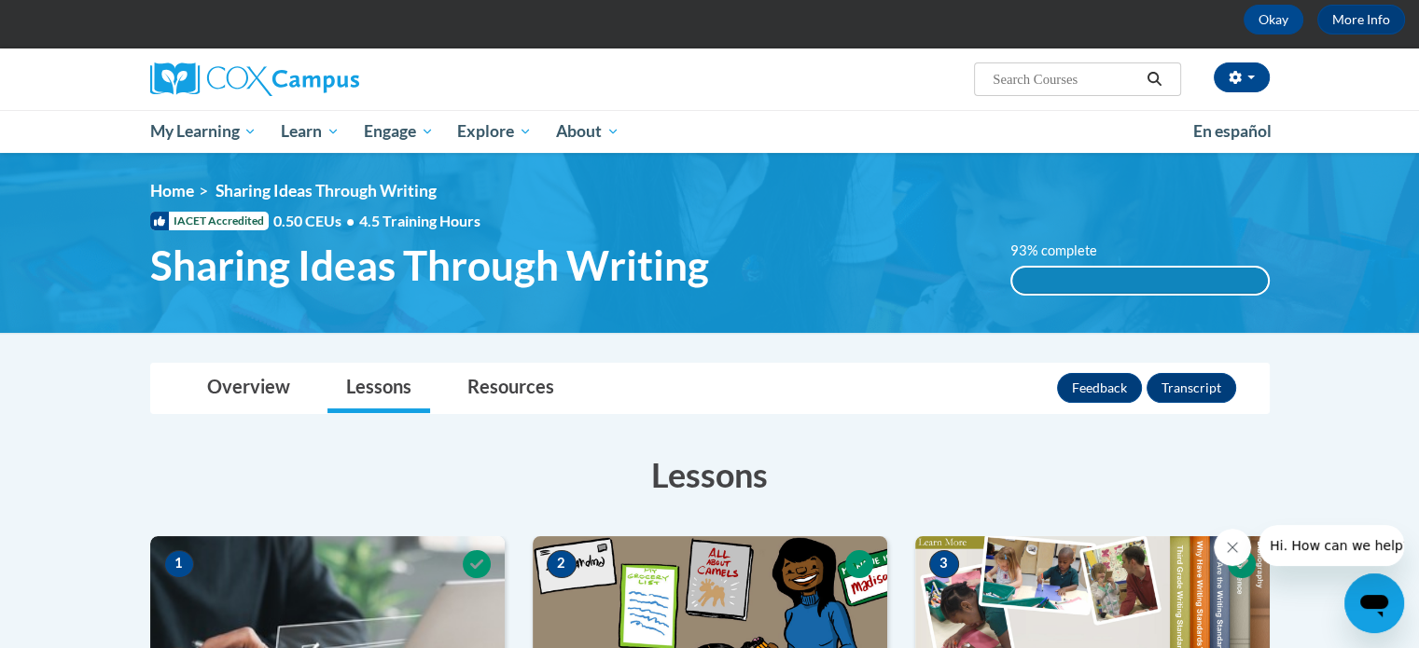
click at [1062, 272] on div "93% complete" at bounding box center [1140, 281] width 256 height 26
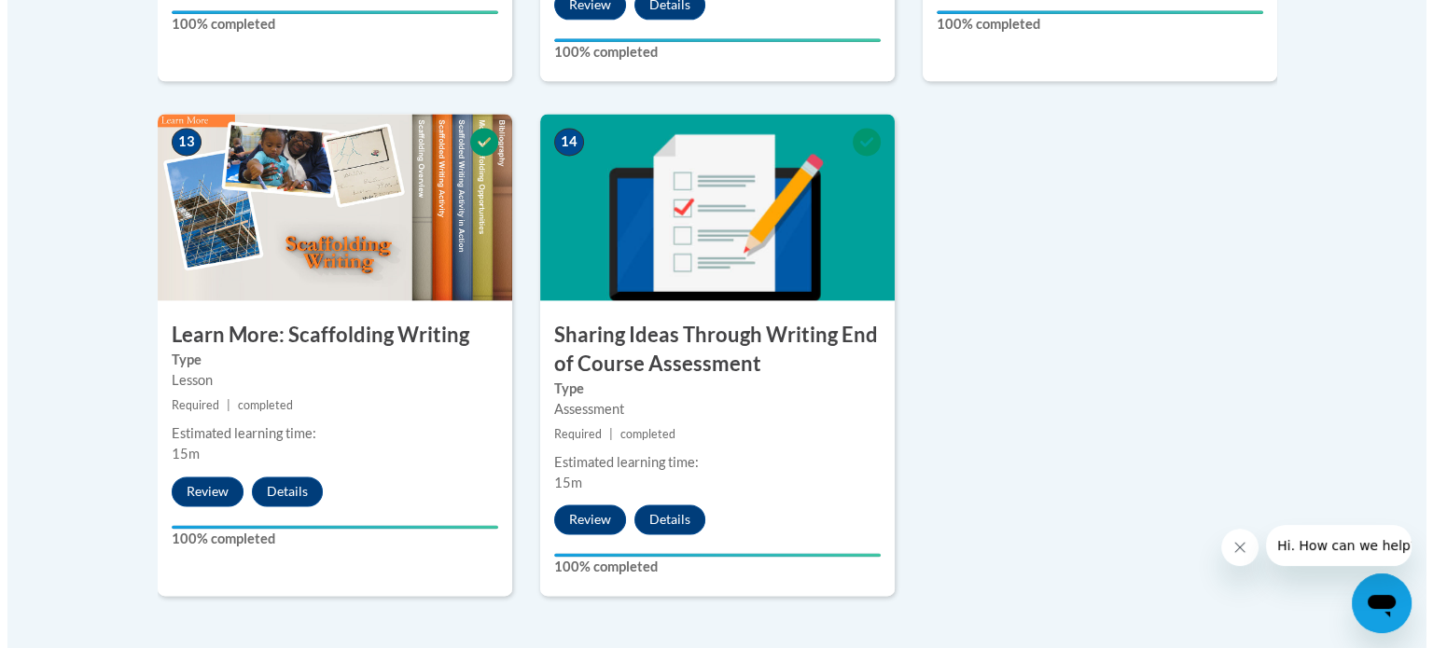
scroll to position [2567, 0]
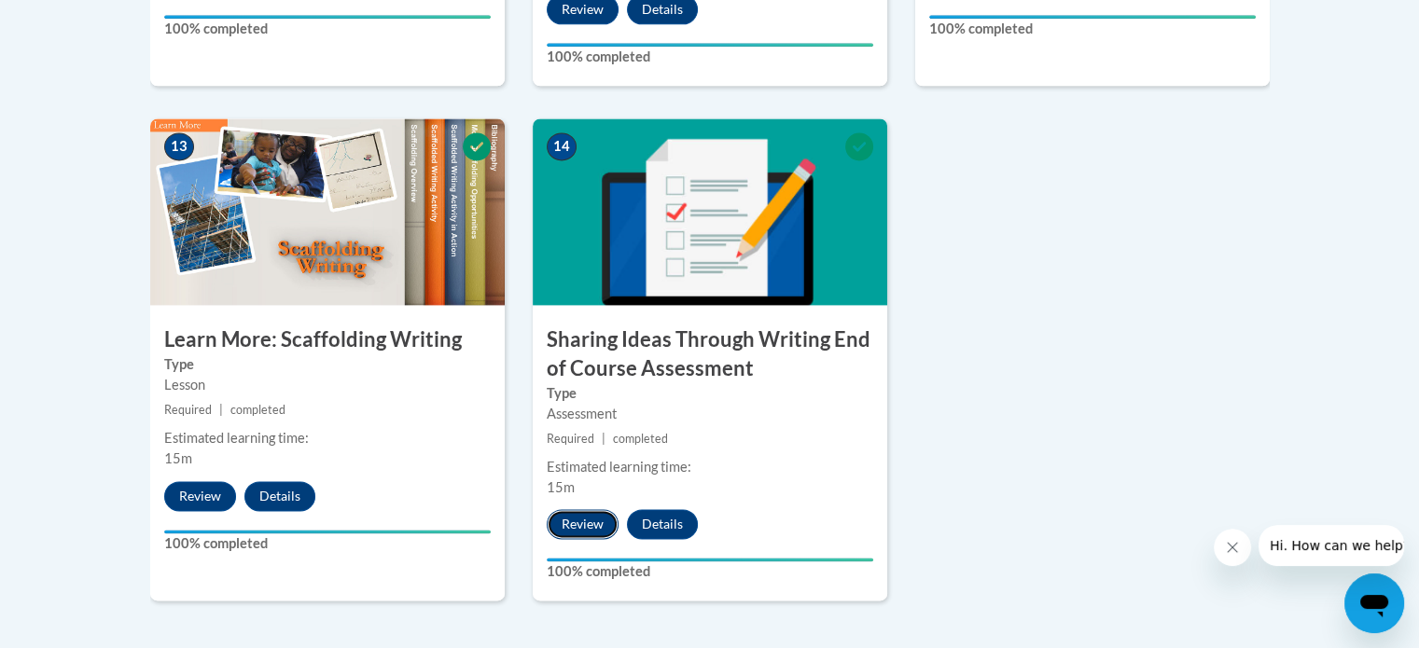
click at [574, 509] on button "Review" at bounding box center [583, 524] width 72 height 30
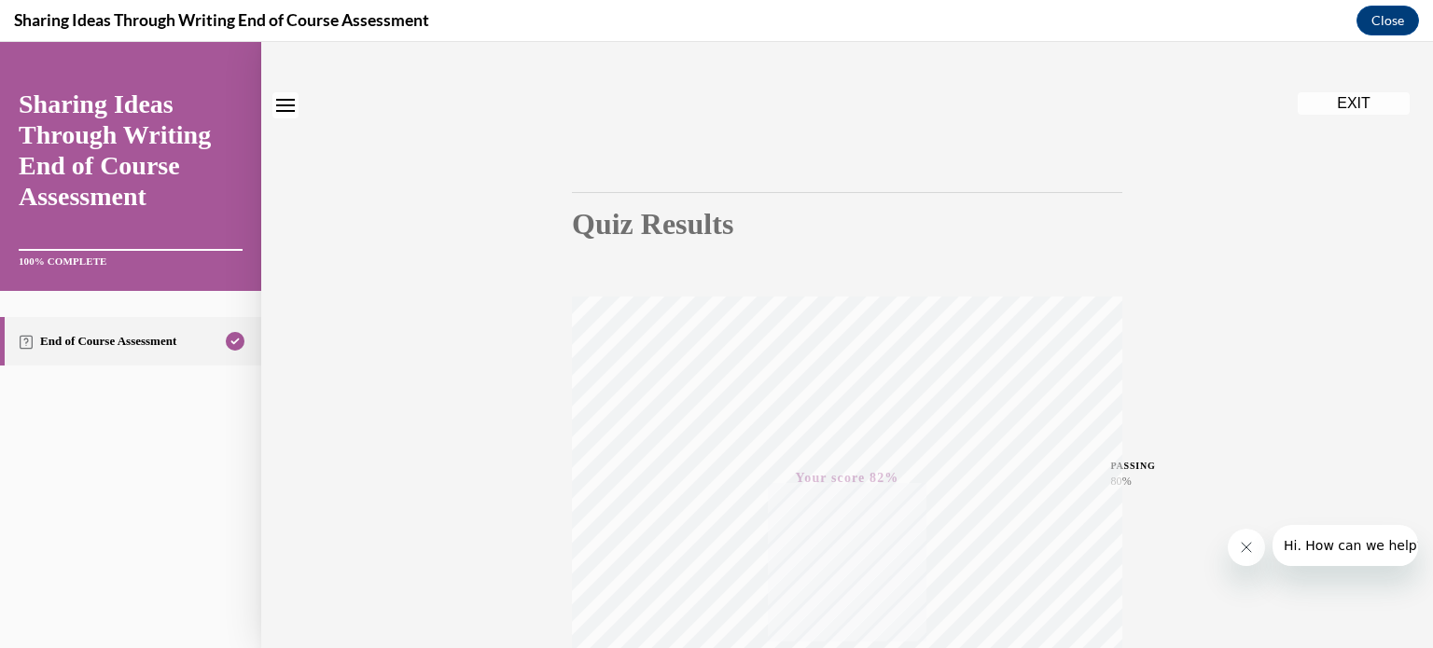
scroll to position [14, 0]
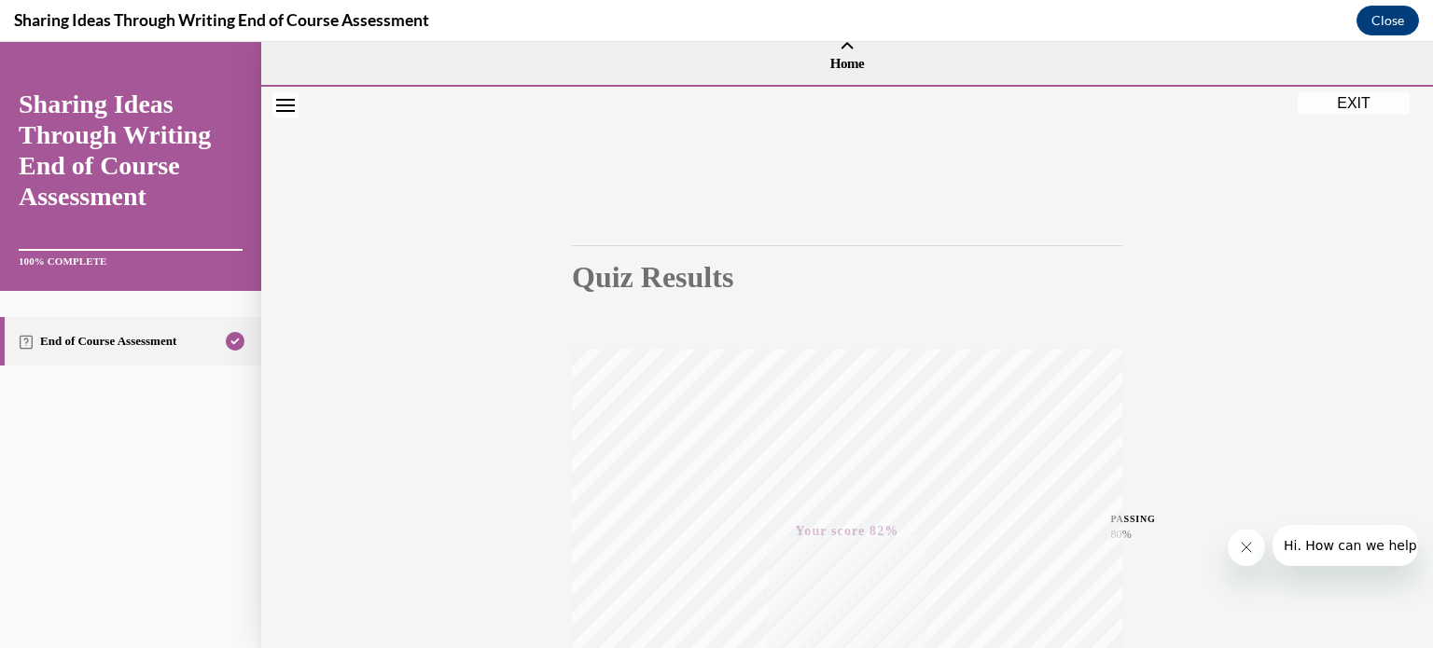
click at [1340, 103] on button "EXIT" at bounding box center [1353, 103] width 112 height 22
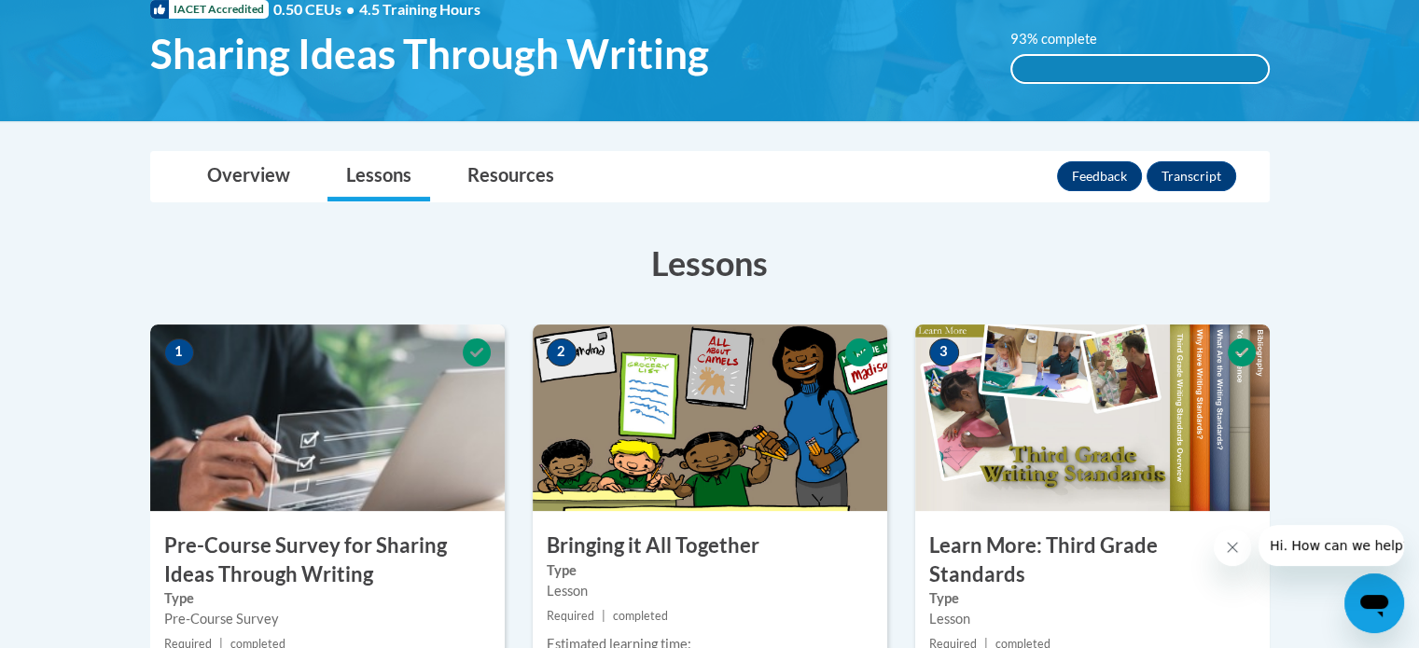
scroll to position [112, 0]
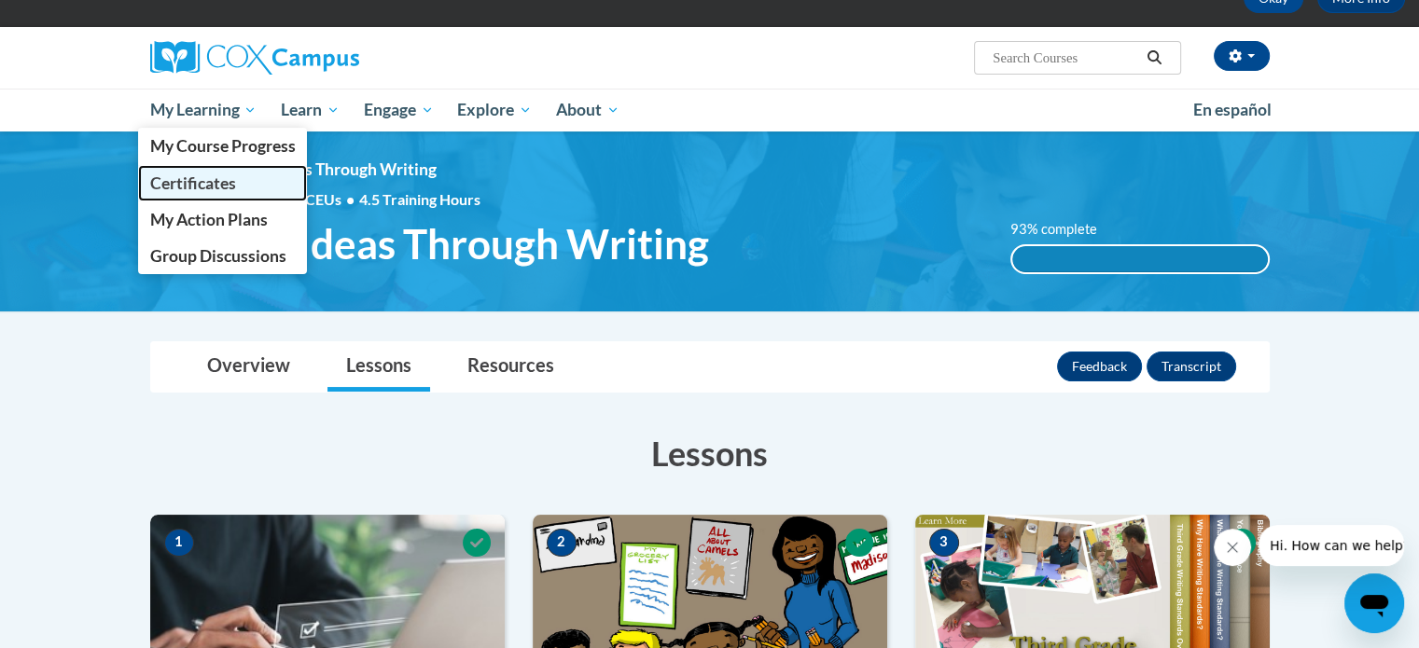
click at [218, 178] on span "Certificates" at bounding box center [192, 183] width 86 height 20
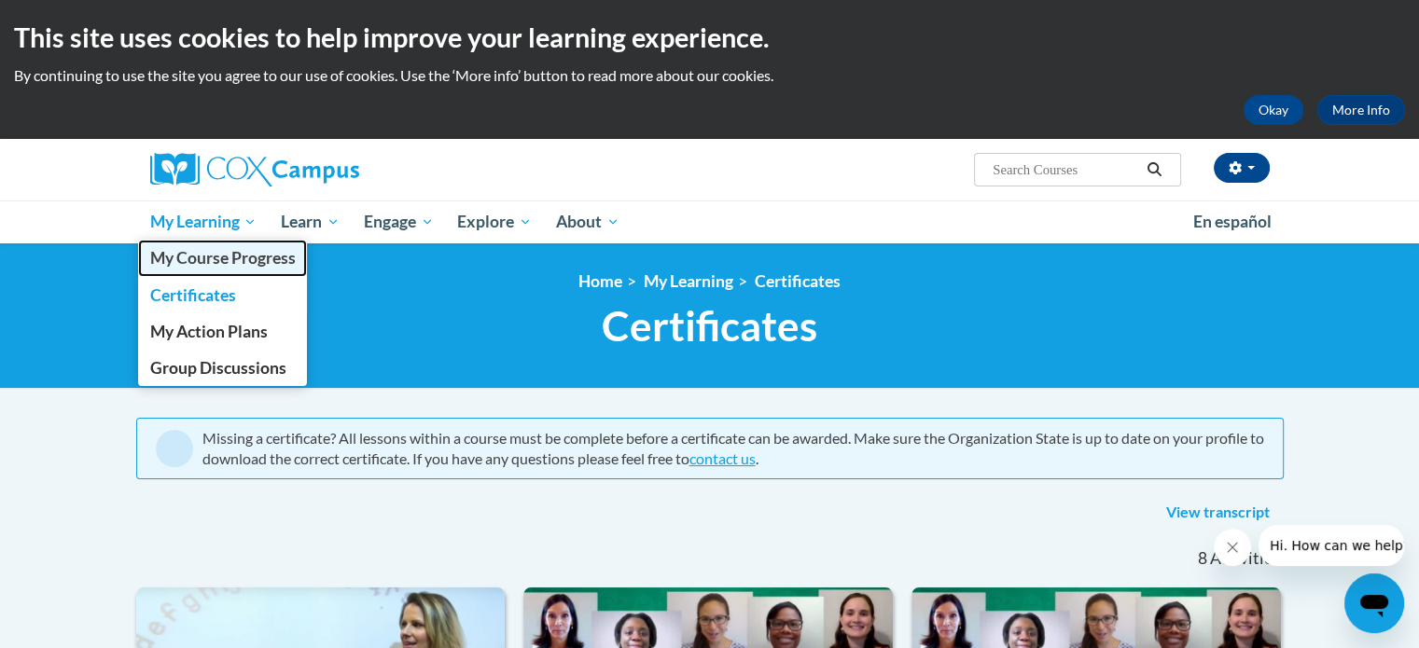
click at [235, 256] on span "My Course Progress" at bounding box center [222, 258] width 146 height 20
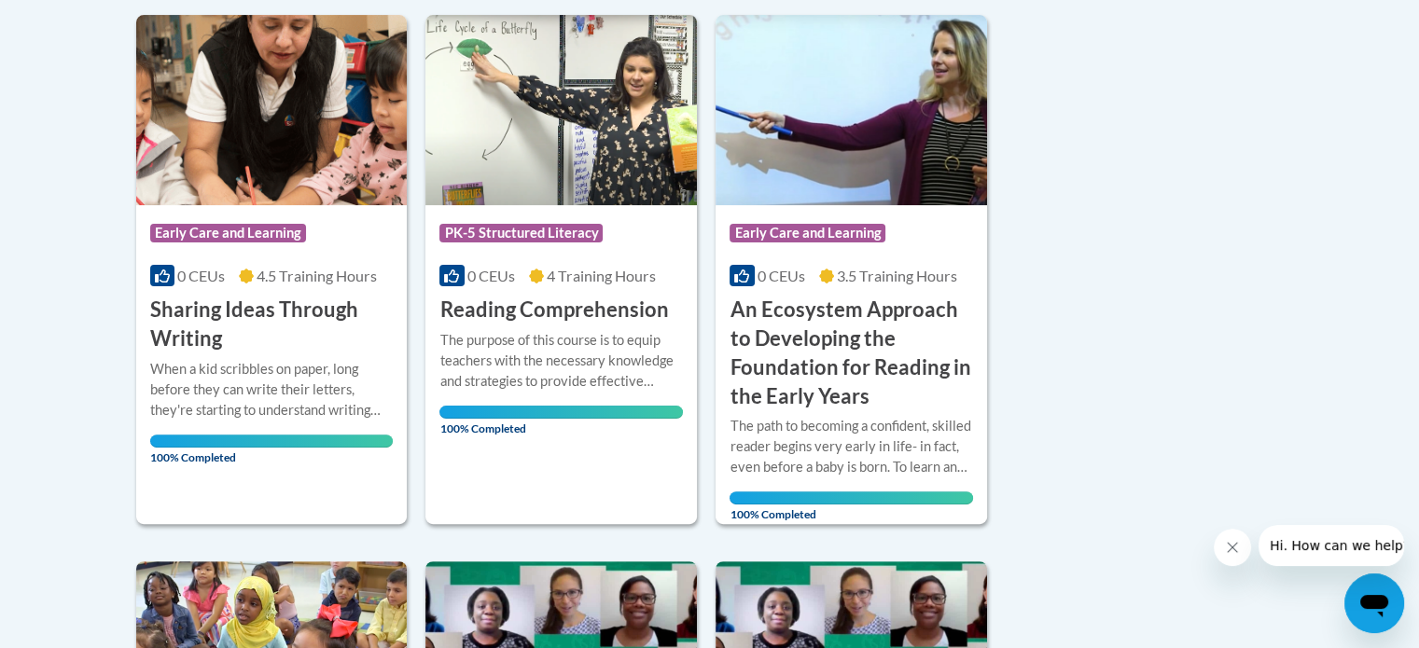
scroll to position [466, 0]
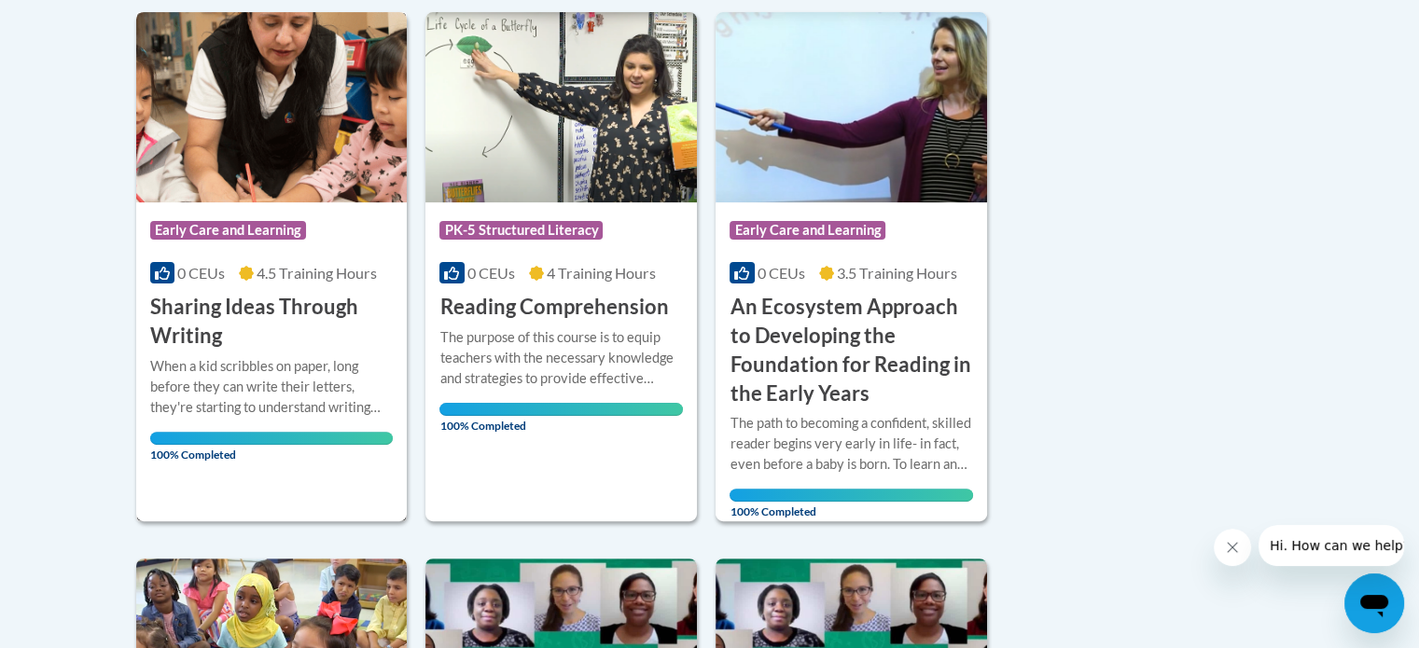
click at [256, 315] on h3 "Sharing Ideas Through Writing" at bounding box center [271, 322] width 243 height 58
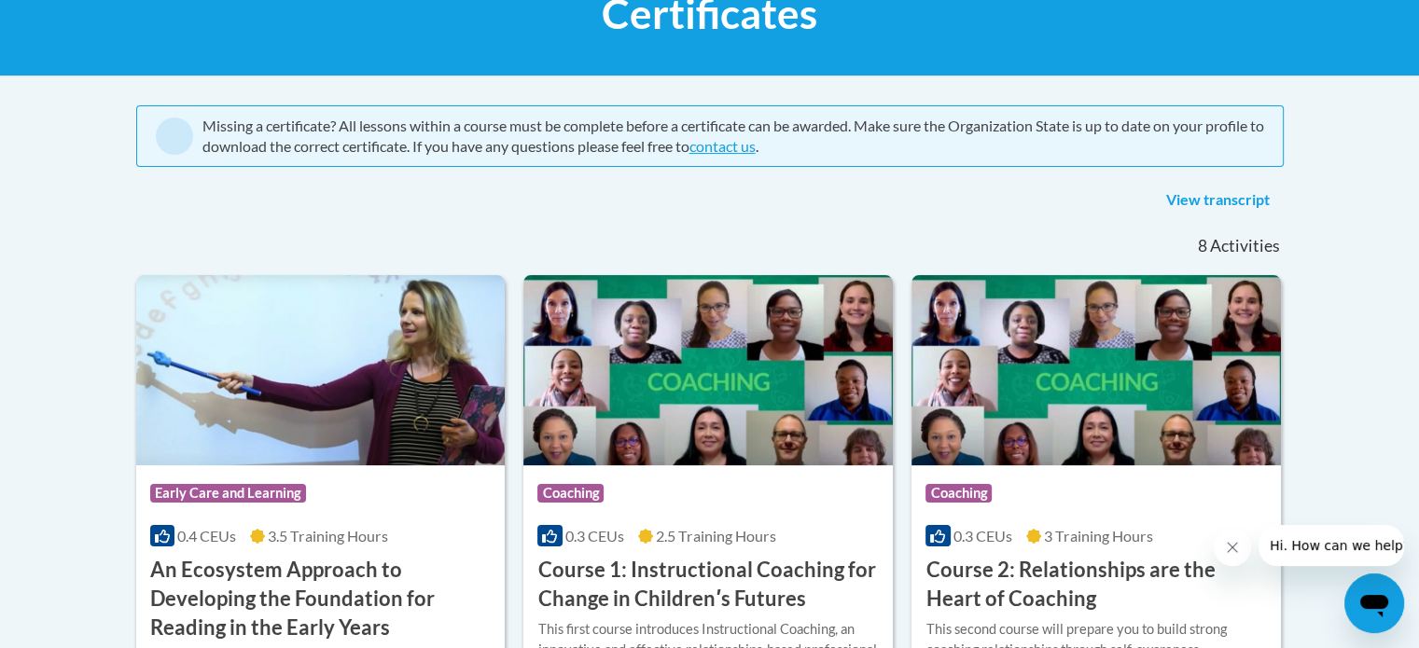
scroll to position [289, 0]
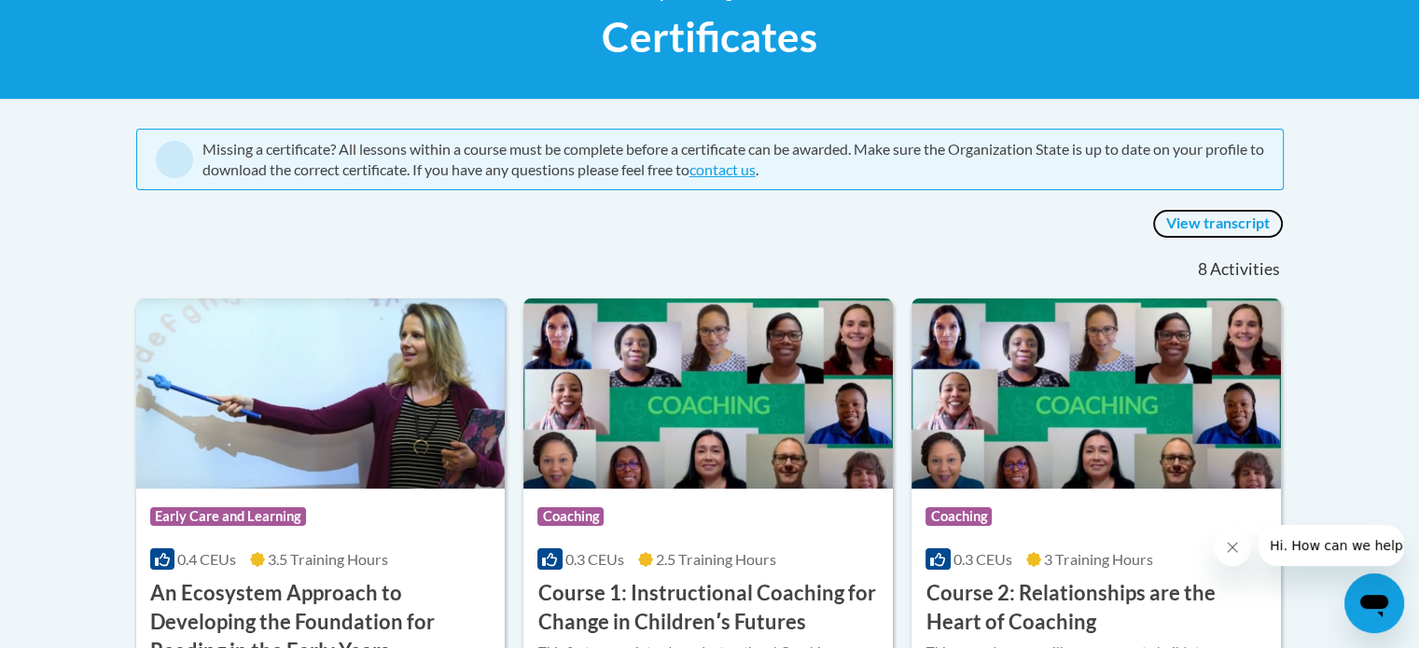
click at [1213, 220] on link "View transcript" at bounding box center [1218, 224] width 132 height 30
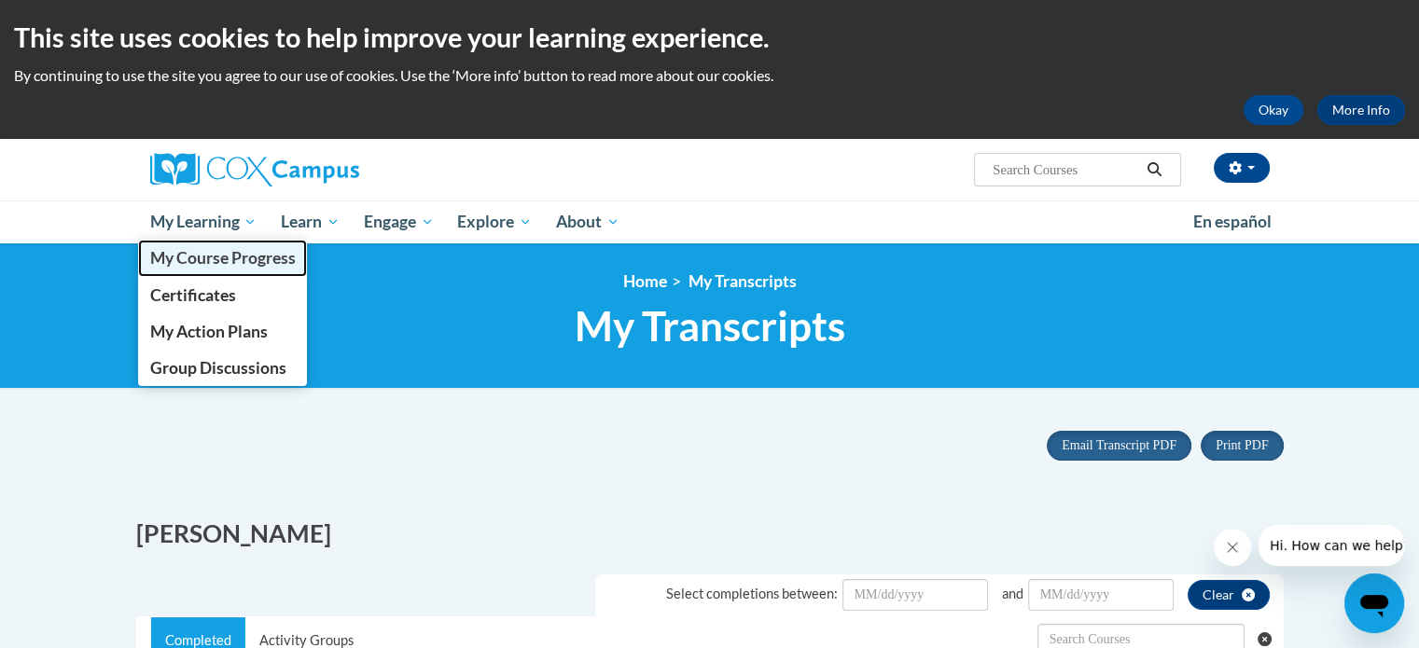
click at [232, 255] on span "My Course Progress" at bounding box center [222, 258] width 146 height 20
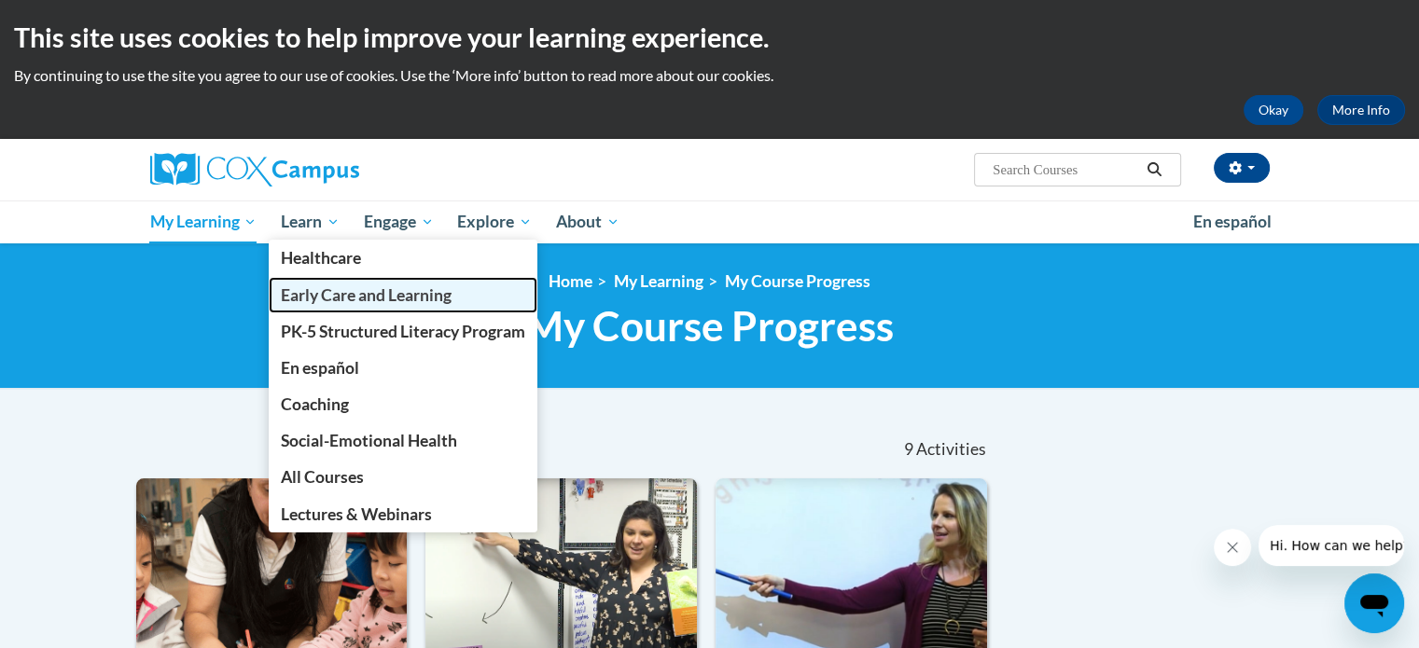
click at [367, 300] on span "Early Care and Learning" at bounding box center [366, 295] width 171 height 20
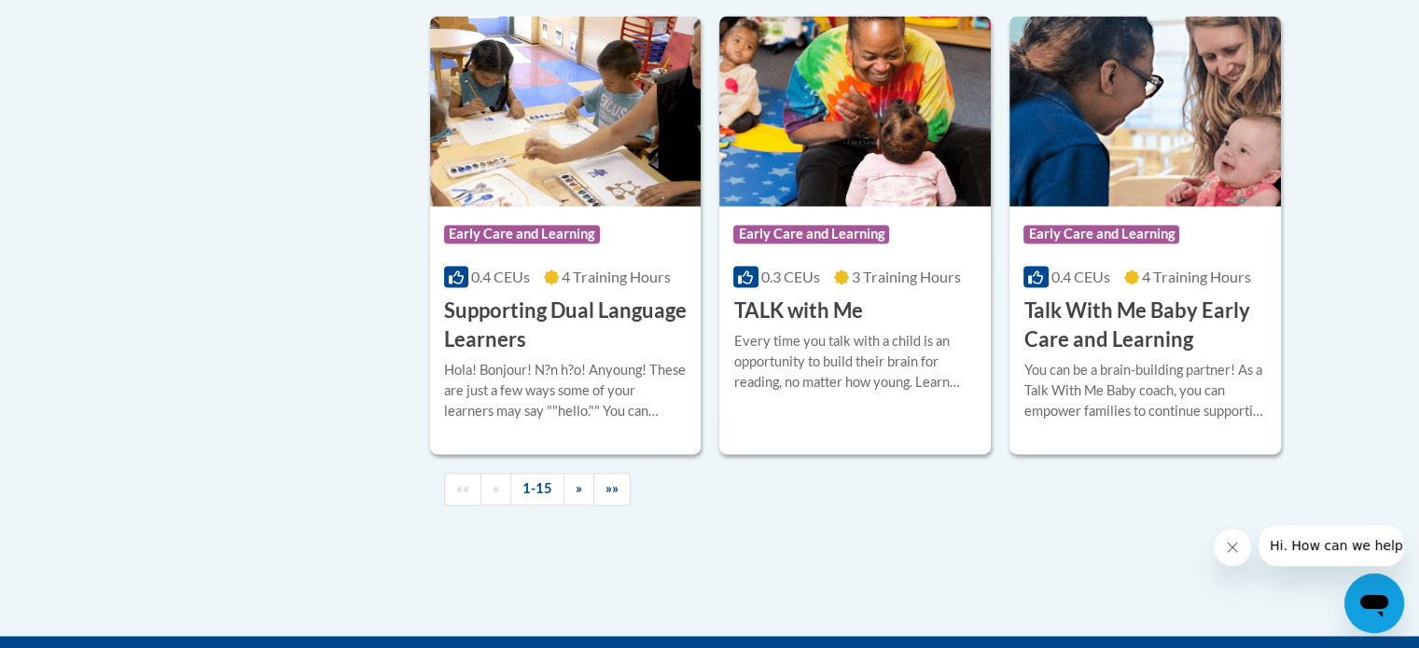
scroll to position [2720, 0]
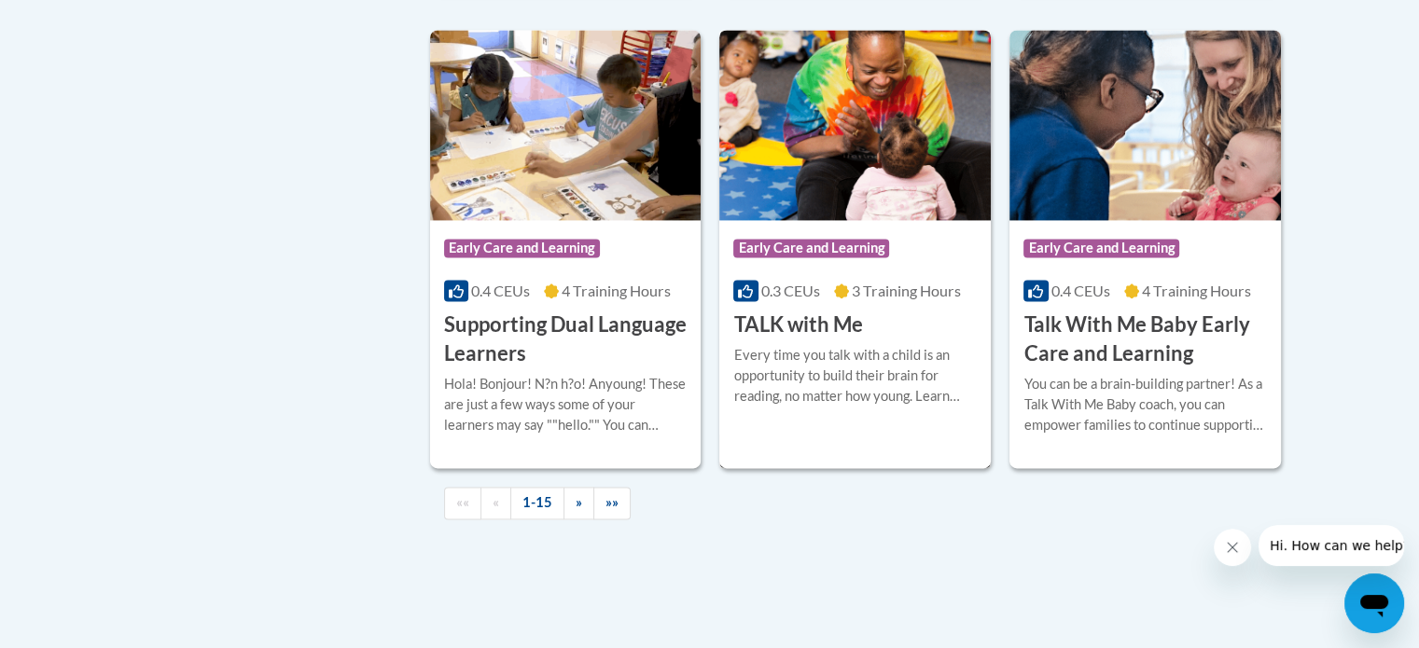
click at [823, 407] on div "Every time you talk with a child is an opportunity to build their brain for rea…" at bounding box center [854, 376] width 243 height 62
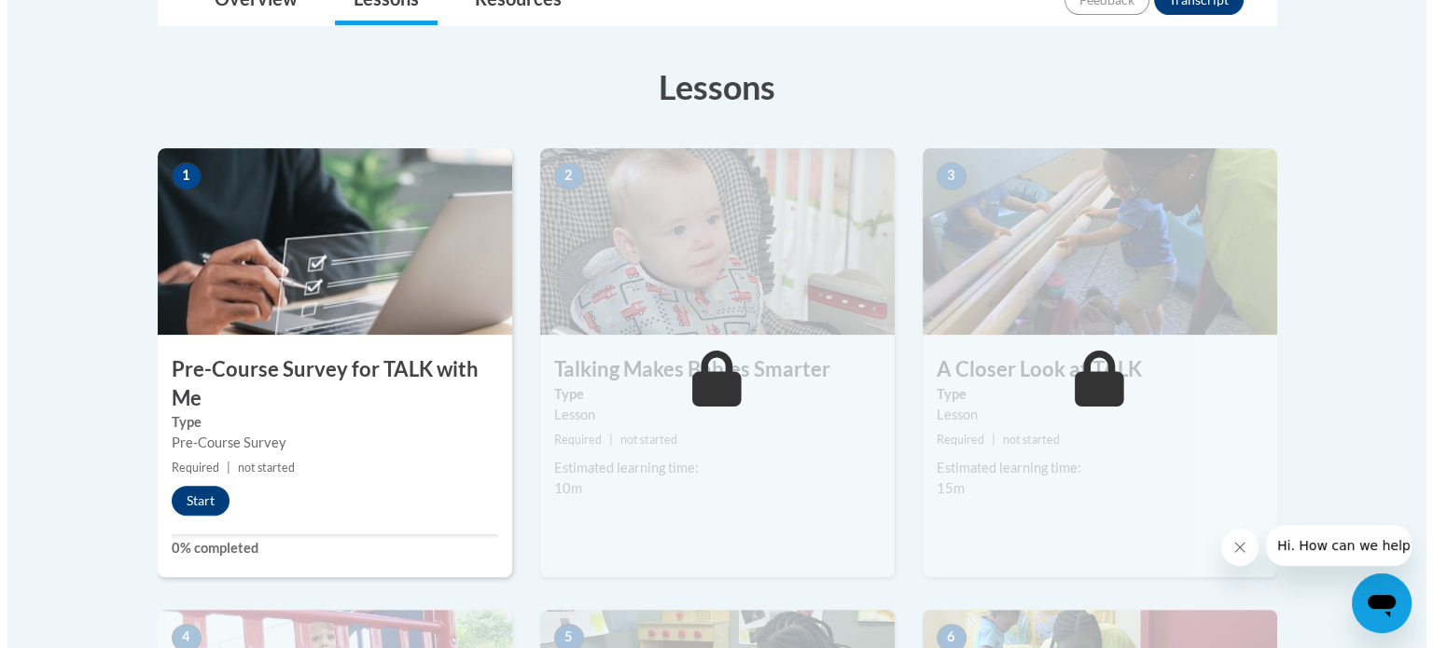
scroll to position [554, 0]
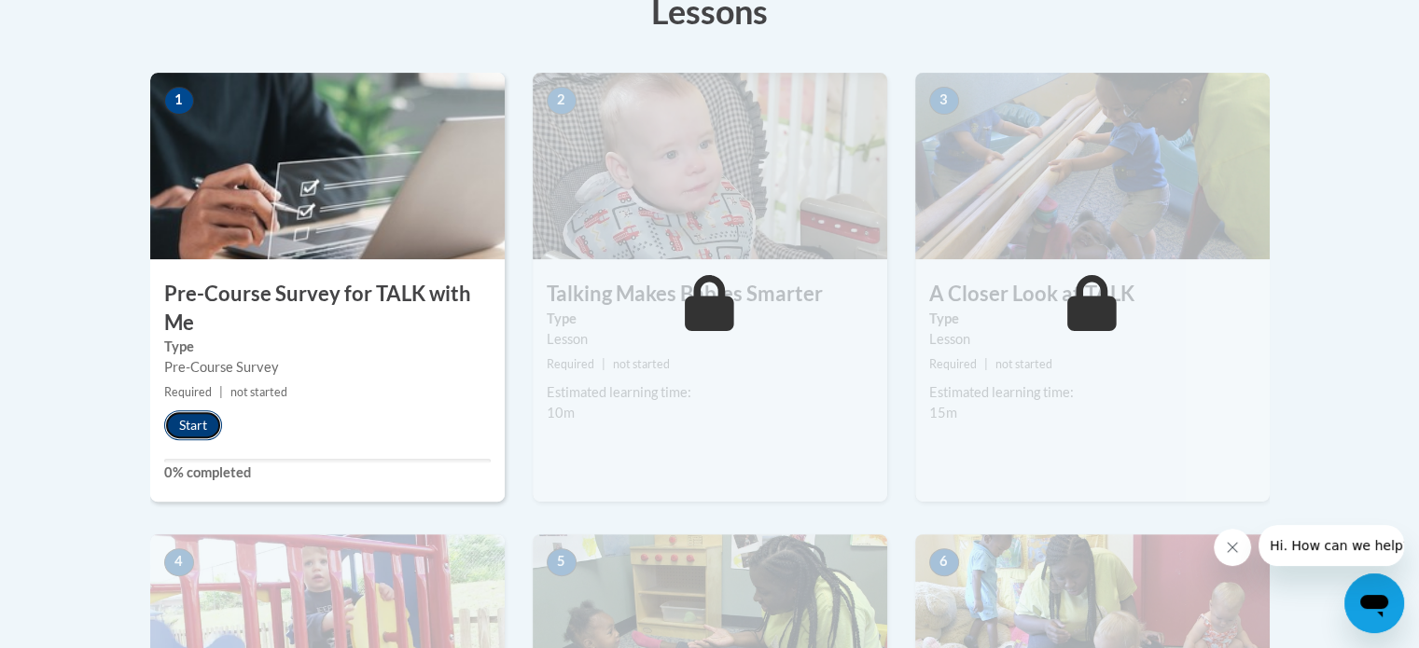
click at [193, 424] on button "Start" at bounding box center [193, 425] width 58 height 30
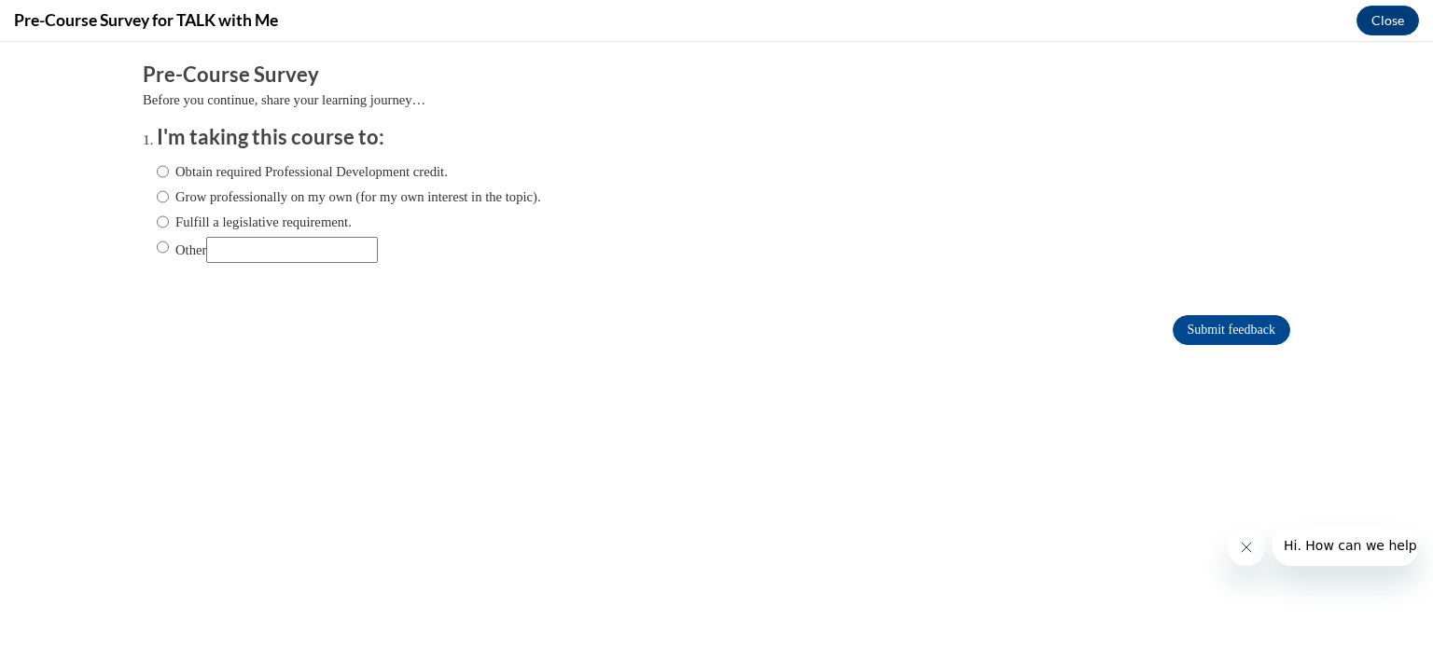
scroll to position [0, 0]
click at [157, 173] on input "Obtain required Professional Development credit." at bounding box center [163, 171] width 12 height 21
radio input "true"
click at [1201, 331] on input "Submit feedback" at bounding box center [1231, 330] width 118 height 30
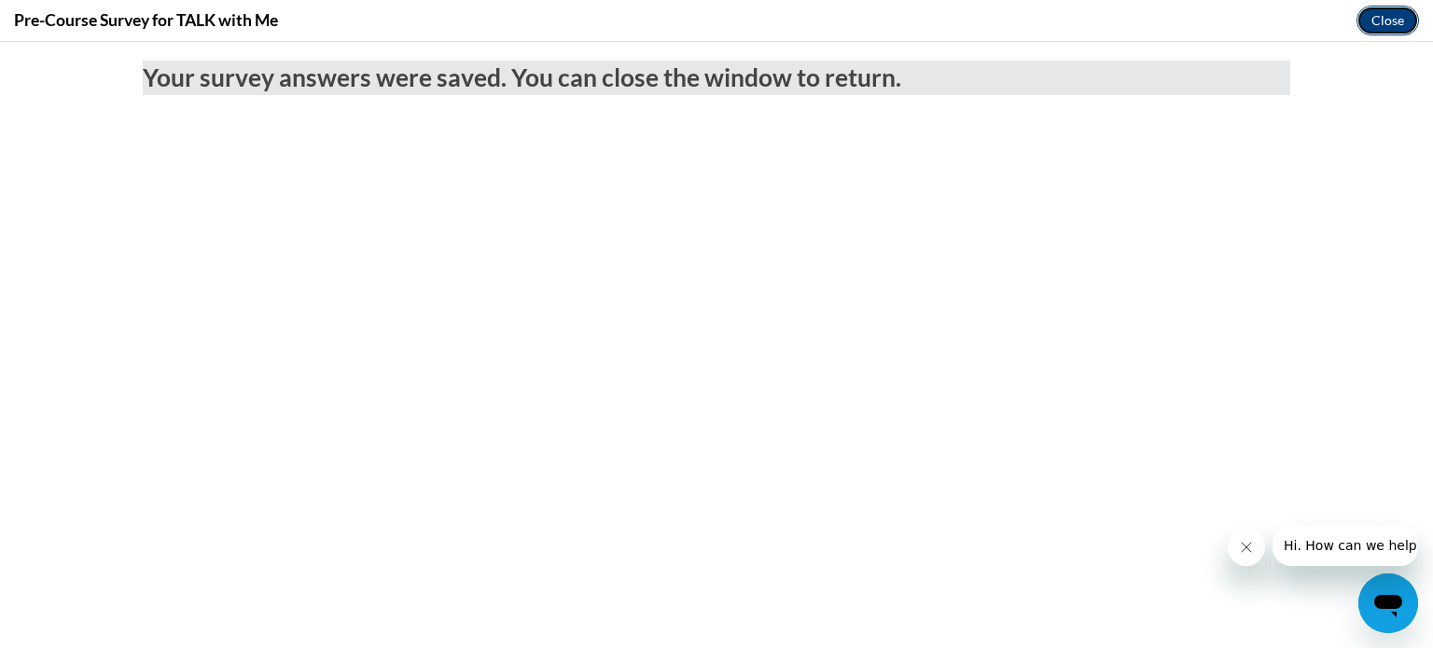
click at [1395, 11] on button "Close" at bounding box center [1387, 21] width 62 height 30
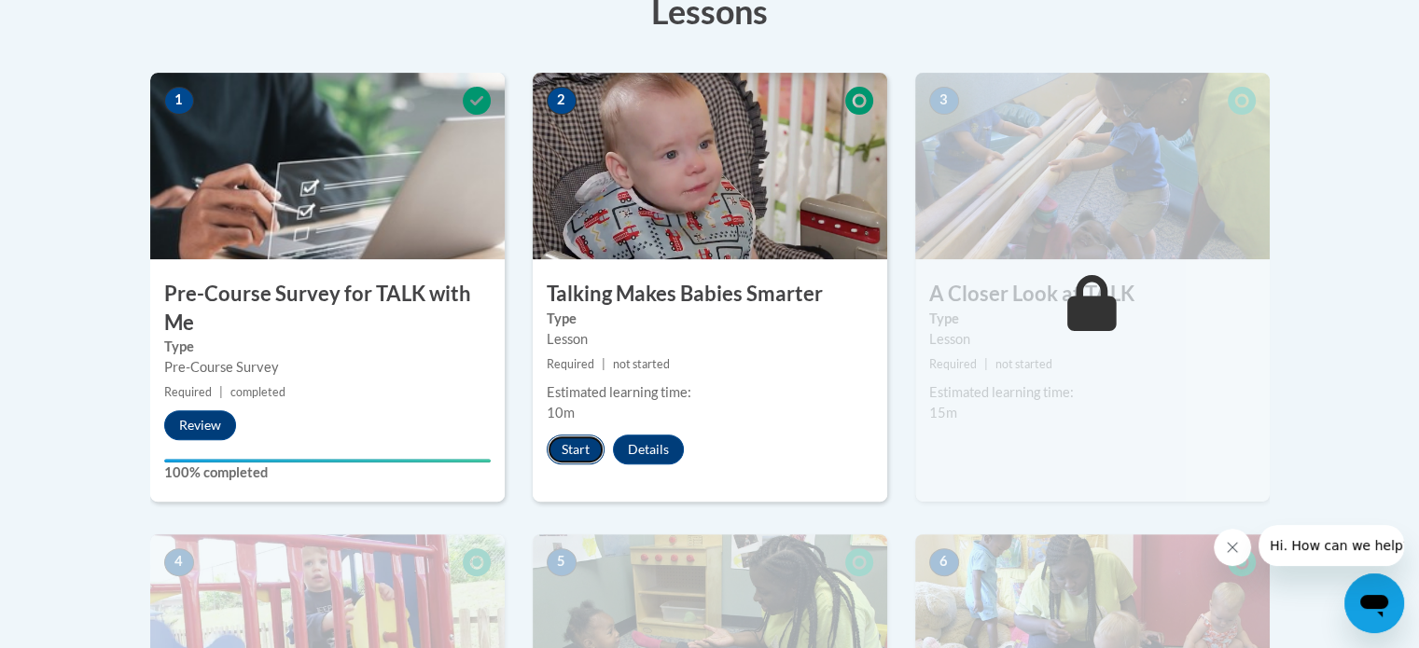
click at [584, 446] on button "Start" at bounding box center [576, 450] width 58 height 30
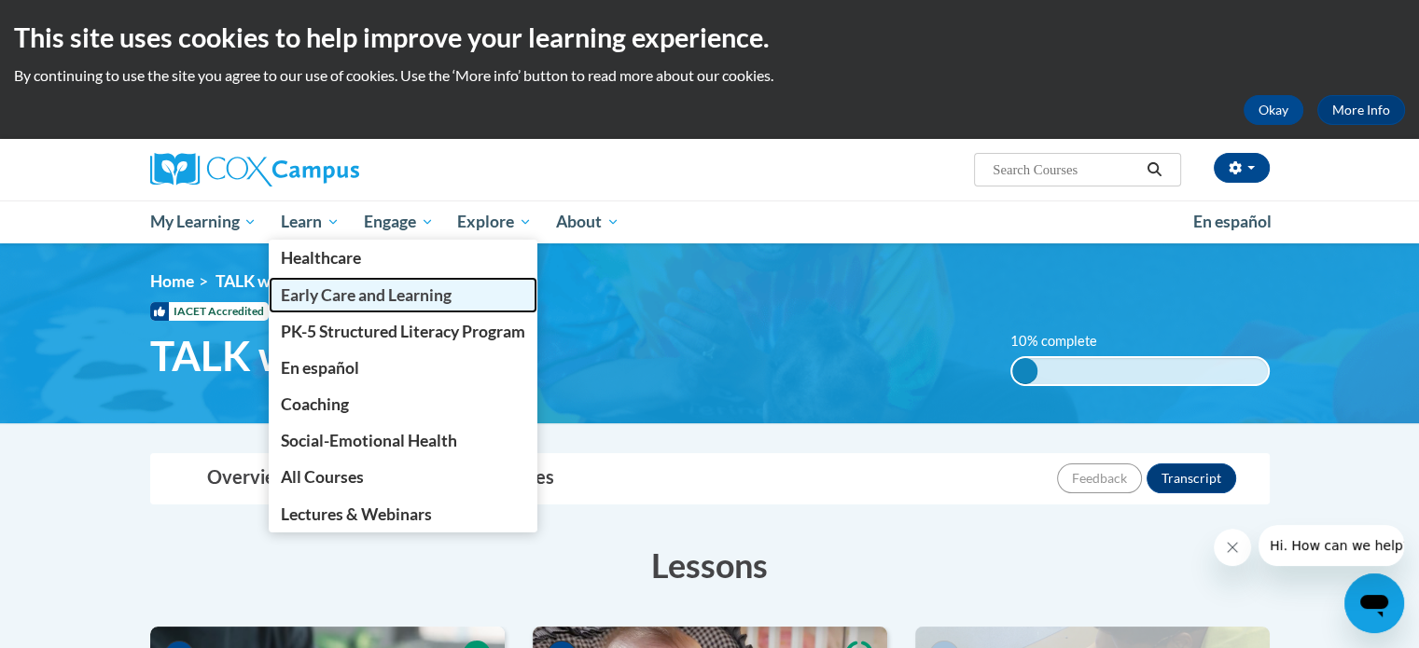
click at [347, 303] on span "Early Care and Learning" at bounding box center [366, 295] width 171 height 20
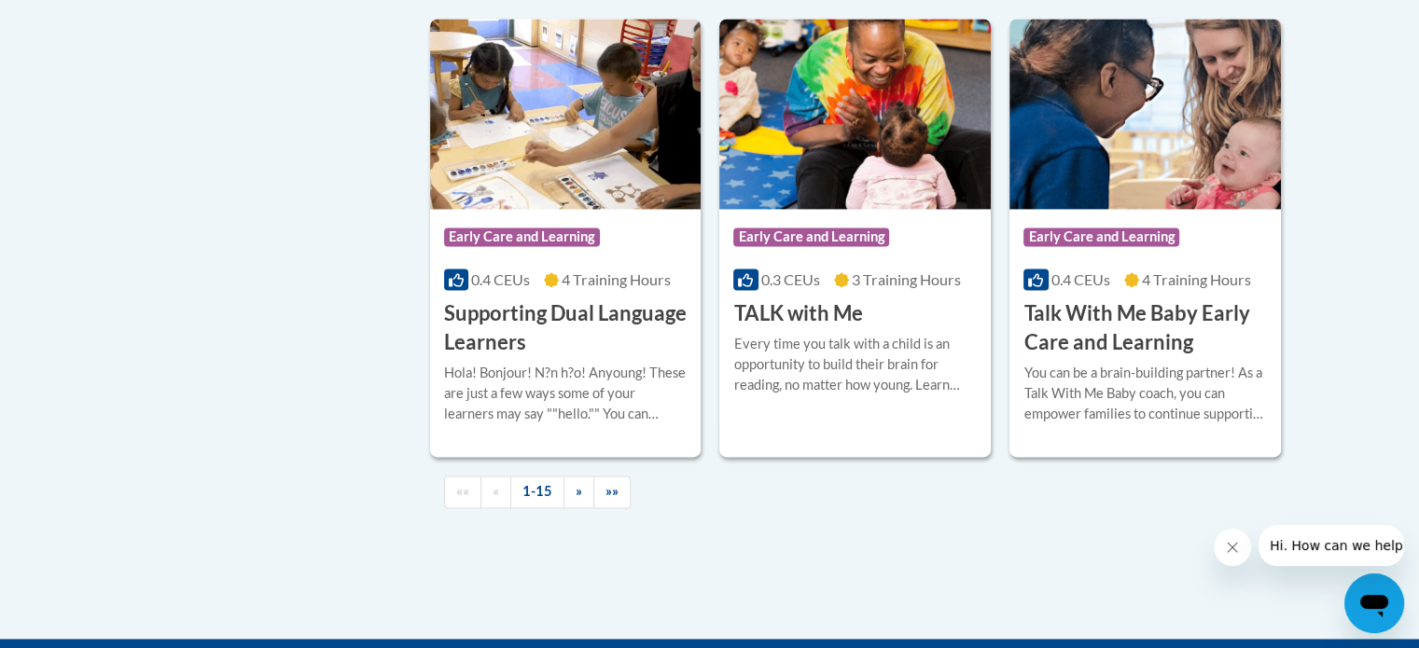
scroll to position [2671, 0]
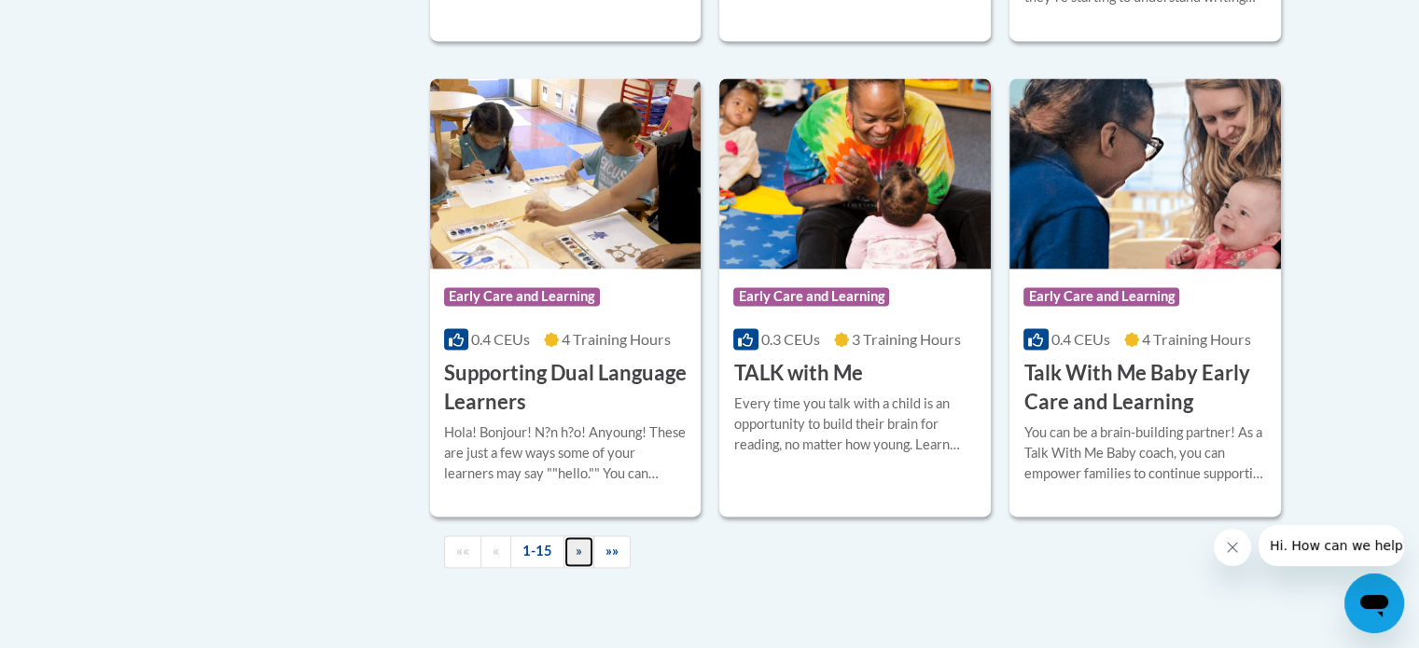
click at [578, 559] on span "»" at bounding box center [578, 551] width 7 height 16
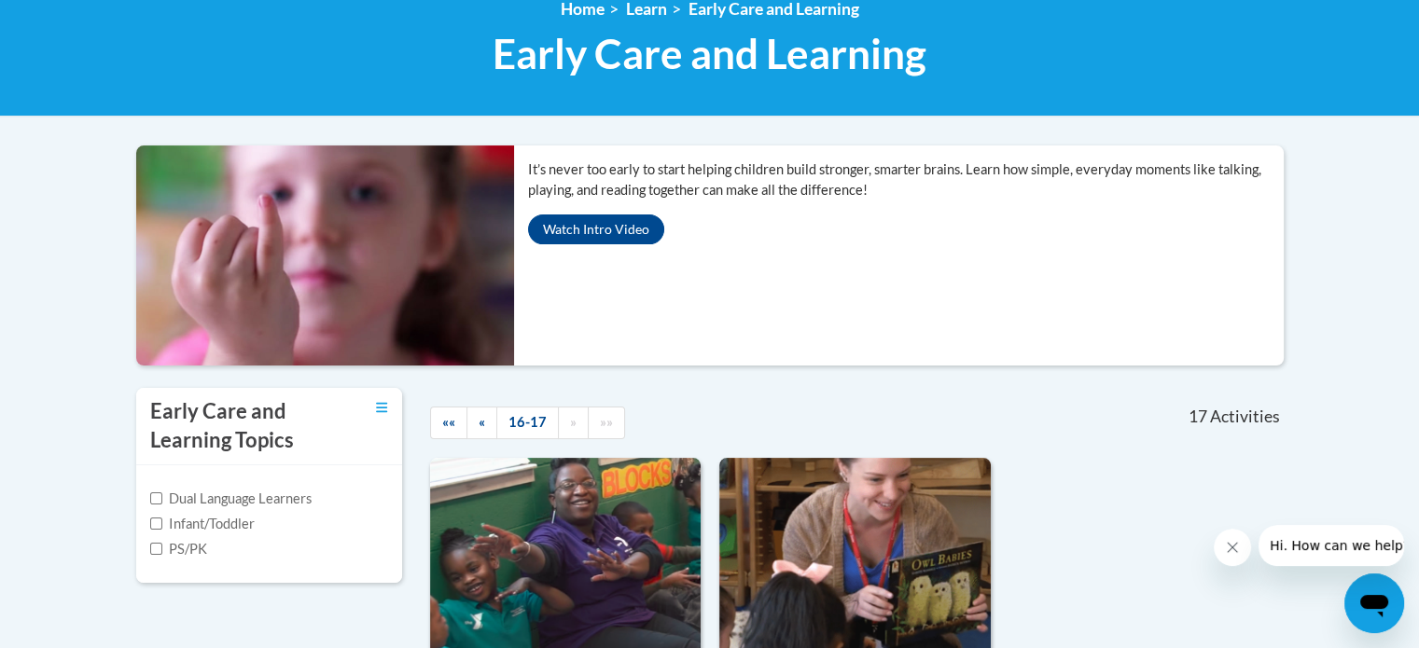
scroll to position [280, 0]
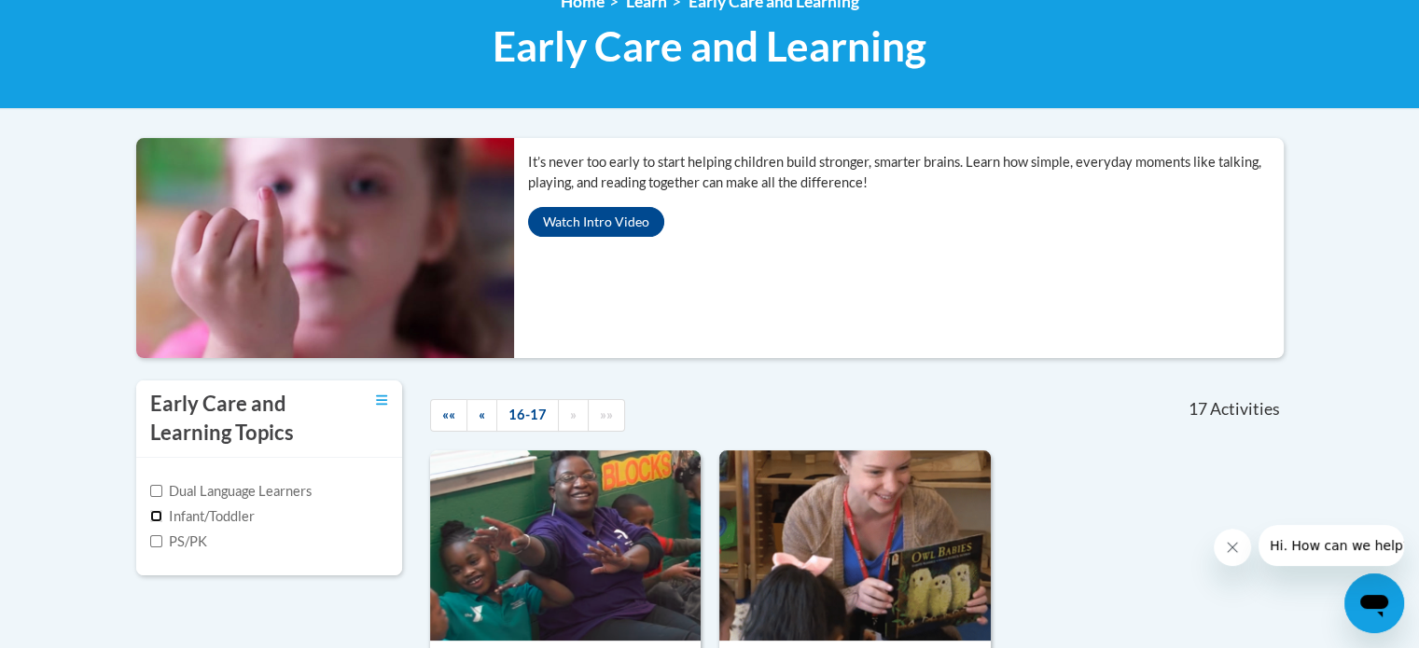
click at [156, 518] on input "Infant/Toddler" at bounding box center [156, 516] width 12 height 12
checkbox input "true"
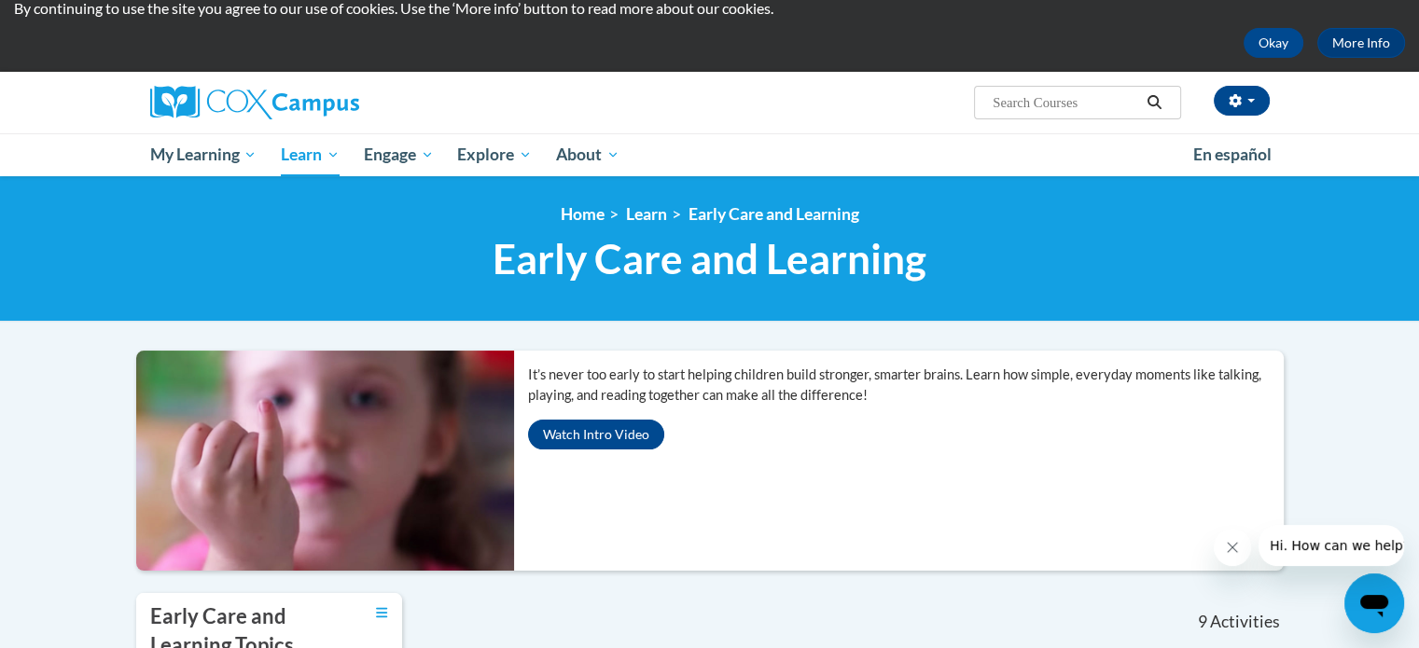
scroll to position [0, 0]
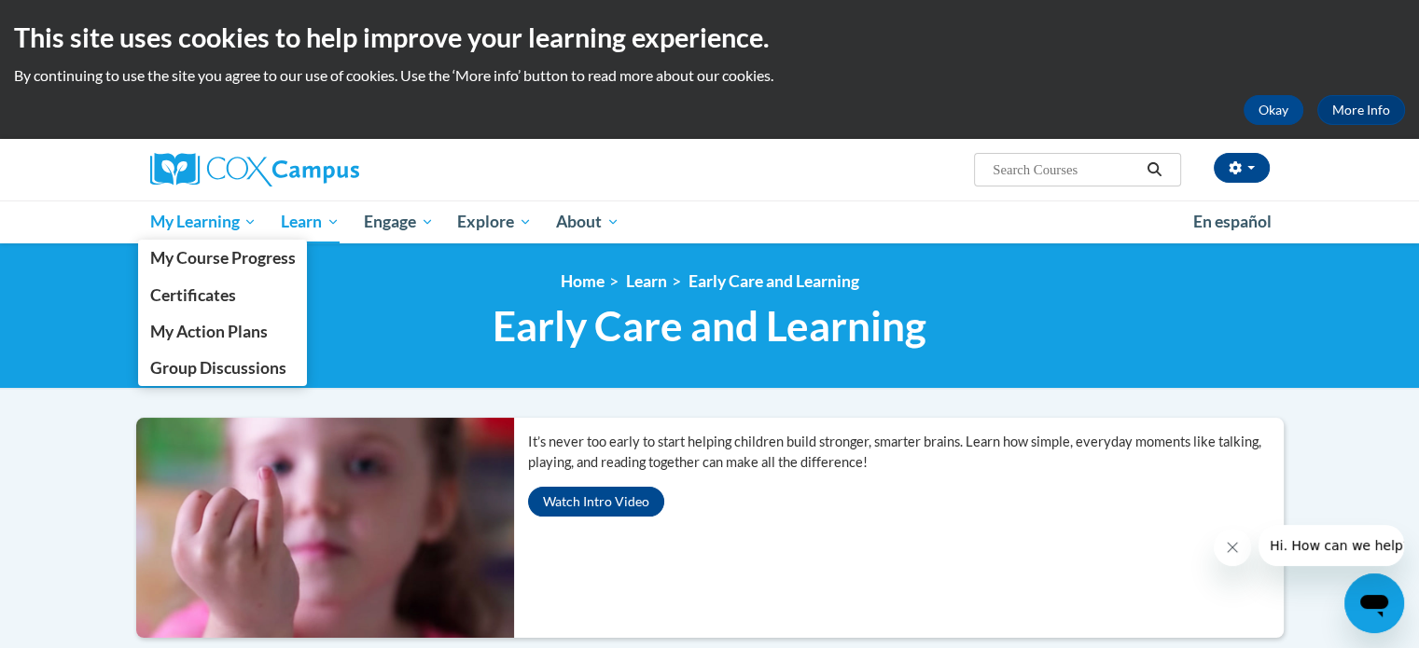
click at [181, 222] on span "My Learning" at bounding box center [202, 222] width 107 height 22
click at [202, 260] on span "My Course Progress" at bounding box center [222, 258] width 146 height 20
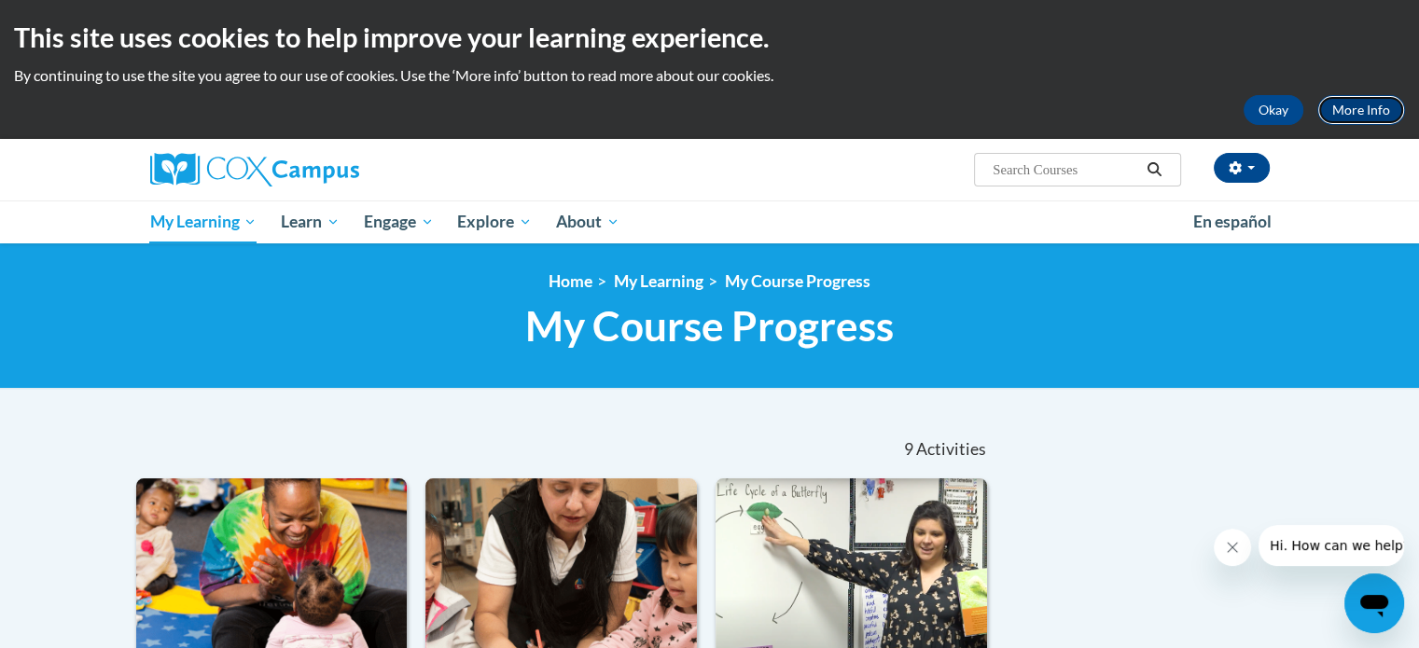
click at [1362, 96] on link "More Info" at bounding box center [1361, 110] width 88 height 30
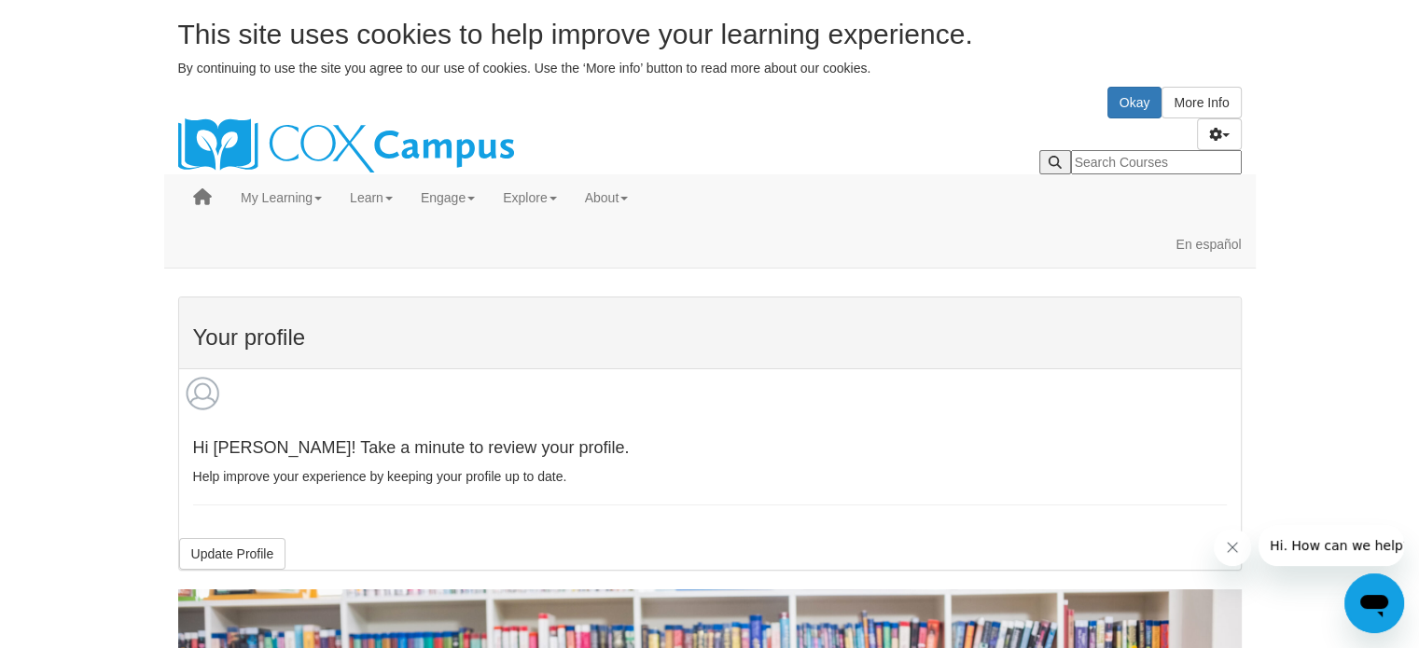
click at [191, 369] on img at bounding box center [202, 392] width 47 height 47
click at [1162, 115] on button "Okay" at bounding box center [1134, 103] width 55 height 32
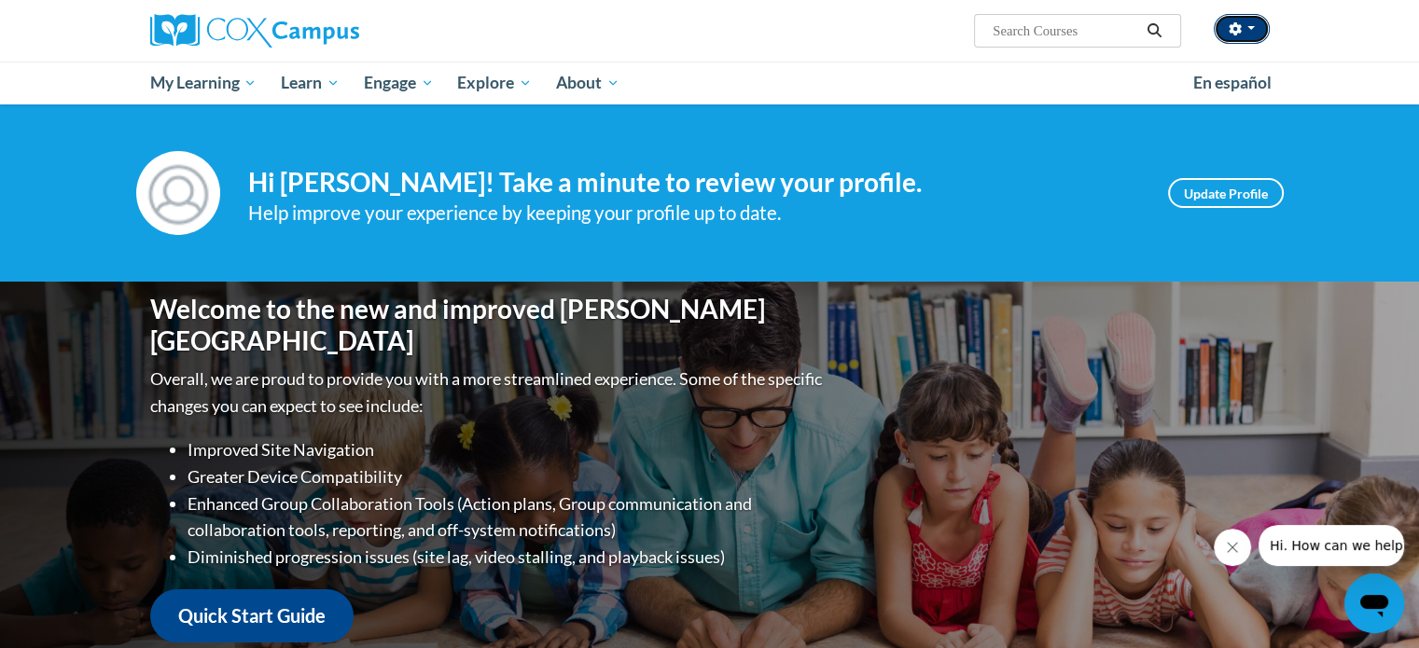
click at [1243, 26] on button "button" at bounding box center [1241, 29] width 56 height 30
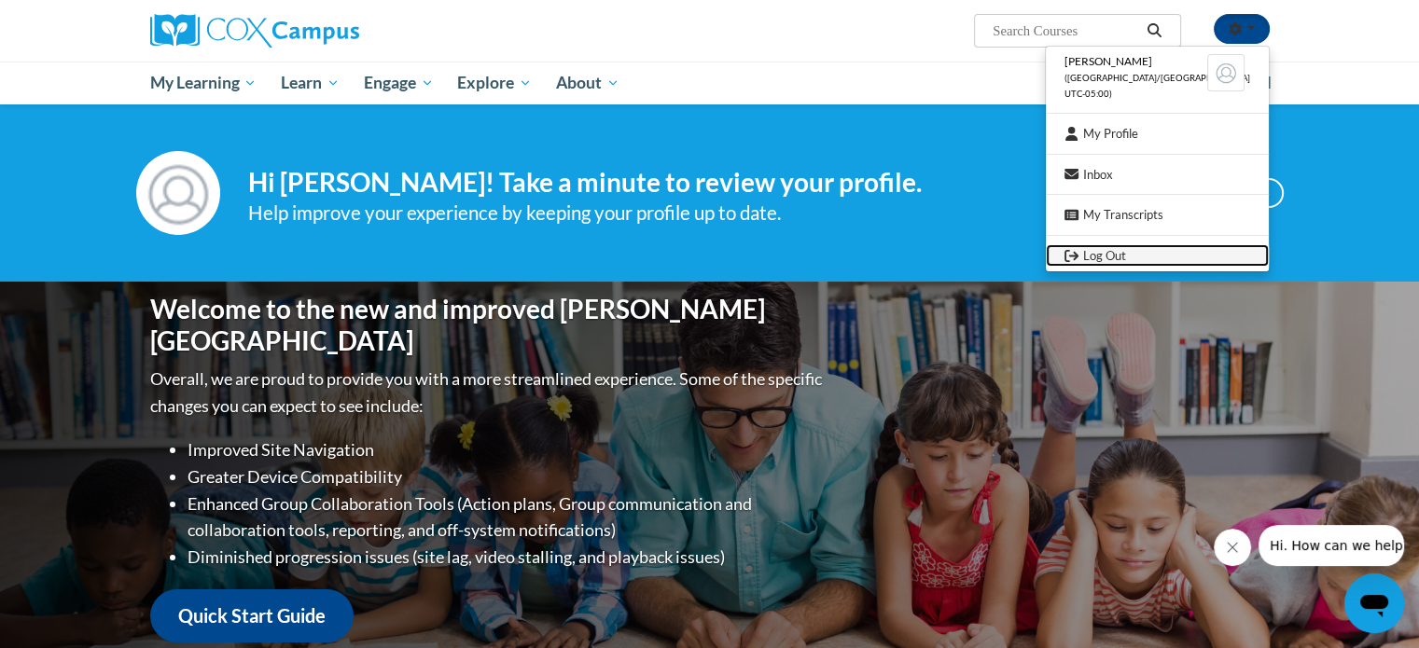
click at [1134, 255] on link "Log Out" at bounding box center [1157, 255] width 223 height 23
